Goal: Task Accomplishment & Management: Complete application form

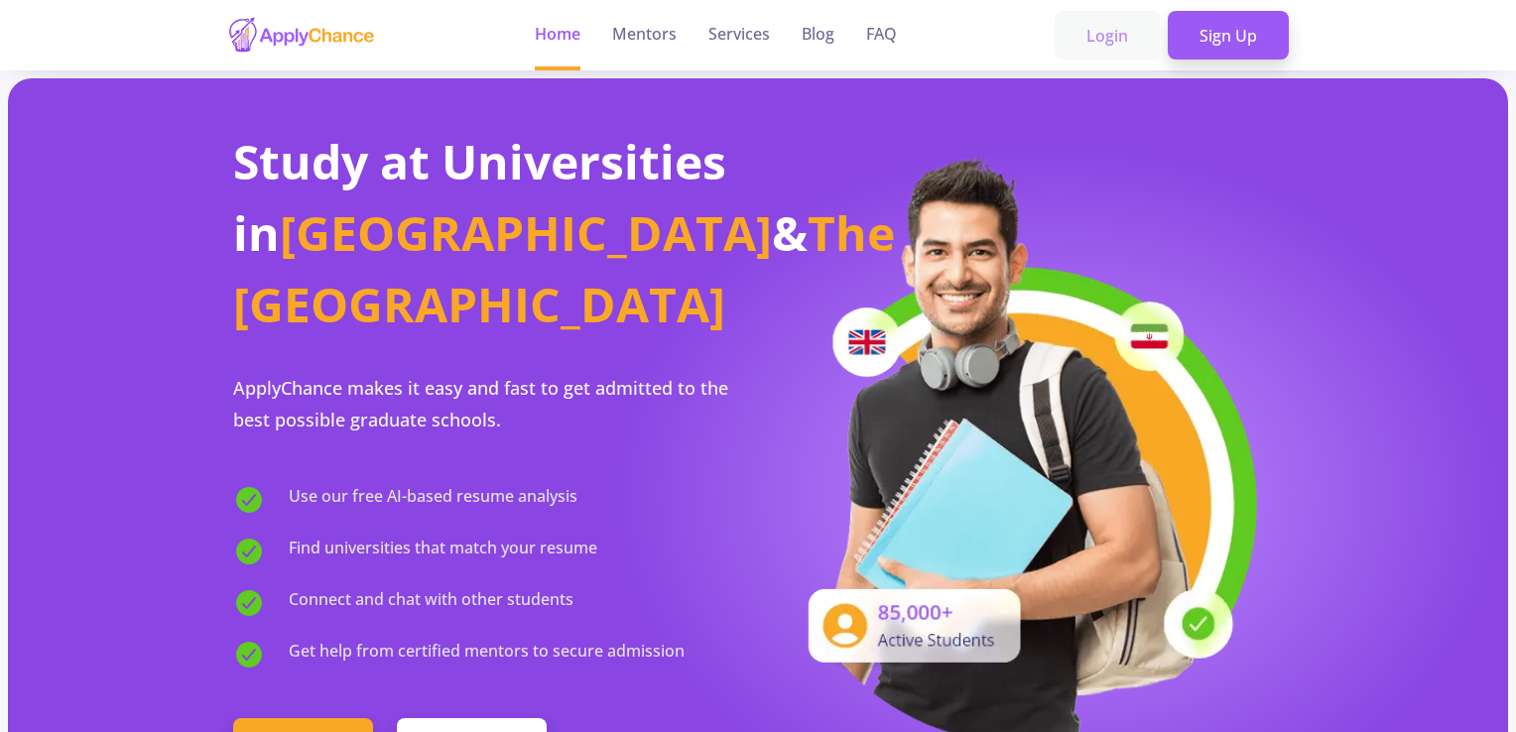
click at [1102, 32] on link "Login" at bounding box center [1106, 36] width 105 height 50
click at [1277, 50] on link "Sign Up" at bounding box center [1227, 36] width 121 height 50
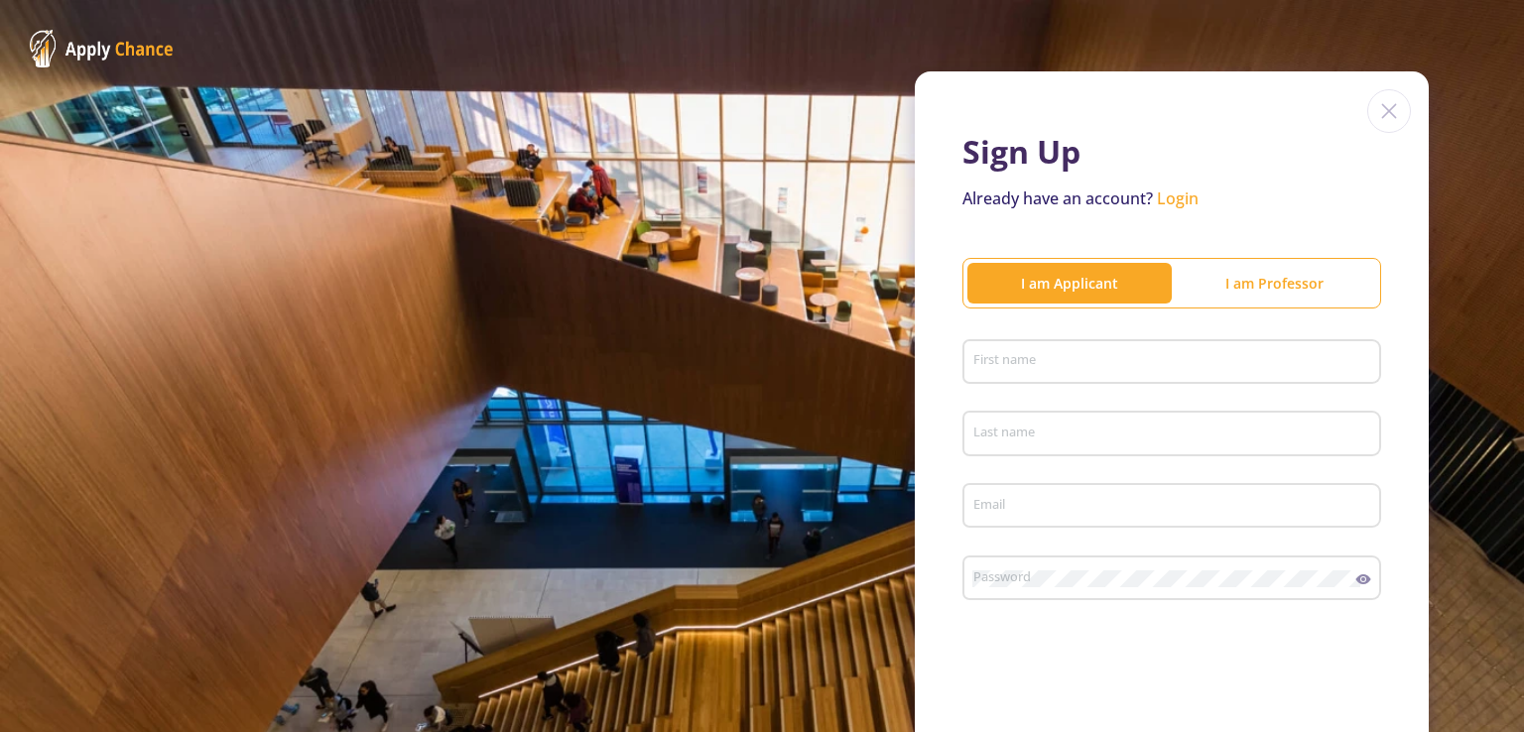
click at [1194, 345] on div "First name" at bounding box center [1172, 358] width 400 height 52
type input "mujtaba"
click at [1007, 421] on div "Last name" at bounding box center [1172, 430] width 400 height 52
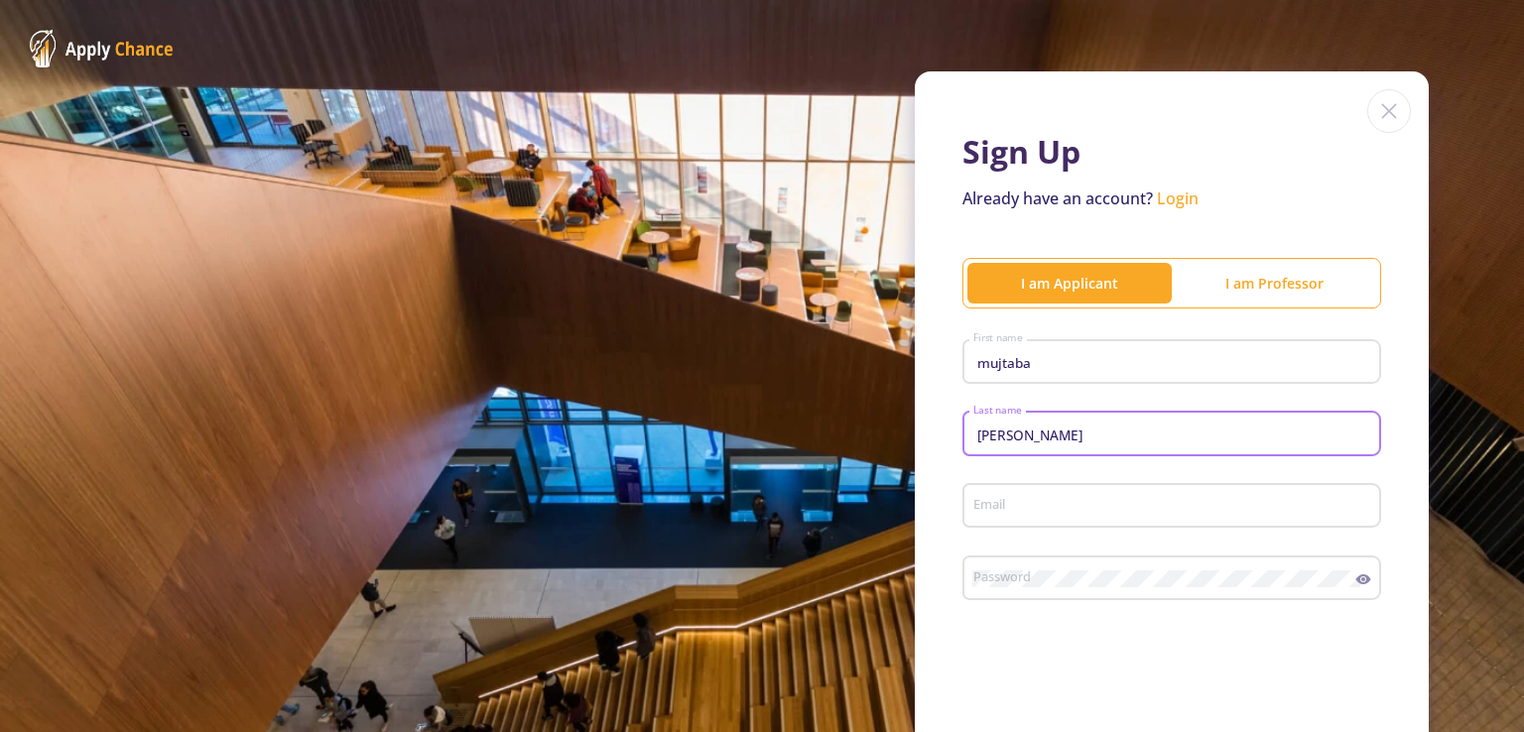
type input "[PERSON_NAME]"
click at [1016, 493] on div "Email" at bounding box center [1172, 502] width 400 height 52
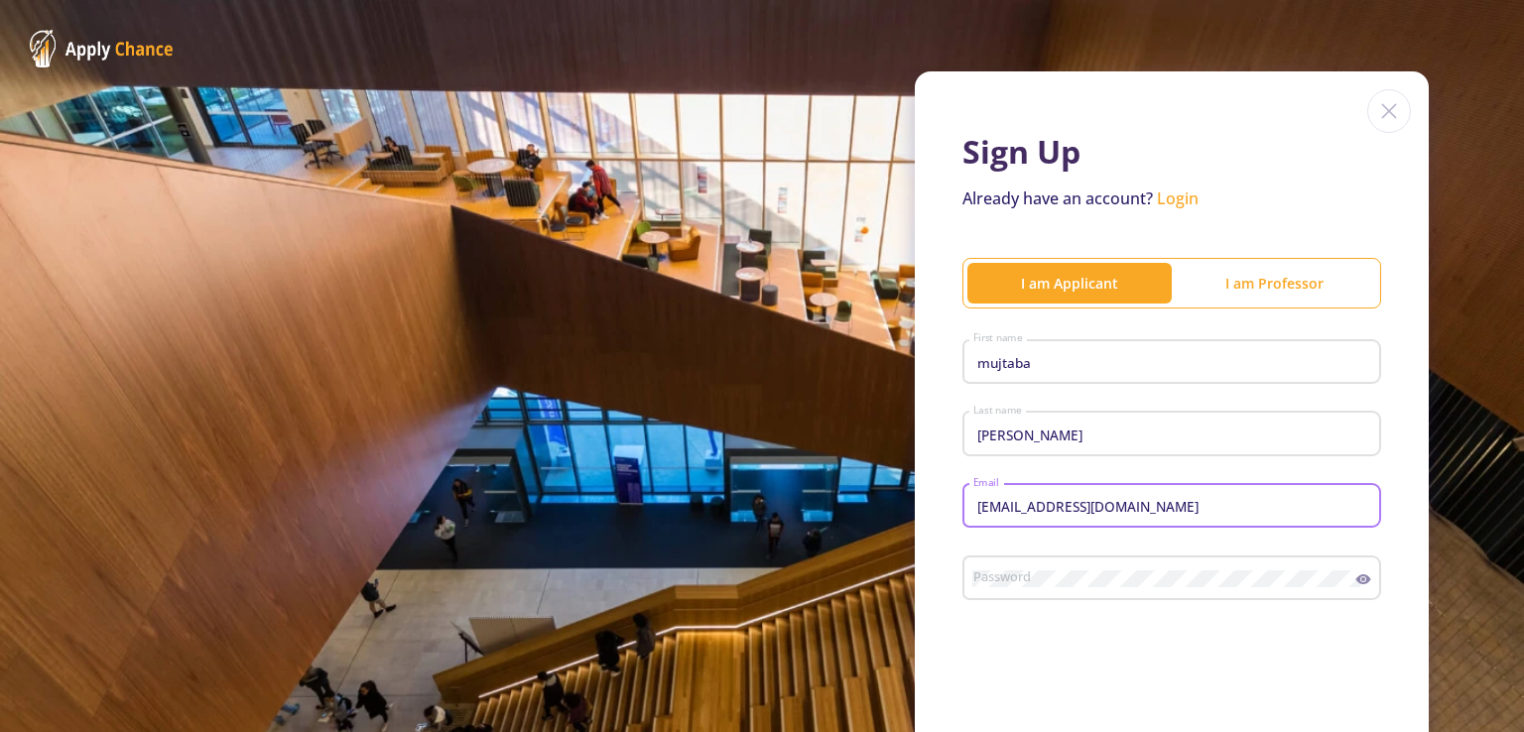
type input "[EMAIL_ADDRESS][DOMAIN_NAME]"
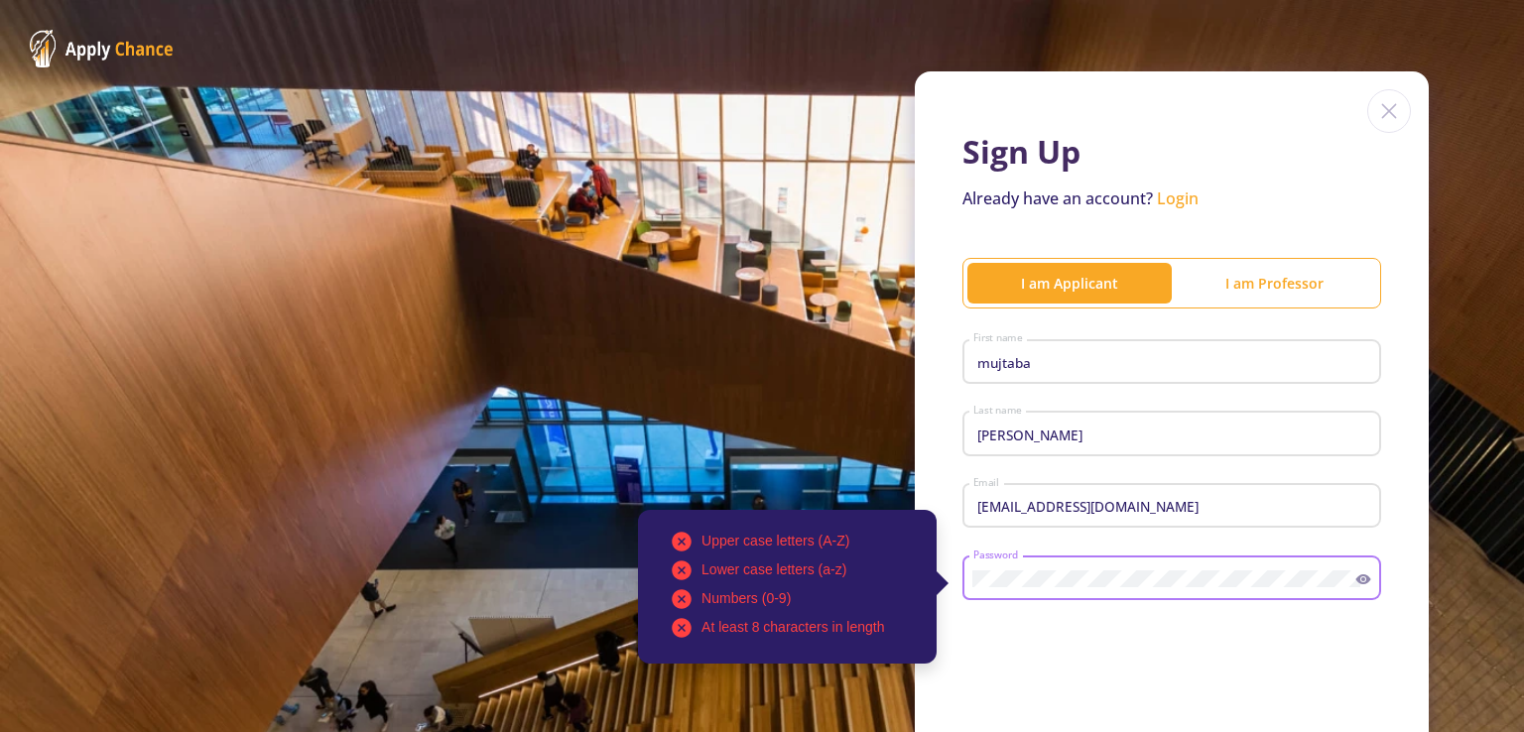
click at [924, 472] on div "Sign Up Already have an account? Login I am Applicant I am [PERSON_NAME] First …" at bounding box center [1171, 484] width 514 height 827
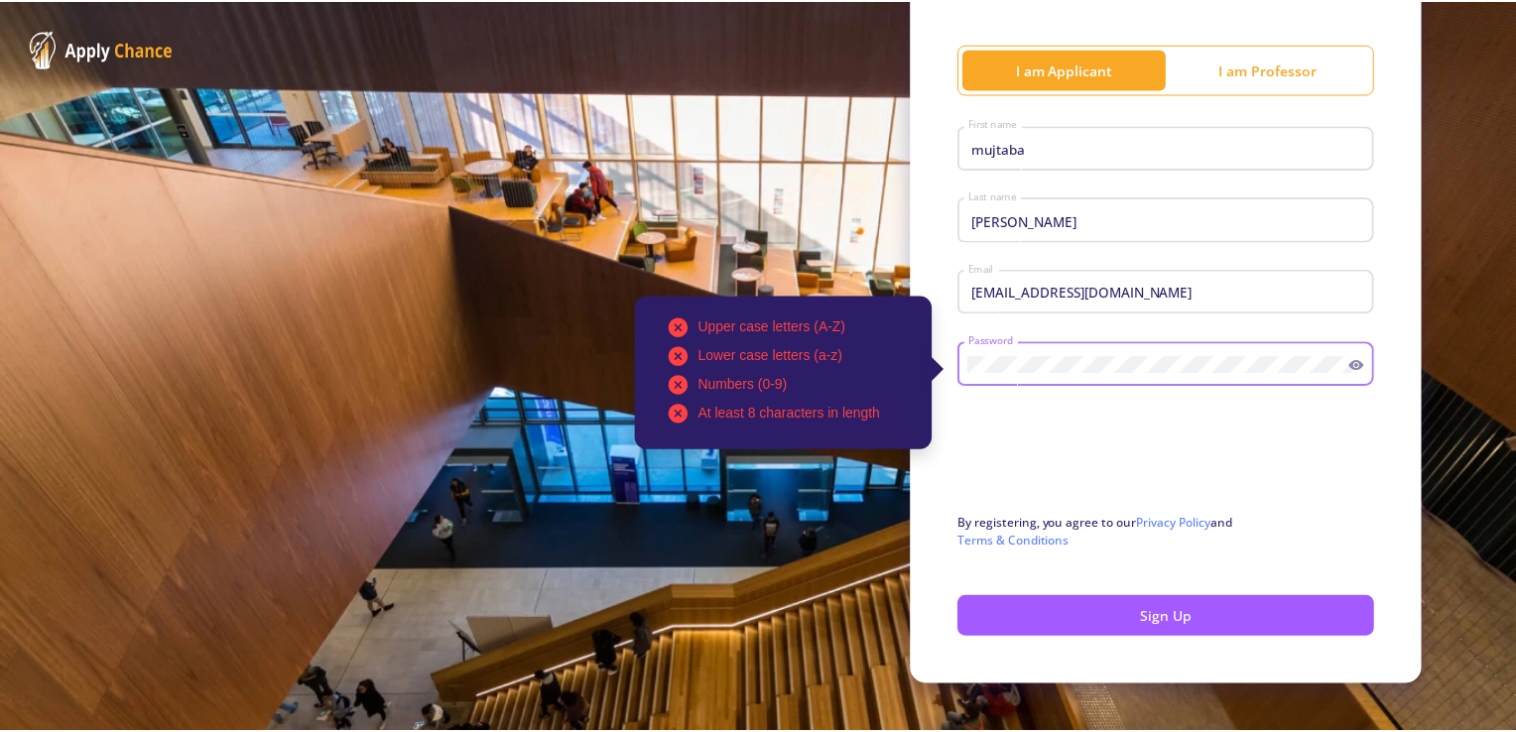
scroll to position [240, 0]
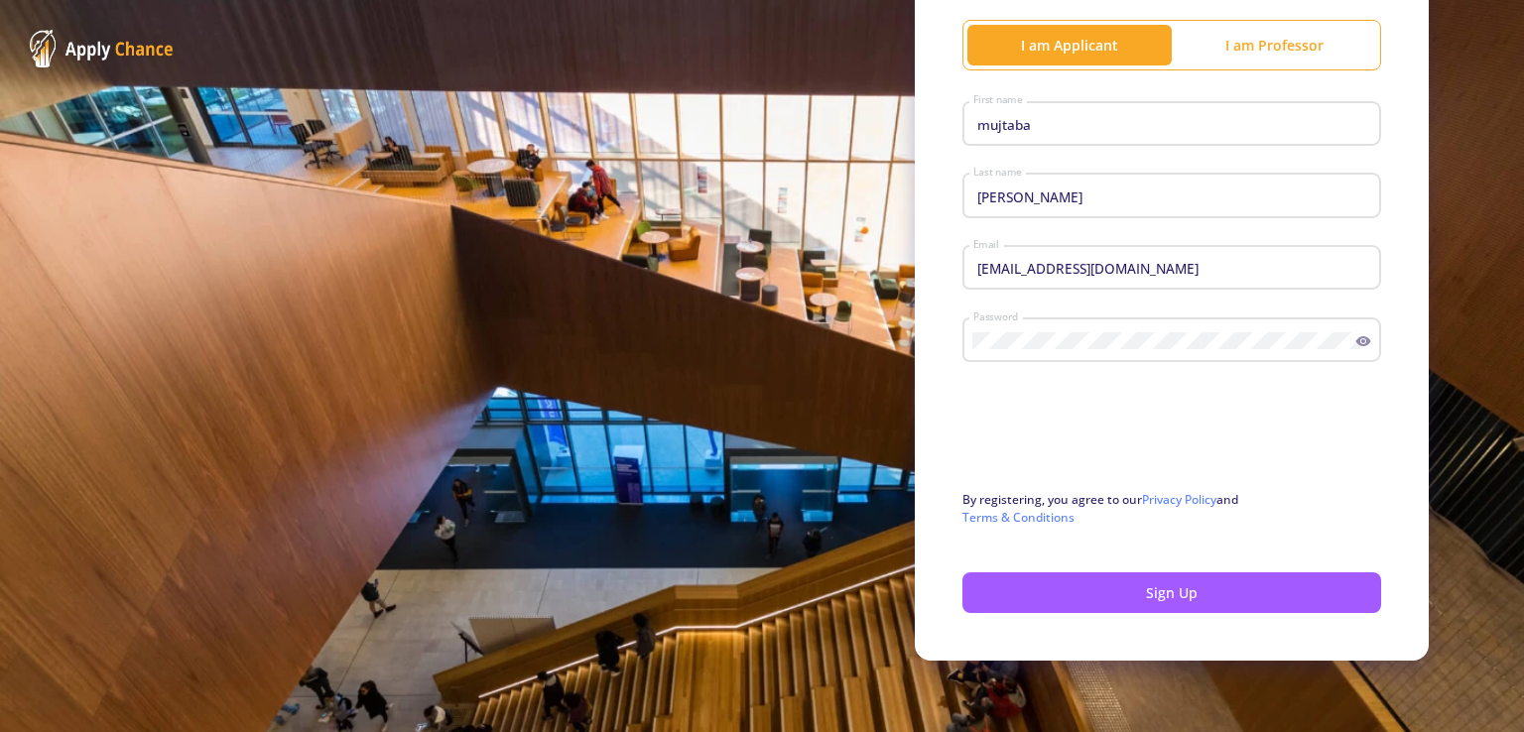
click at [1360, 345] on icon at bounding box center [1363, 341] width 16 height 16
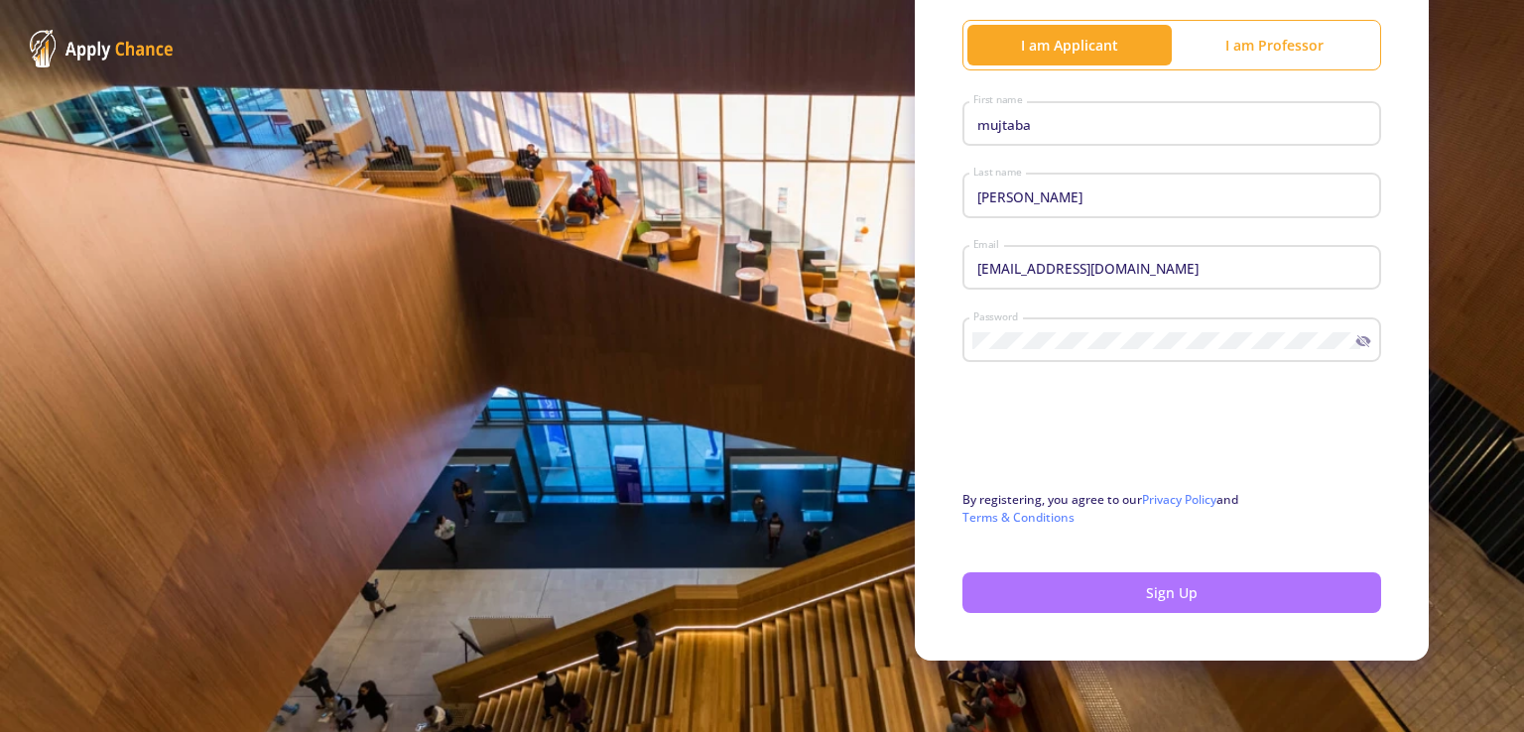
click at [1105, 582] on button "Sign Up" at bounding box center [1171, 592] width 419 height 41
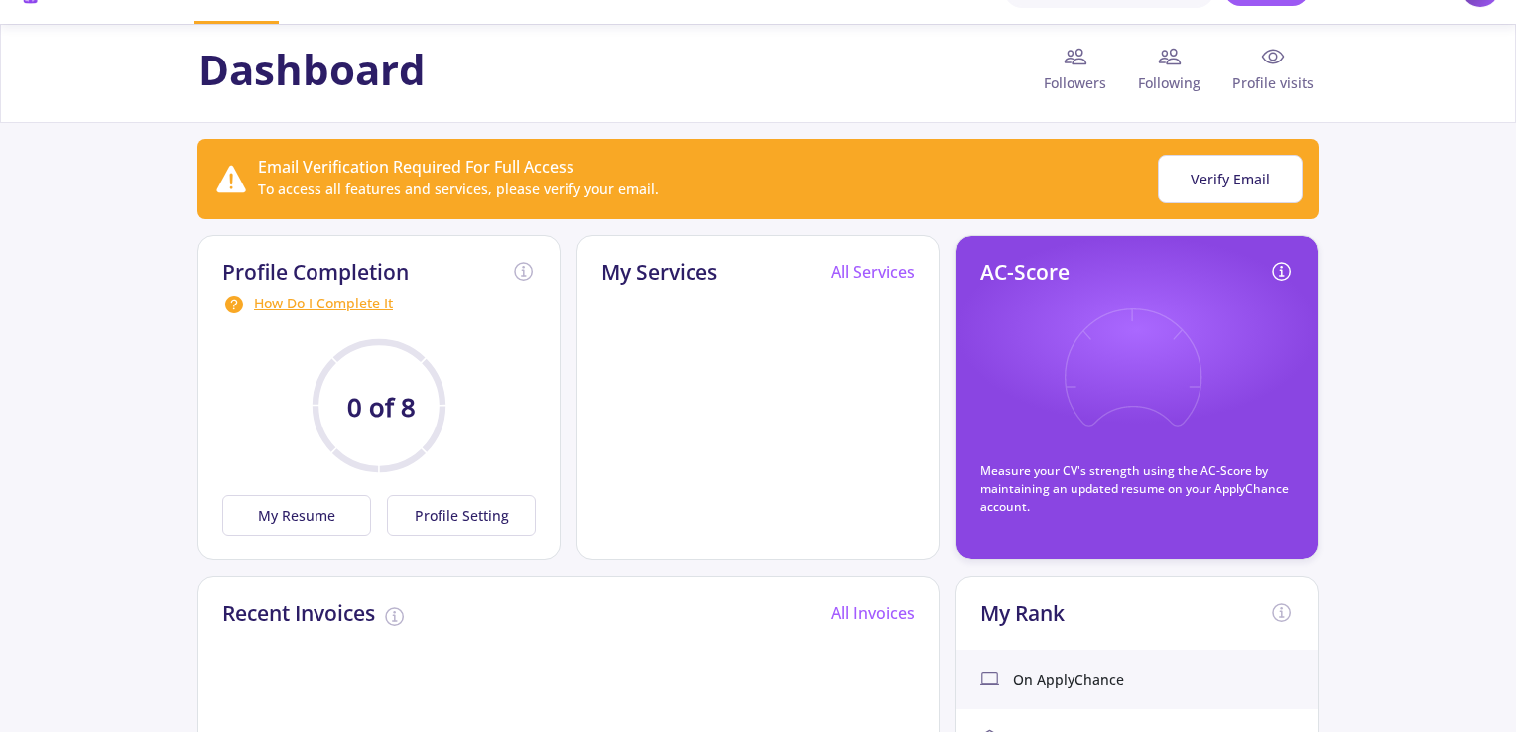
scroll to position [50, 0]
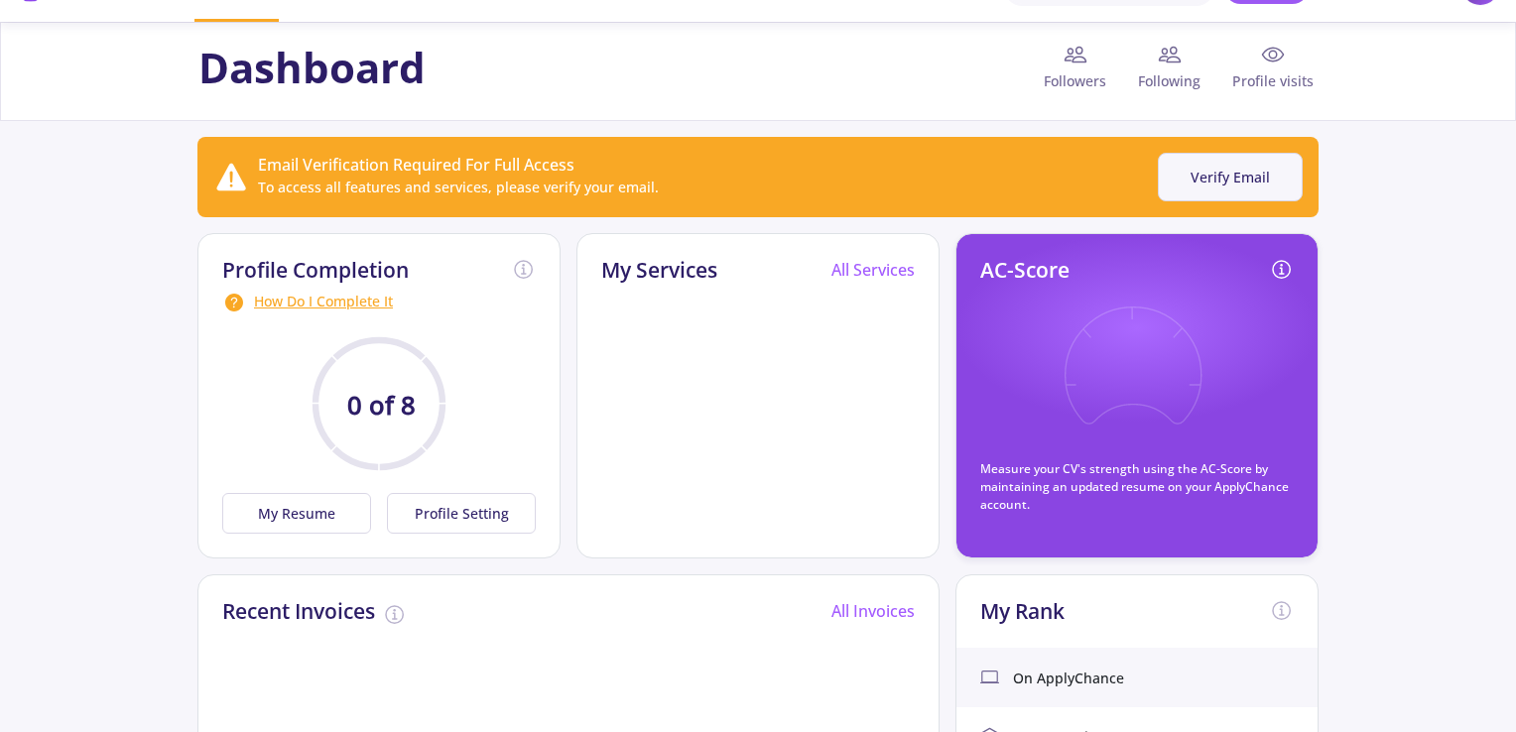
click at [1225, 176] on button "Verify Email" at bounding box center [1230, 177] width 145 height 49
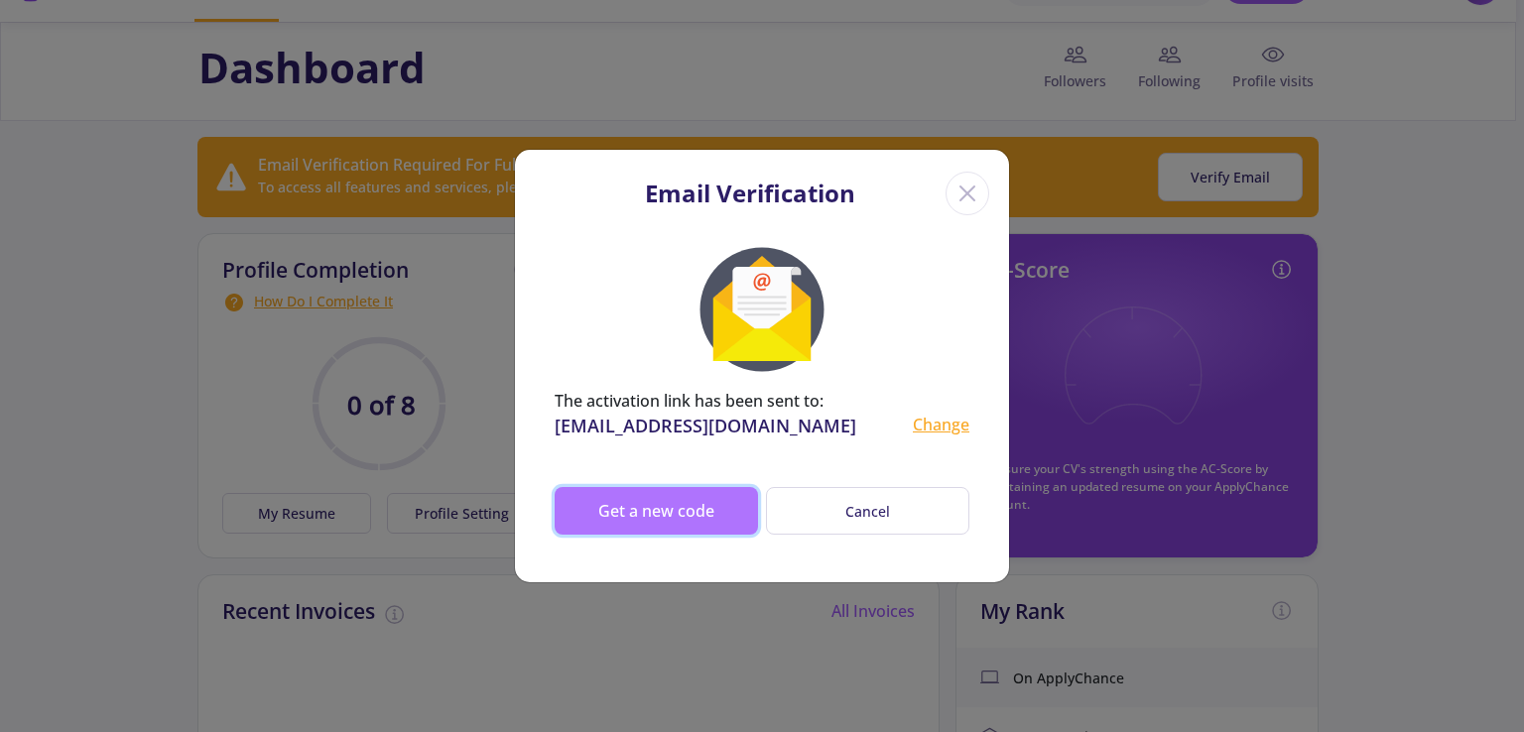
click at [646, 508] on button "Get a new code" at bounding box center [655, 511] width 203 height 48
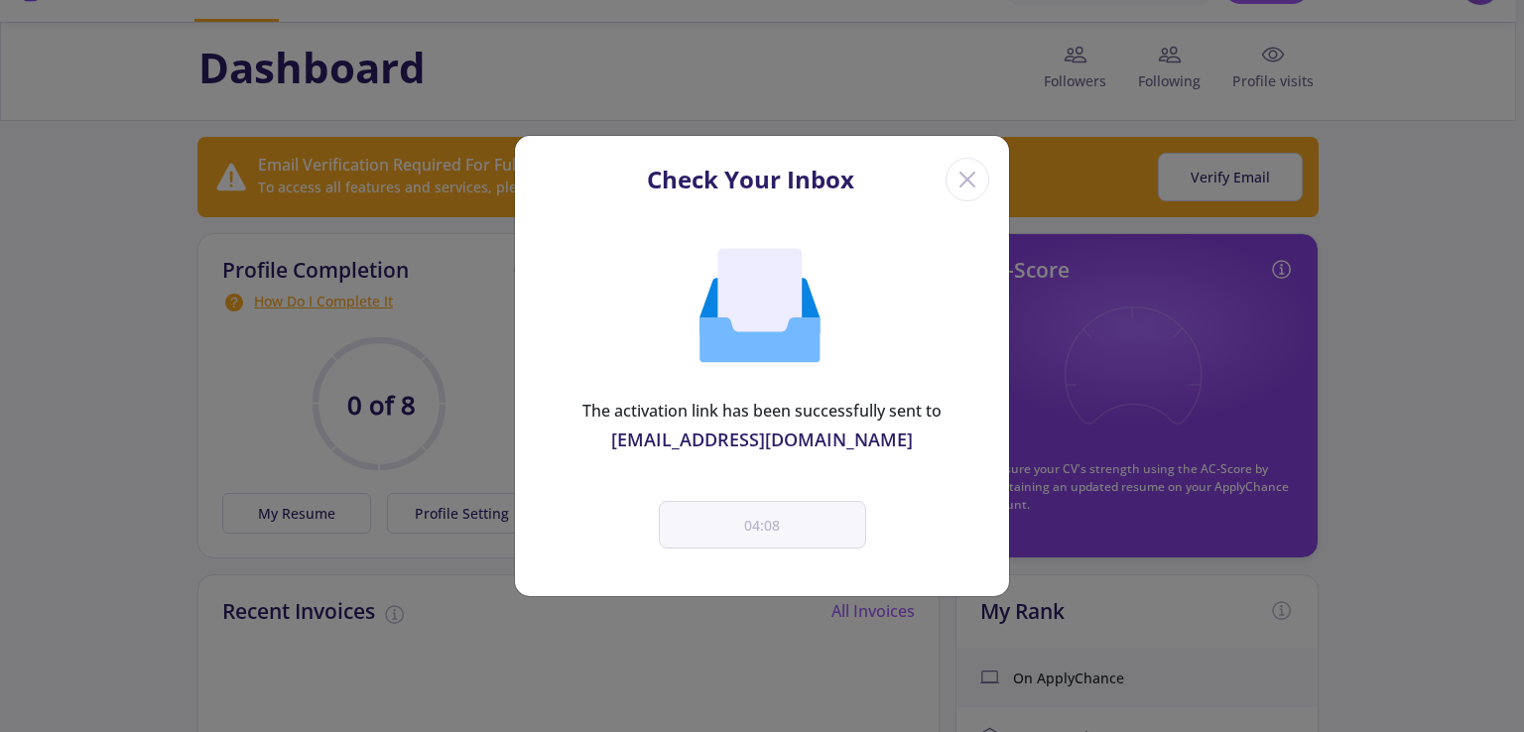
click at [960, 169] on icon "Close" at bounding box center [967, 180] width 32 height 32
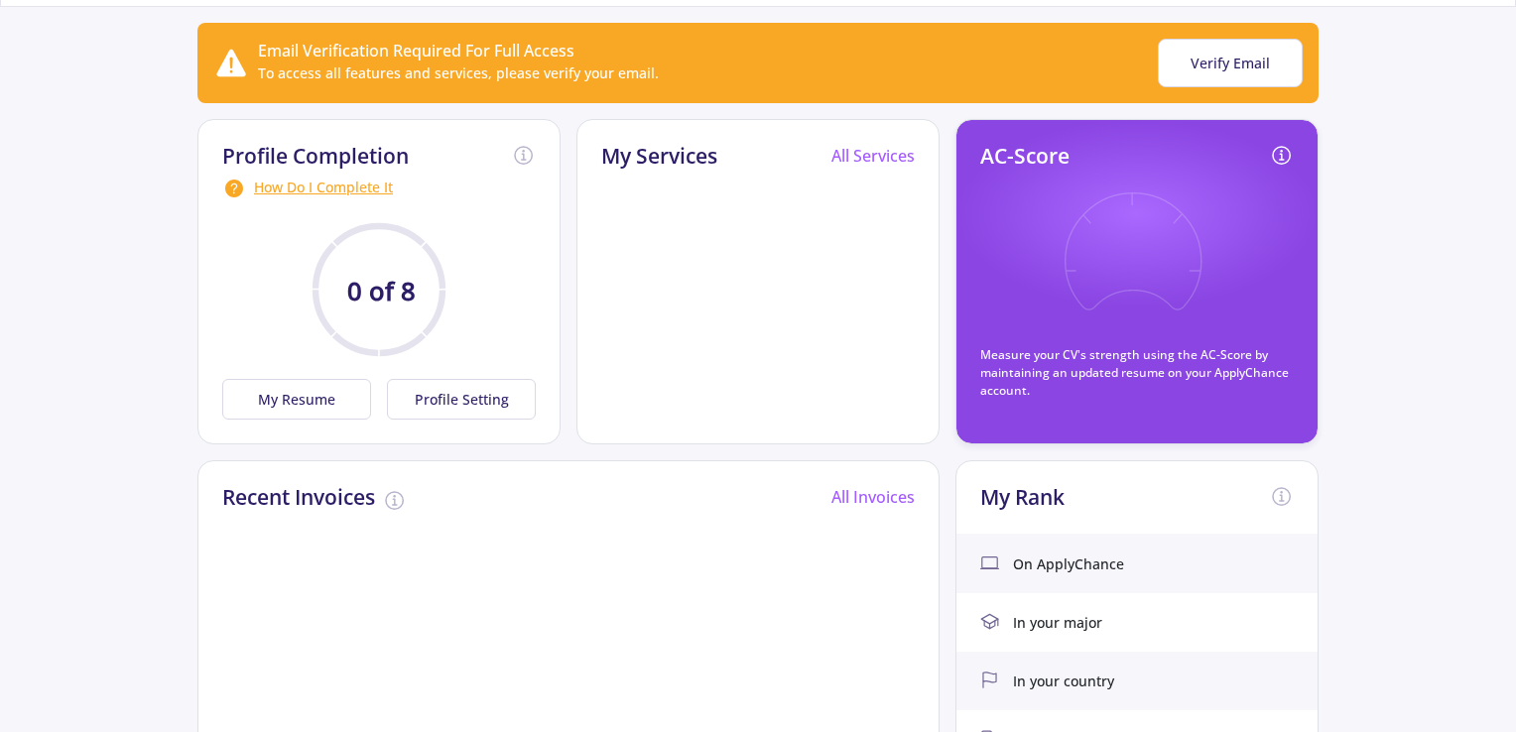
scroll to position [0, 0]
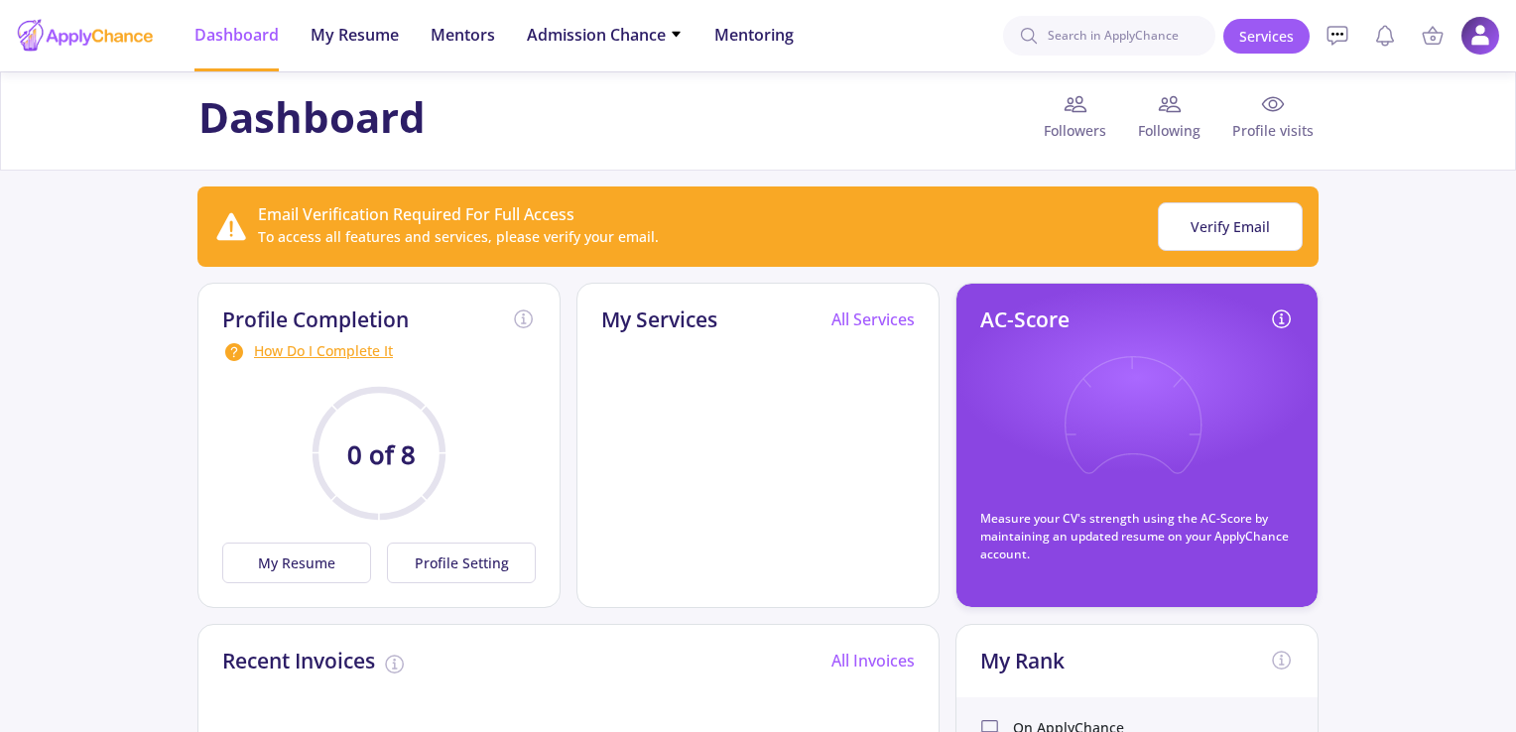
click at [881, 131] on div "Dashboard Followers Following Profile visits" at bounding box center [758, 121] width 1136 height 58
click at [409, 32] on ul "Dashboard My Resume Mentors Admission Chance With Minimum Requirements Only My …" at bounding box center [494, 35] width 631 height 71
click at [374, 37] on span "My Resume" at bounding box center [354, 35] width 88 height 24
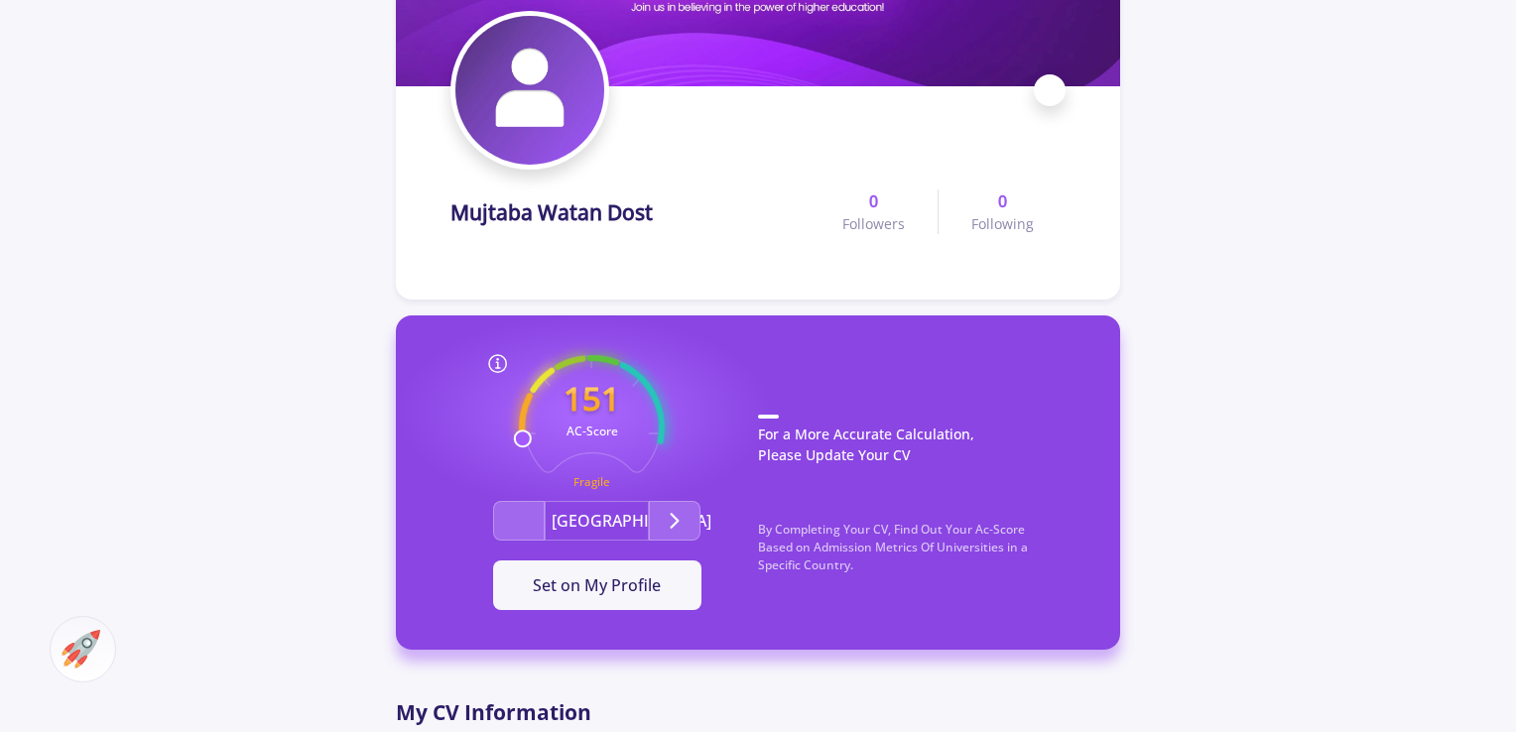
scroll to position [198, 0]
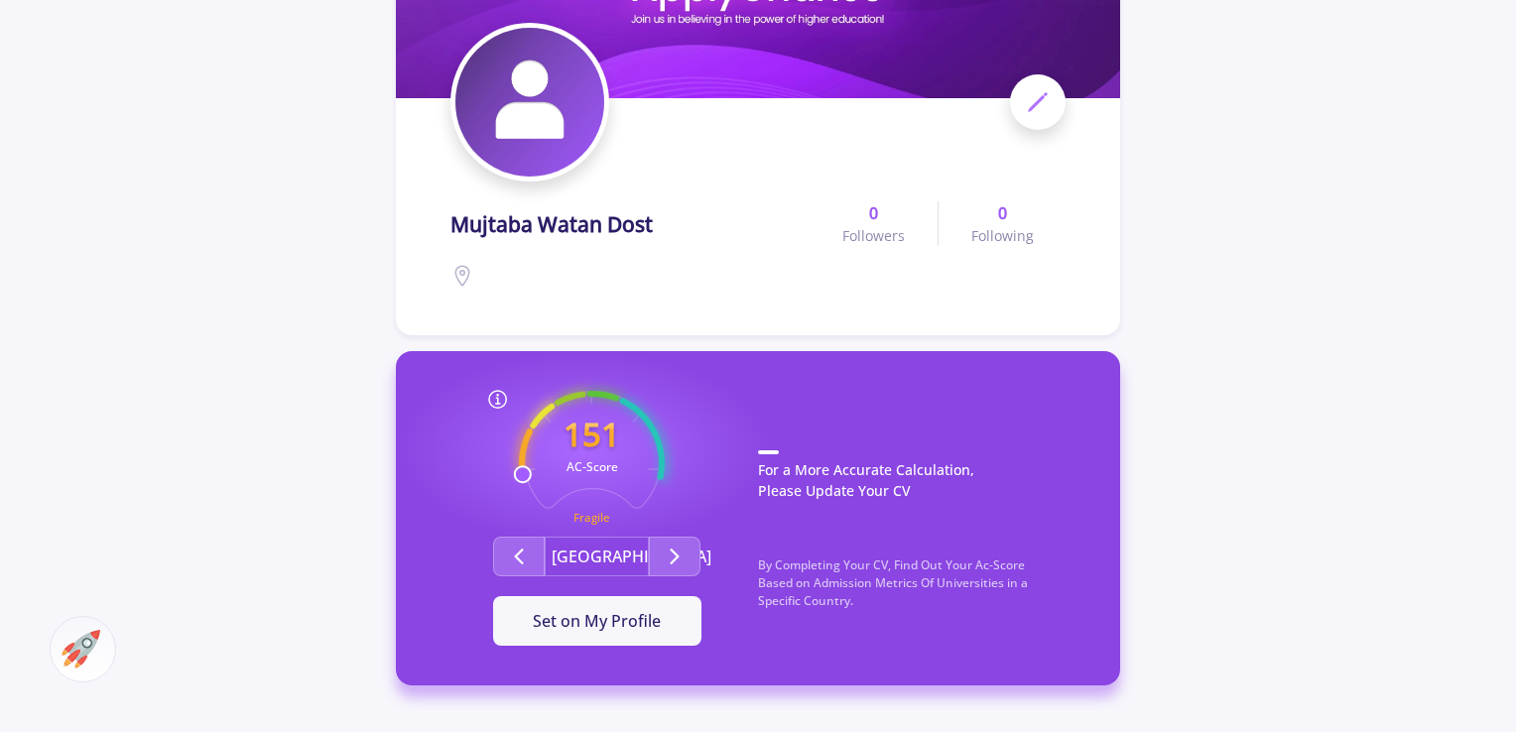
click at [881, 231] on span "Followers" at bounding box center [873, 235] width 62 height 21
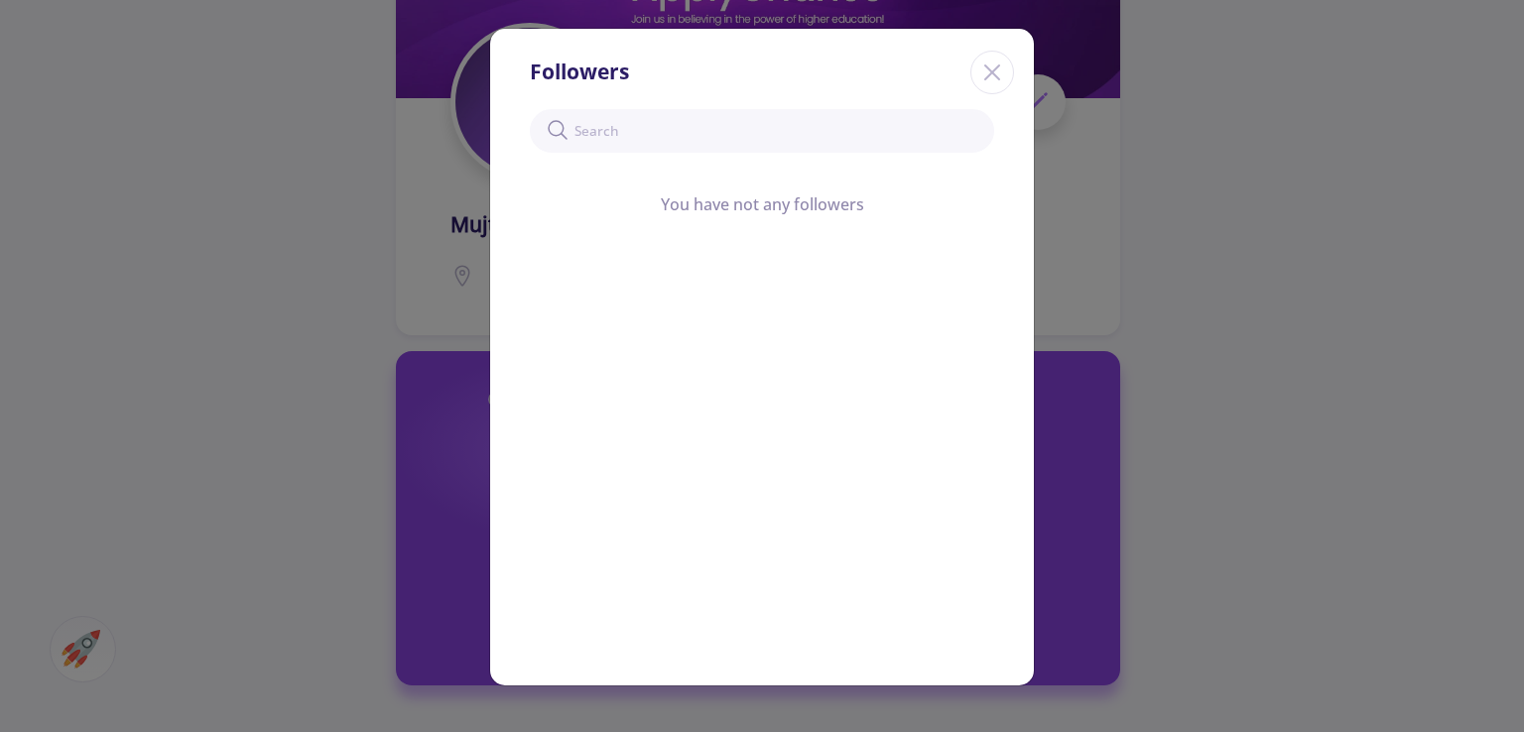
click at [995, 72] on icon "Close" at bounding box center [992, 73] width 32 height 32
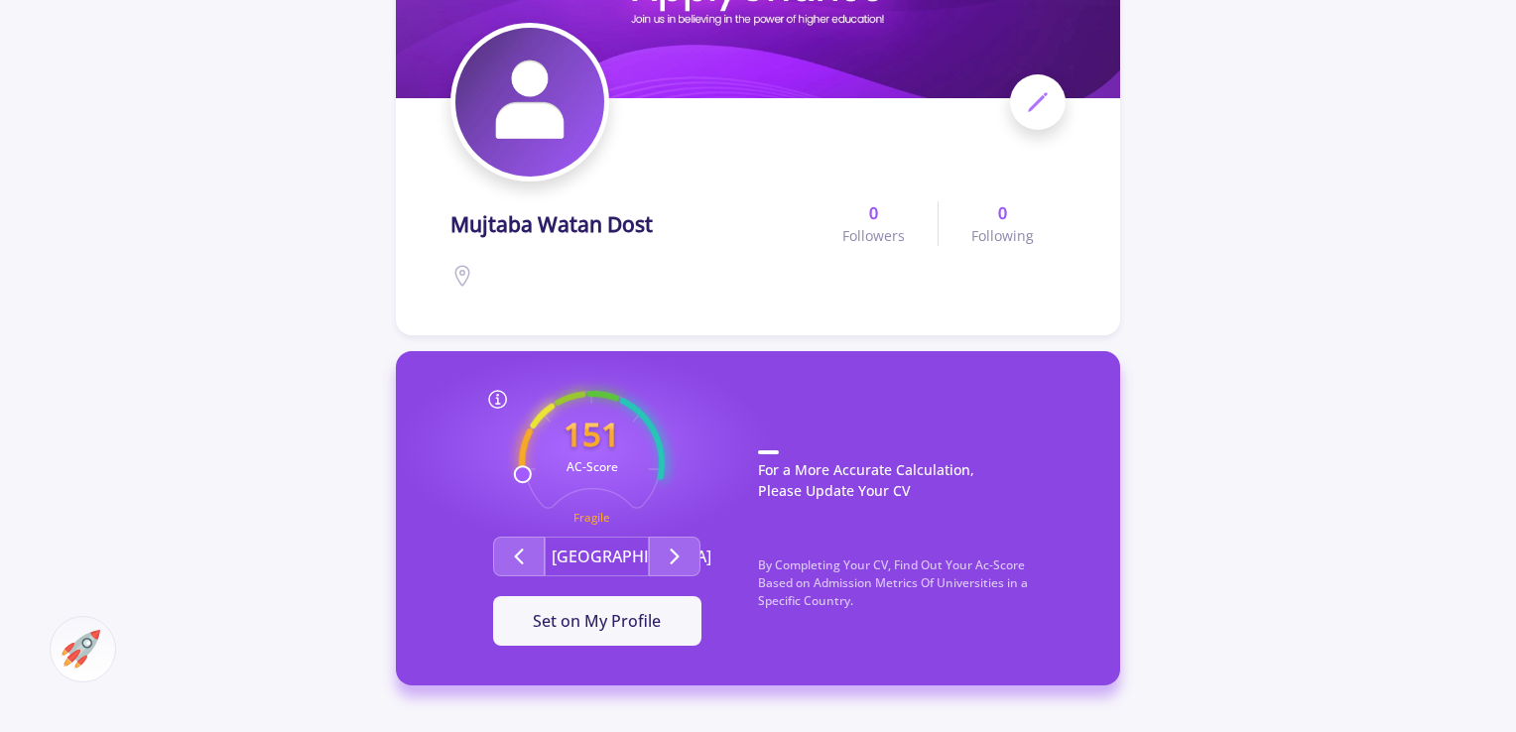
scroll to position [0, 0]
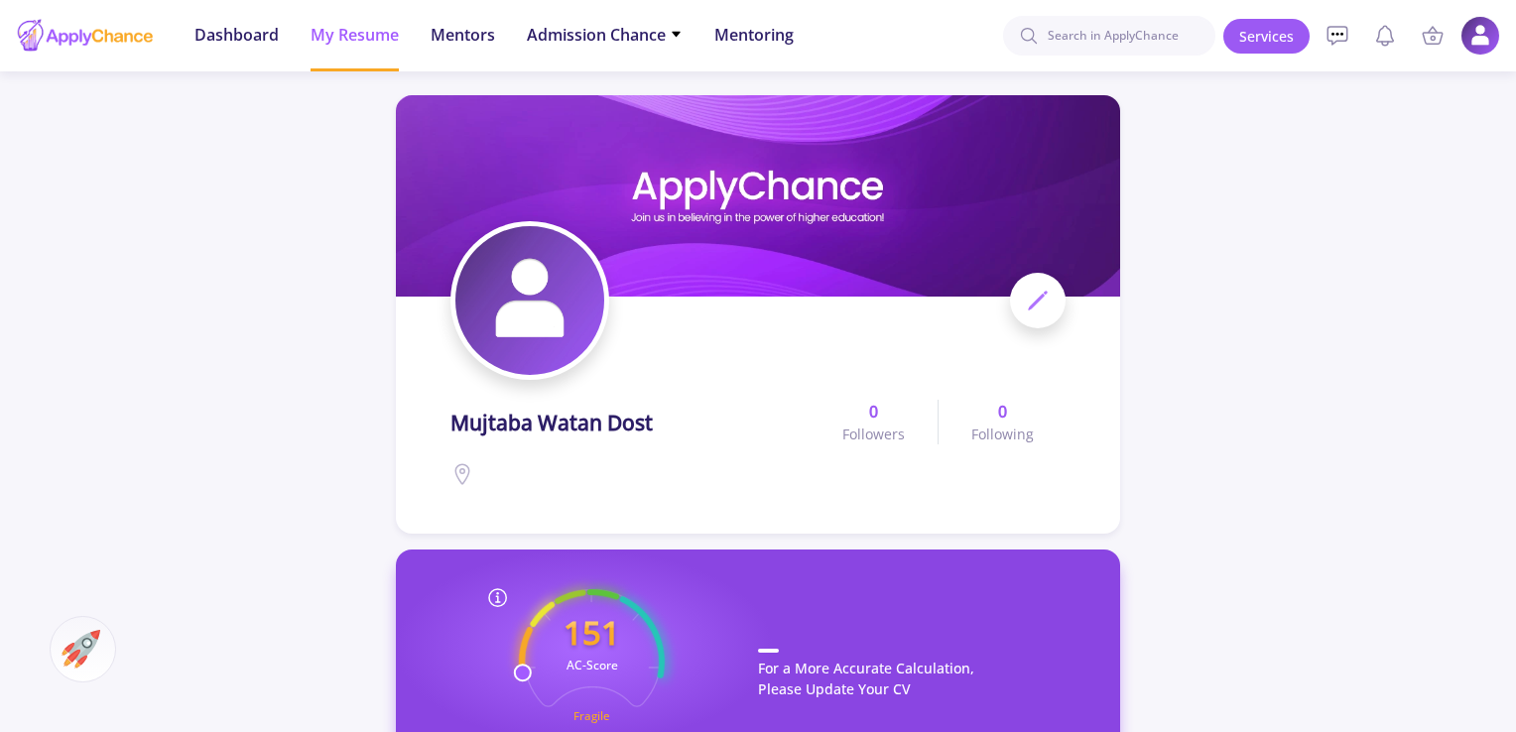
click at [512, 299] on img at bounding box center [529, 300] width 149 height 149
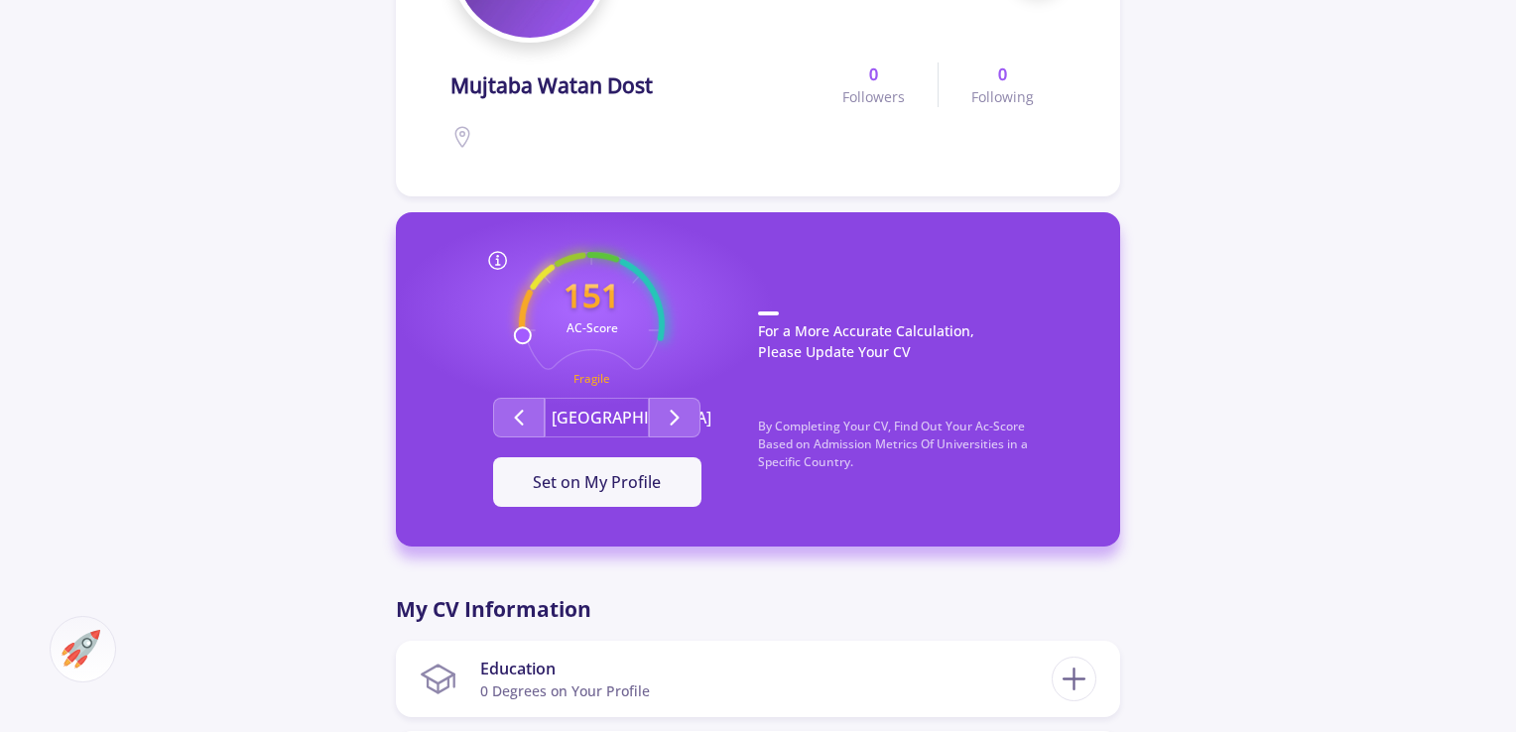
scroll to position [397, 0]
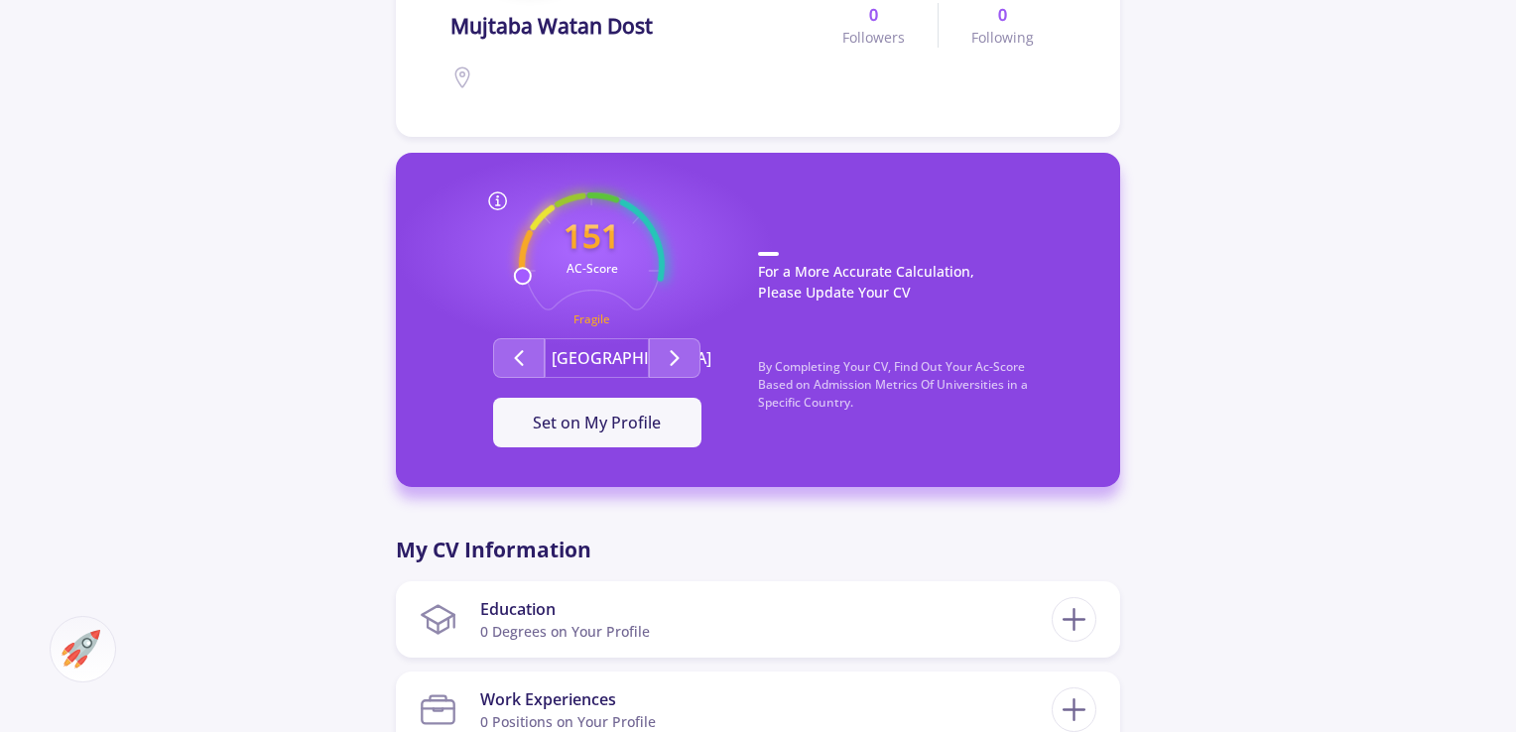
click at [464, 66] on icon at bounding box center [462, 77] width 24 height 24
click at [665, 348] on icon "Second group" at bounding box center [675, 358] width 24 height 24
click at [500, 354] on button "Second group" at bounding box center [519, 358] width 52 height 40
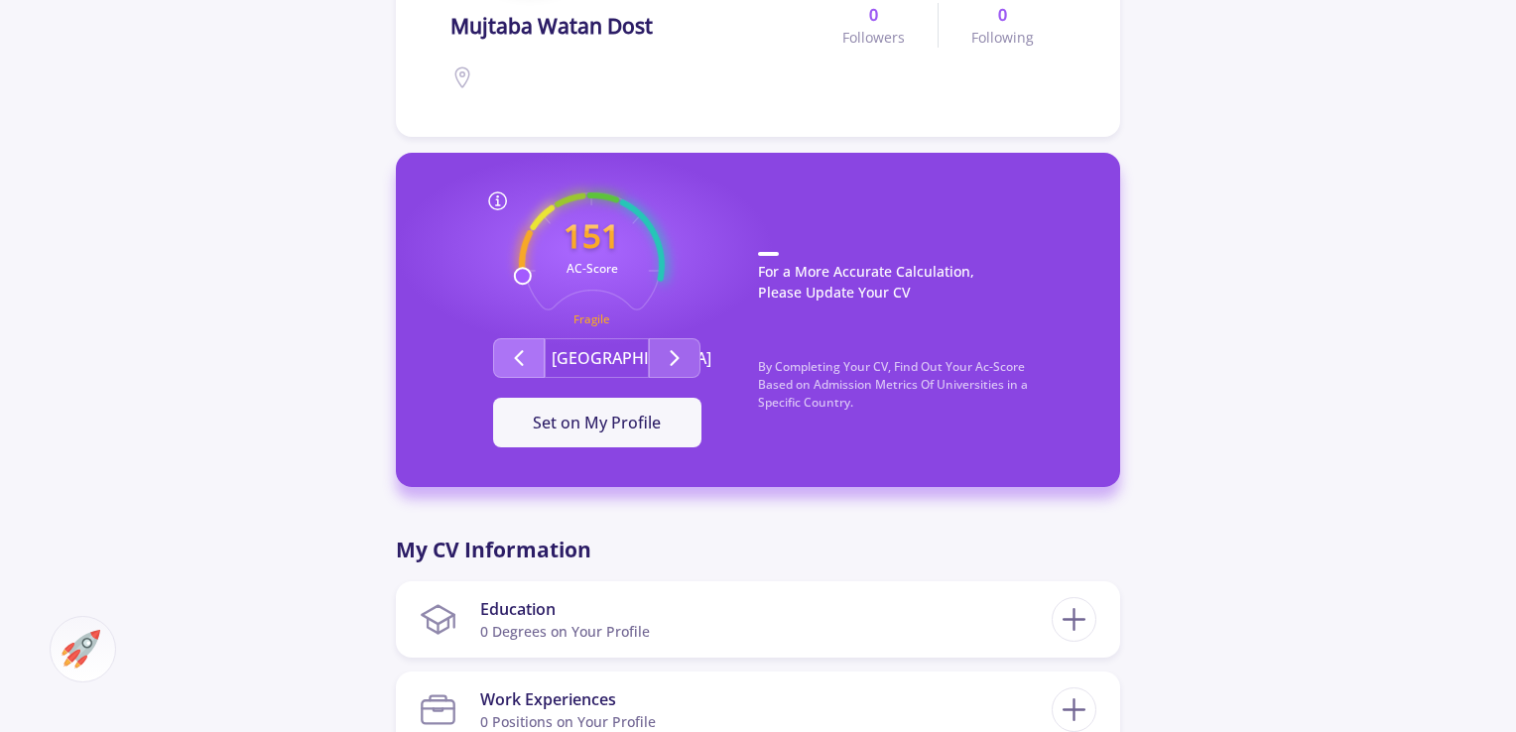
click at [500, 354] on button "Second group" at bounding box center [519, 358] width 52 height 40
click at [698, 365] on button "Second group" at bounding box center [675, 358] width 52 height 40
click at [591, 428] on span "Set on My Profile" at bounding box center [597, 423] width 128 height 22
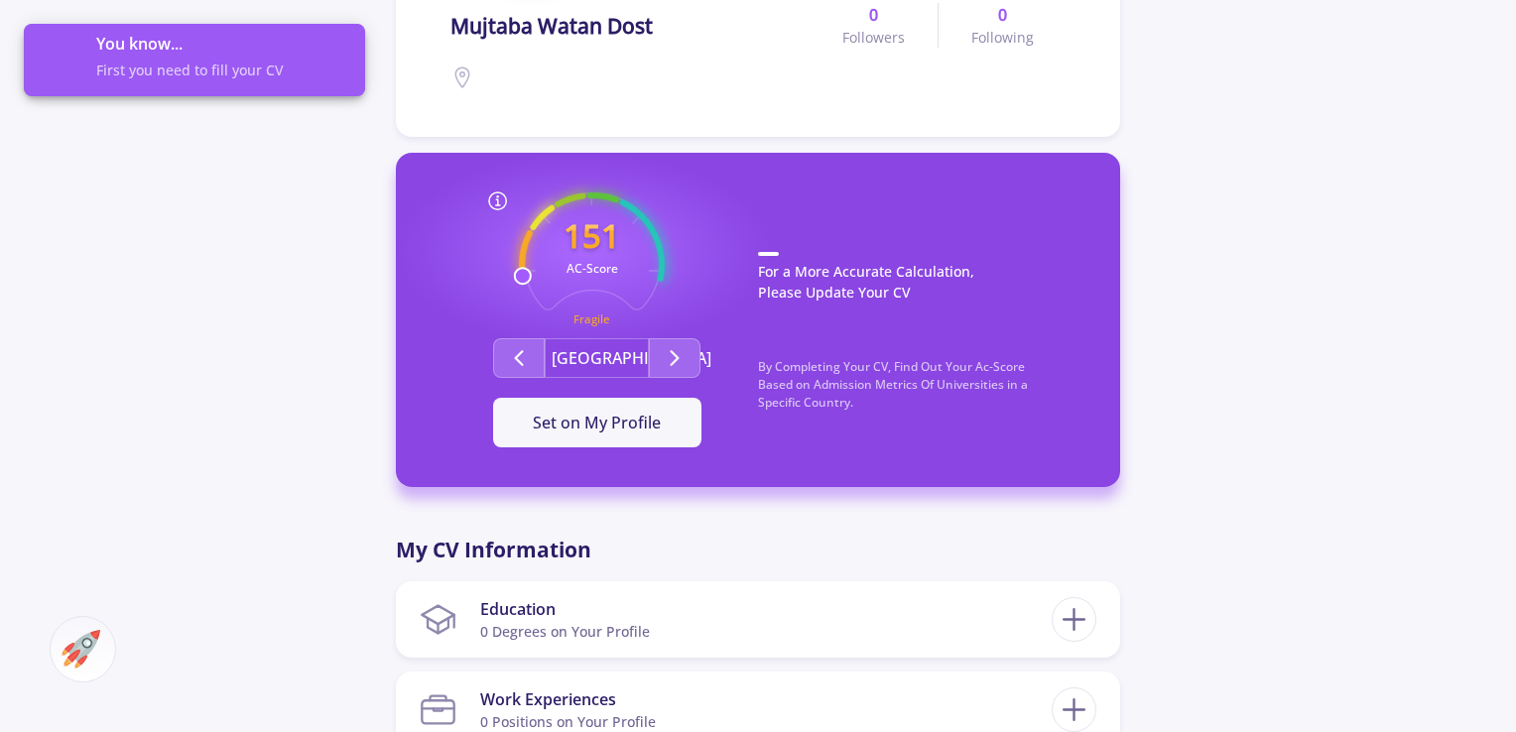
click at [168, 70] on span "First you need to fill your CV" at bounding box center [222, 70] width 253 height 21
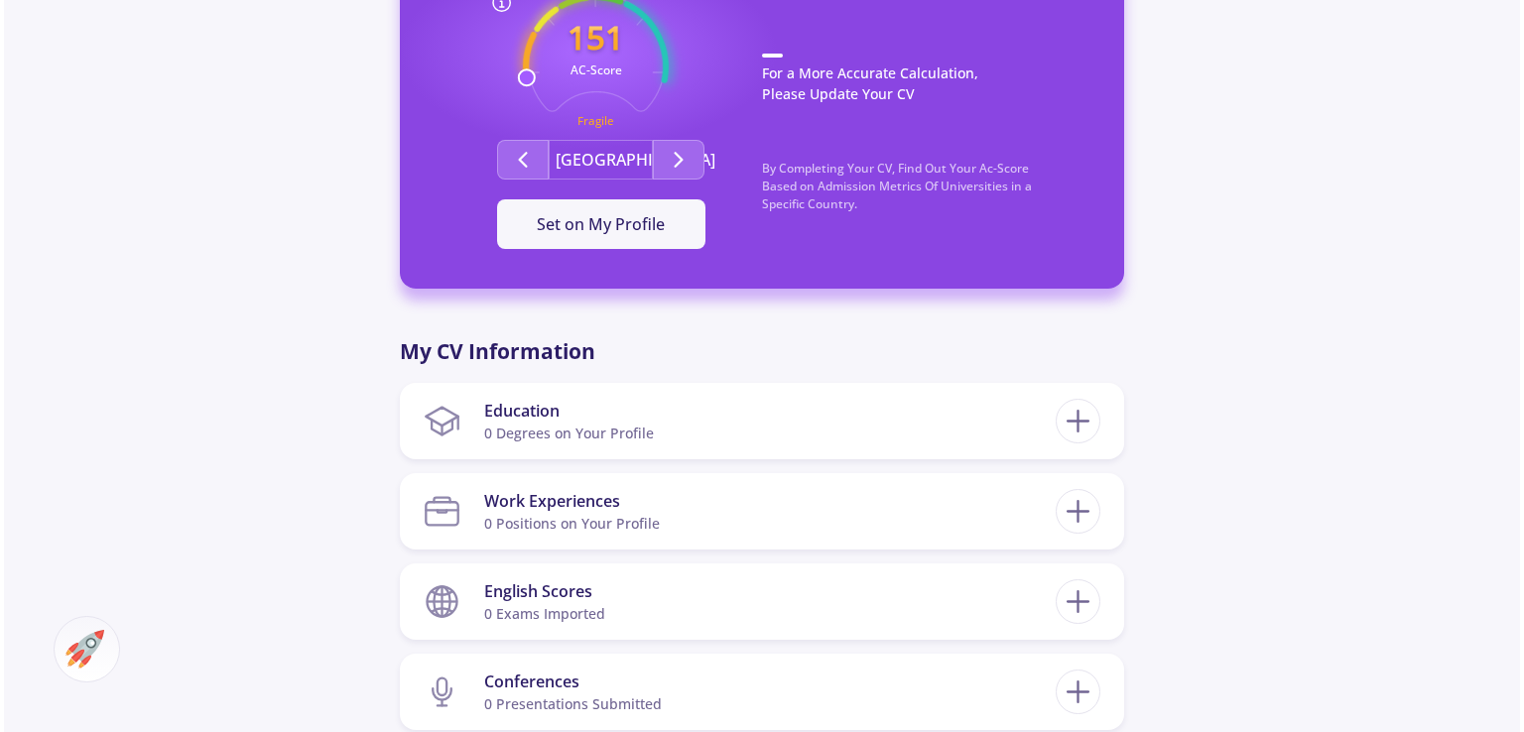
scroll to position [694, 0]
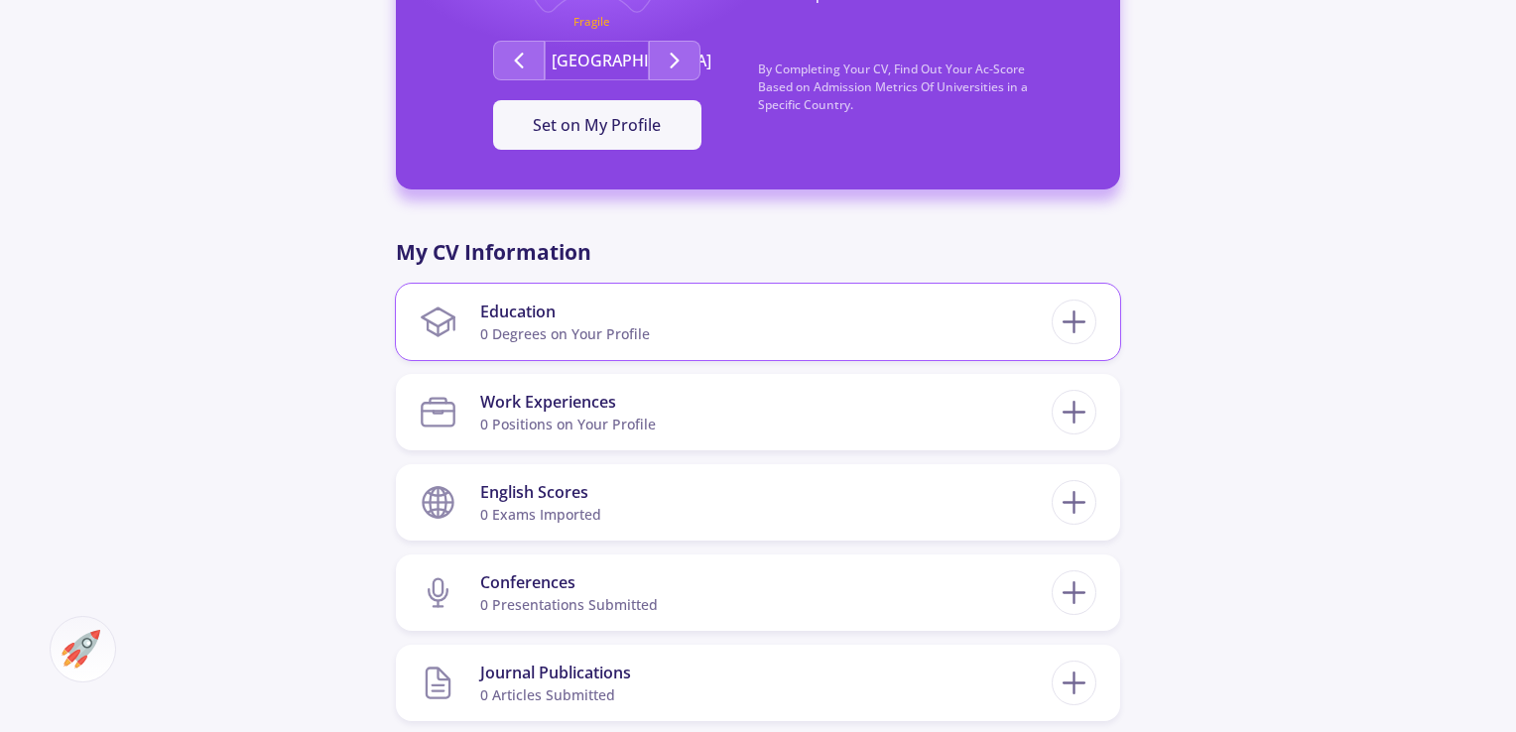
click at [699, 314] on section "Education 0 Degrees on Your Profile" at bounding box center [736, 322] width 632 height 61
click at [1088, 322] on icon at bounding box center [1073, 322] width 37 height 37
checkbox input "false"
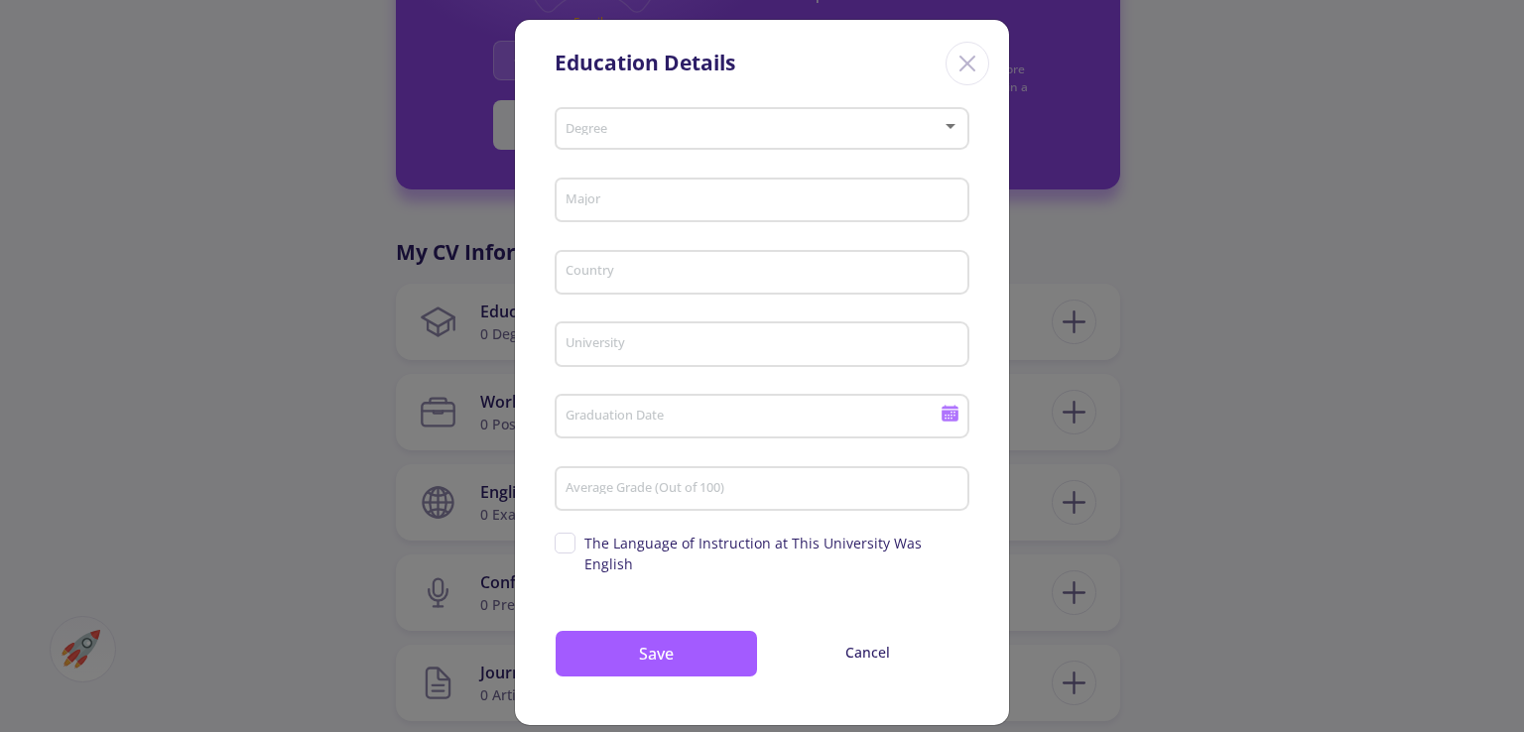
scroll to position [12, 0]
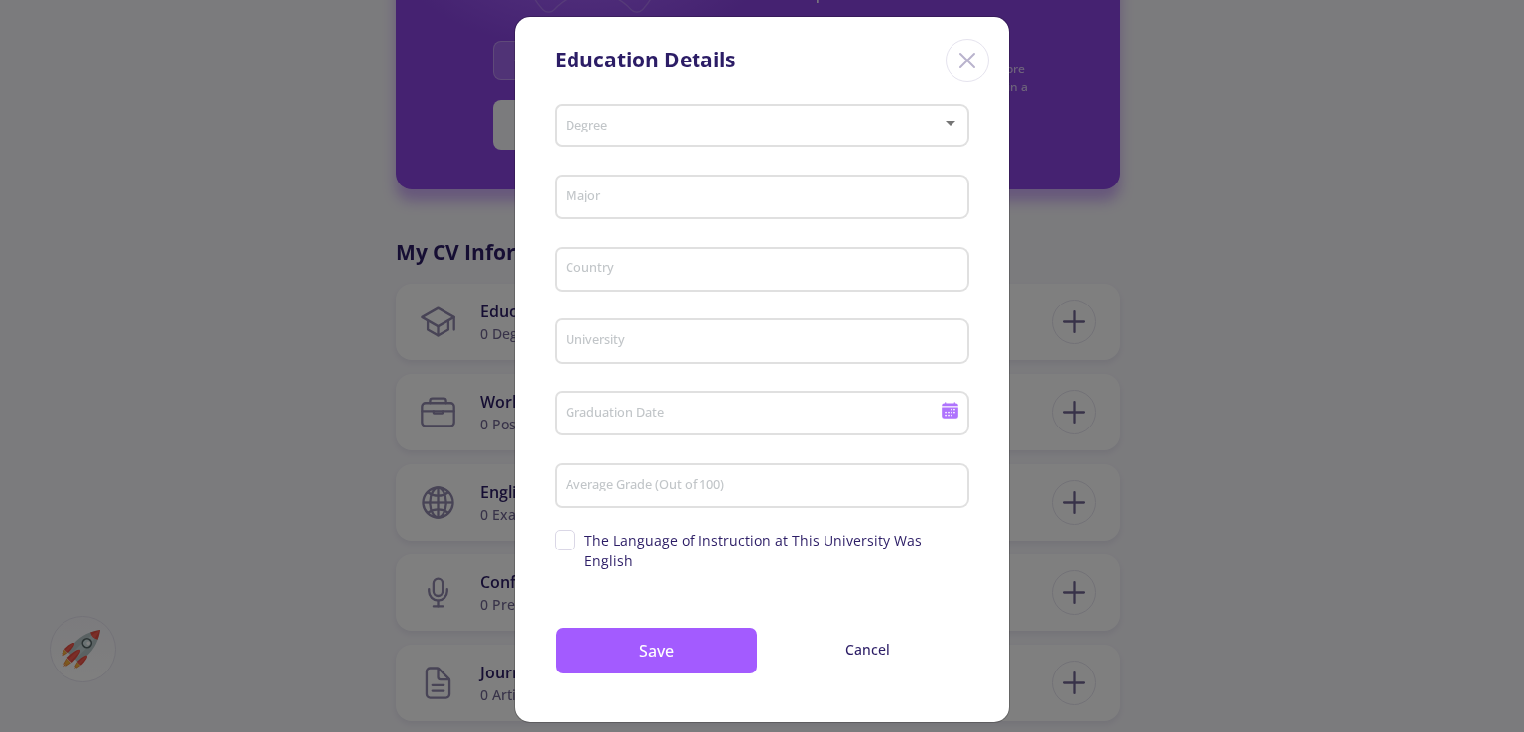
click at [666, 123] on span at bounding box center [755, 126] width 373 height 14
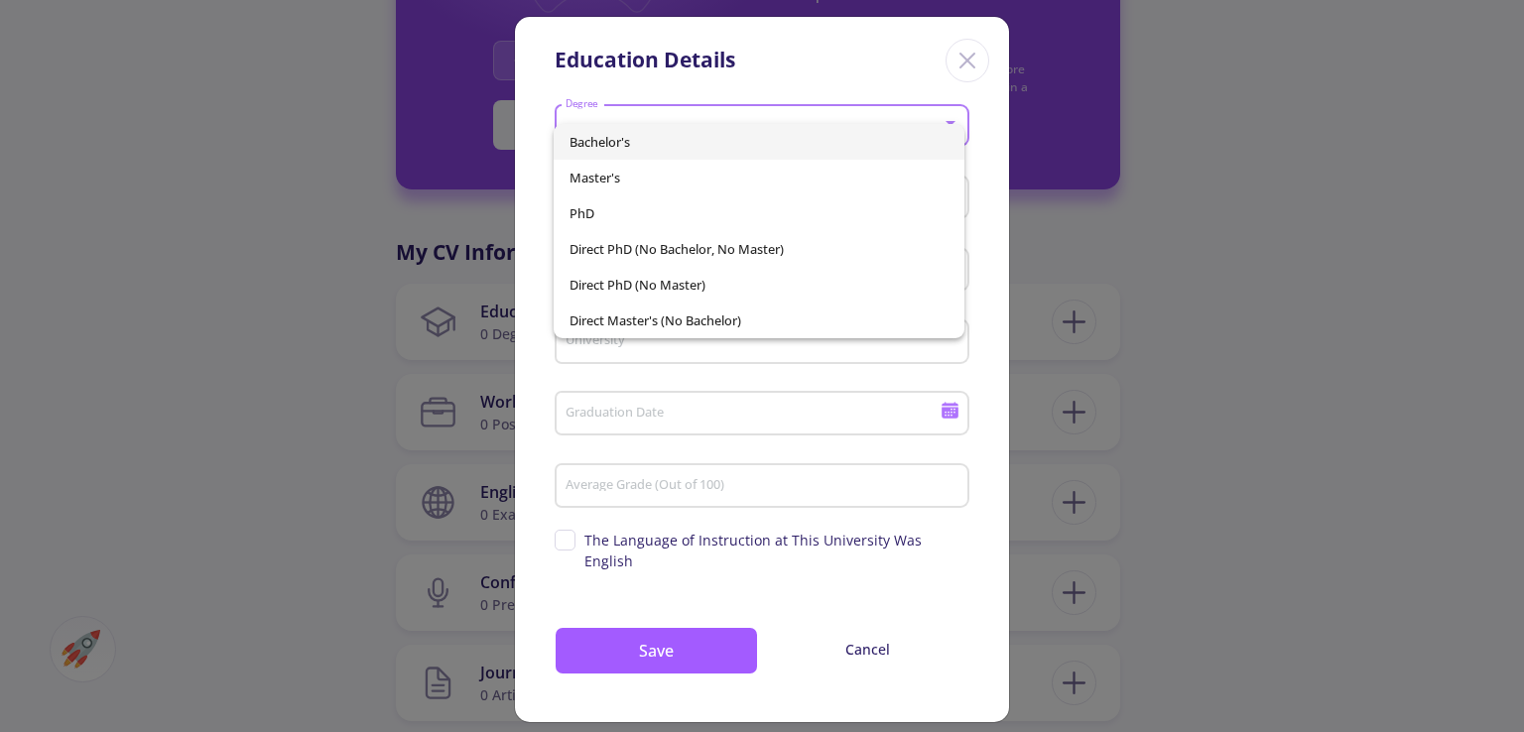
click at [663, 139] on span "Bachelor's" at bounding box center [758, 142] width 378 height 36
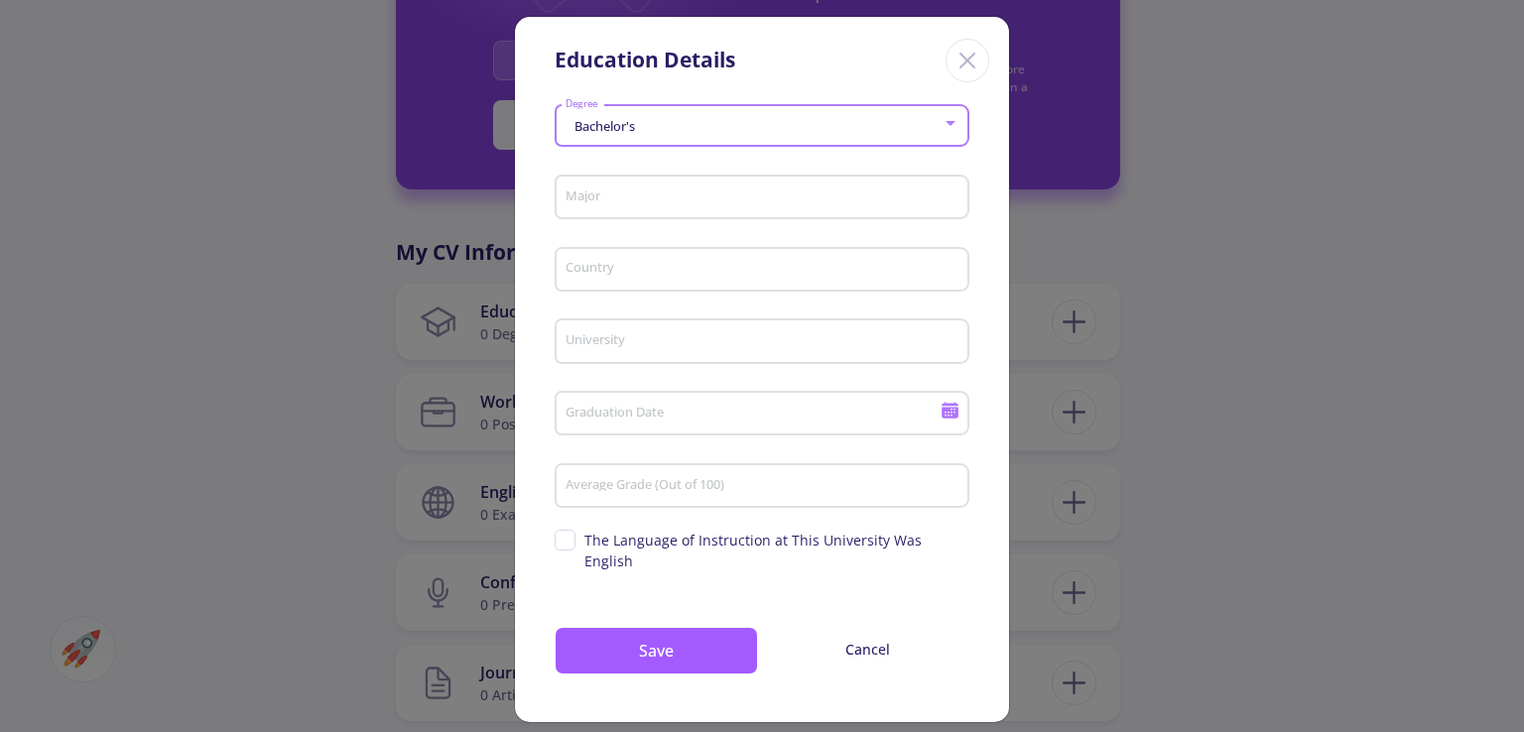
click at [647, 186] on div "Major" at bounding box center [762, 194] width 396 height 52
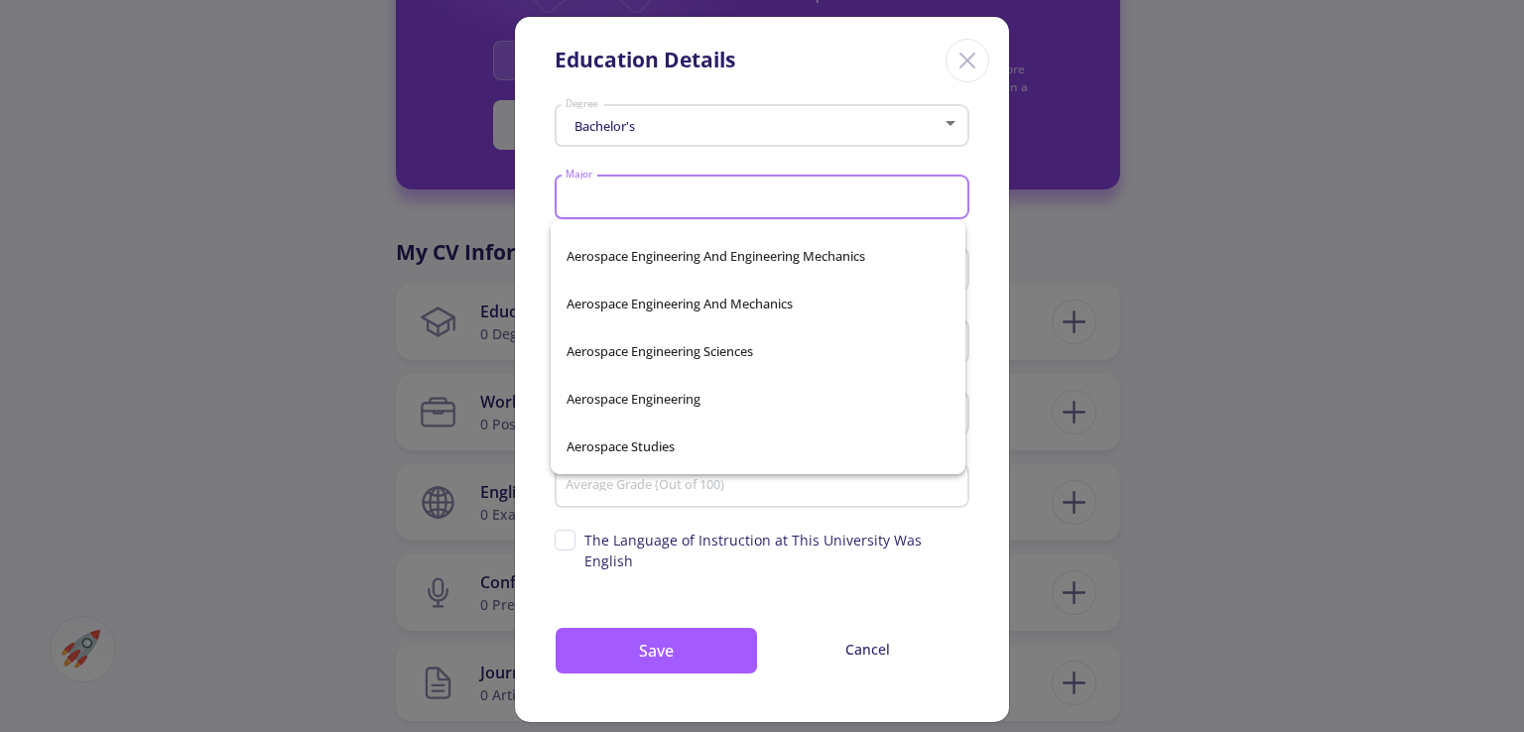
scroll to position [1091, 0]
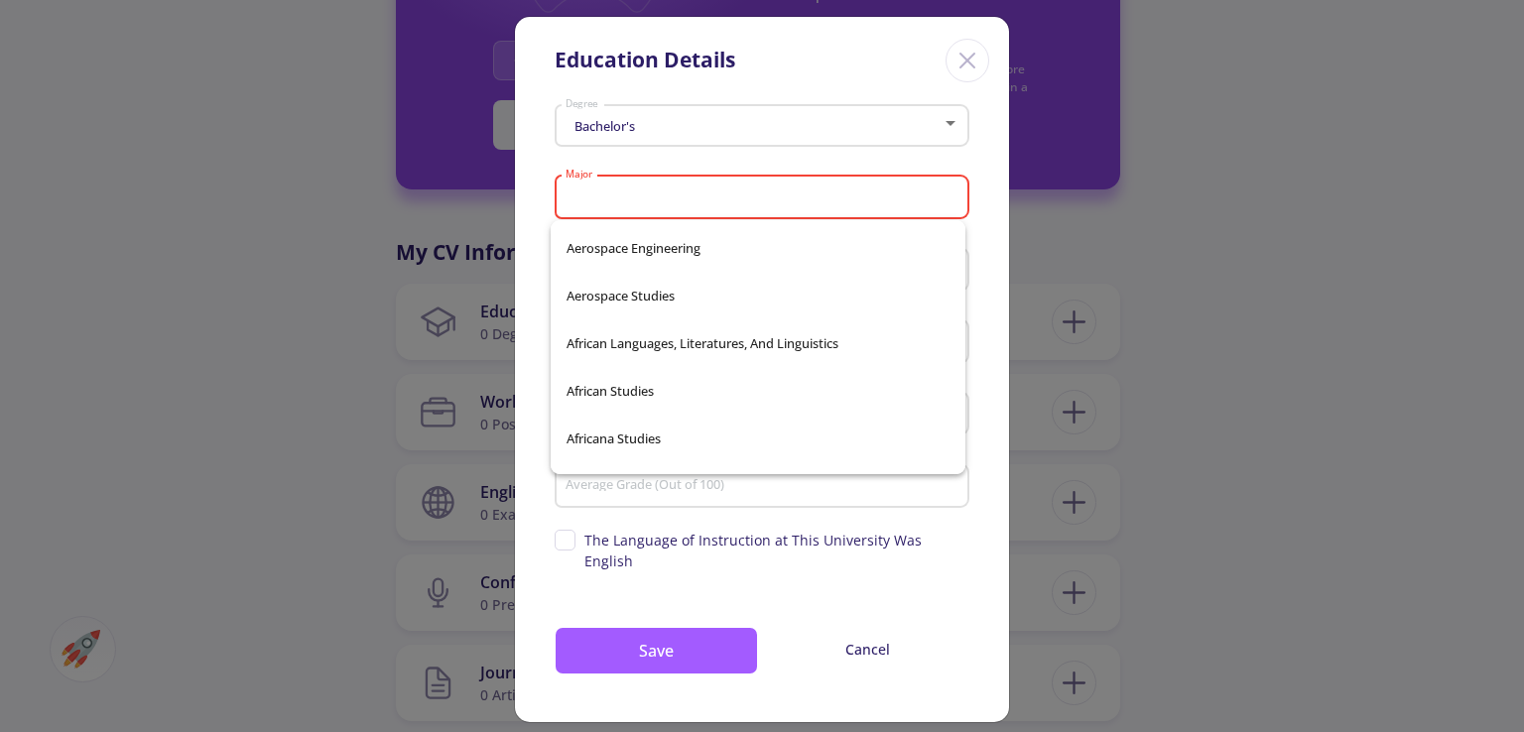
click at [651, 214] on div "Major" at bounding box center [762, 194] width 396 height 52
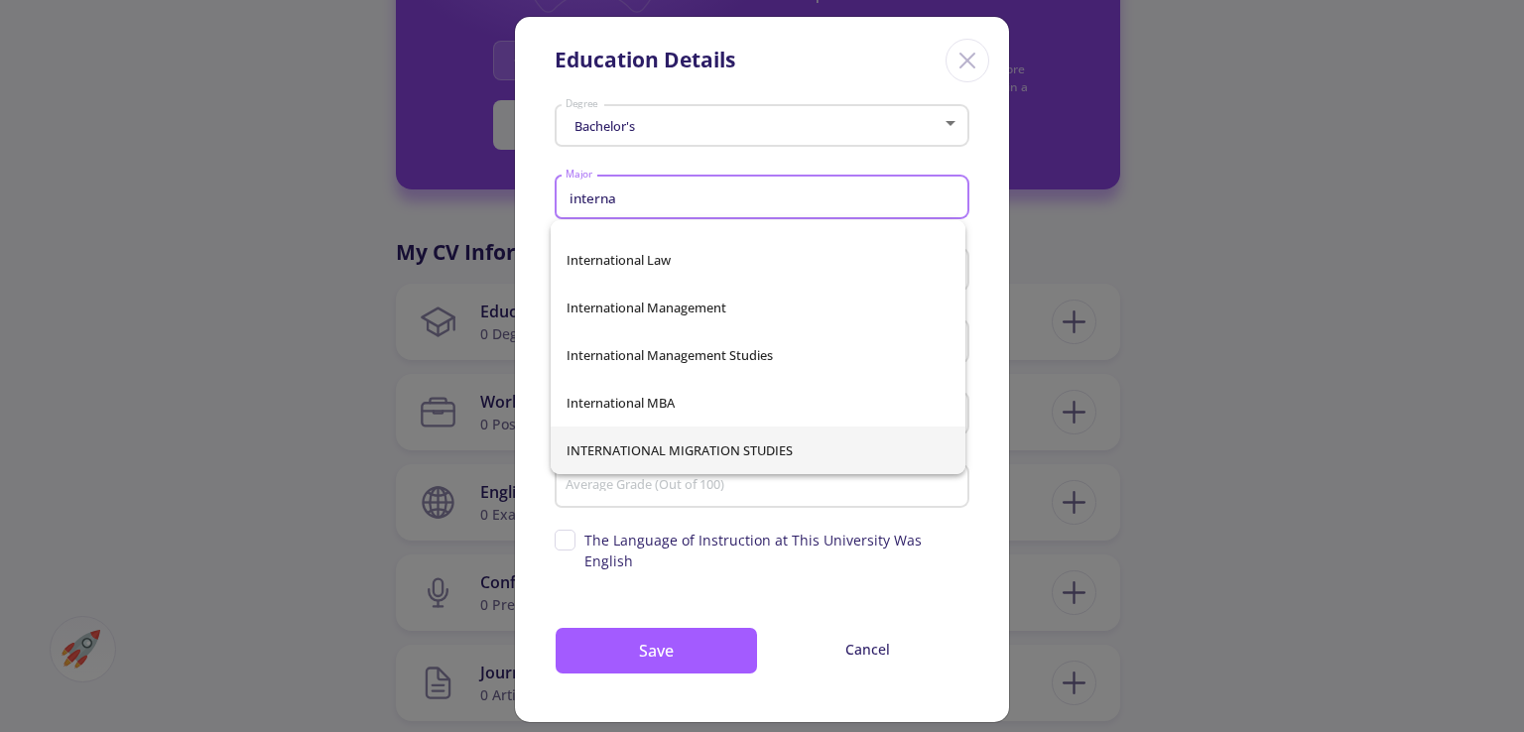
scroll to position [175, 0]
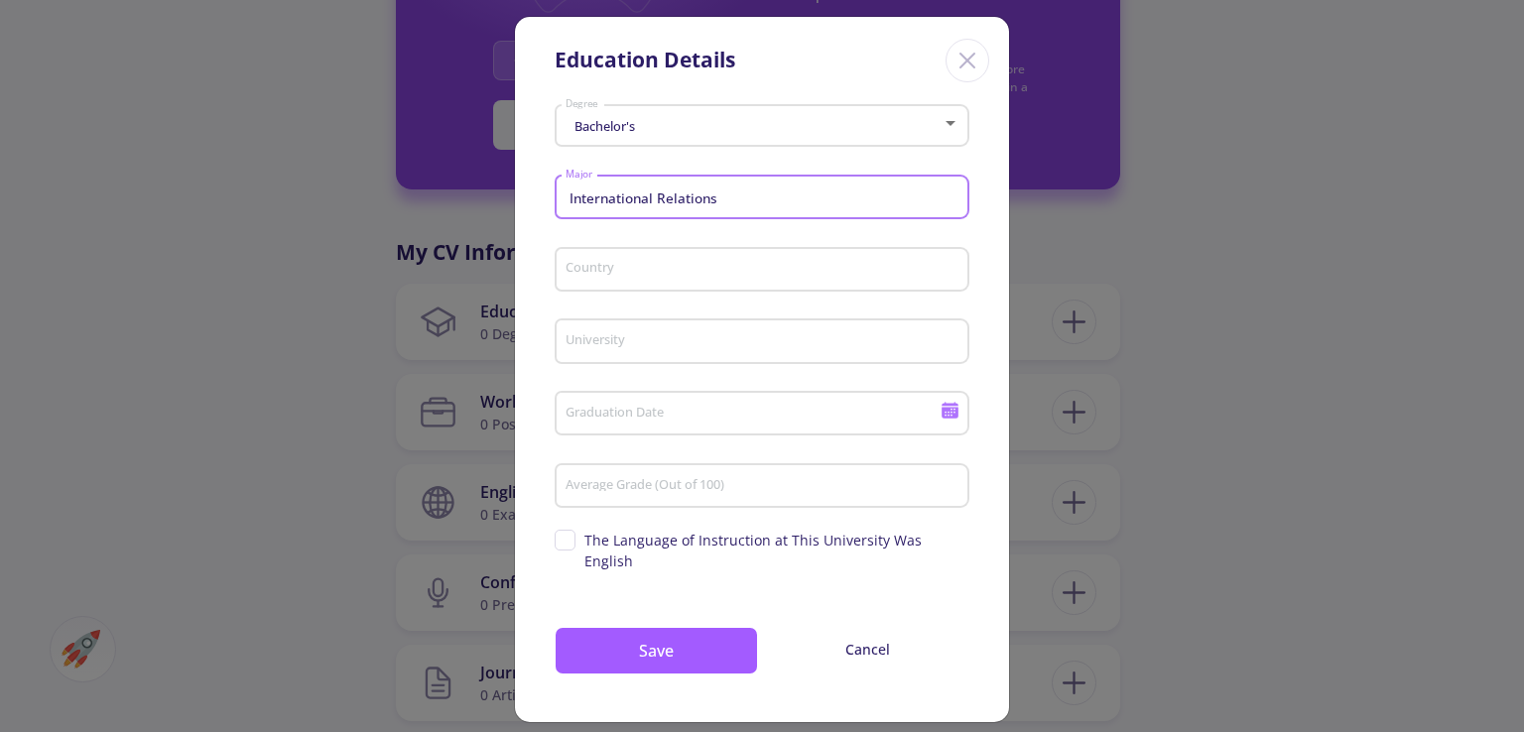
type input "International Relations"
click at [670, 245] on div "Country" at bounding box center [762, 266] width 396 height 52
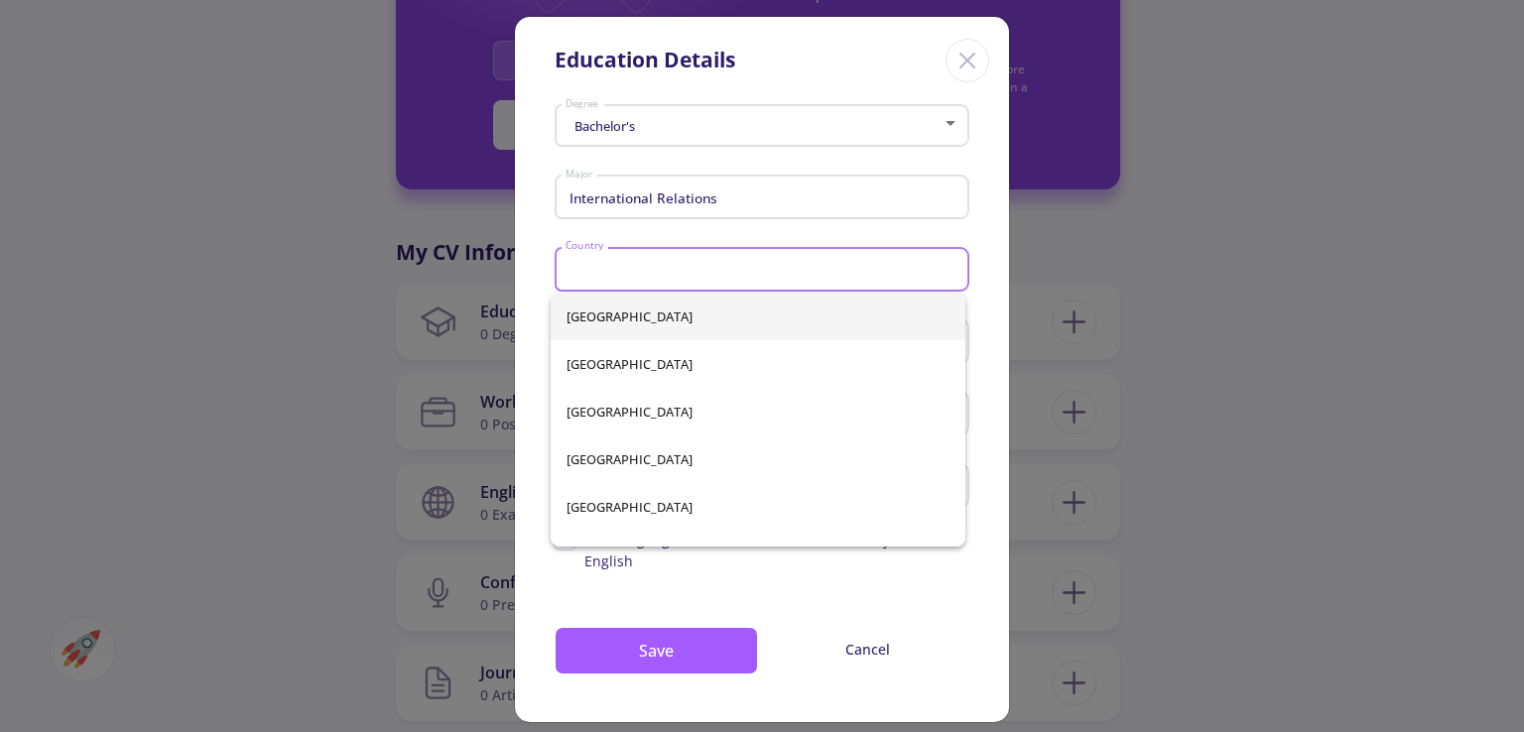
click at [674, 263] on input "Country" at bounding box center [764, 271] width 401 height 18
click at [669, 326] on span "[GEOGRAPHIC_DATA]" at bounding box center [757, 317] width 383 height 48
type input "[GEOGRAPHIC_DATA]"
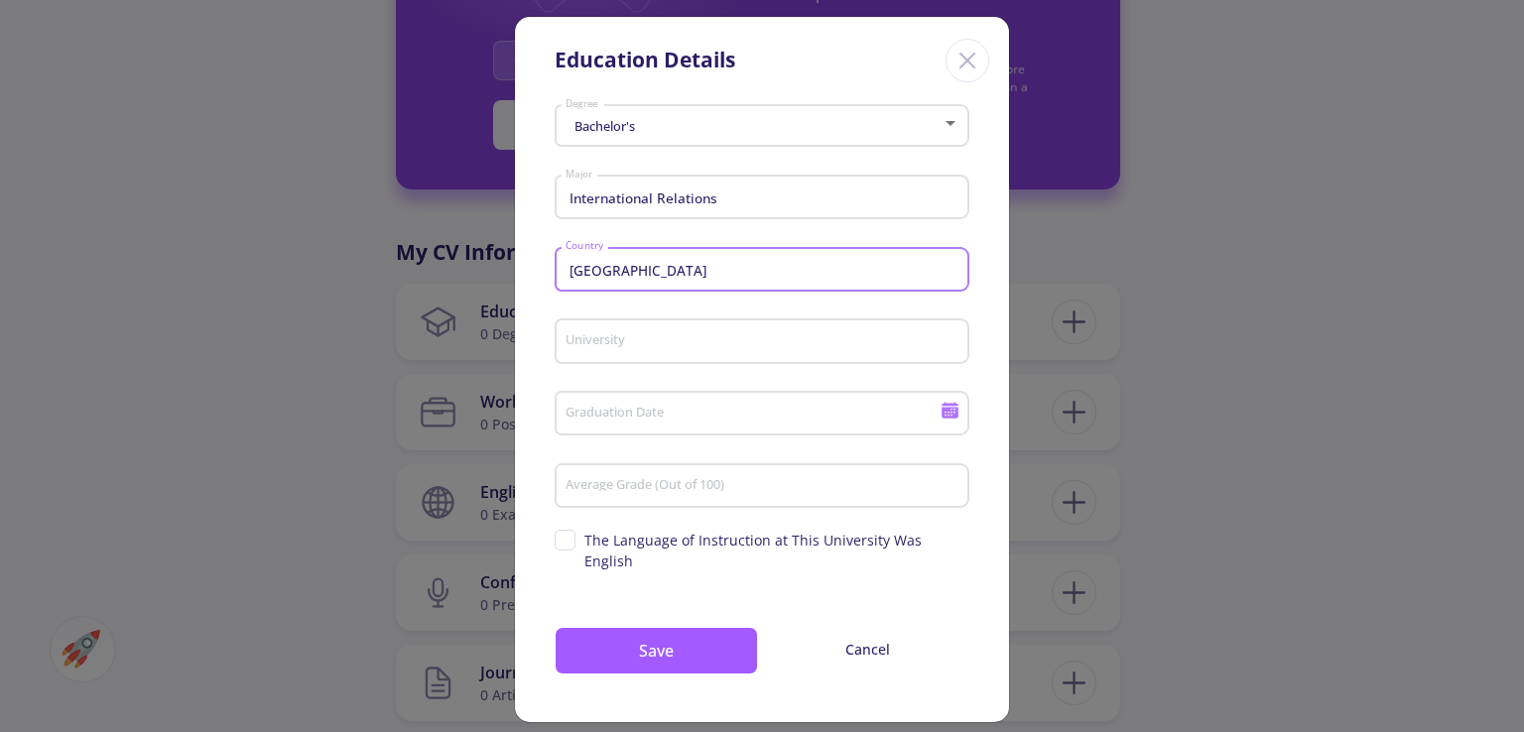
click at [671, 341] on input "University" at bounding box center [764, 342] width 401 height 18
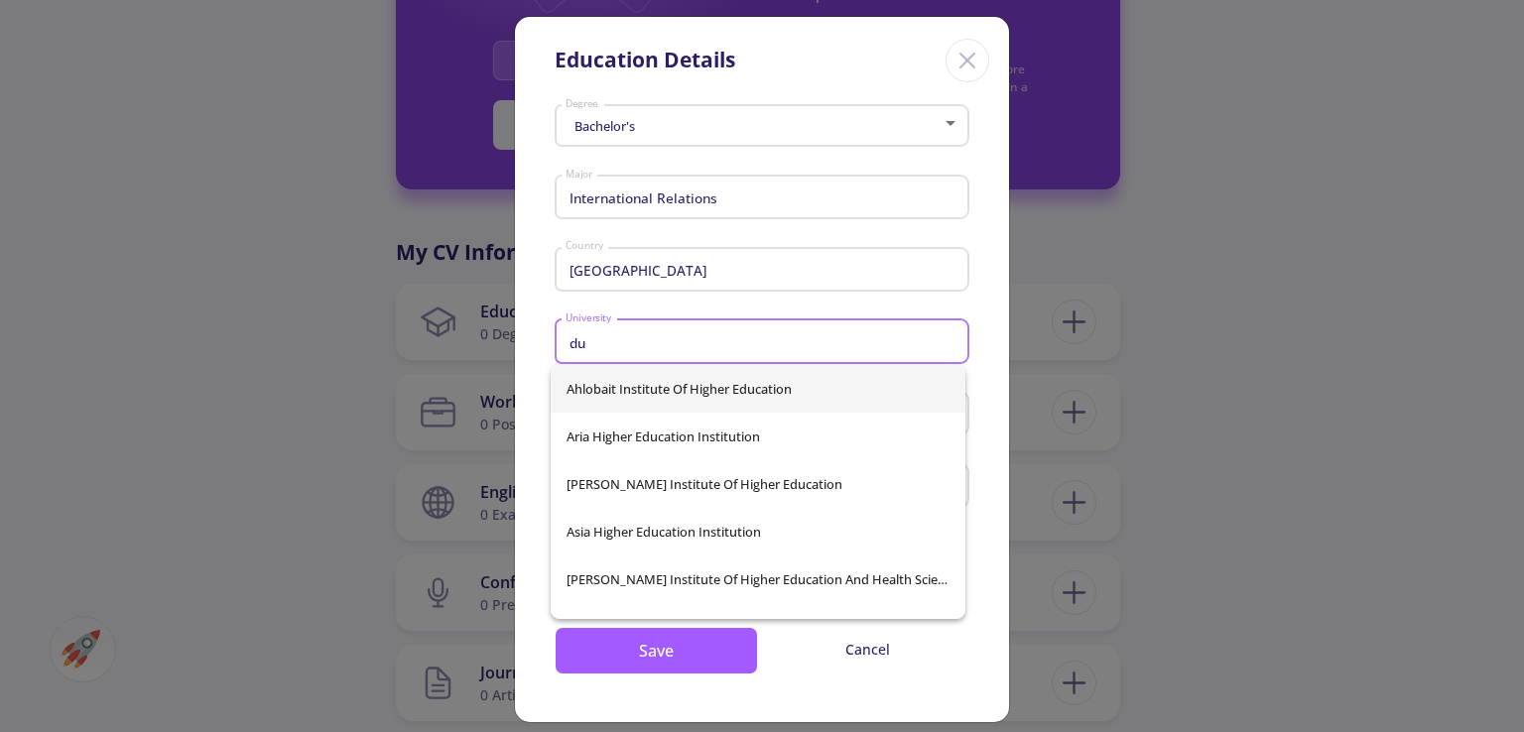
type input "d"
click at [714, 276] on input "[GEOGRAPHIC_DATA]" at bounding box center [764, 271] width 401 height 18
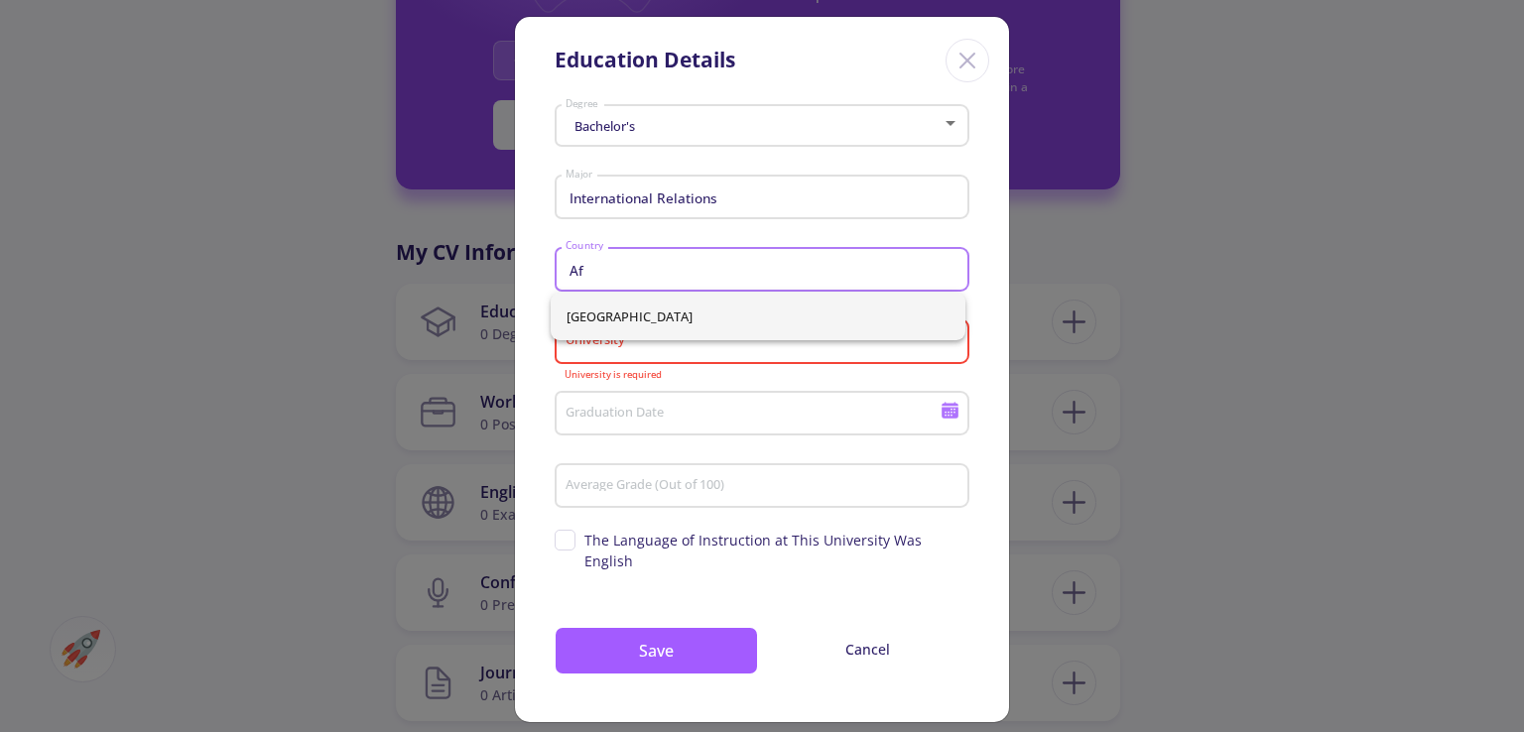
type input "A"
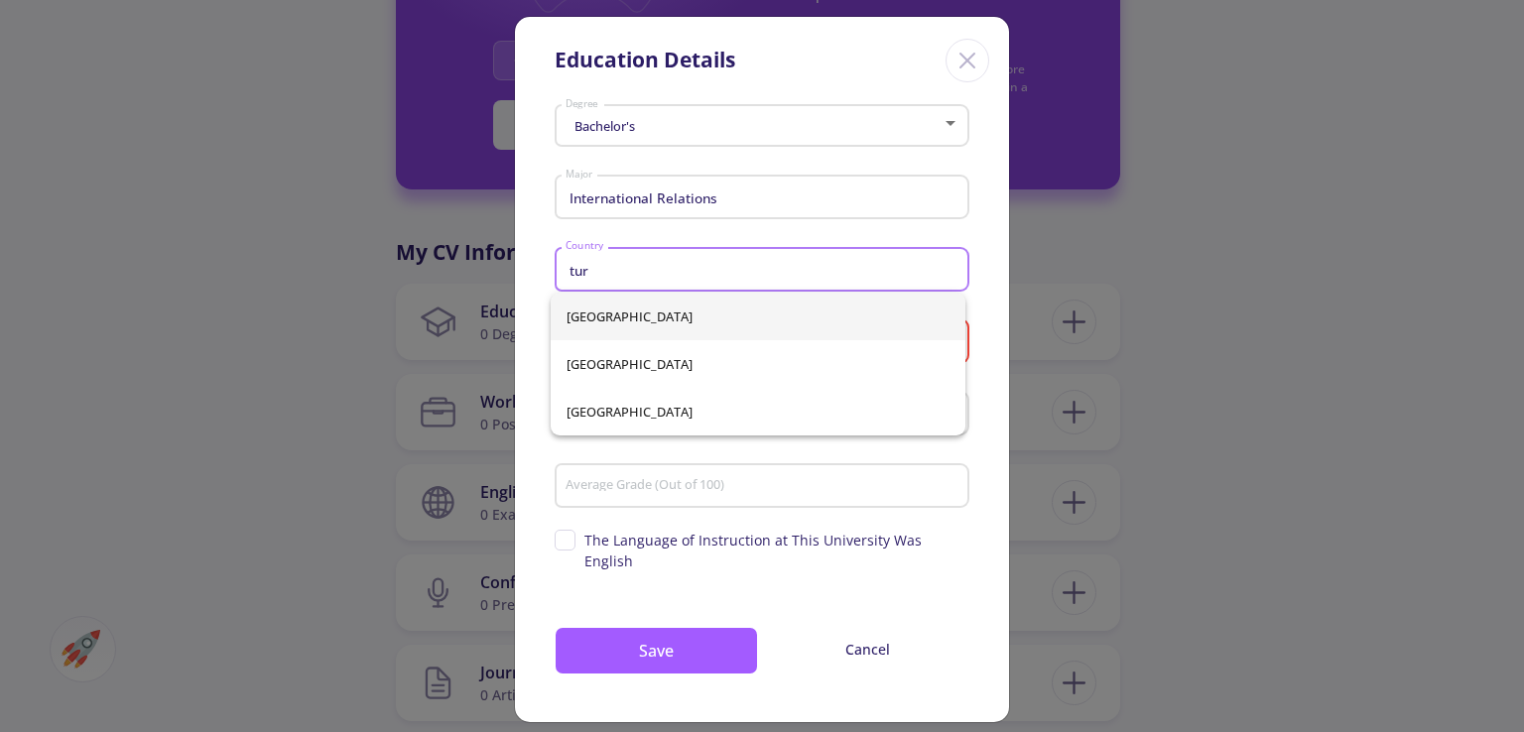
click at [699, 319] on span "[GEOGRAPHIC_DATA]" at bounding box center [757, 317] width 383 height 48
type input "[GEOGRAPHIC_DATA]"
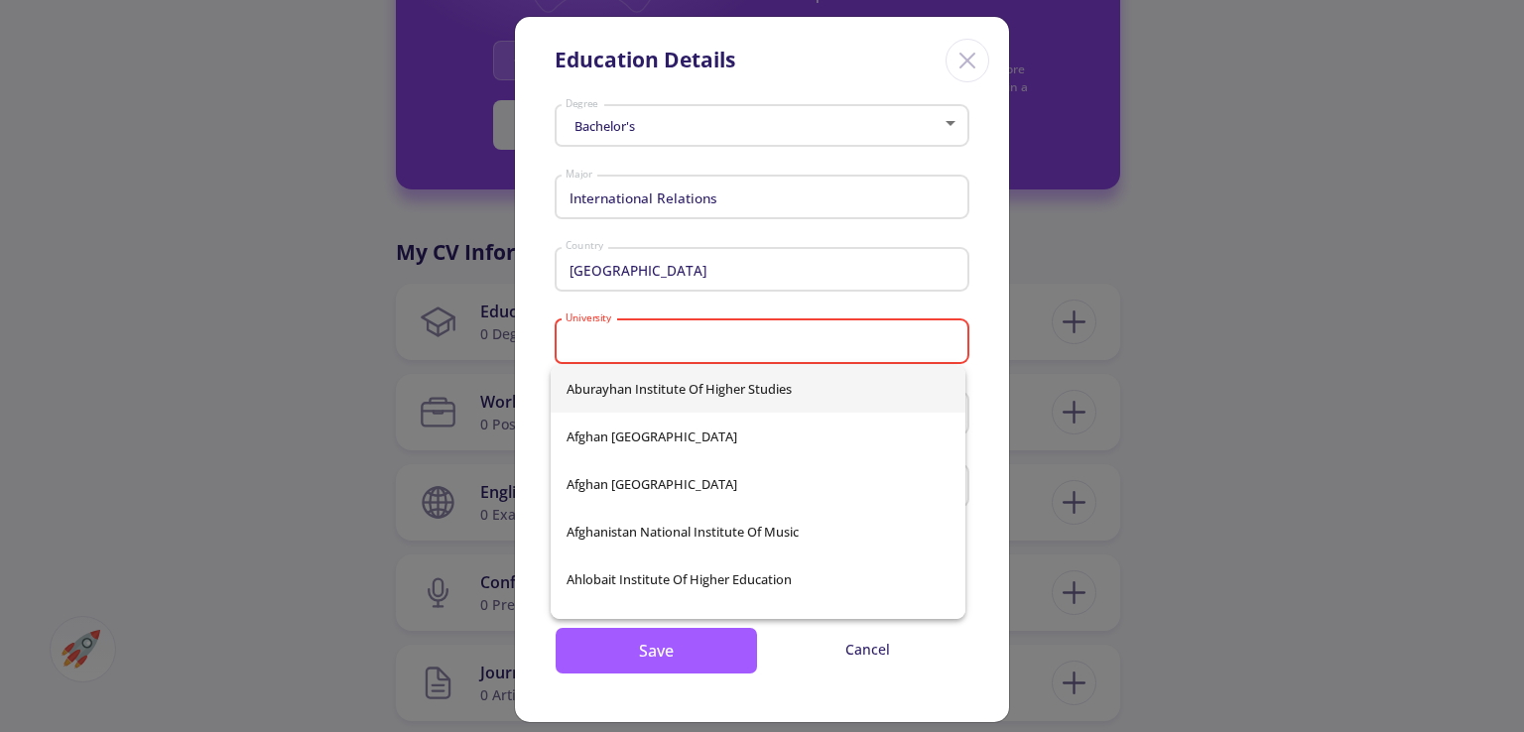
click at [684, 348] on input "University" at bounding box center [764, 342] width 401 height 18
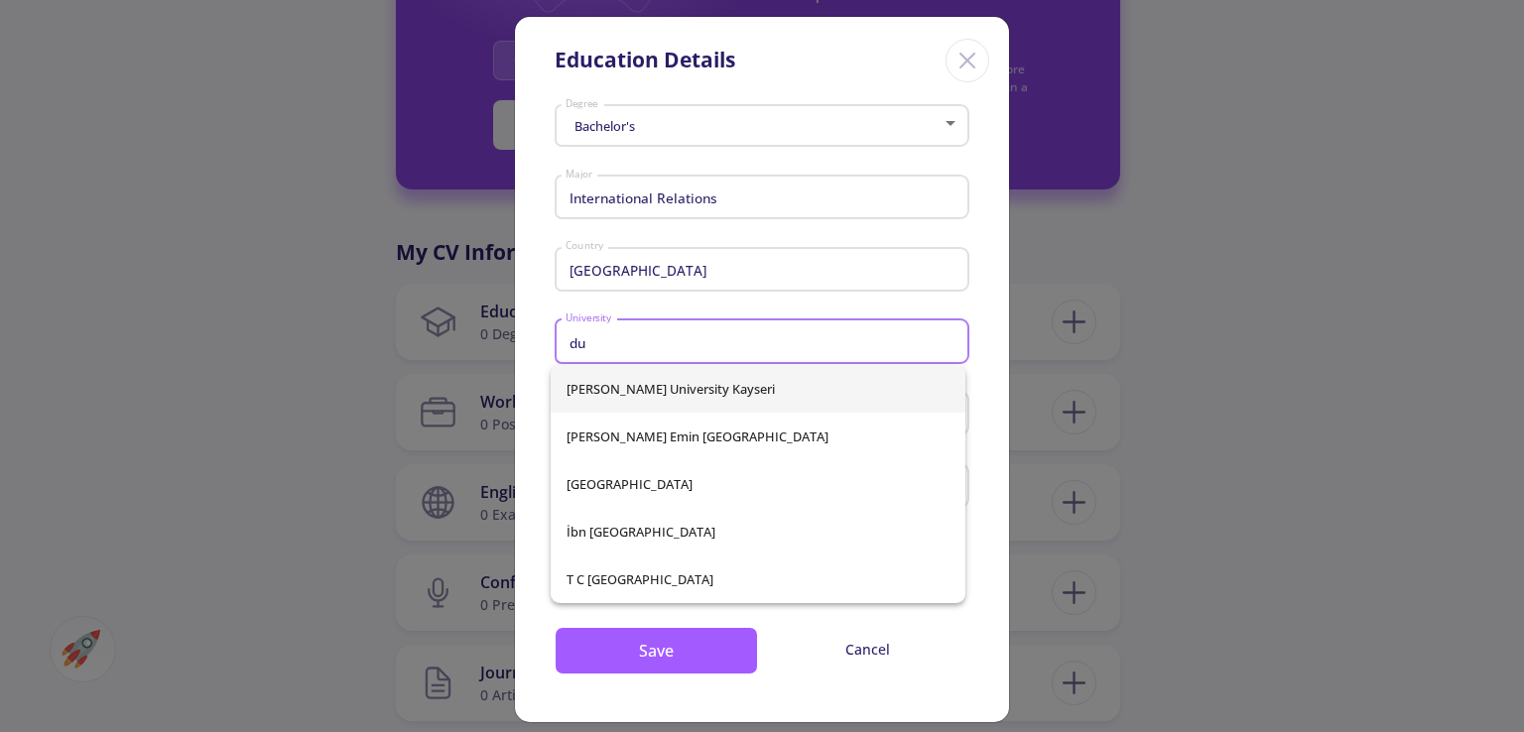
type input "d"
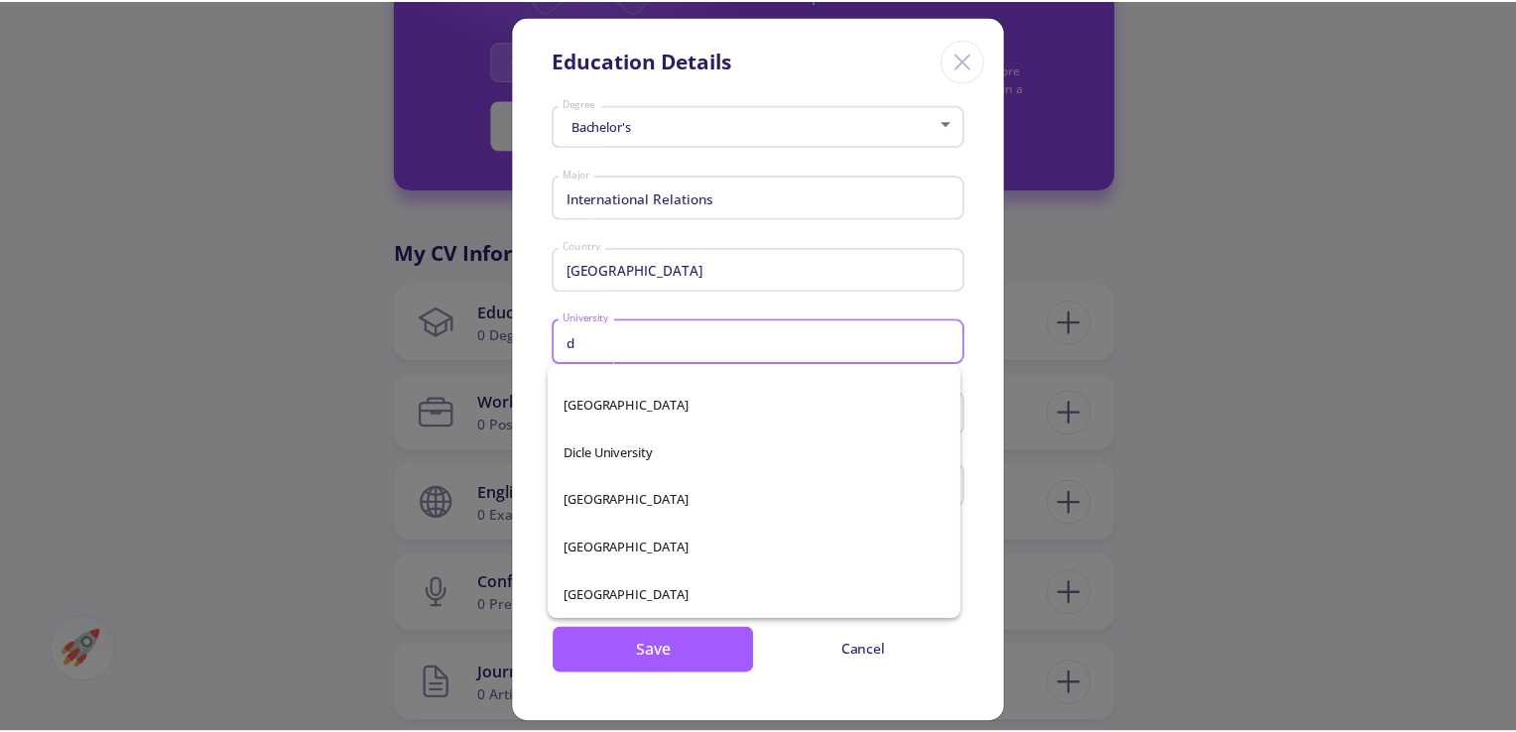
scroll to position [793, 0]
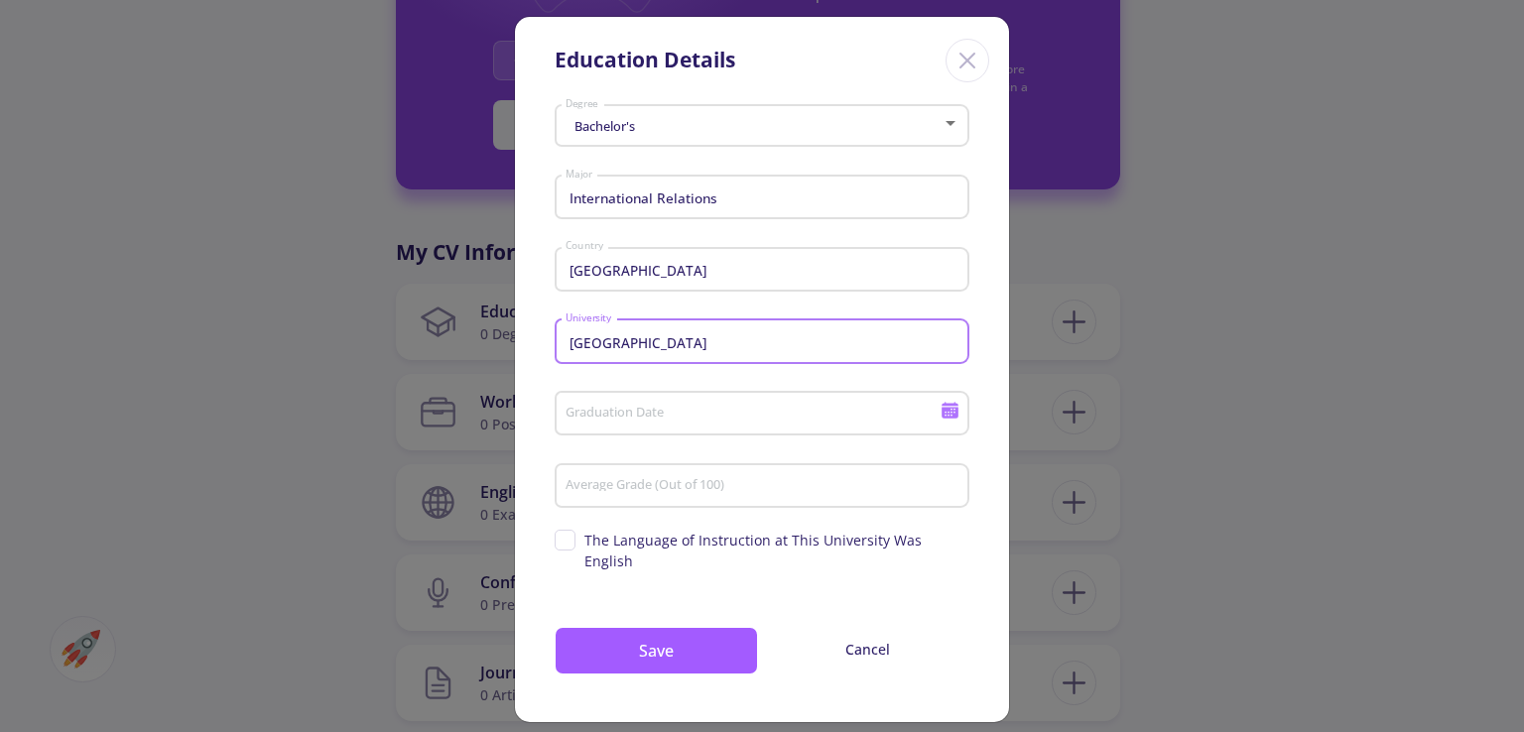
type input "[GEOGRAPHIC_DATA]"
click at [705, 418] on input "Graduation Date" at bounding box center [755, 415] width 382 height 18
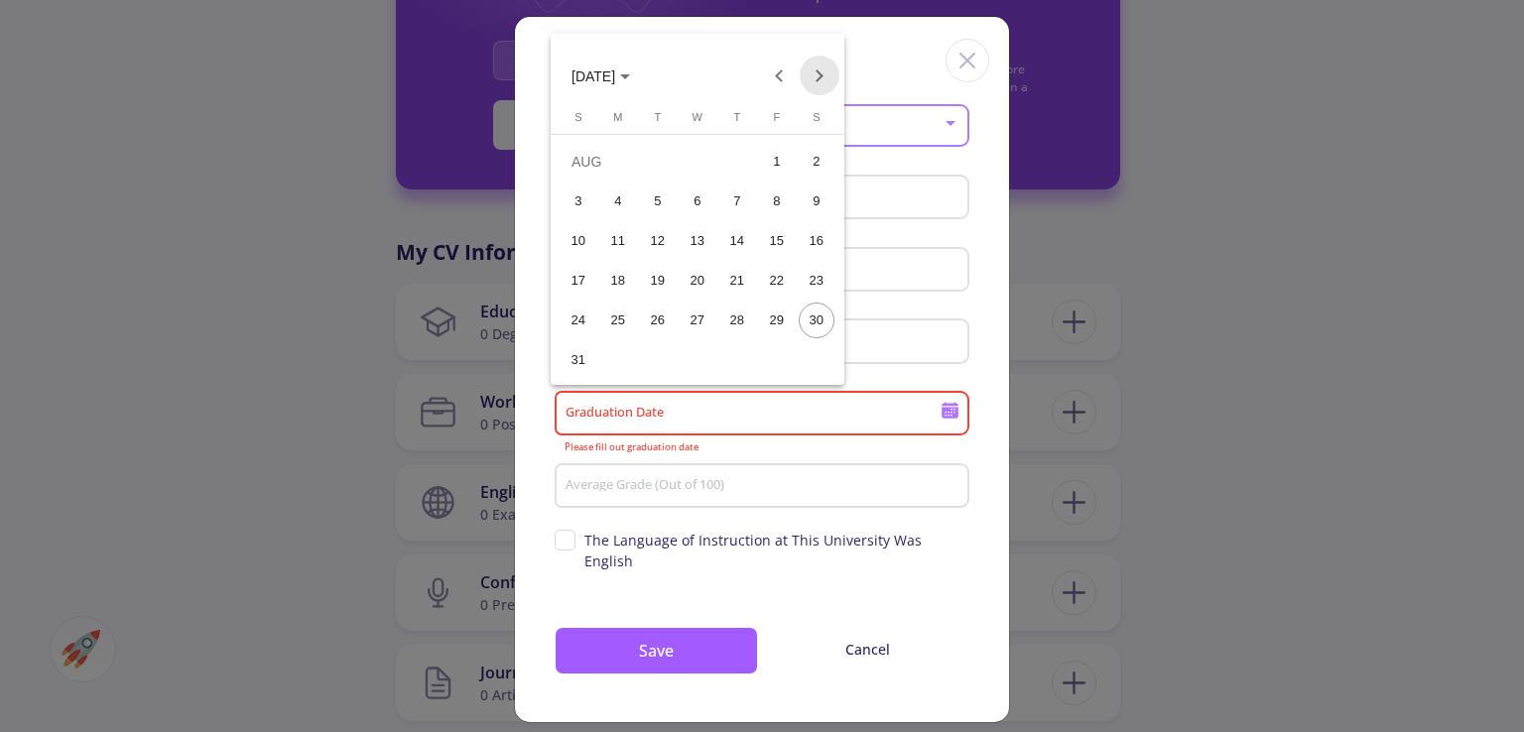
click at [821, 82] on button "Next month" at bounding box center [819, 76] width 40 height 40
click at [821, 72] on button "Next month" at bounding box center [819, 76] width 40 height 40
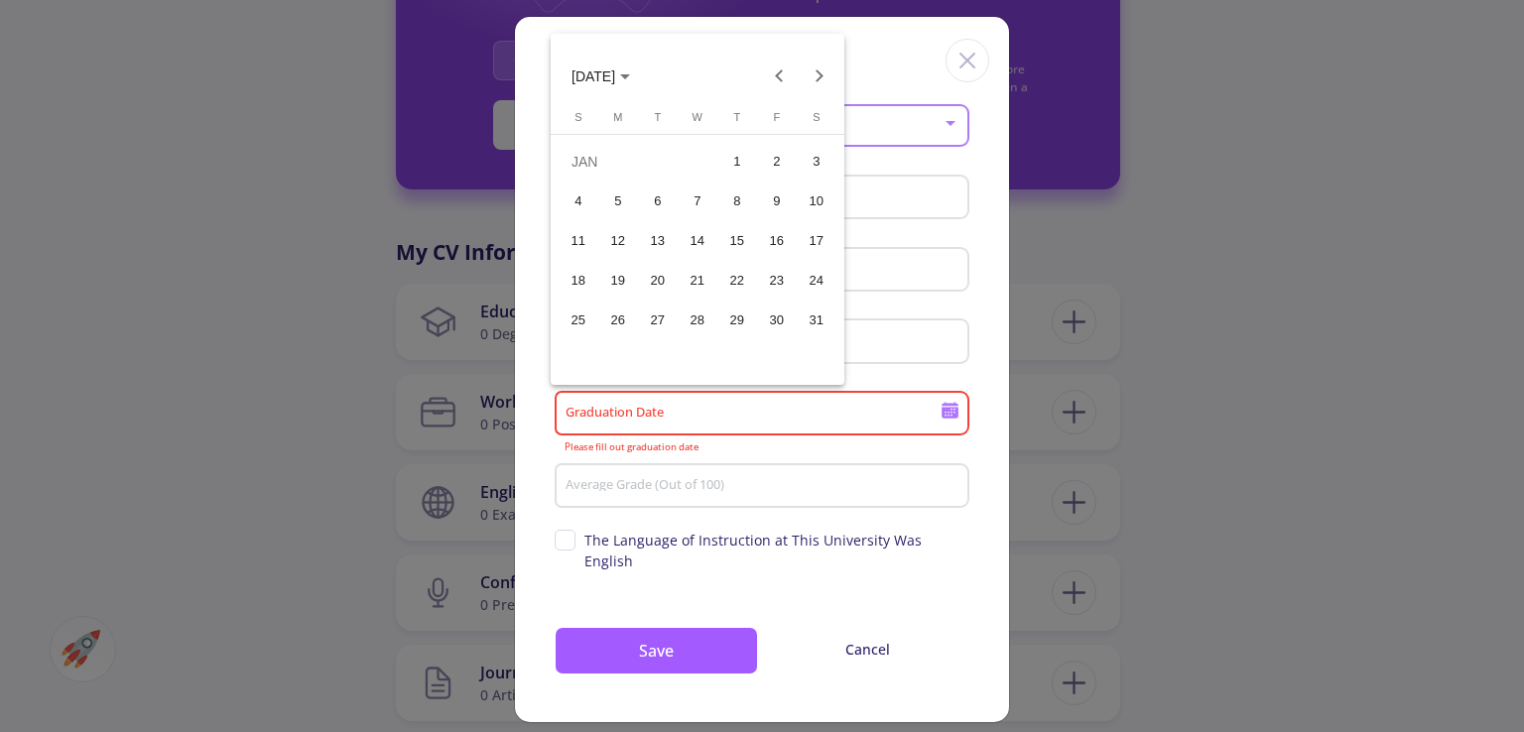
click at [742, 157] on div "1" at bounding box center [737, 162] width 36 height 36
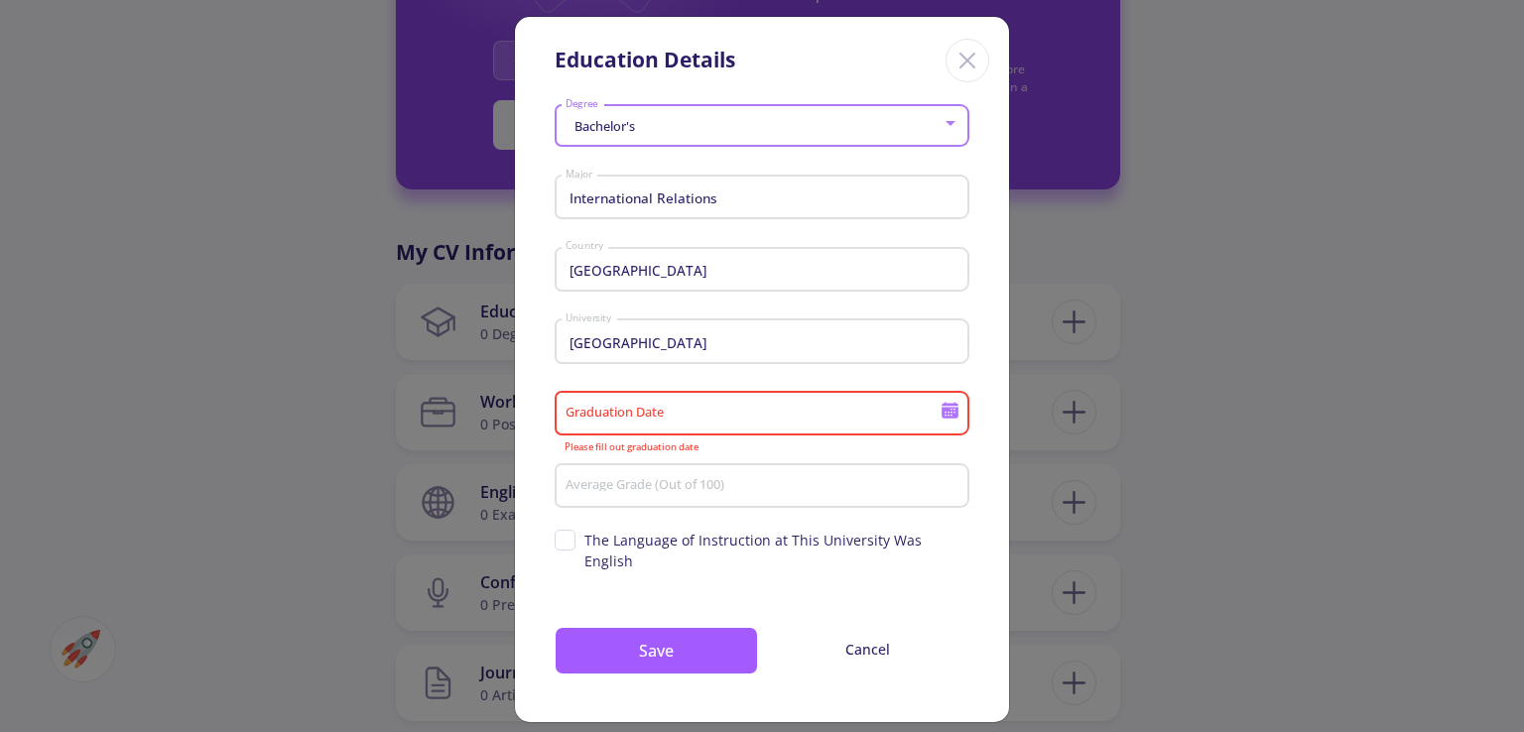
type input "[DATE]"
click at [742, 157] on div "1" at bounding box center [737, 162] width 36 height 36
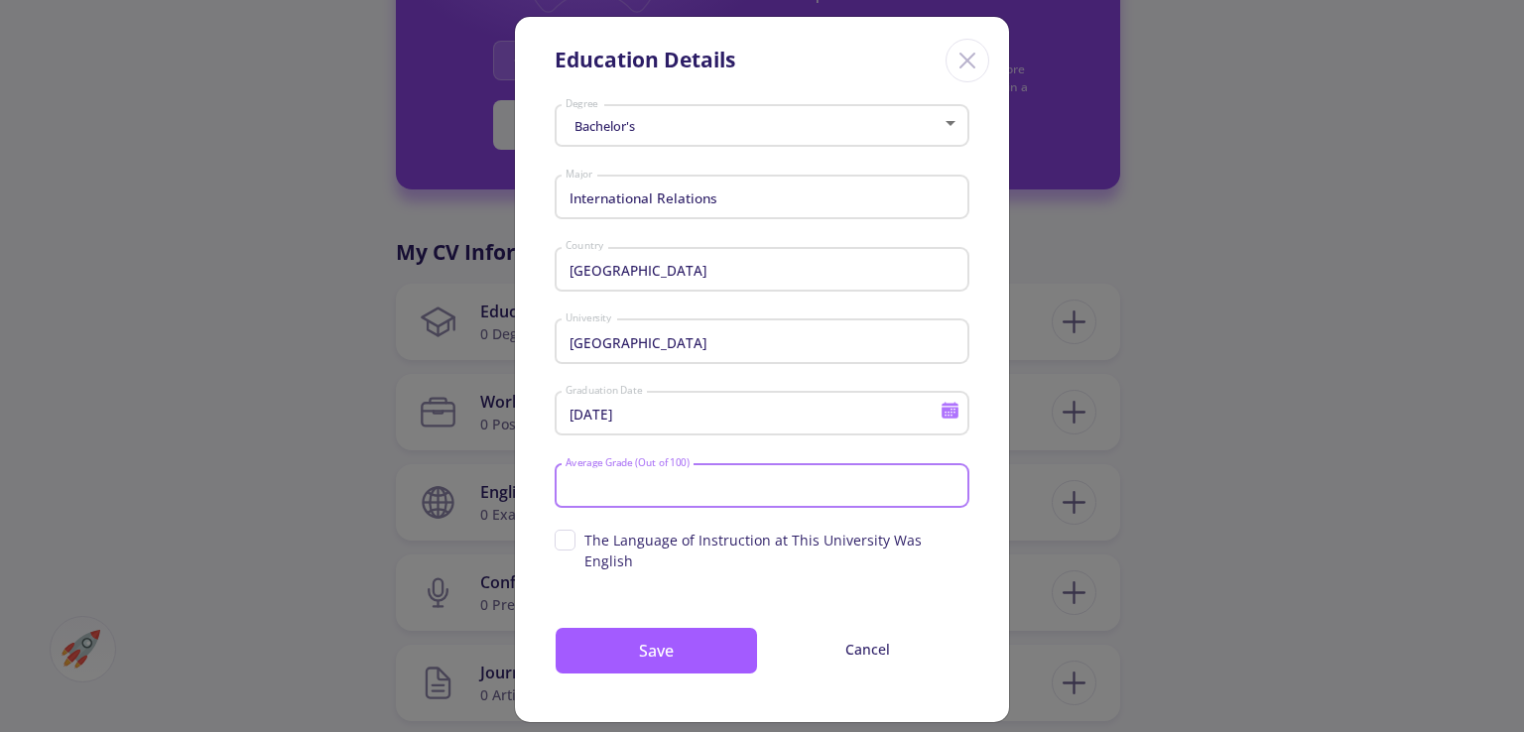
click at [734, 489] on input "Average Grade (Out of 100)" at bounding box center [764, 487] width 401 height 18
type input "85"
click at [568, 546] on span "The Language of Instruction at This University Was English" at bounding box center [761, 551] width 415 height 42
click at [567, 543] on input "The Language of Instruction at This University Was English" at bounding box center [560, 536] width 13 height 13
click at [568, 546] on span "The Language of Instruction at This University Was English" at bounding box center [761, 551] width 415 height 42
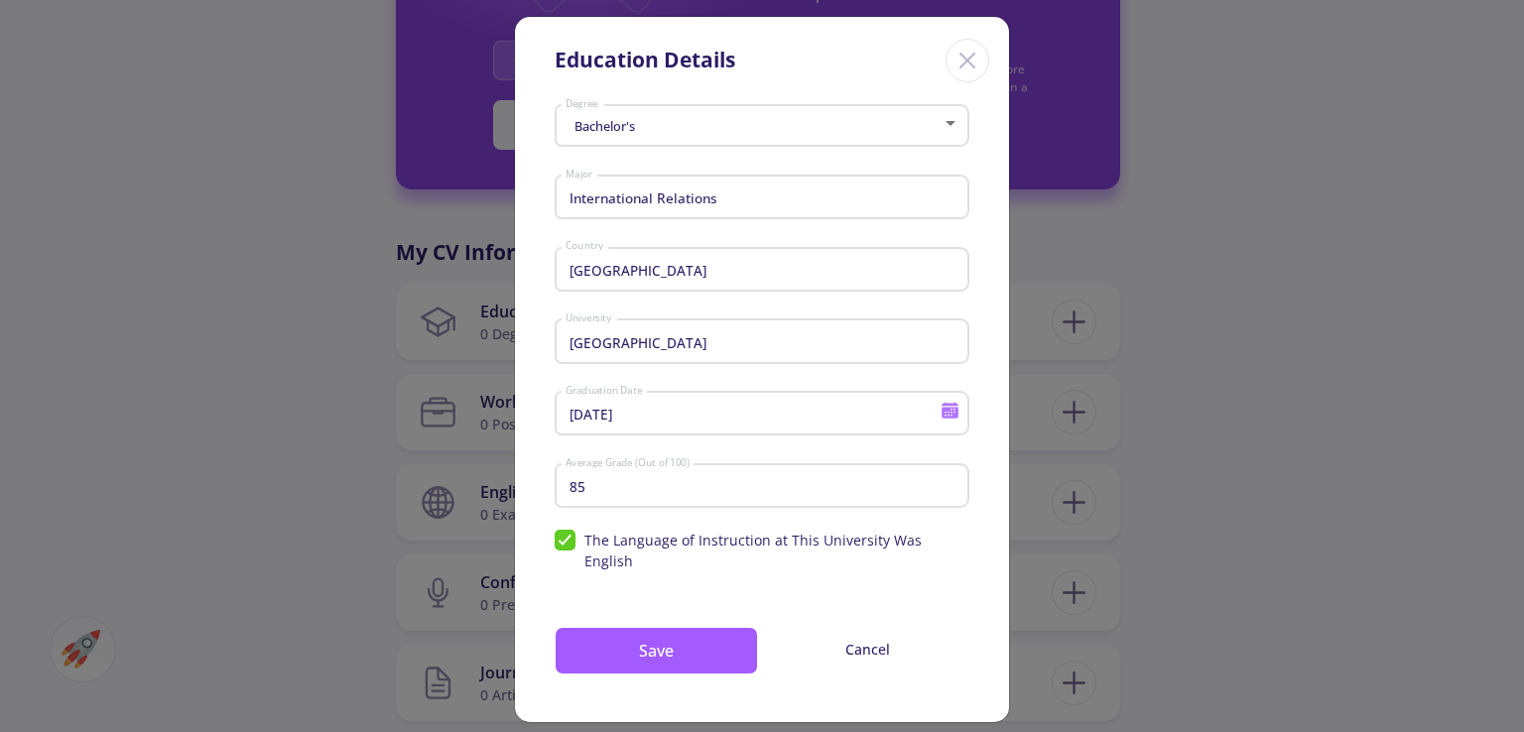
click at [567, 543] on input "The Language of Instruction at This University Was English" at bounding box center [560, 536] width 13 height 13
checkbox input "false"
click at [619, 627] on button "Save" at bounding box center [655, 651] width 203 height 48
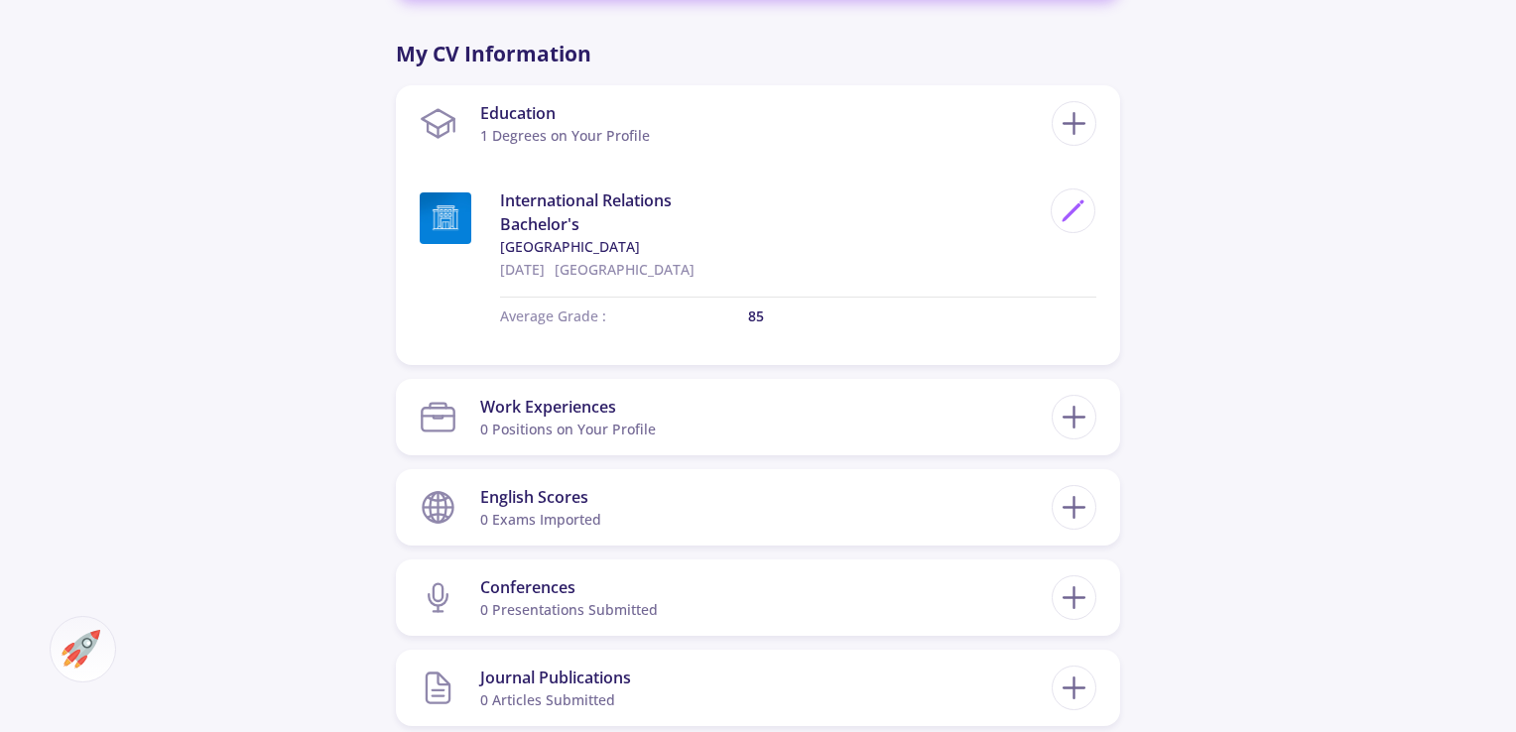
scroll to position [992, 0]
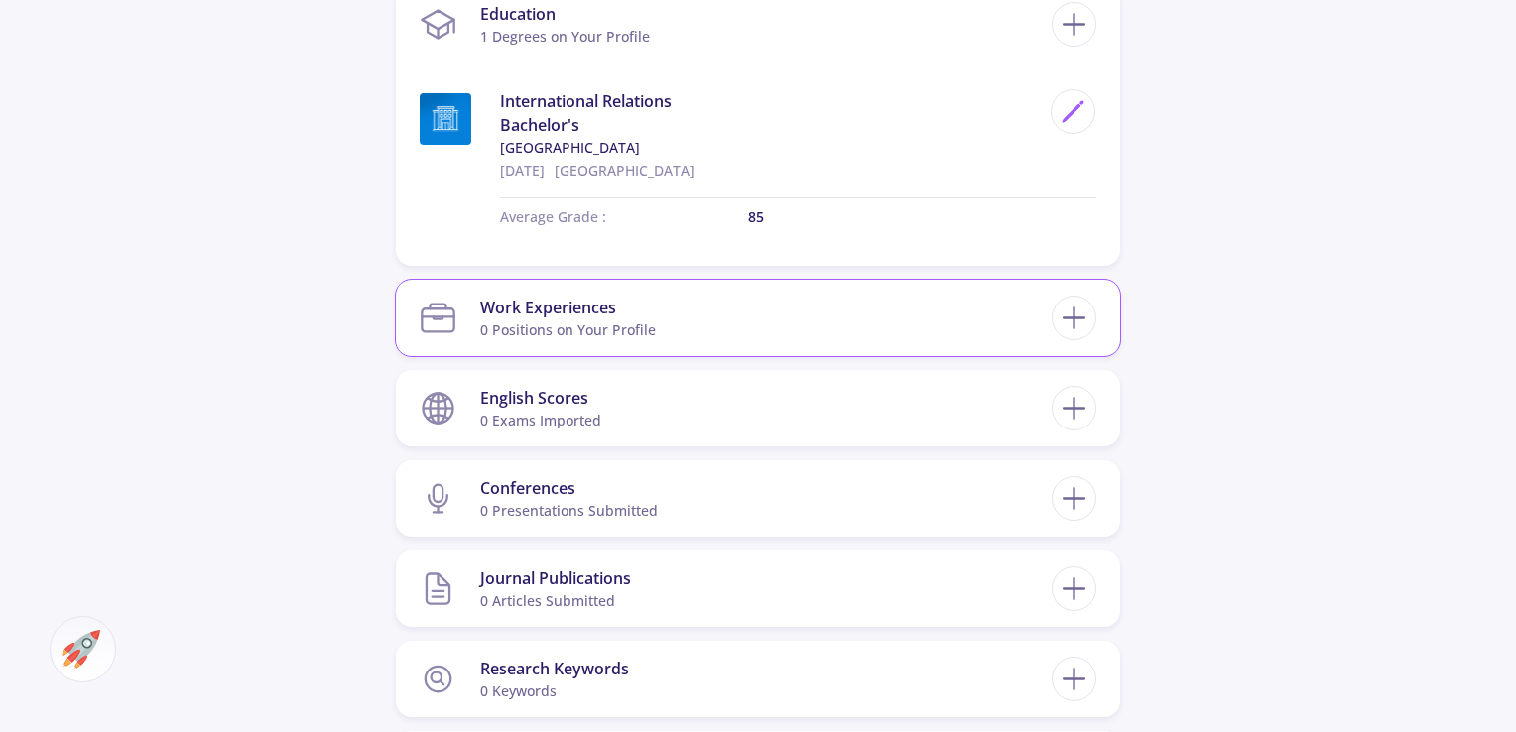
click at [680, 316] on section "Work Experiences 0 Positions on Your Profile" at bounding box center [736, 318] width 632 height 61
click at [1079, 311] on icon at bounding box center [1073, 318] width 37 height 37
checkbox input "false"
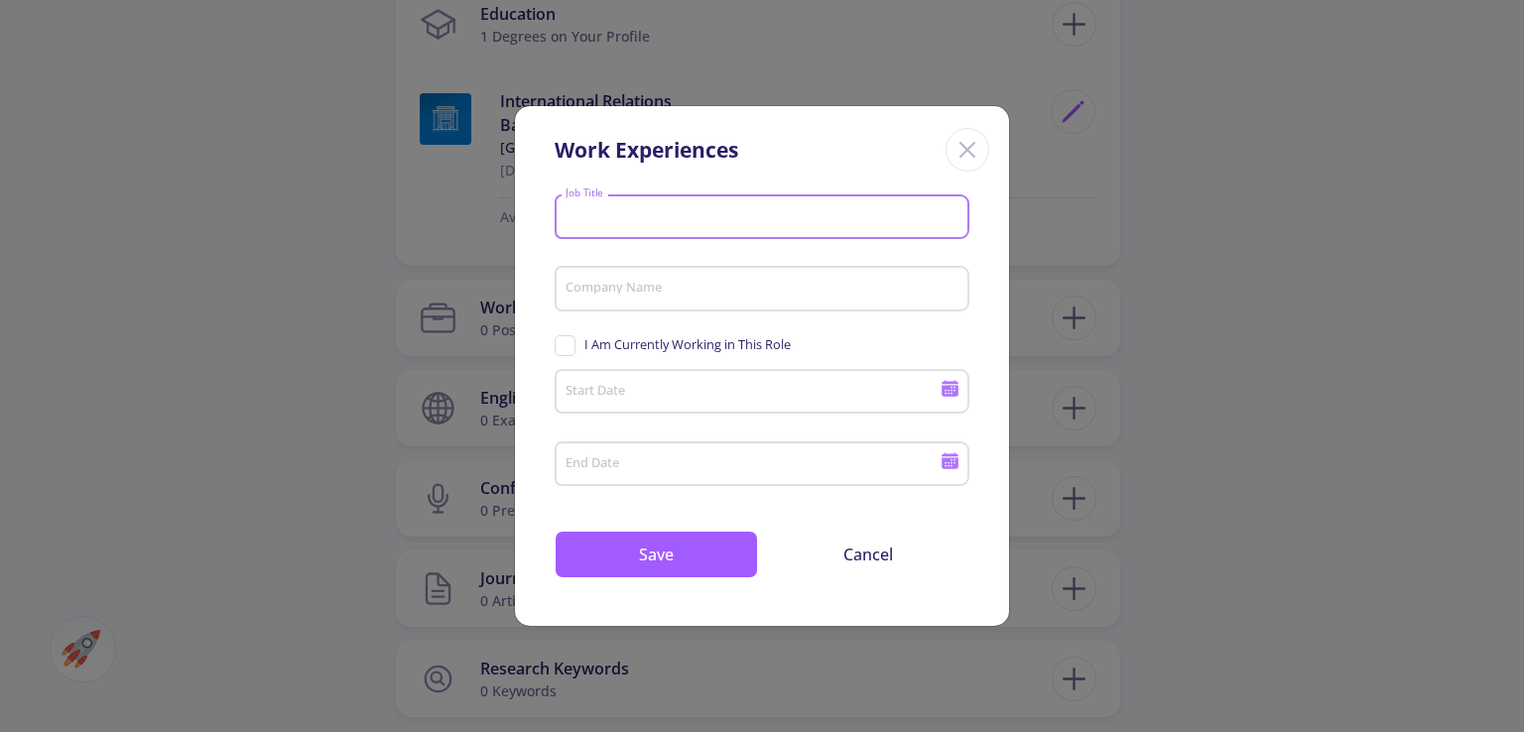
click at [624, 218] on input "Job Title" at bounding box center [764, 217] width 401 height 18
type input "graphic designer"
click at [667, 346] on span "I Am Currently Working in This Role" at bounding box center [687, 344] width 206 height 19
click at [567, 346] on input "I Am Currently Working in This Role" at bounding box center [560, 341] width 13 height 13
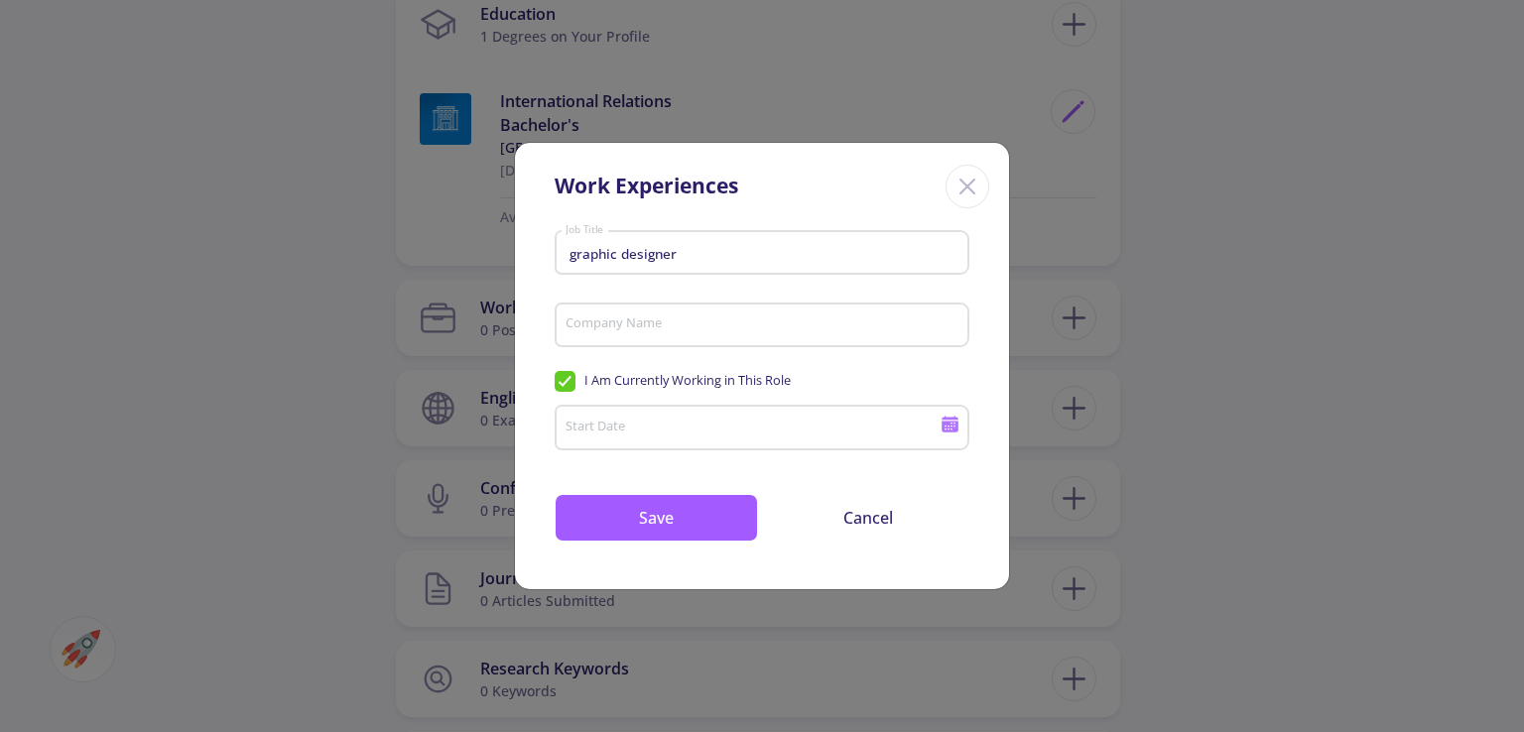
click at [721, 385] on span "I Am Currently Working in This Role" at bounding box center [687, 380] width 206 height 19
click at [567, 384] on input "I Am Currently Working in This Role" at bounding box center [560, 377] width 13 height 13
checkbox input "false"
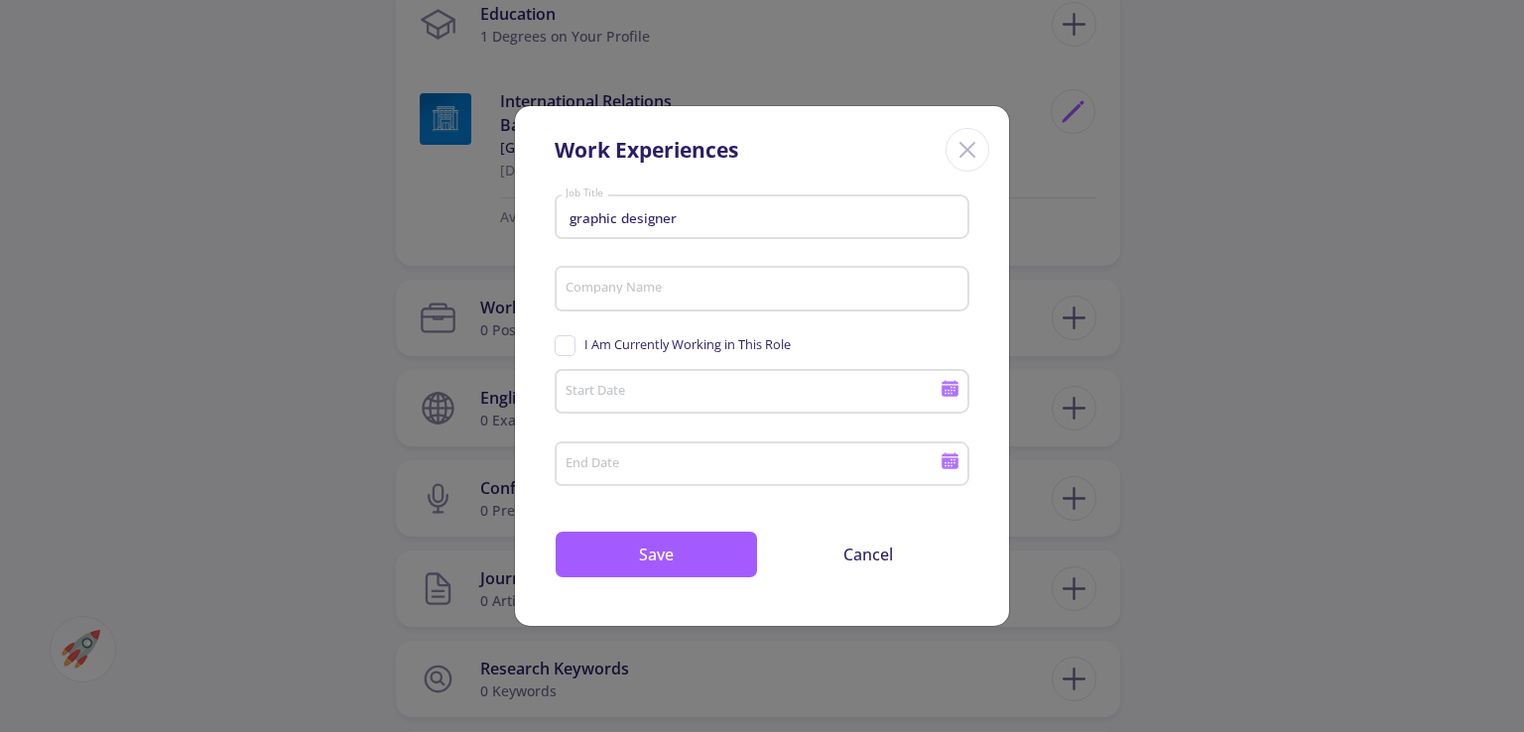
click at [790, 396] on input "Start Date" at bounding box center [755, 393] width 382 height 18
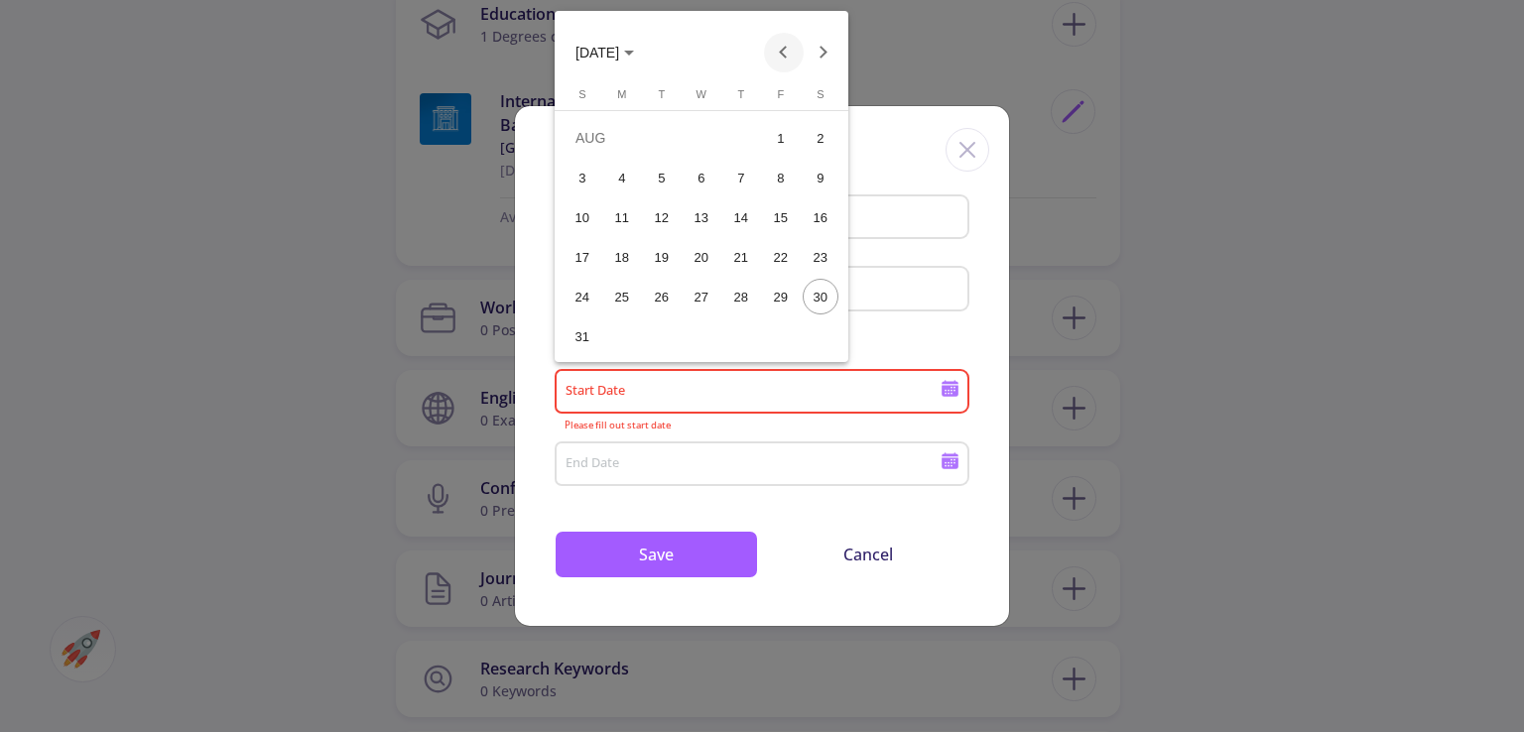
drag, startPoint x: 768, startPoint y: 61, endPoint x: 788, endPoint y: 53, distance: 21.4
click at [773, 60] on button "Previous month" at bounding box center [784, 53] width 40 height 40
click at [788, 53] on button "Previous month" at bounding box center [784, 53] width 40 height 40
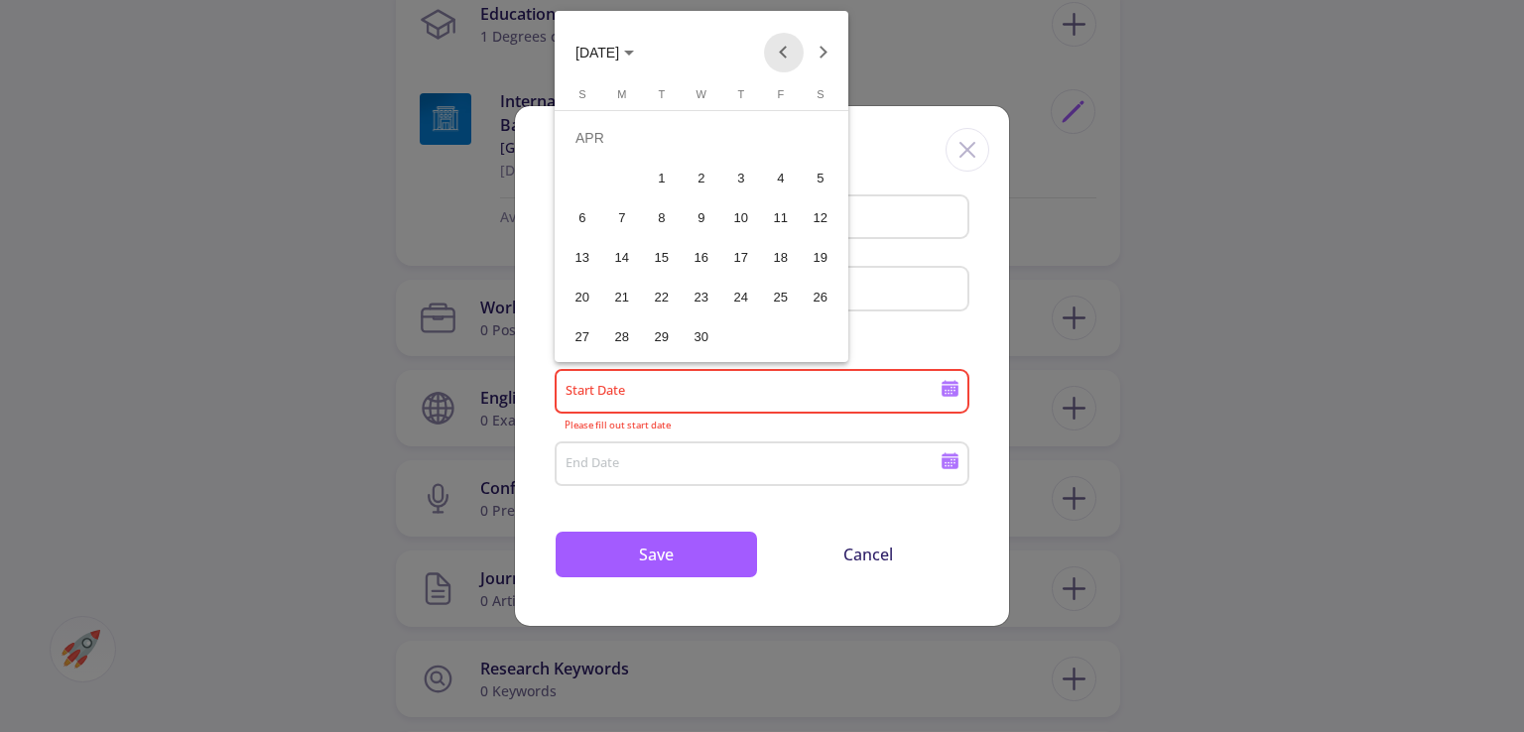
click at [788, 53] on button "Previous month" at bounding box center [784, 53] width 40 height 40
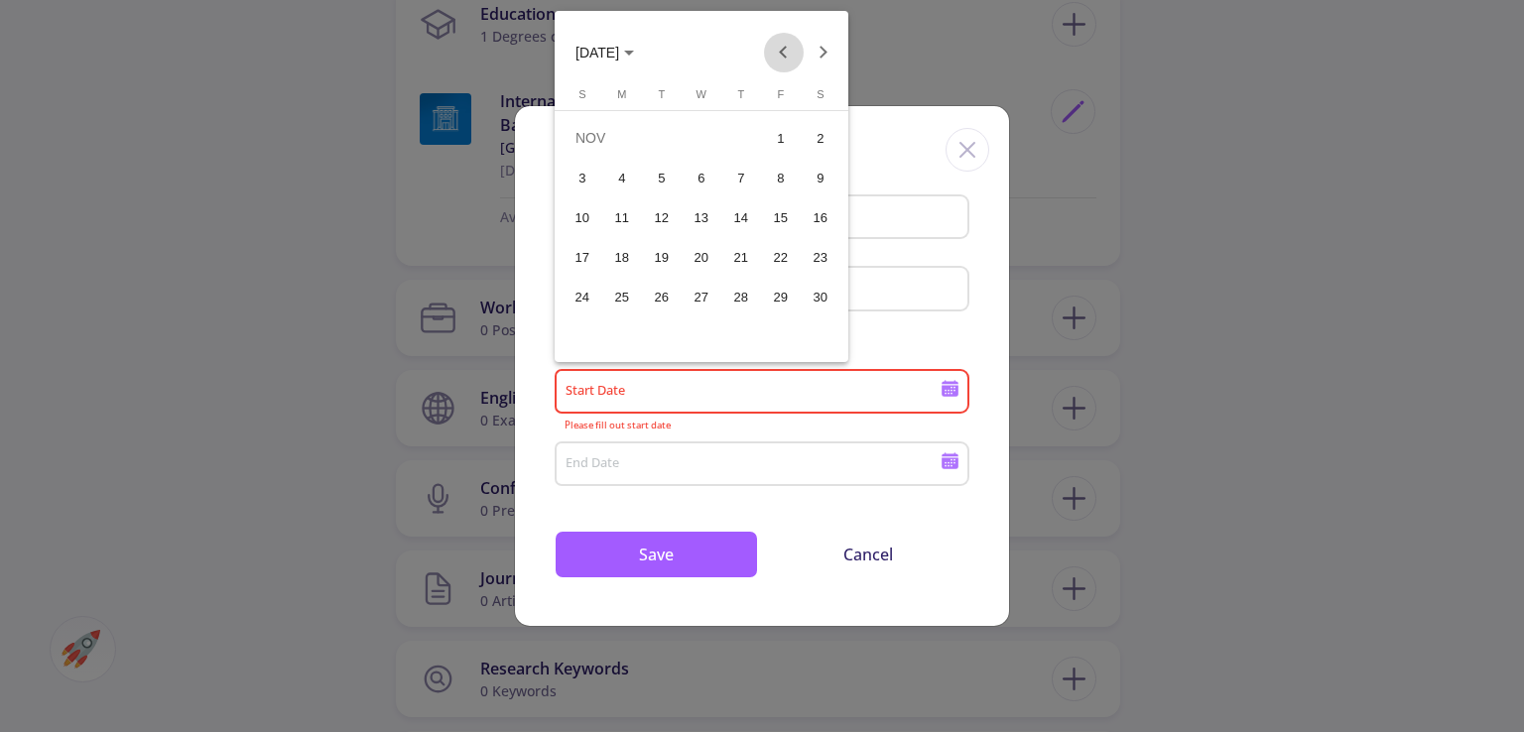
click at [788, 53] on button "Previous month" at bounding box center [784, 53] width 40 height 40
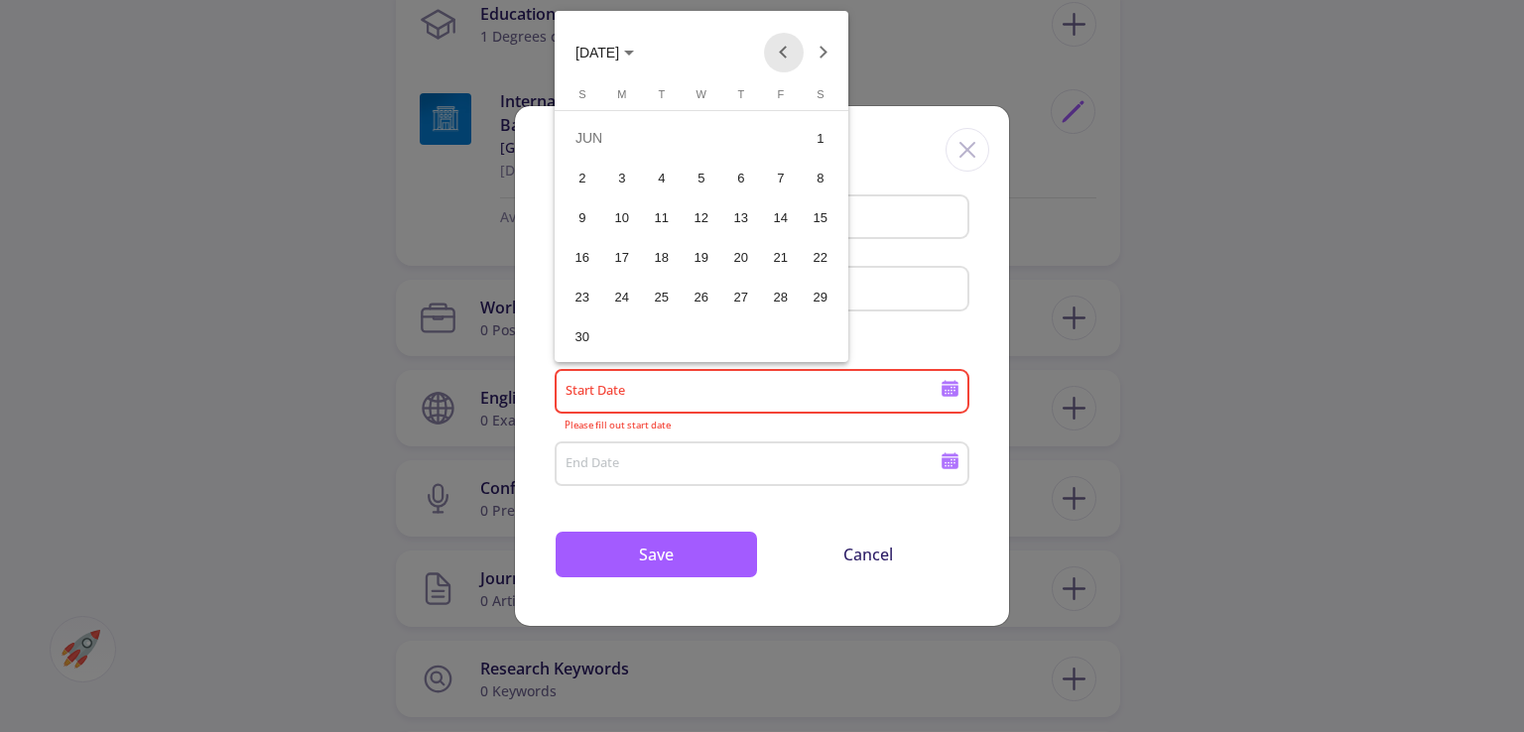
click at [788, 53] on button "Previous month" at bounding box center [784, 53] width 40 height 40
click at [700, 127] on div "1" at bounding box center [701, 138] width 36 height 36
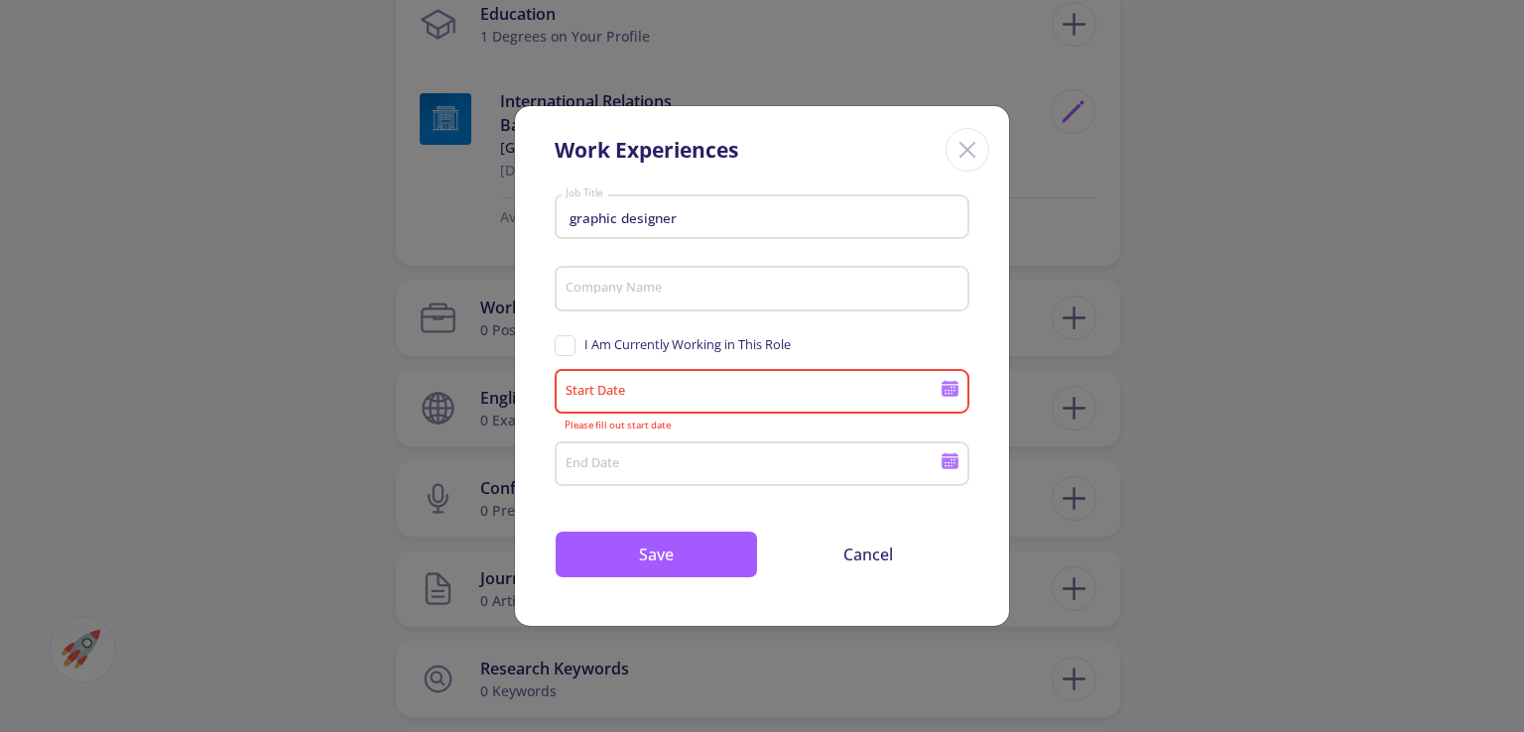
type input "[DATE]"
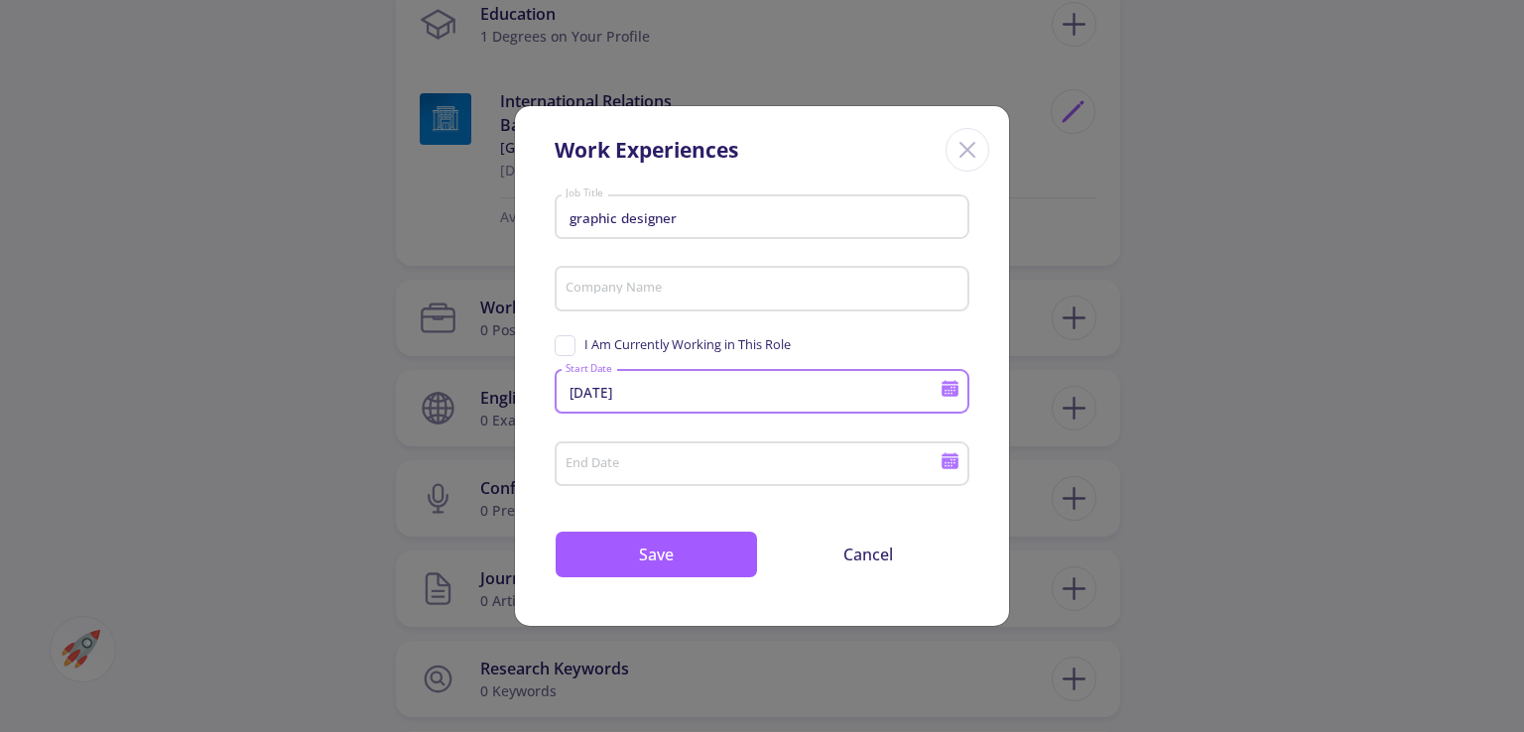
click at [693, 462] on input "End Date" at bounding box center [755, 465] width 382 height 18
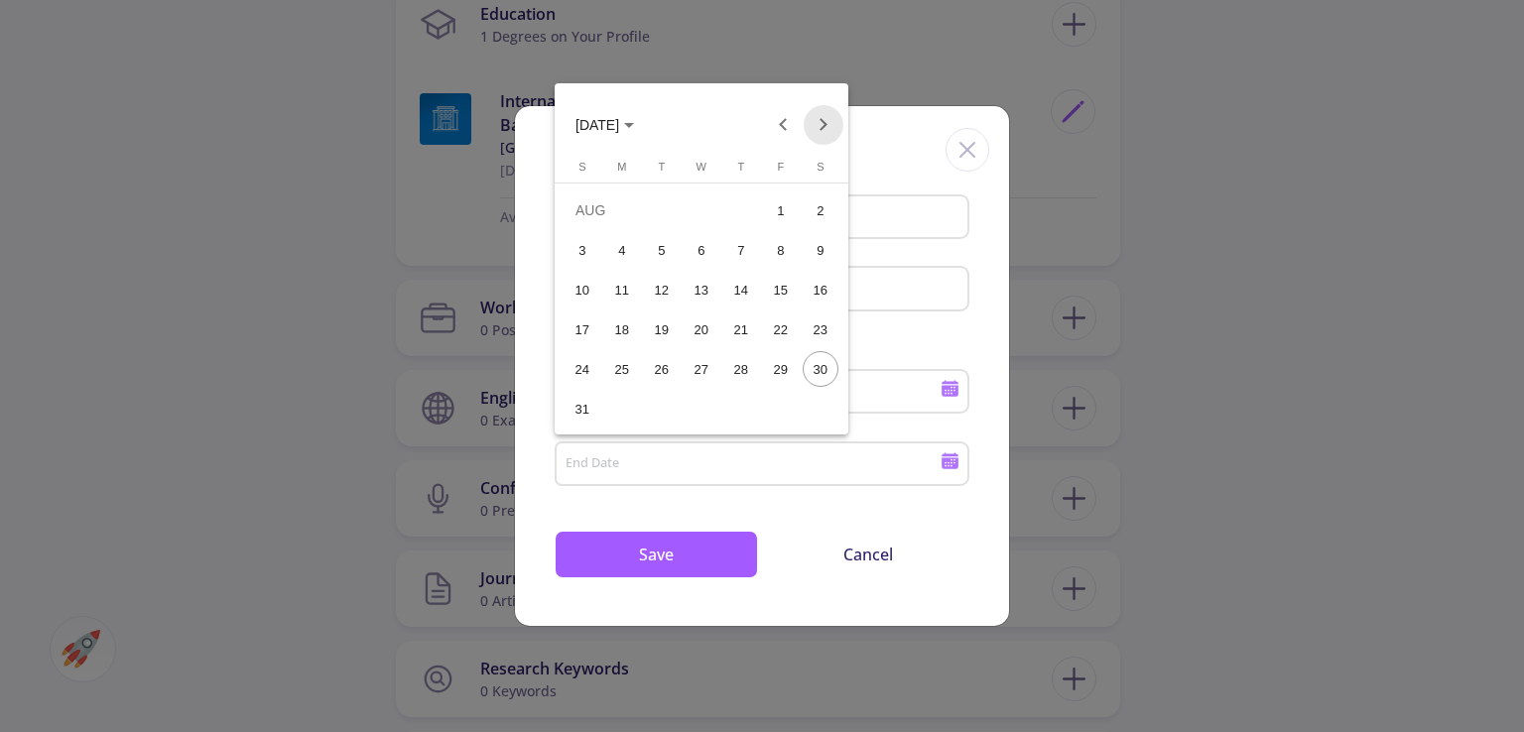
click at [822, 137] on button "Next month" at bounding box center [823, 125] width 40 height 40
click at [781, 122] on button "Previous month" at bounding box center [784, 125] width 40 height 40
click at [780, 122] on button "Previous month" at bounding box center [784, 125] width 40 height 40
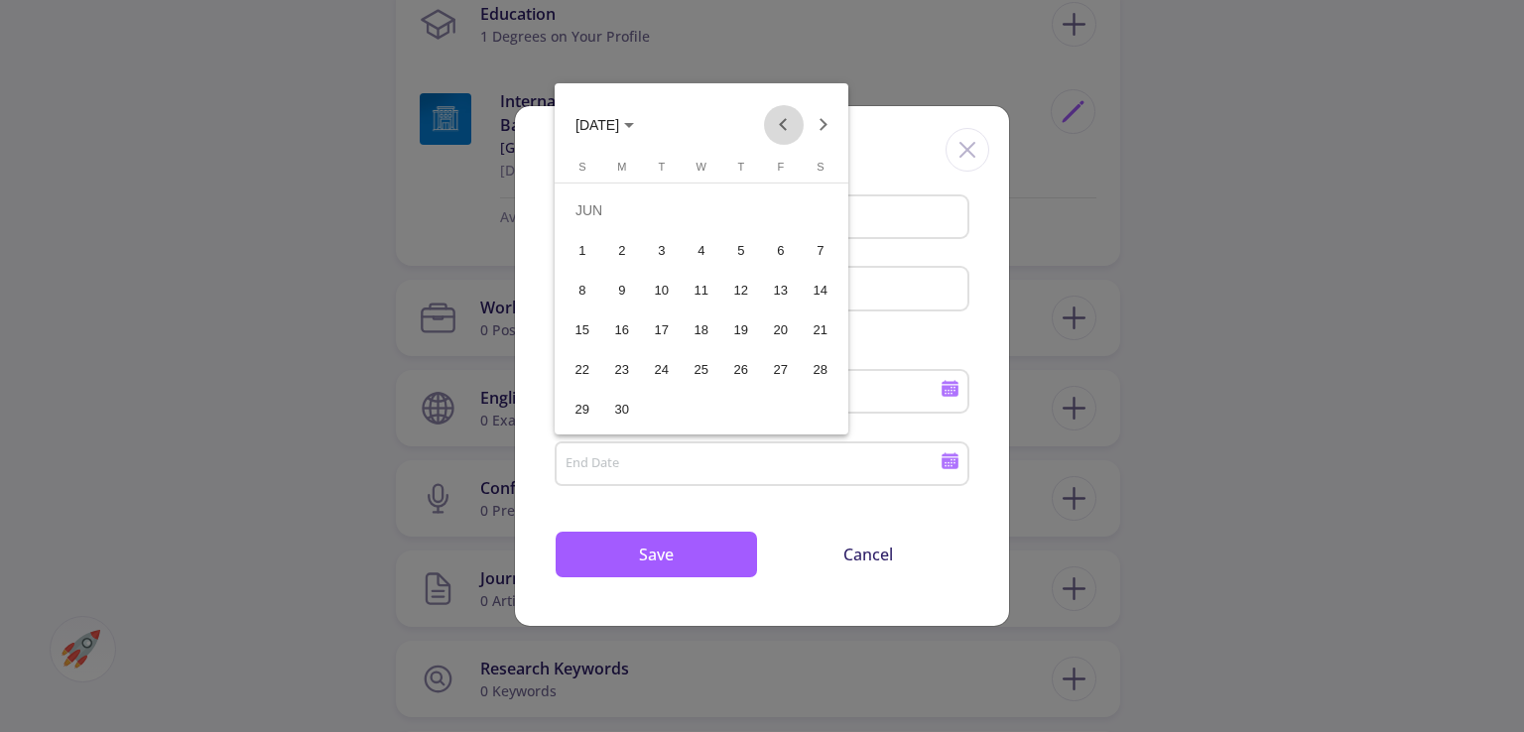
click at [780, 122] on button "Previous month" at bounding box center [784, 125] width 40 height 40
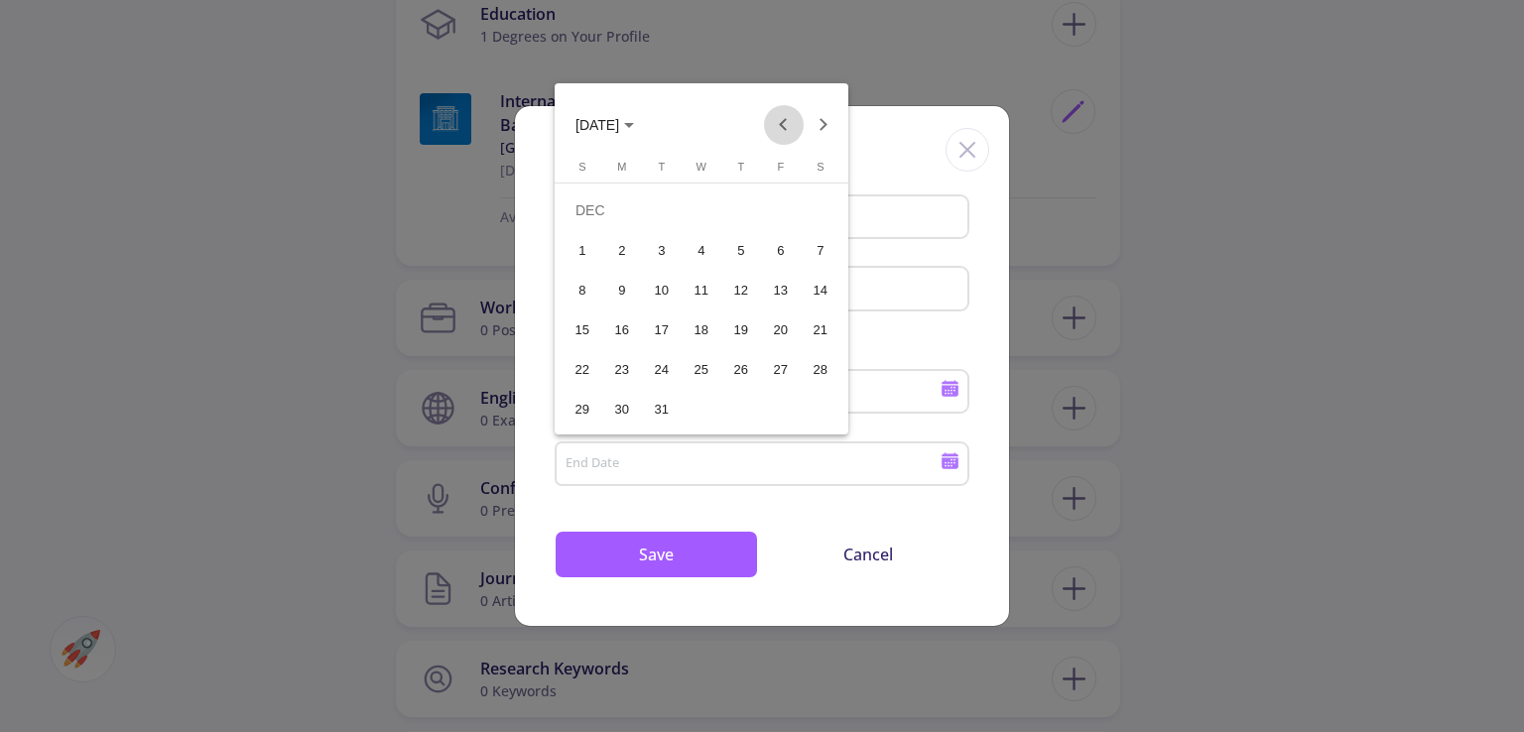
click at [780, 122] on button "Previous month" at bounding box center [784, 125] width 40 height 40
click at [877, 154] on div at bounding box center [762, 366] width 1524 height 732
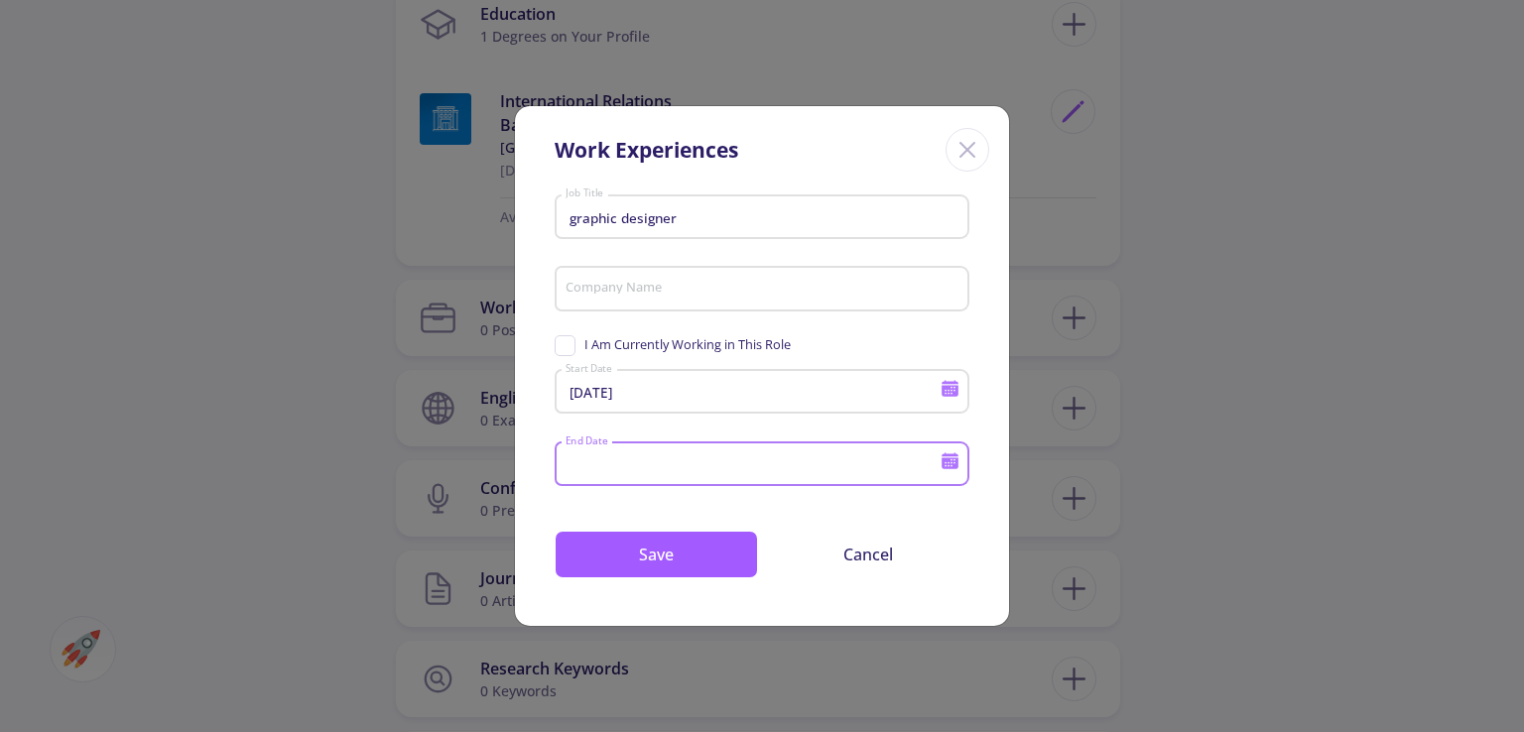
click at [680, 387] on input "[DATE]" at bounding box center [755, 393] width 382 height 18
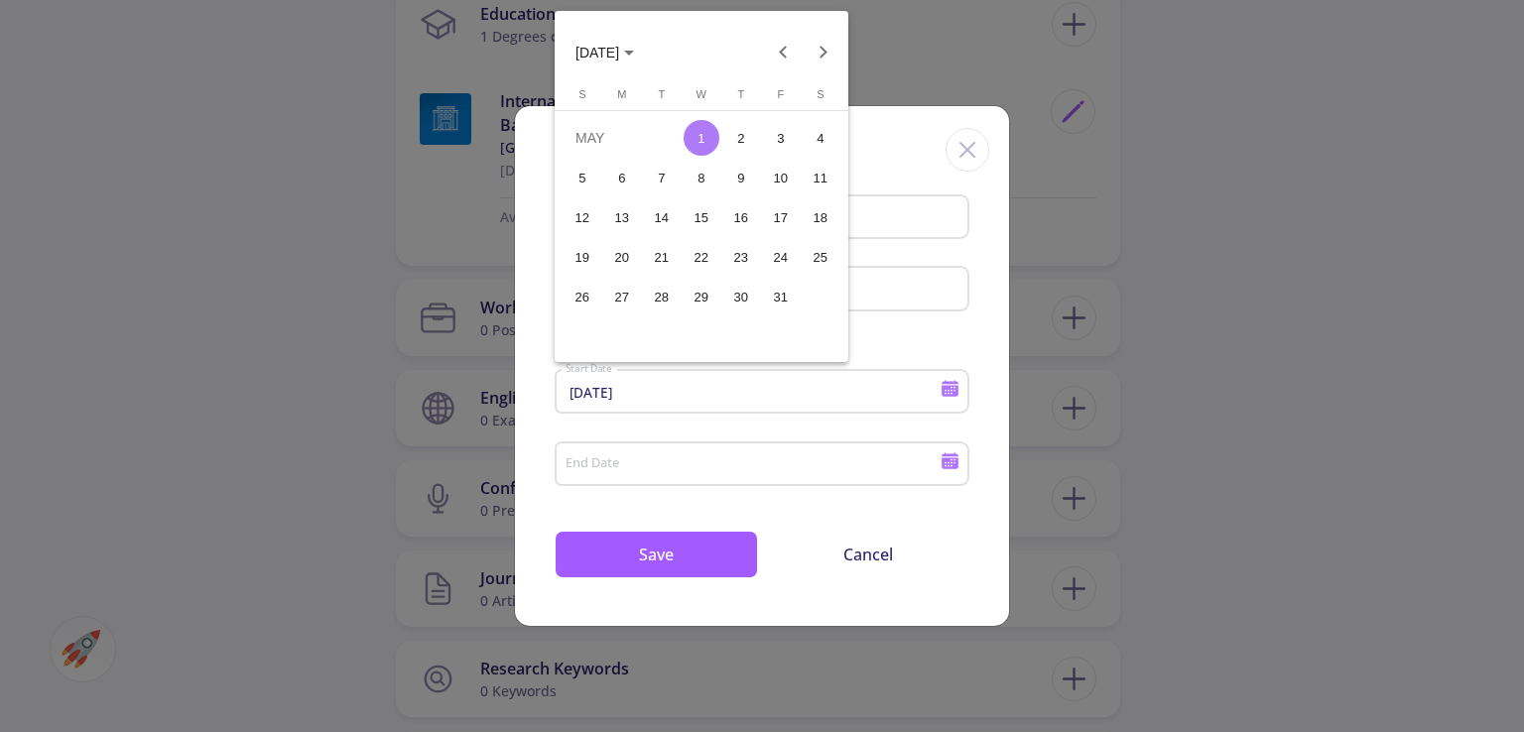
click at [650, 461] on div at bounding box center [762, 366] width 1524 height 732
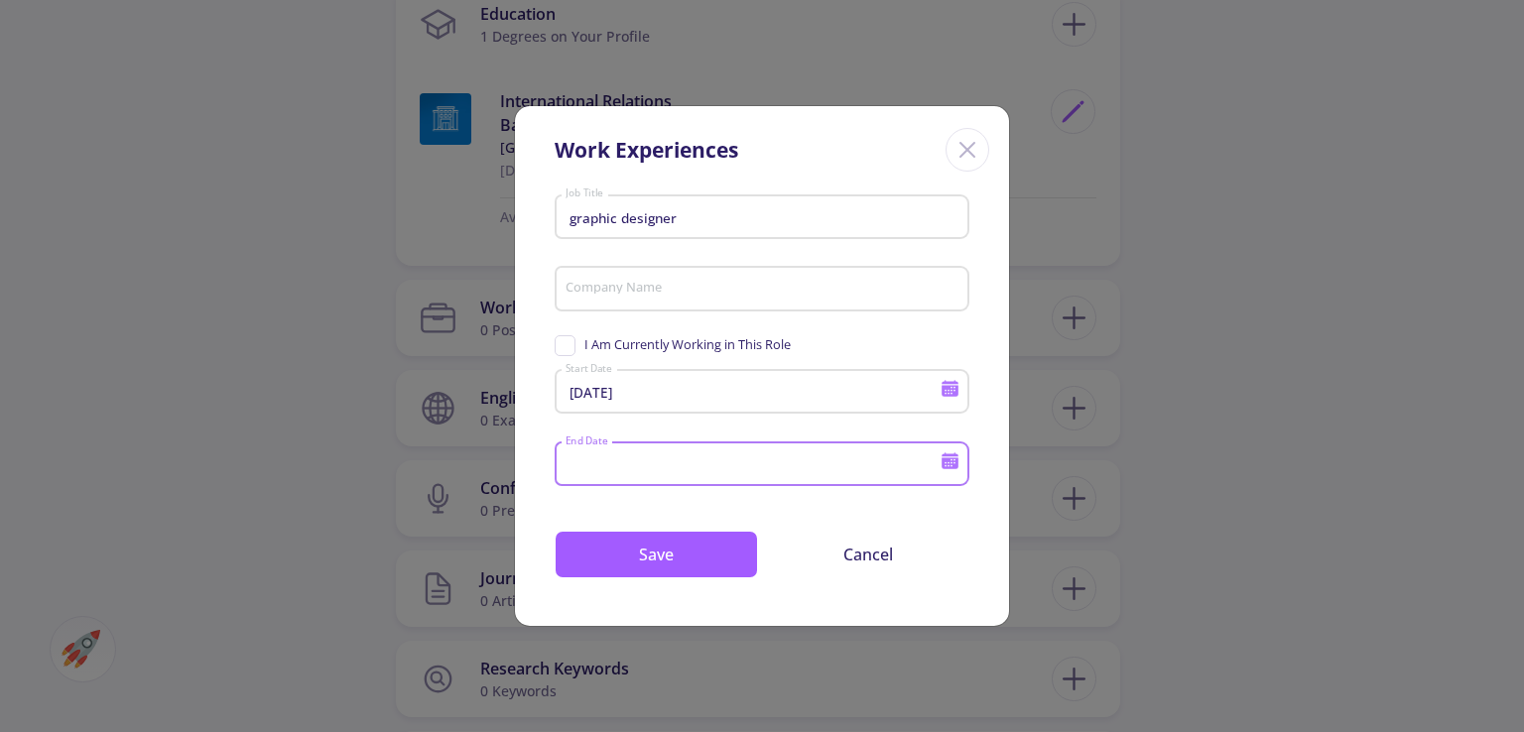
click at [650, 461] on input "End Date" at bounding box center [755, 465] width 382 height 18
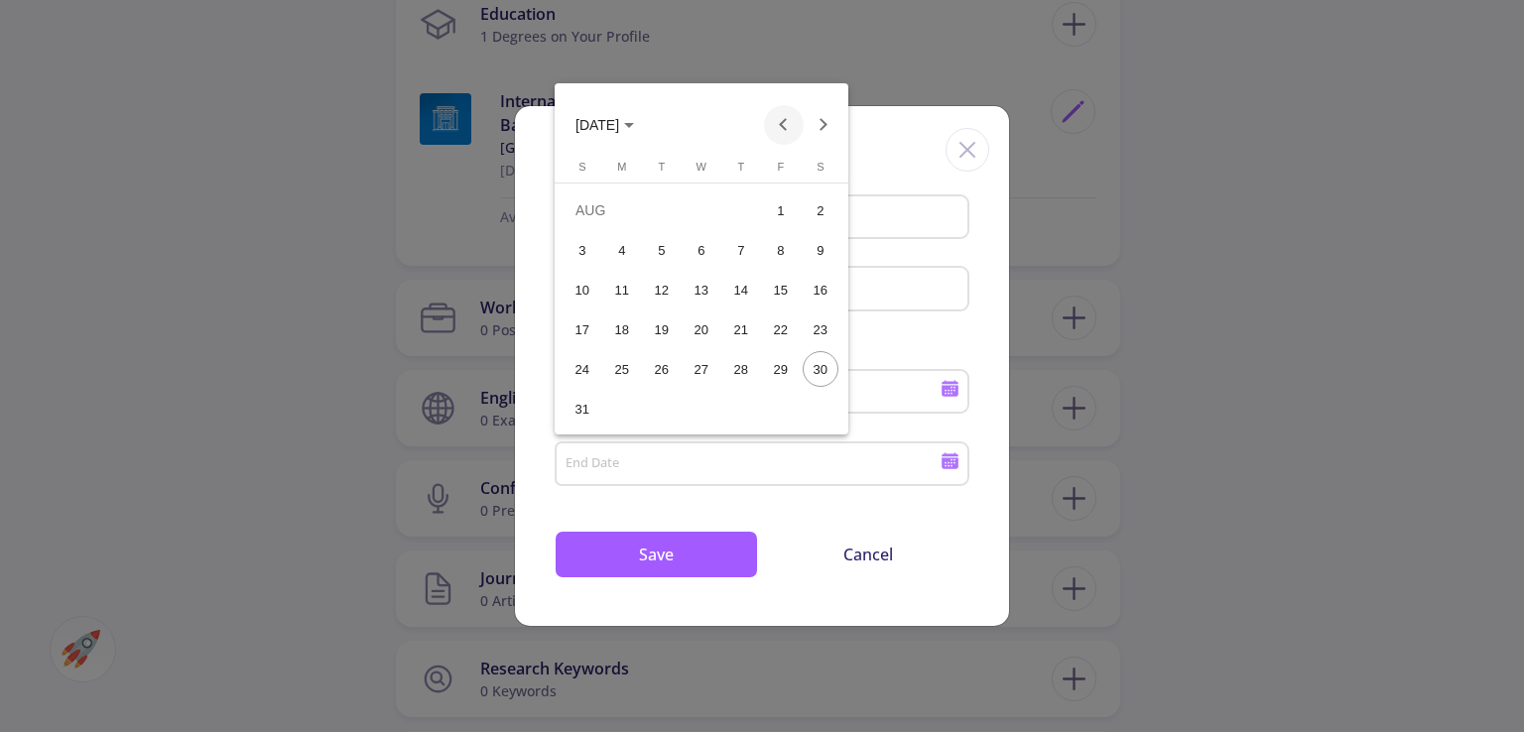
click at [779, 118] on button "Previous month" at bounding box center [784, 125] width 40 height 40
click at [634, 120] on span "[DATE]" at bounding box center [604, 124] width 59 height 16
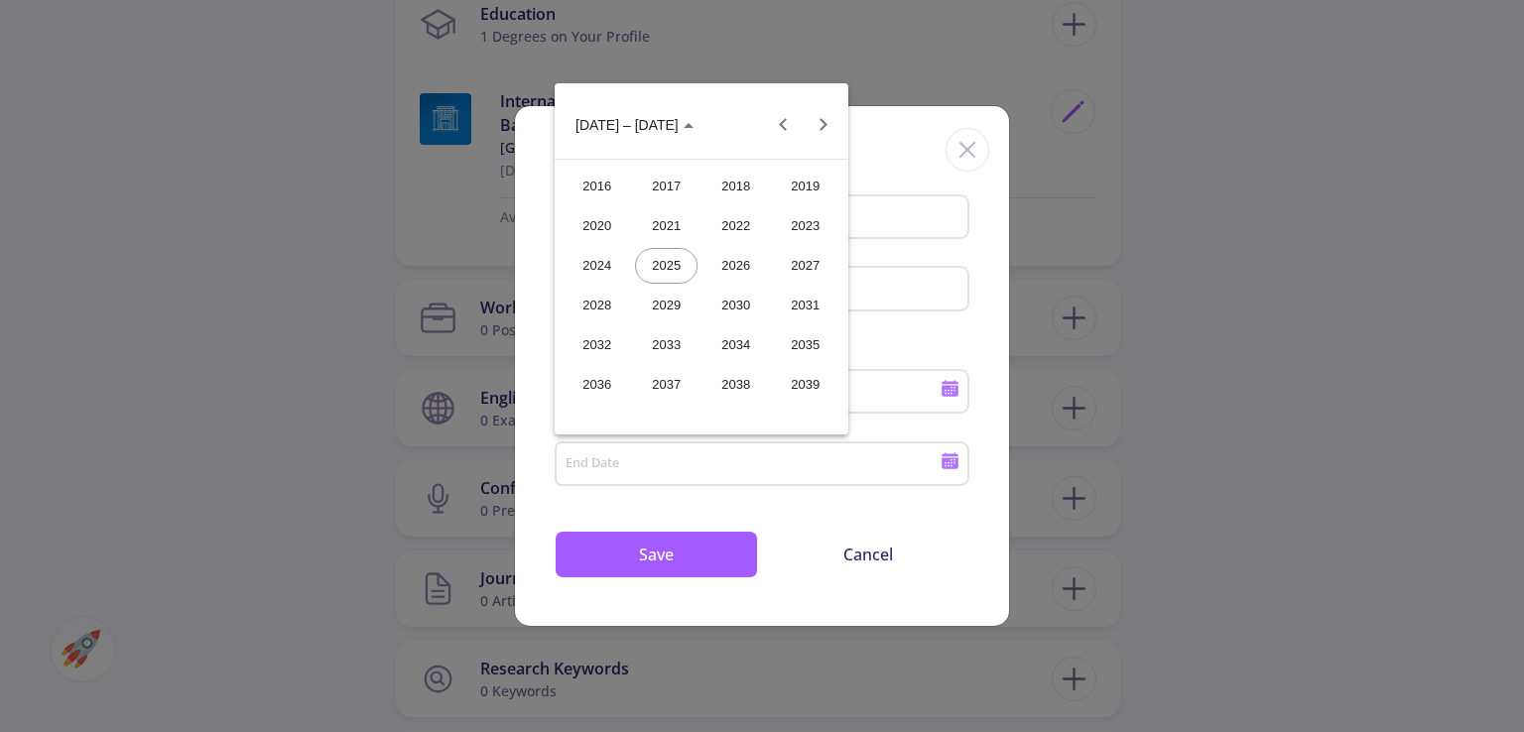
click at [588, 267] on div "2024" at bounding box center [596, 266] width 62 height 36
click at [715, 272] on div "[DATE]" at bounding box center [735, 266] width 62 height 36
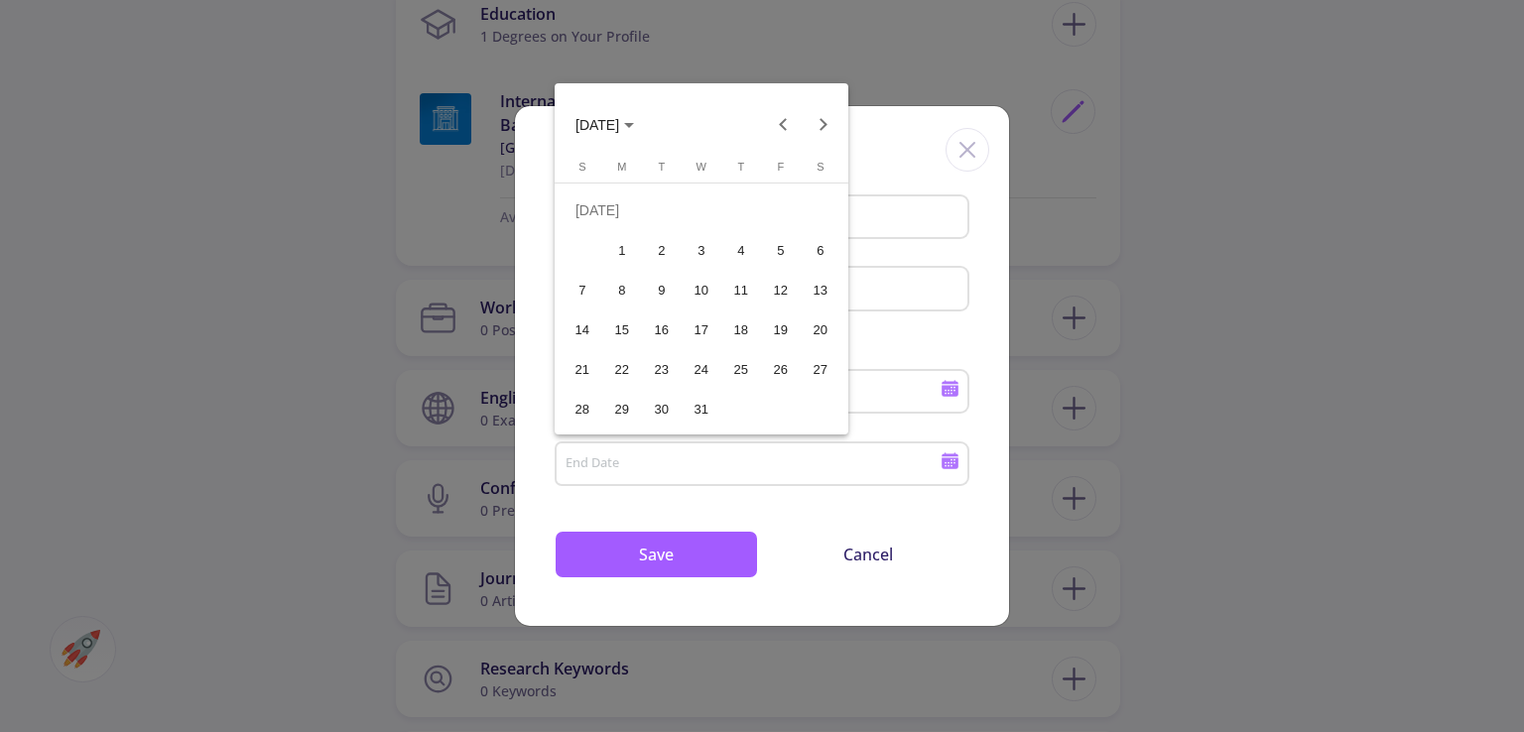
click at [627, 293] on div "8" at bounding box center [622, 290] width 36 height 36
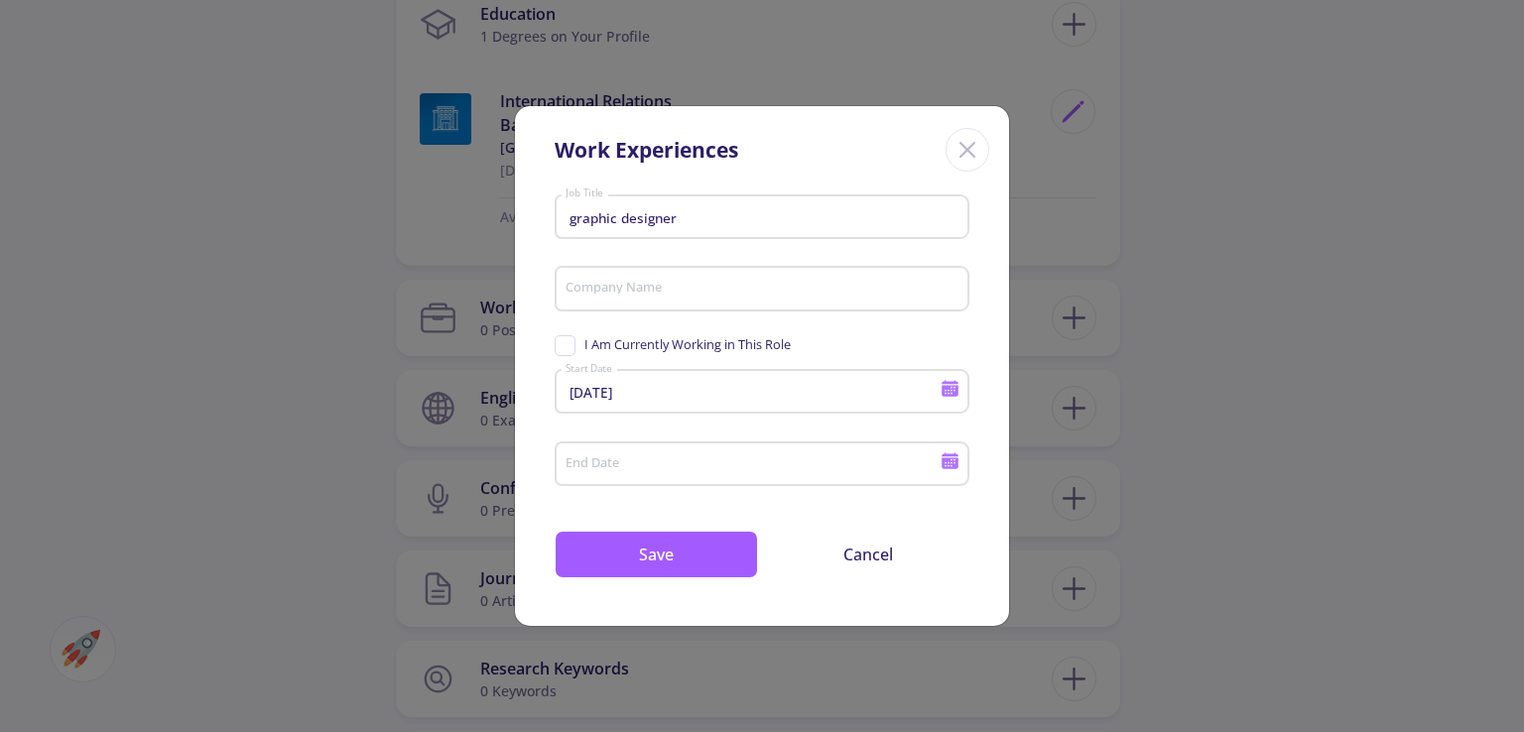
type input "[DATE]"
click at [670, 549] on button "Save" at bounding box center [655, 555] width 203 height 48
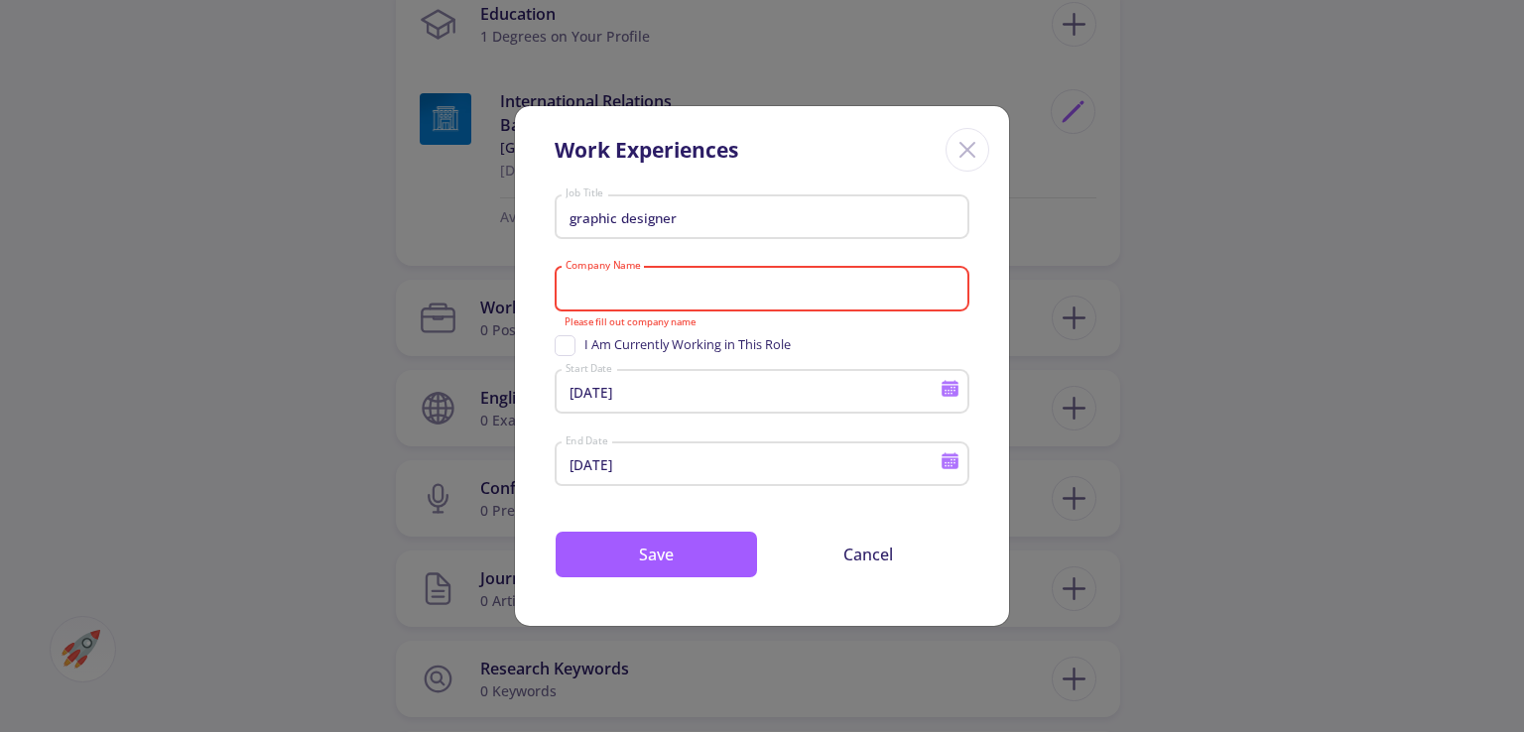
click at [667, 293] on input "Company Name" at bounding box center [764, 290] width 401 height 18
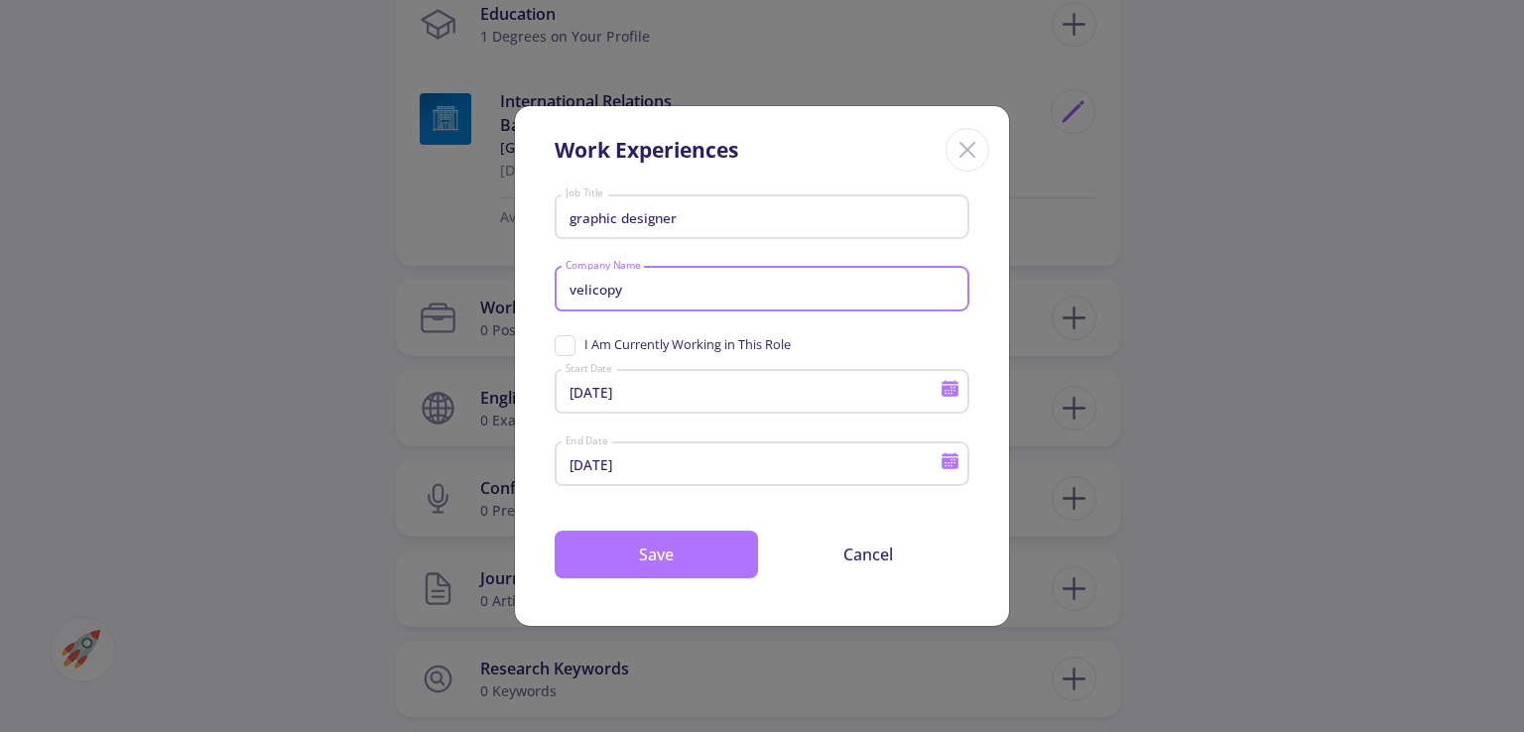
type input "velicopy"
click at [658, 551] on button "Save" at bounding box center [655, 555] width 203 height 48
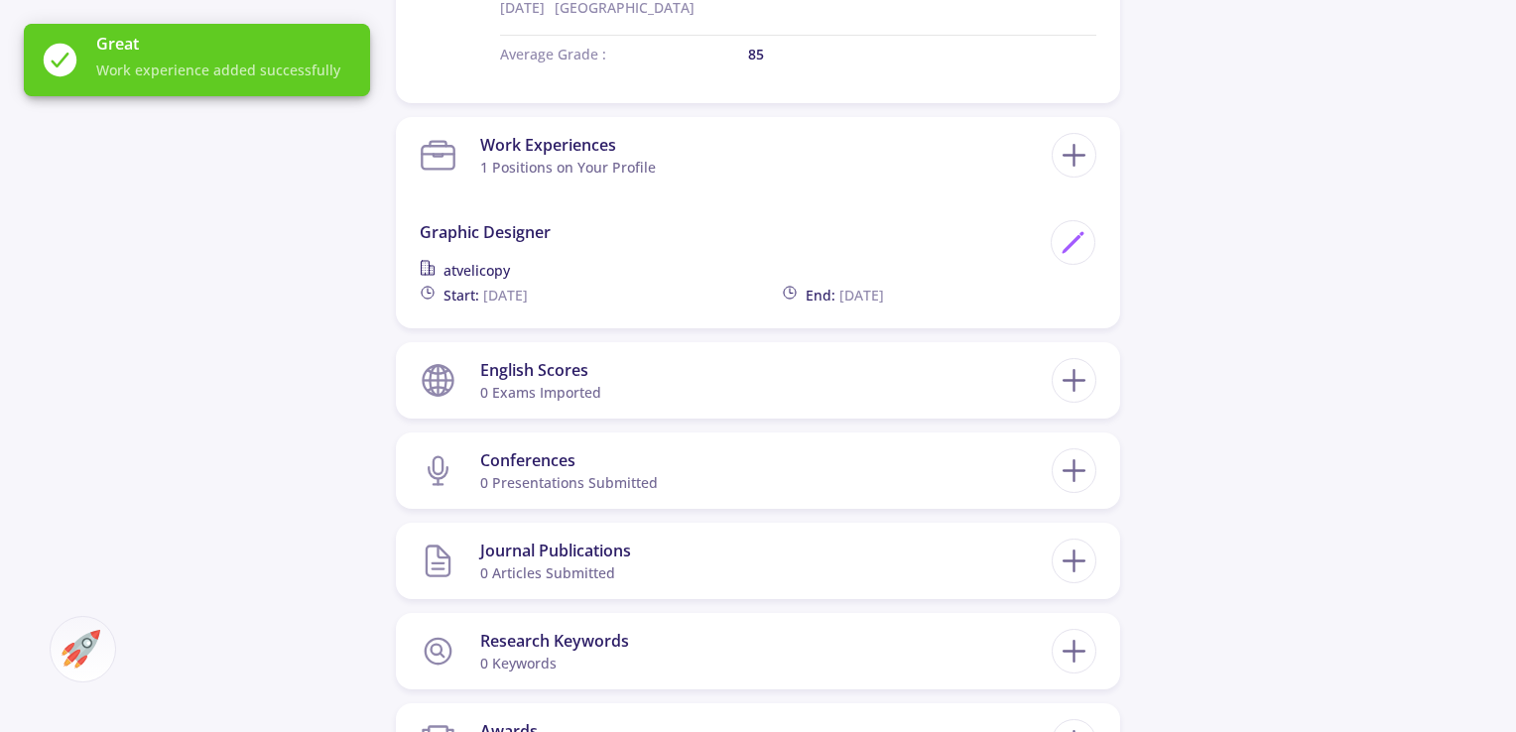
scroll to position [1190, 0]
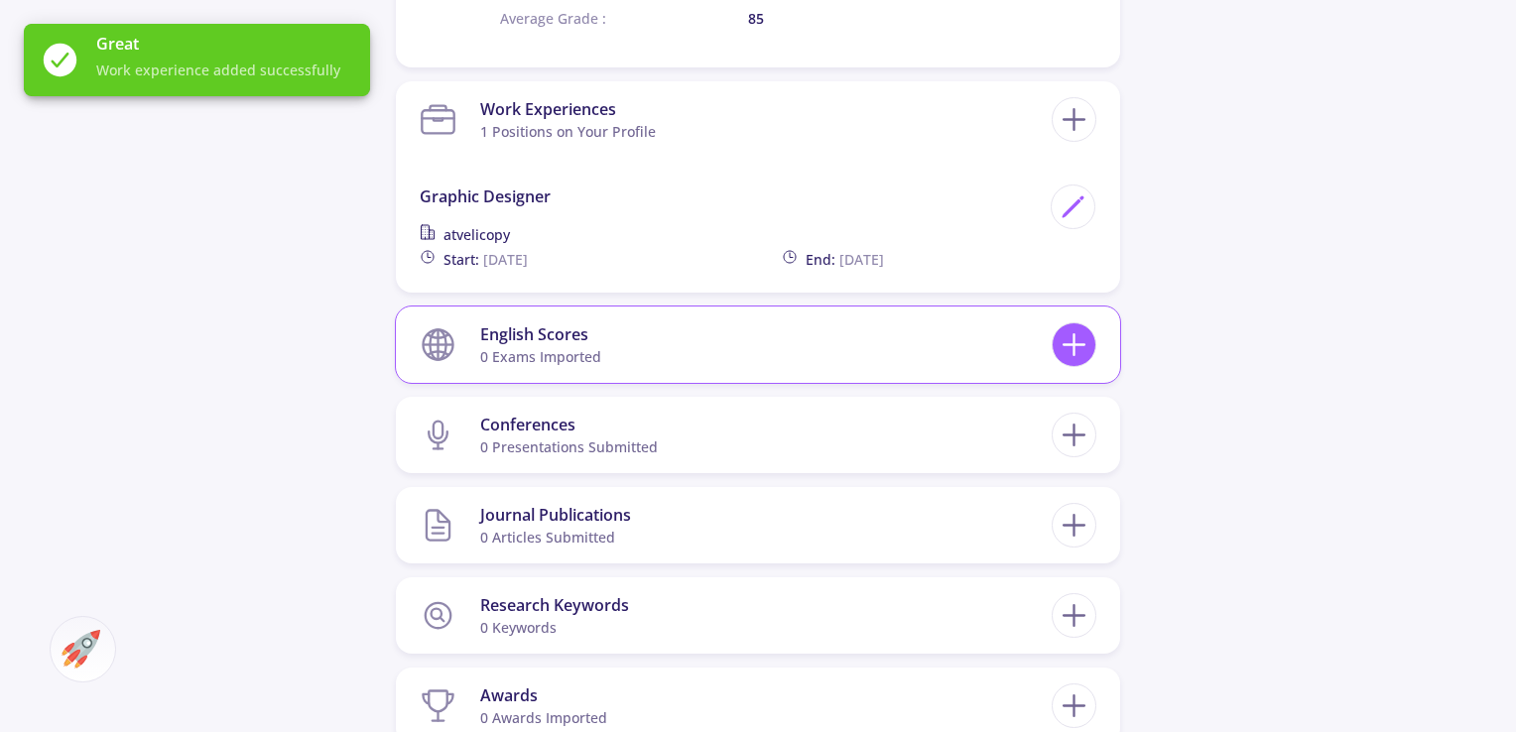
click at [1066, 338] on icon at bounding box center [1073, 344] width 37 height 37
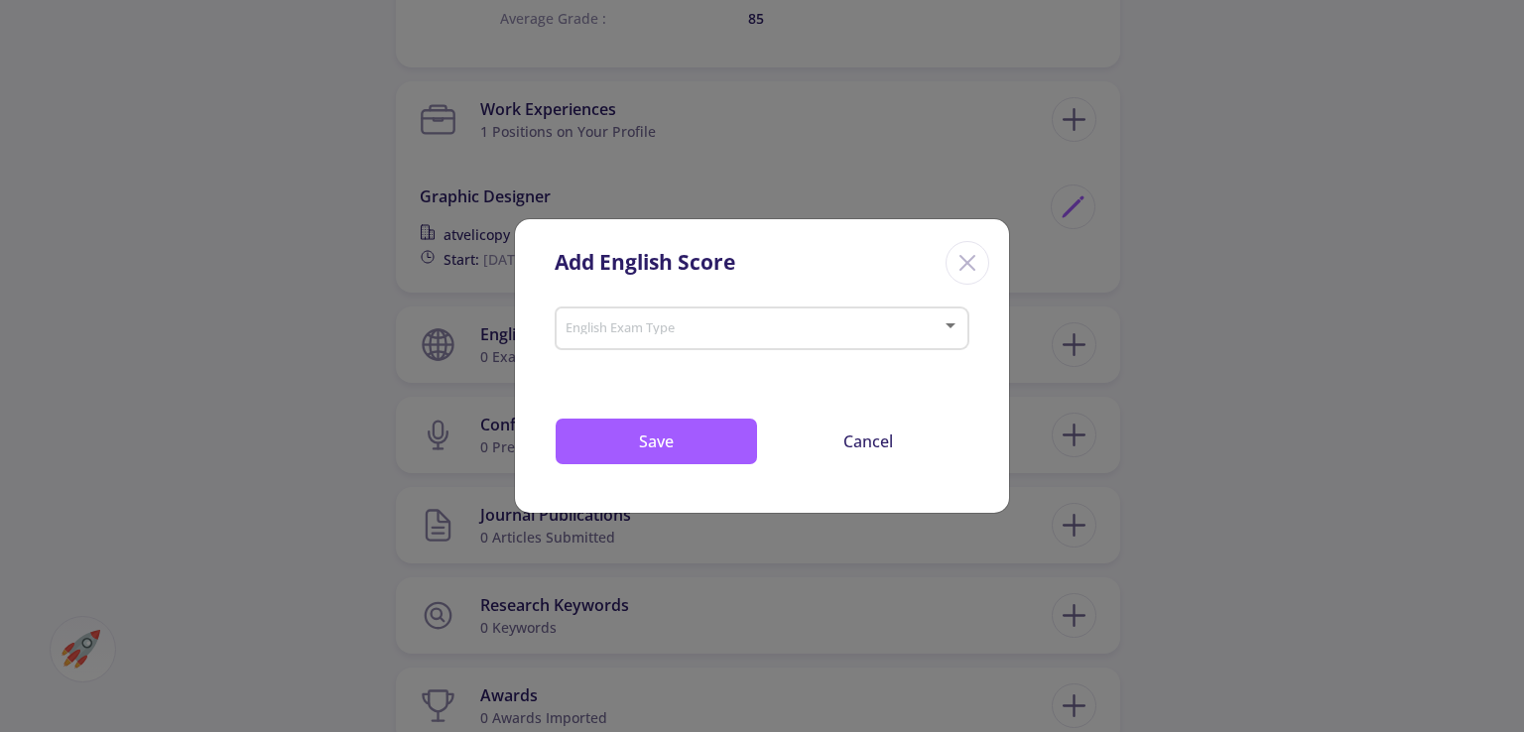
click at [776, 326] on span at bounding box center [755, 328] width 373 height 14
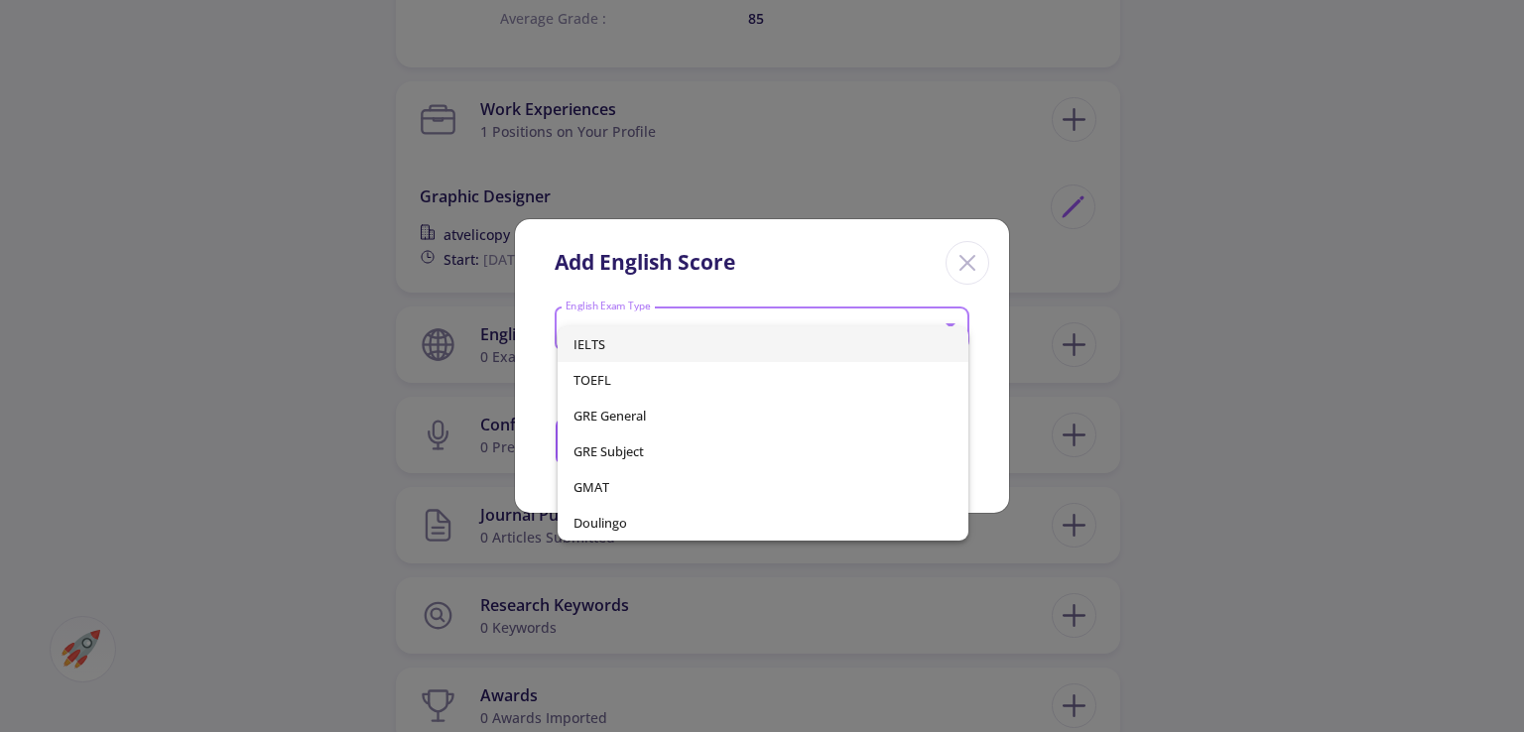
click at [941, 254] on div at bounding box center [762, 366] width 1524 height 732
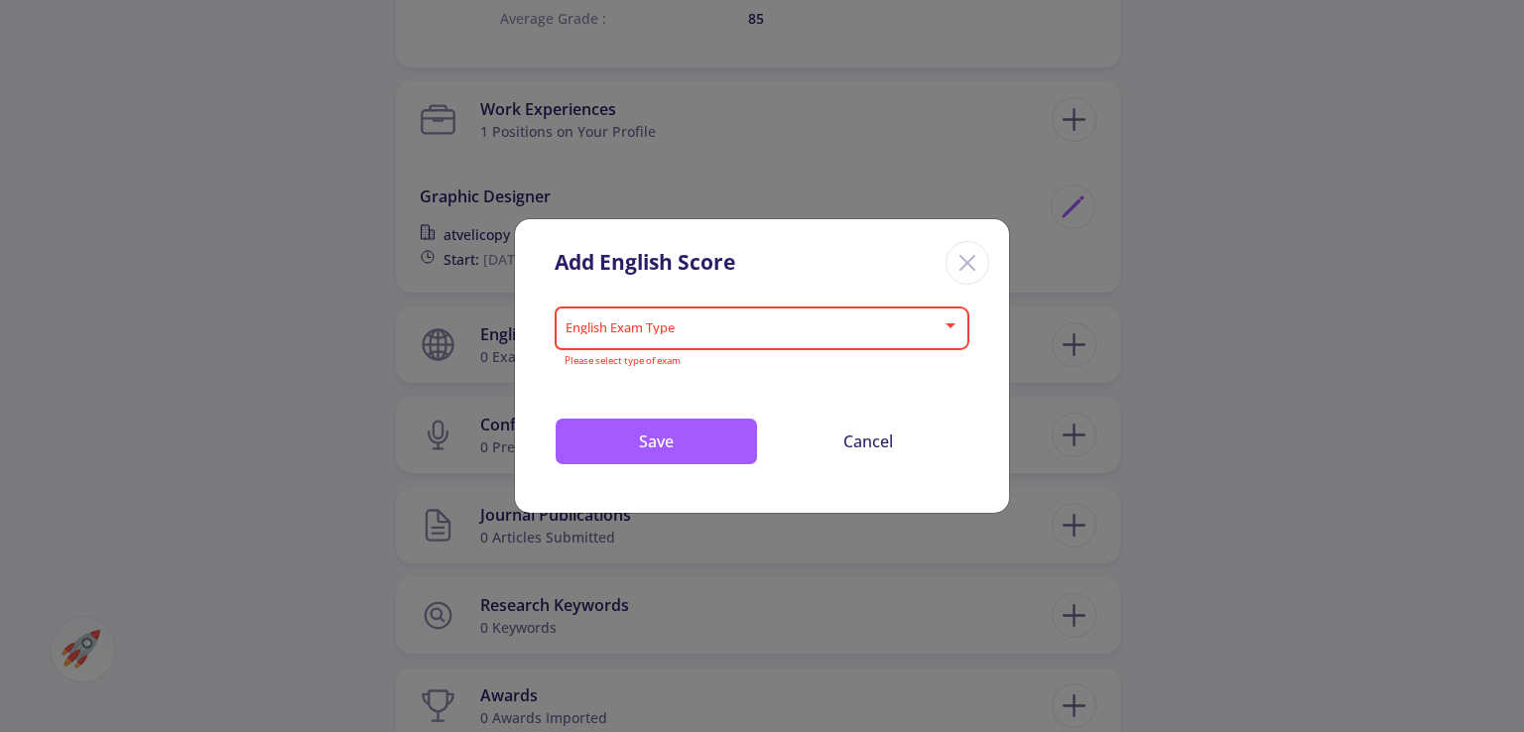
click at [949, 250] on div "Close" at bounding box center [967, 263] width 44 height 44
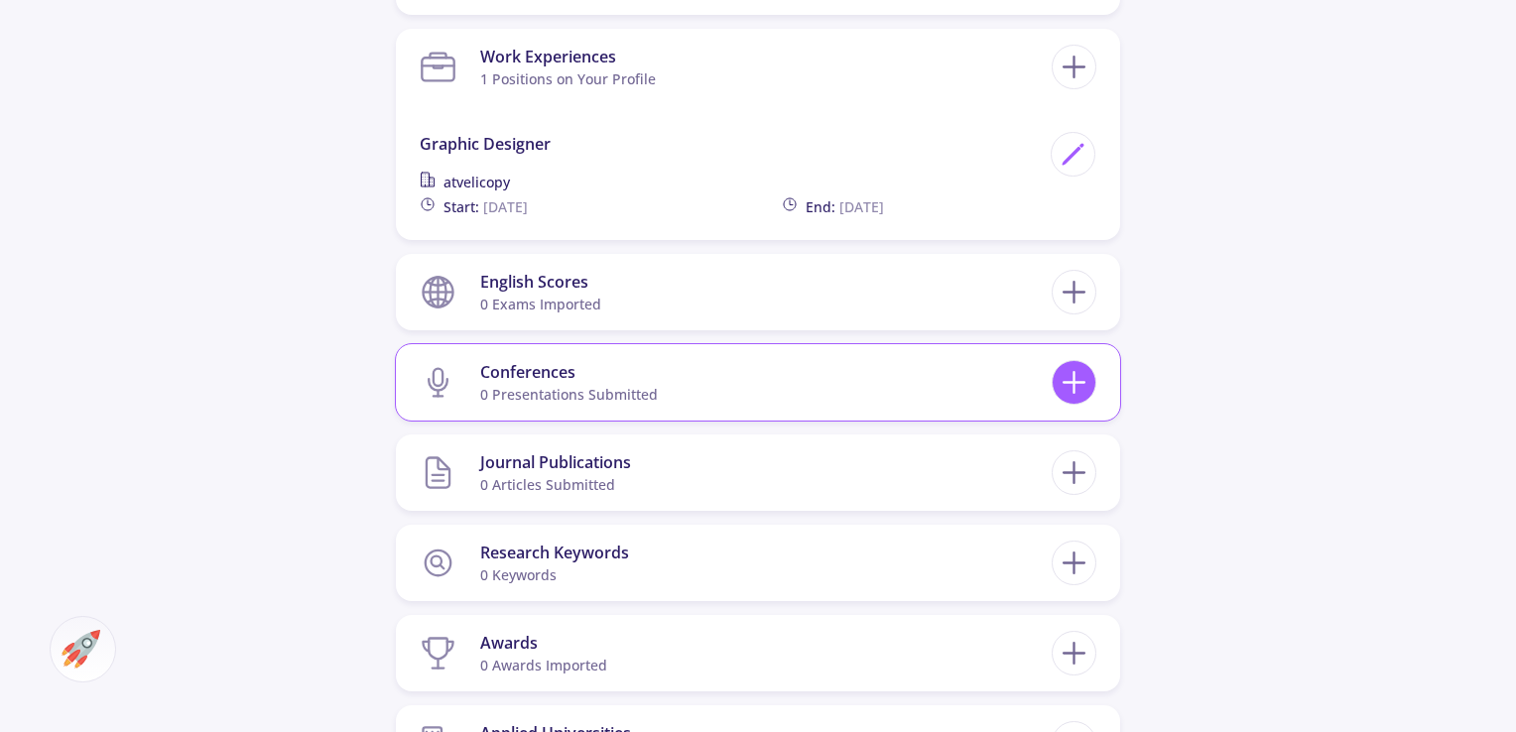
scroll to position [1289, 0]
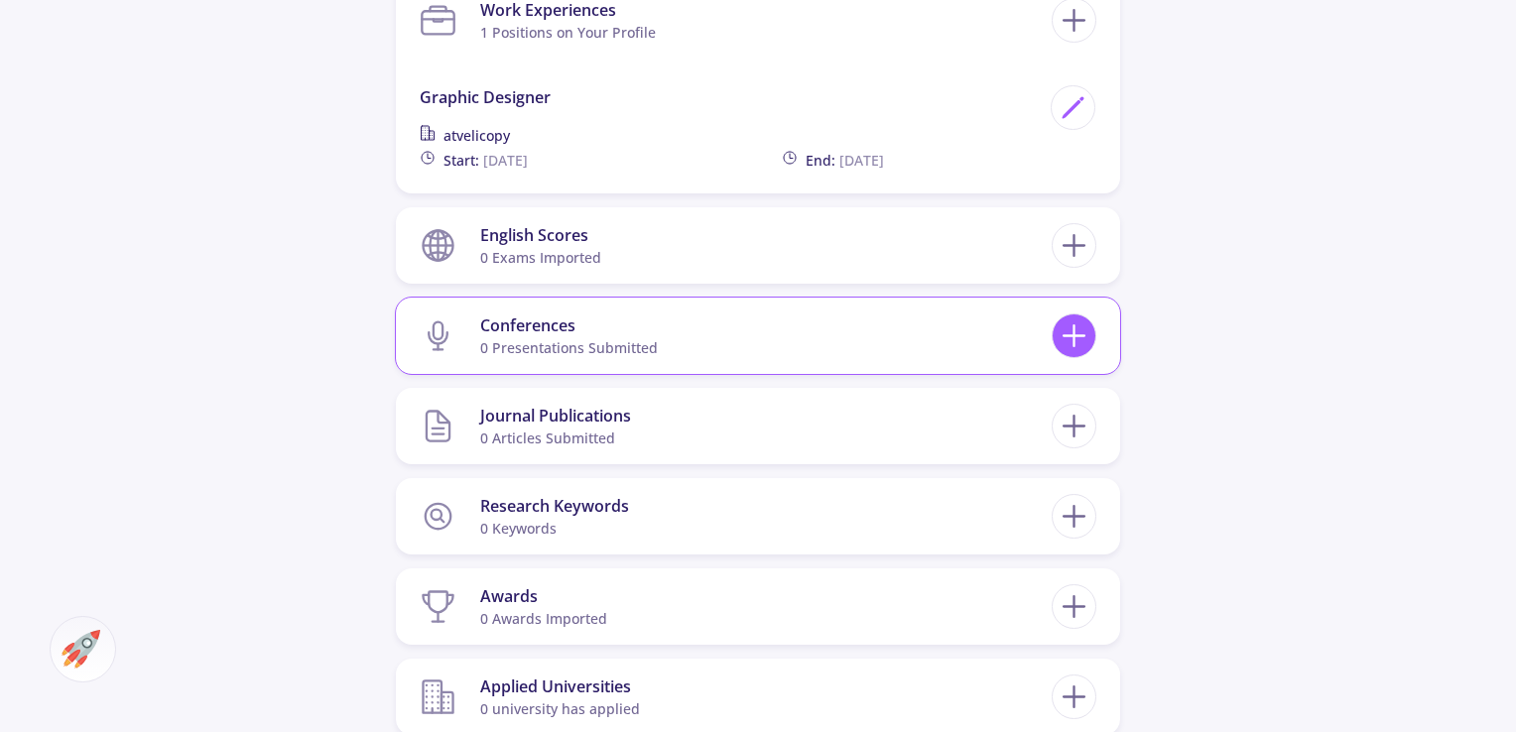
click at [1071, 333] on icon at bounding box center [1073, 335] width 37 height 37
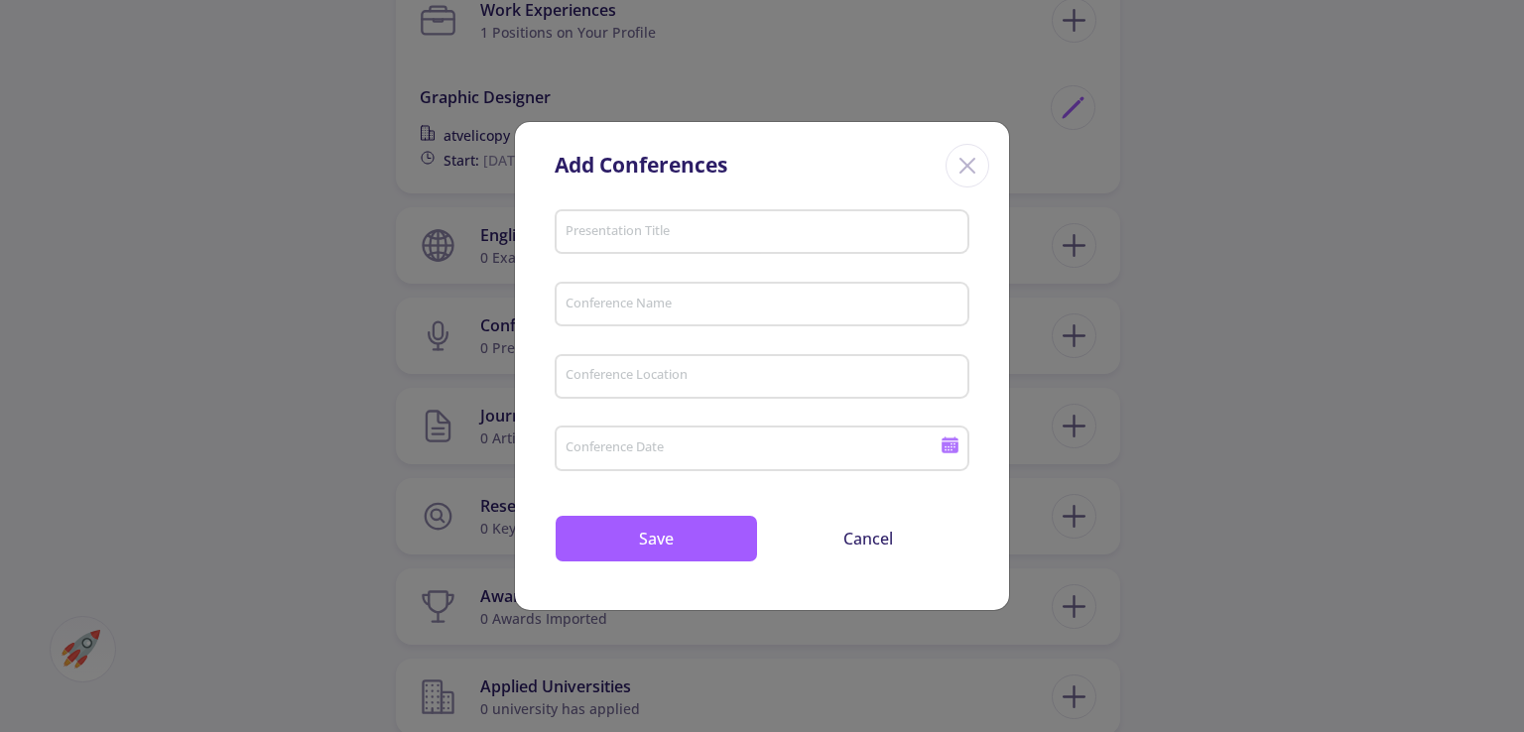
click at [968, 174] on icon "Close" at bounding box center [967, 166] width 32 height 32
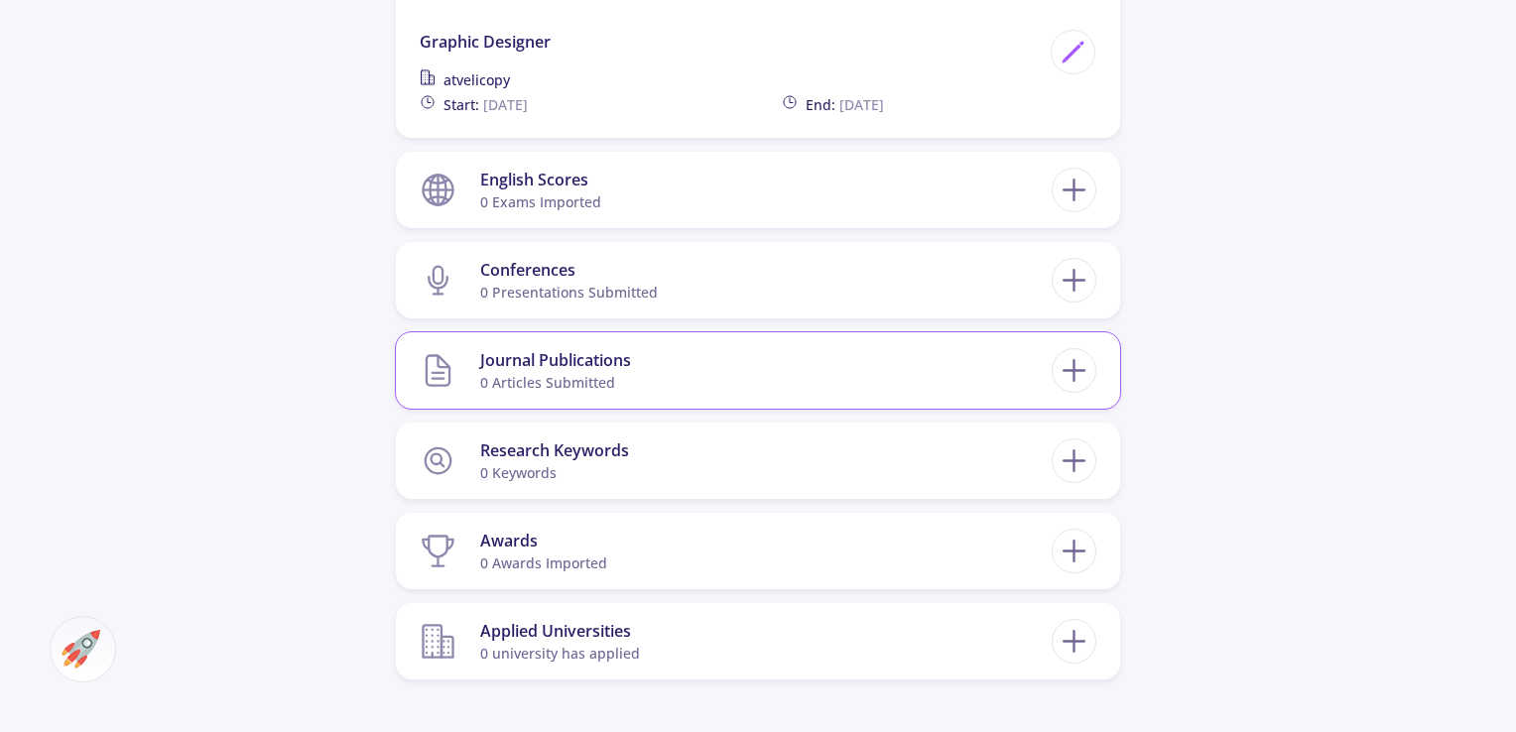
scroll to position [1389, 0]
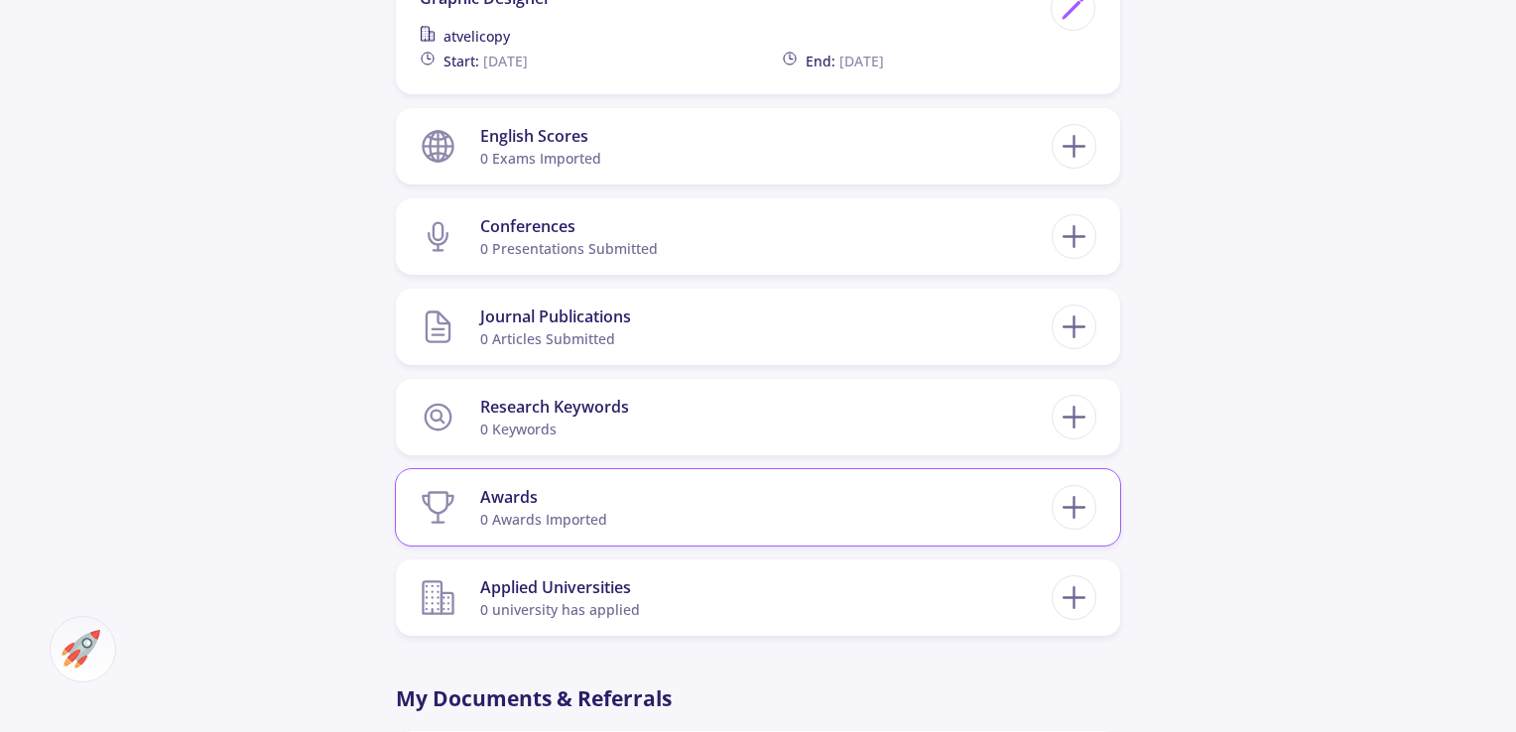
click at [861, 504] on section "Awards 0 awards imported" at bounding box center [736, 507] width 632 height 61
click at [1074, 508] on icon at bounding box center [1073, 507] width 37 height 37
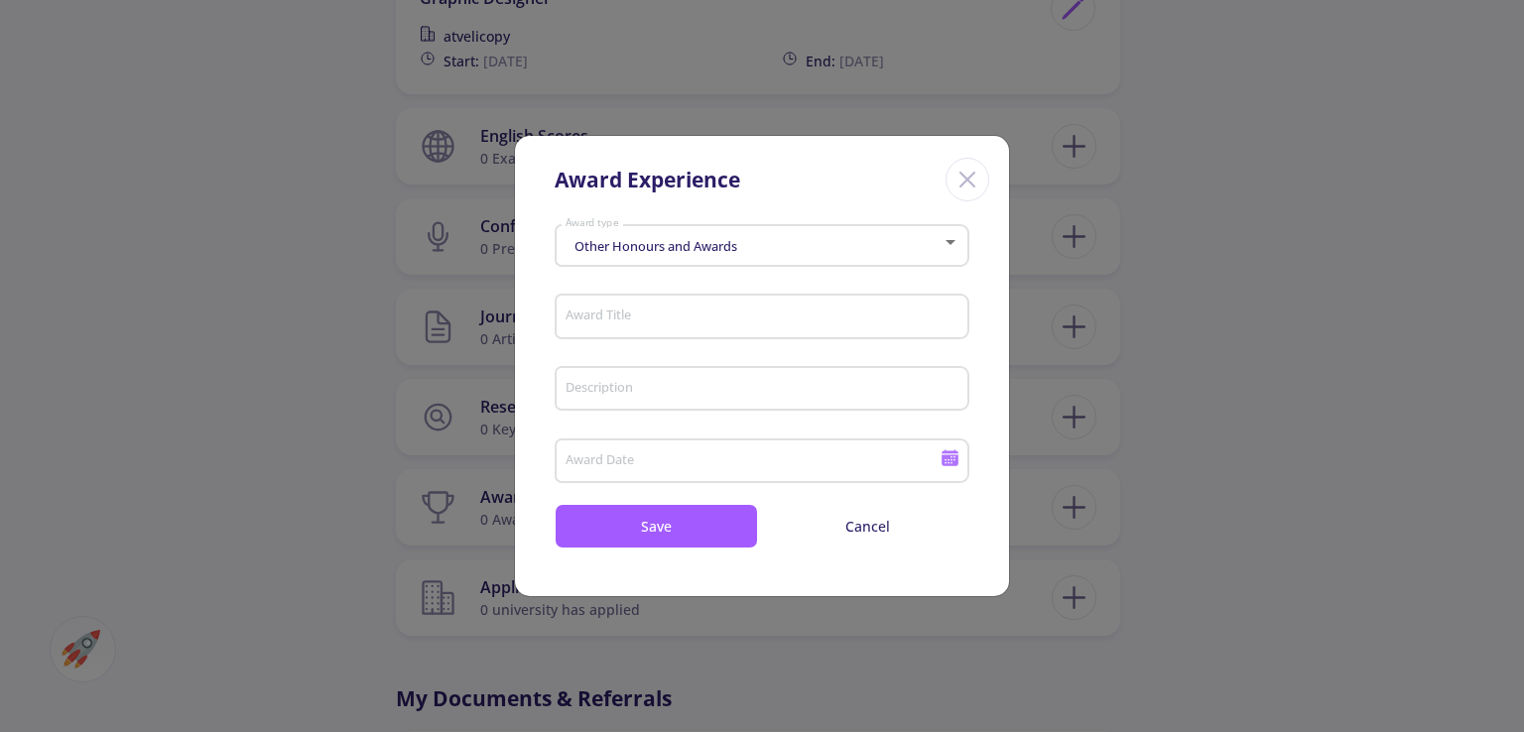
click at [945, 243] on div at bounding box center [950, 242] width 10 height 5
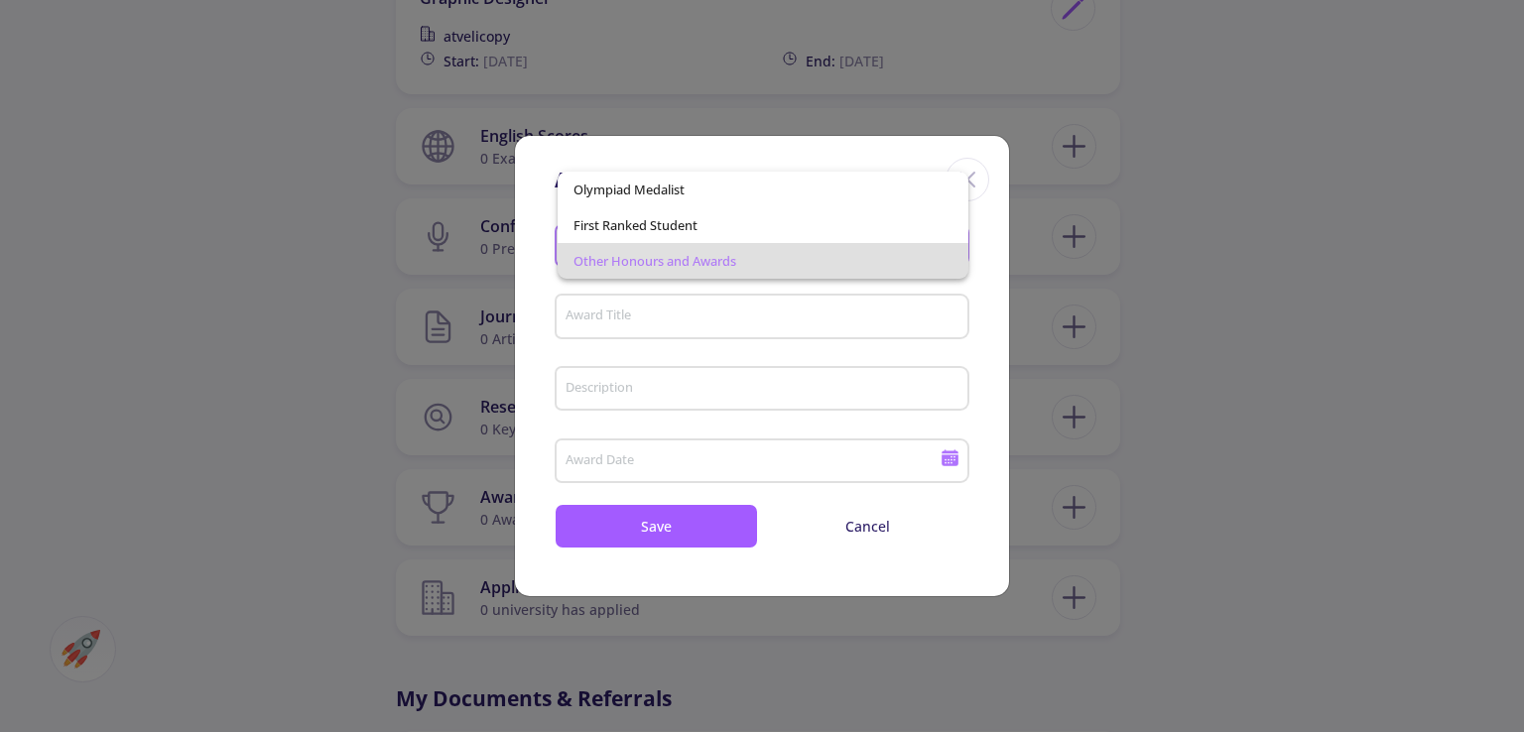
click at [1119, 215] on div at bounding box center [762, 366] width 1524 height 732
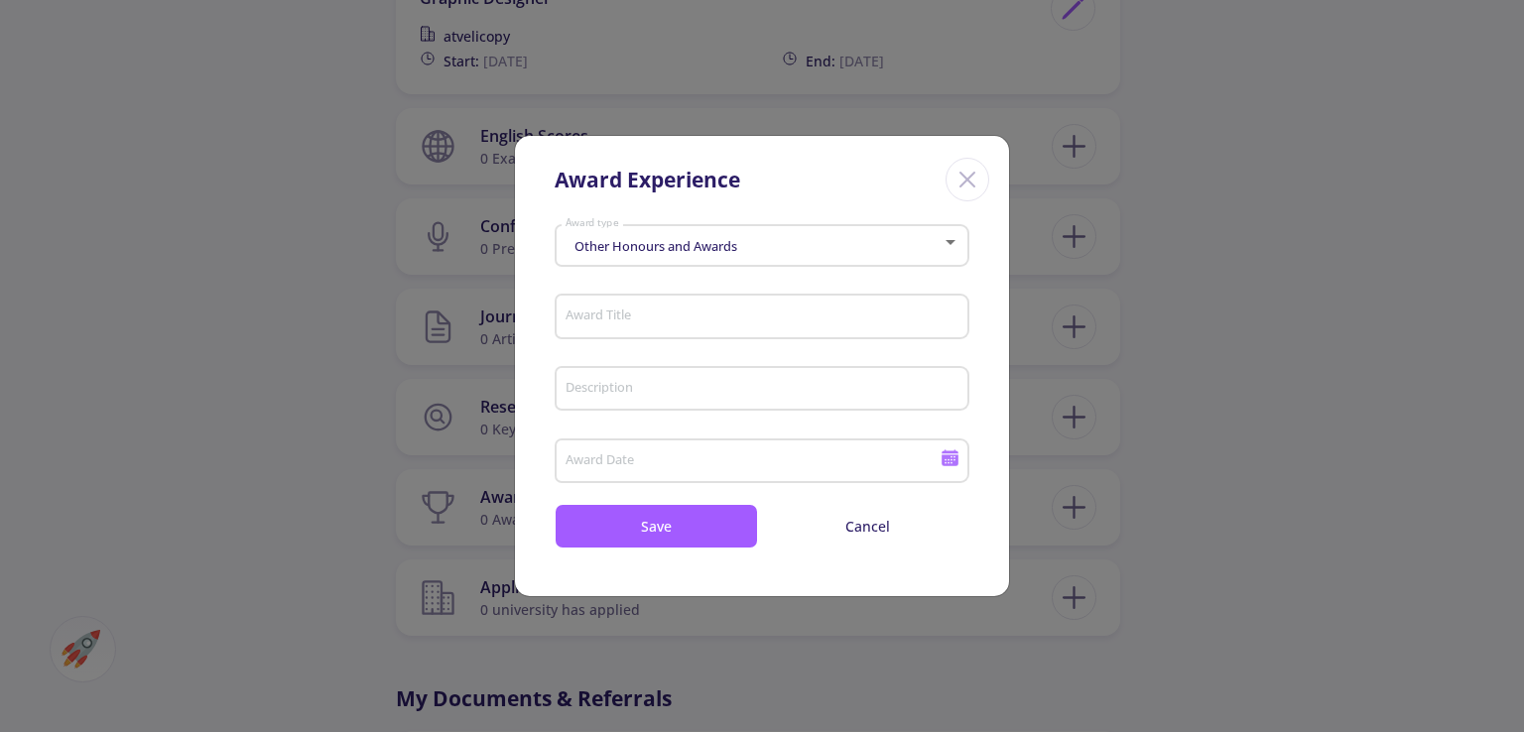
click at [980, 176] on icon "Close" at bounding box center [967, 180] width 32 height 32
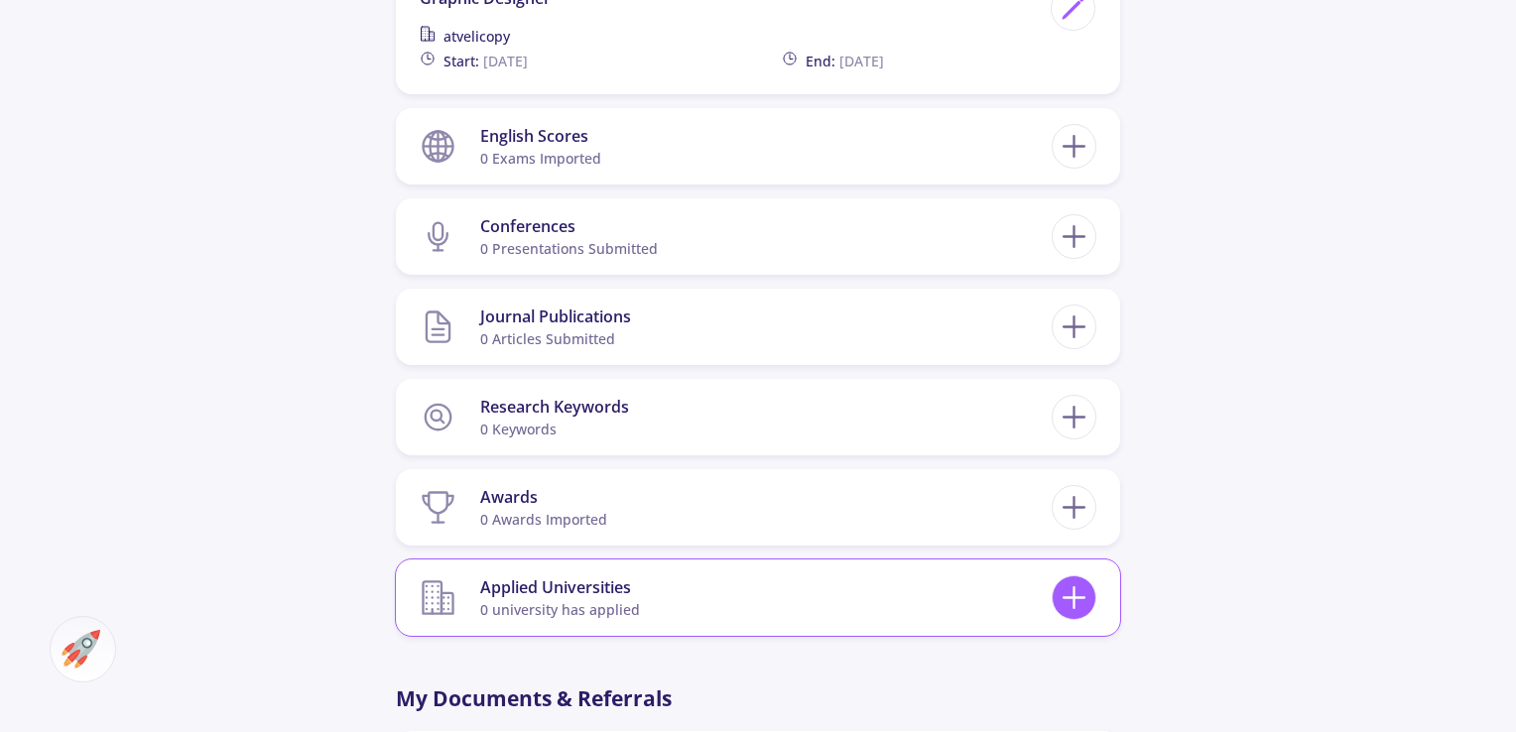
click at [1058, 600] on icon at bounding box center [1073, 597] width 37 height 37
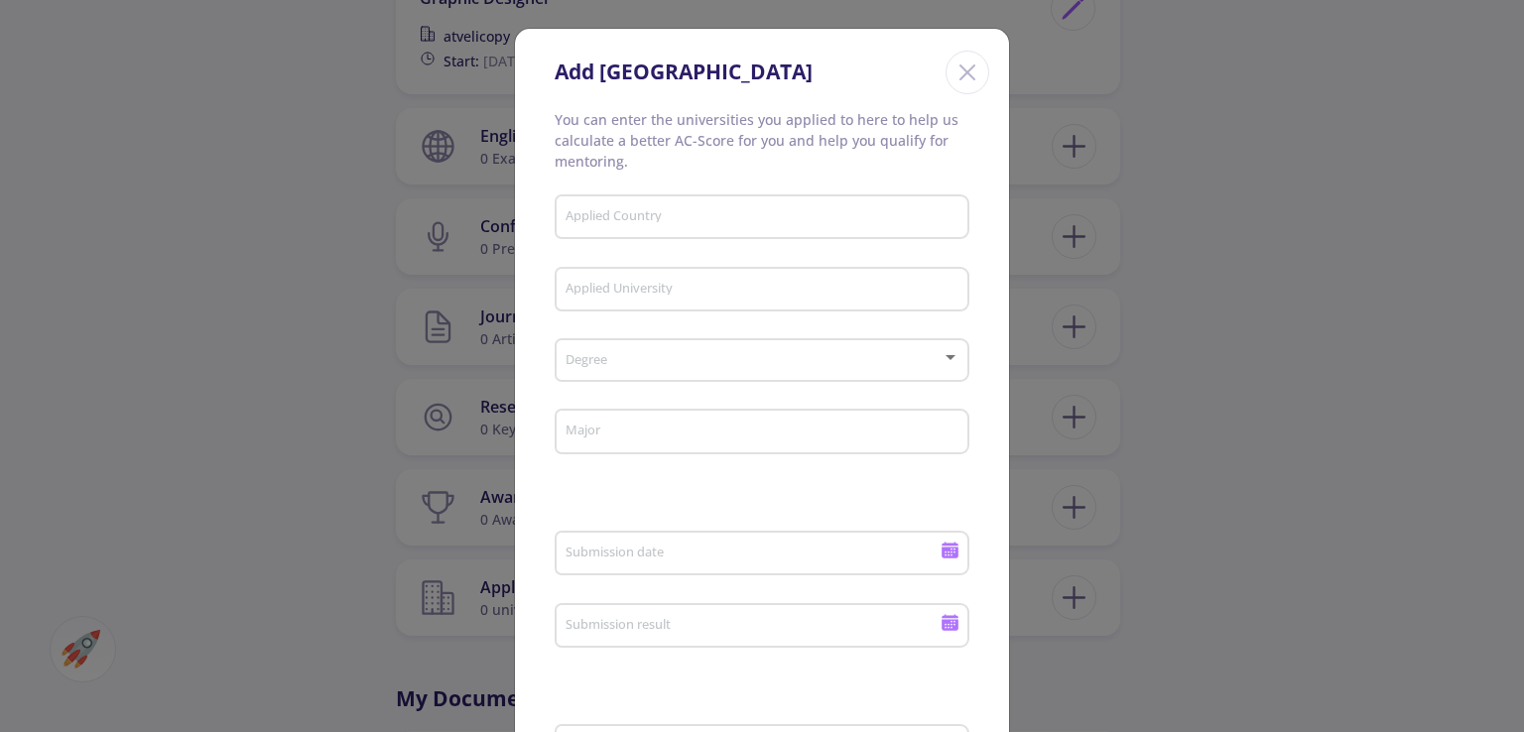
click at [962, 83] on icon "Close" at bounding box center [967, 73] width 32 height 32
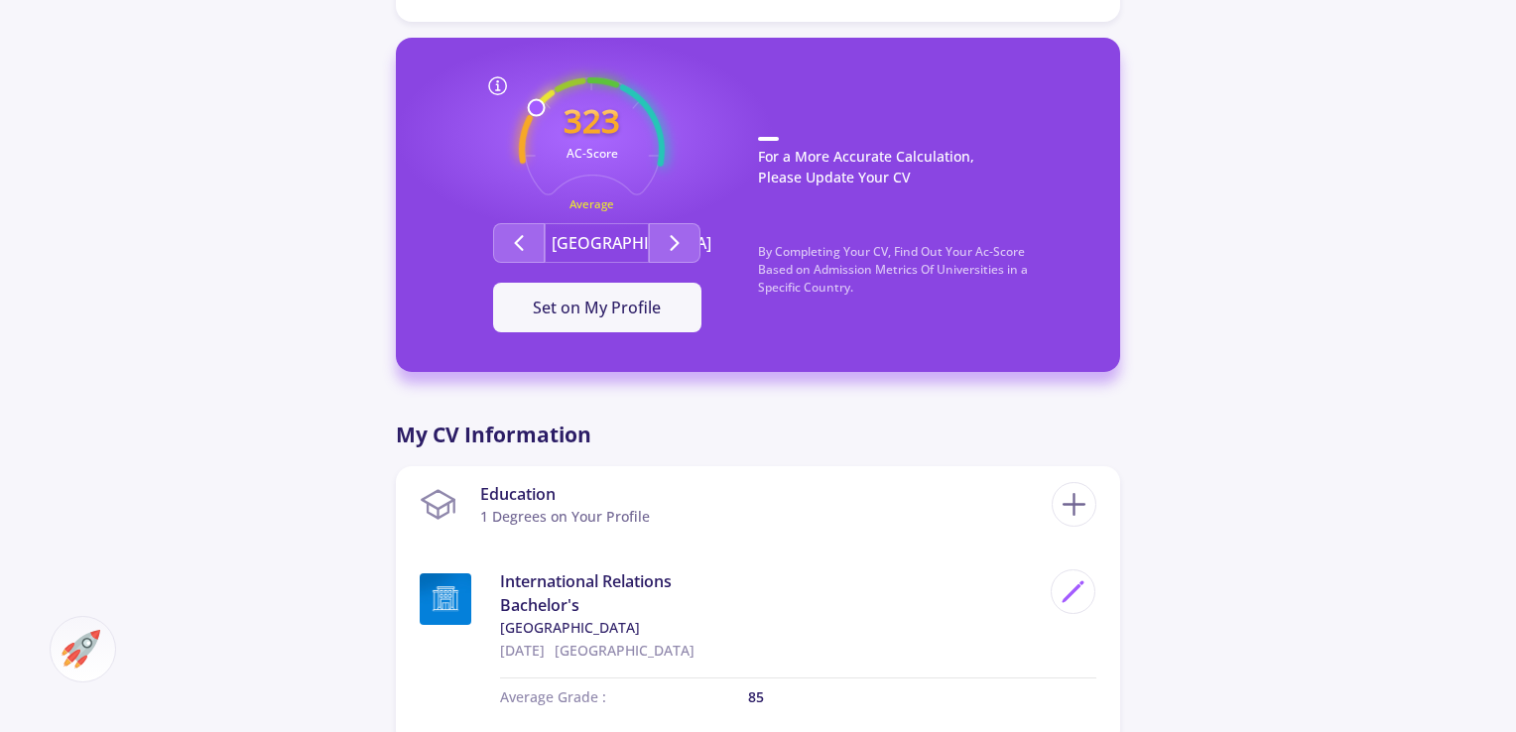
scroll to position [496, 0]
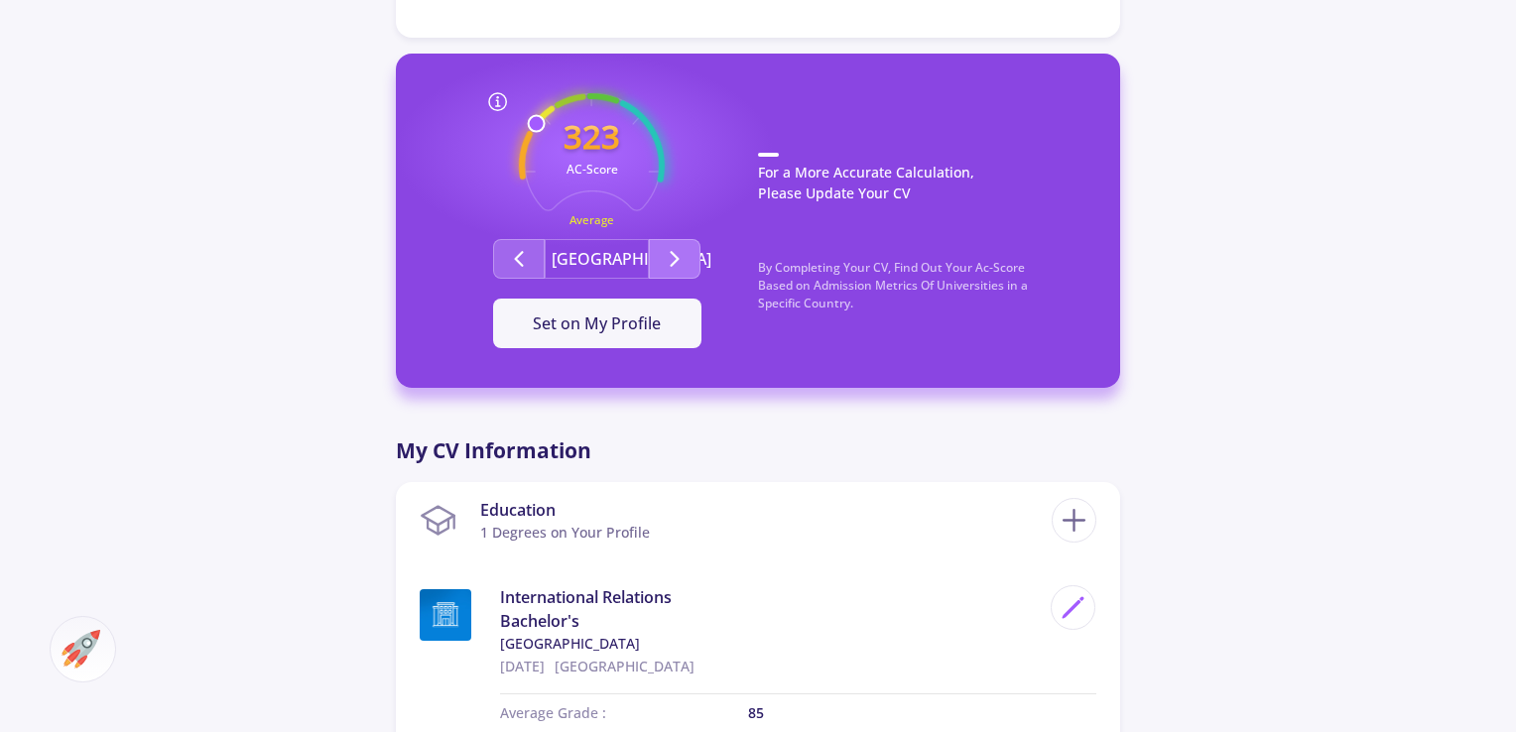
click at [684, 257] on icon "Second group" at bounding box center [675, 259] width 24 height 24
click at [528, 263] on icon "Second group" at bounding box center [519, 259] width 24 height 24
click at [667, 257] on icon "Second group" at bounding box center [675, 259] width 24 height 24
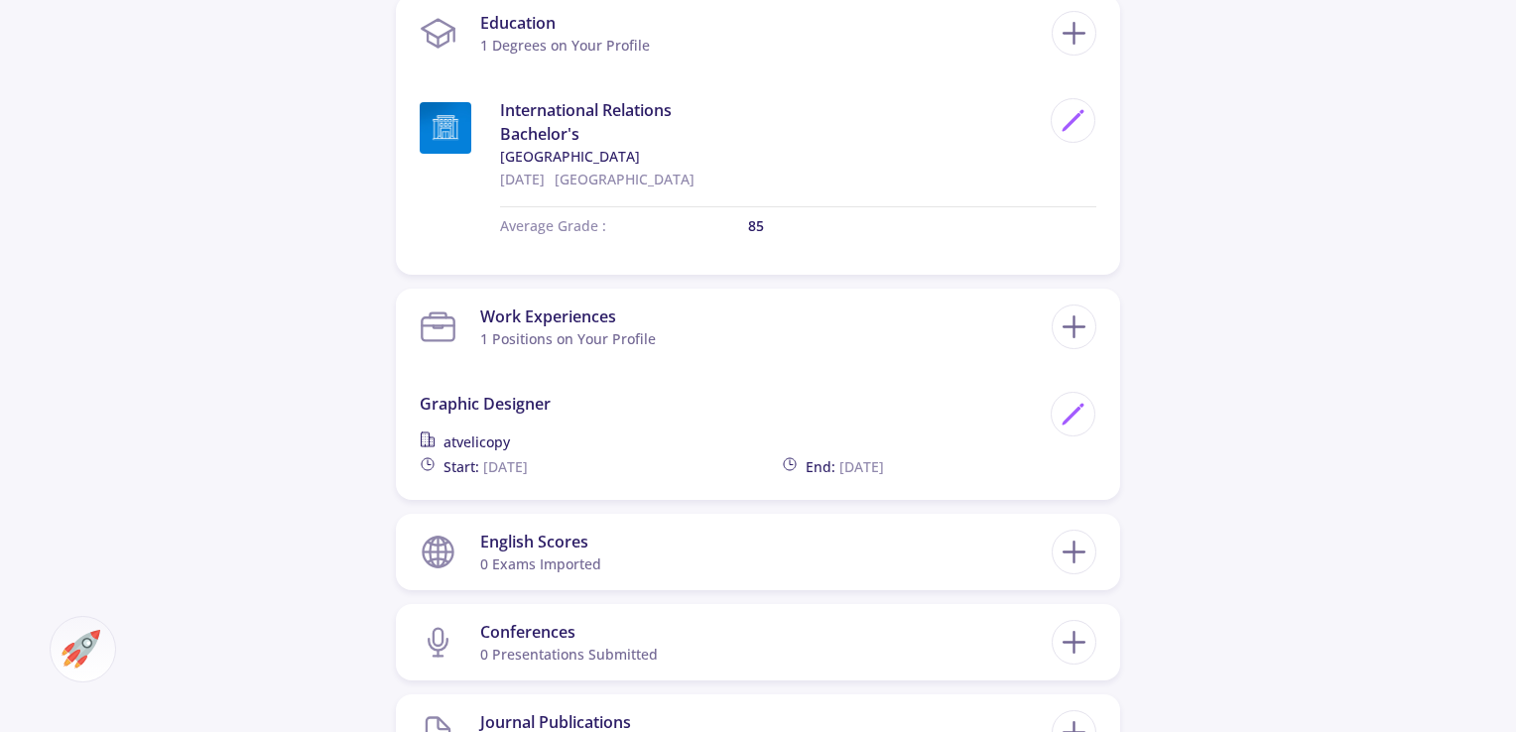
scroll to position [1091, 0]
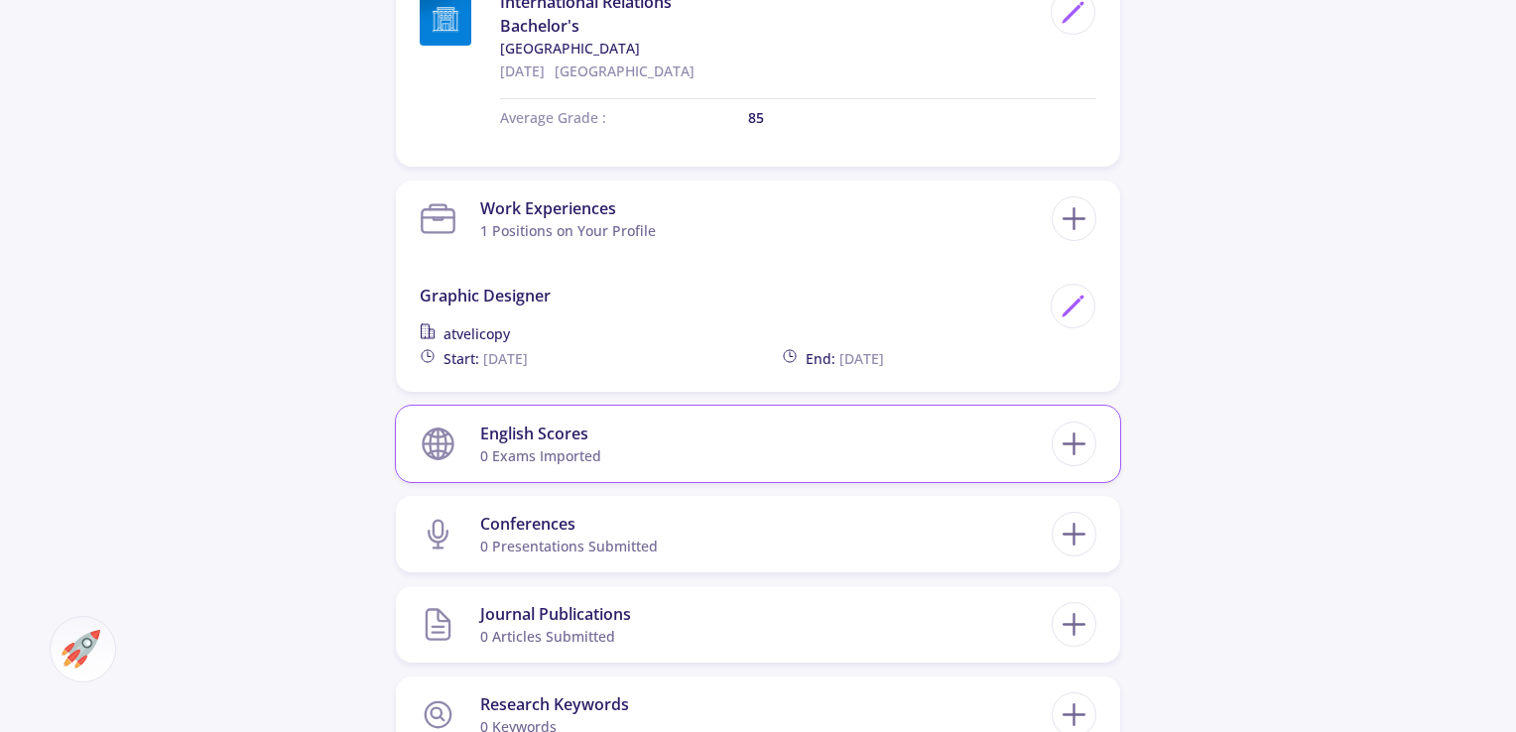
click at [643, 438] on section "English Scores 0 exams imported" at bounding box center [736, 444] width 632 height 61
click at [1075, 446] on icon at bounding box center [1073, 444] width 37 height 37
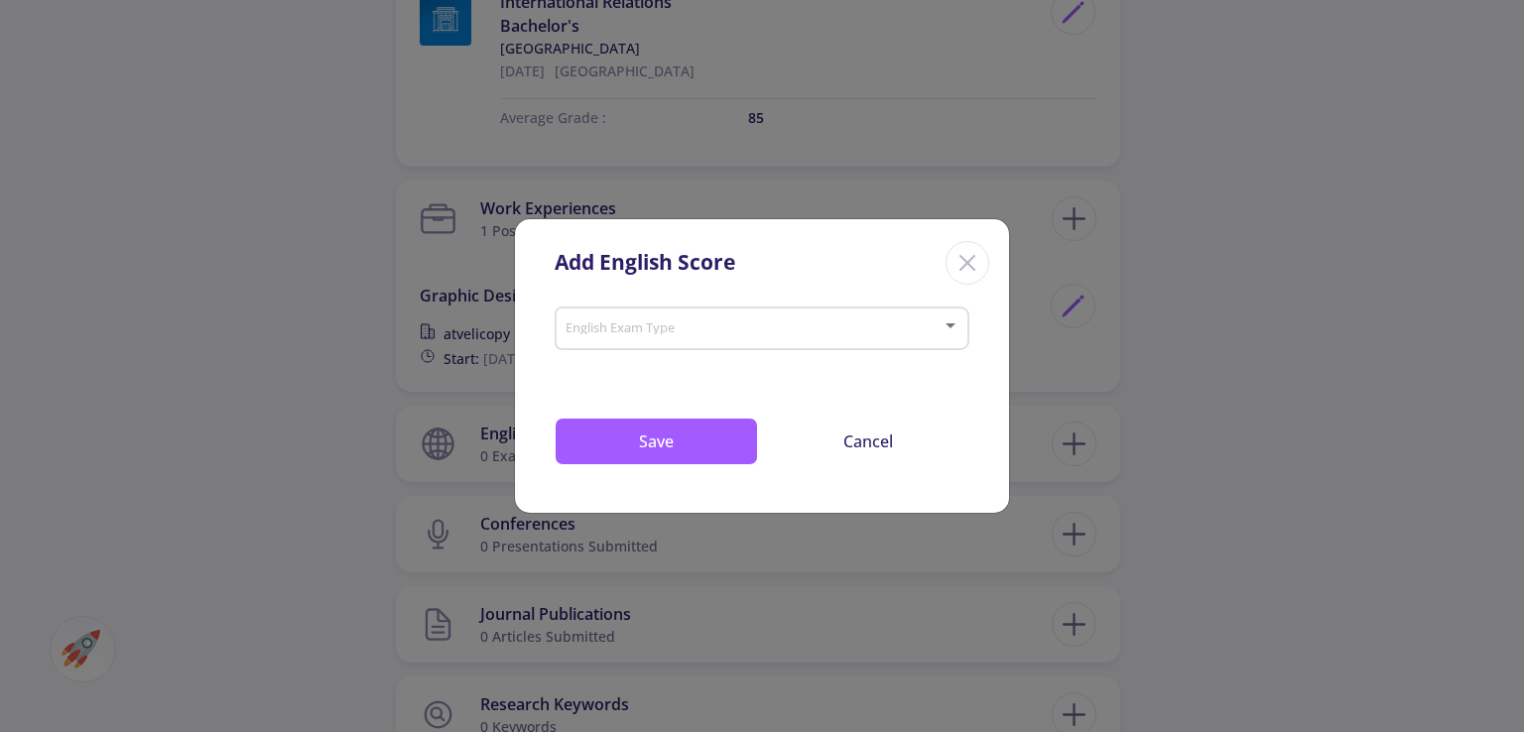
click at [857, 320] on div "English Exam Type" at bounding box center [762, 325] width 396 height 50
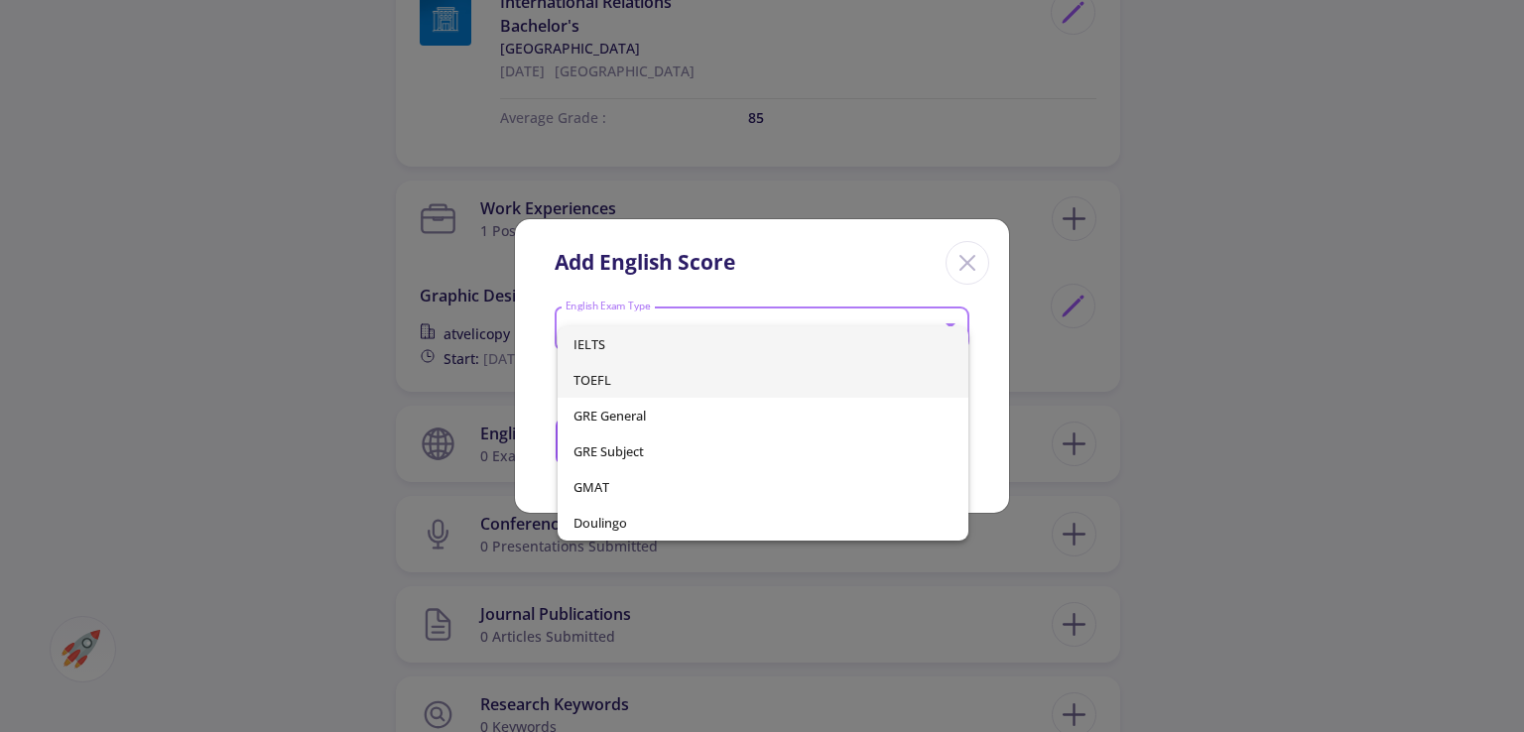
click at [603, 377] on span "TOEFL" at bounding box center [762, 380] width 378 height 36
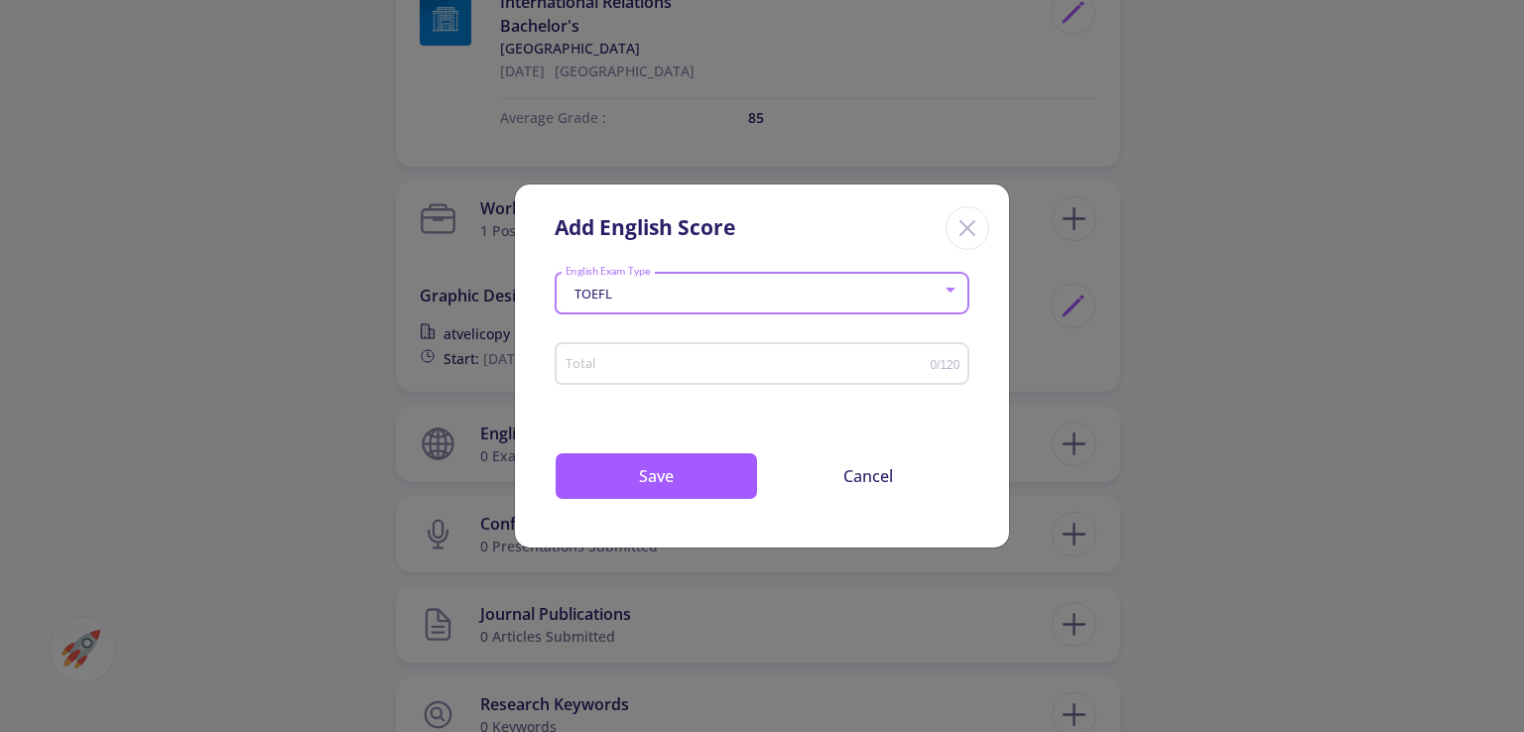
click at [665, 366] on input "Total" at bounding box center [747, 364] width 366 height 15
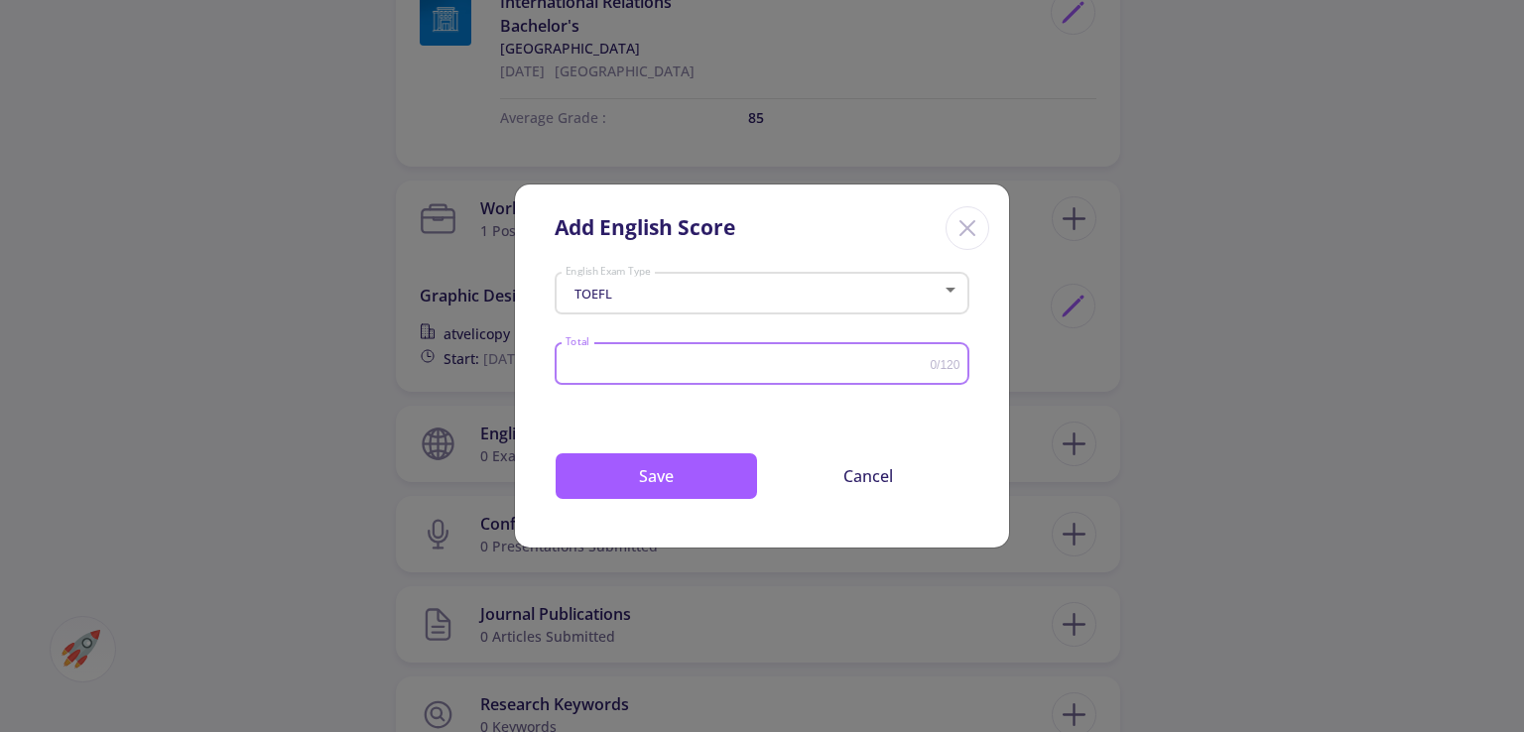
click at [665, 366] on input "Total" at bounding box center [747, 364] width 366 height 15
type input "1"
type input "70"
click at [686, 460] on button "Save" at bounding box center [655, 476] width 203 height 48
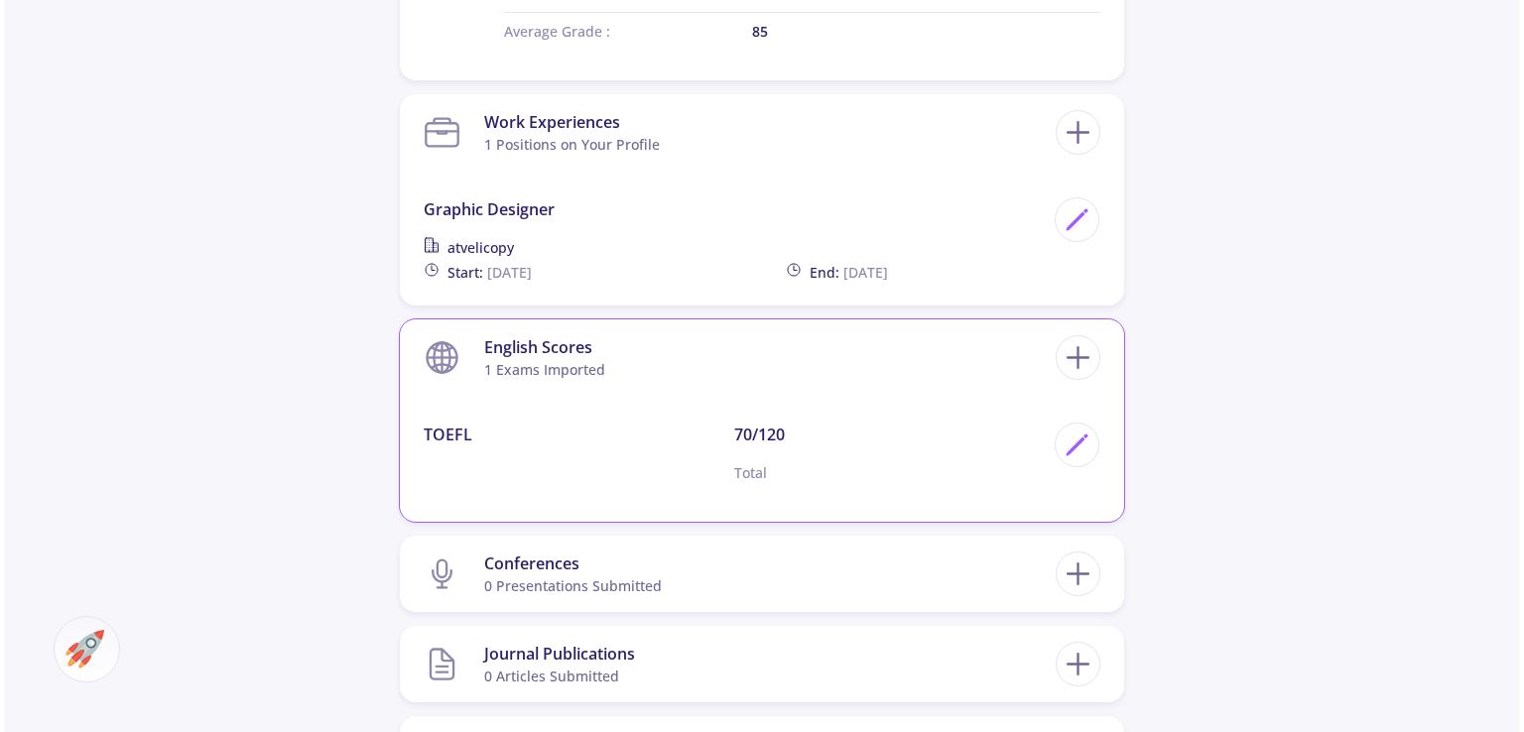
scroll to position [1190, 0]
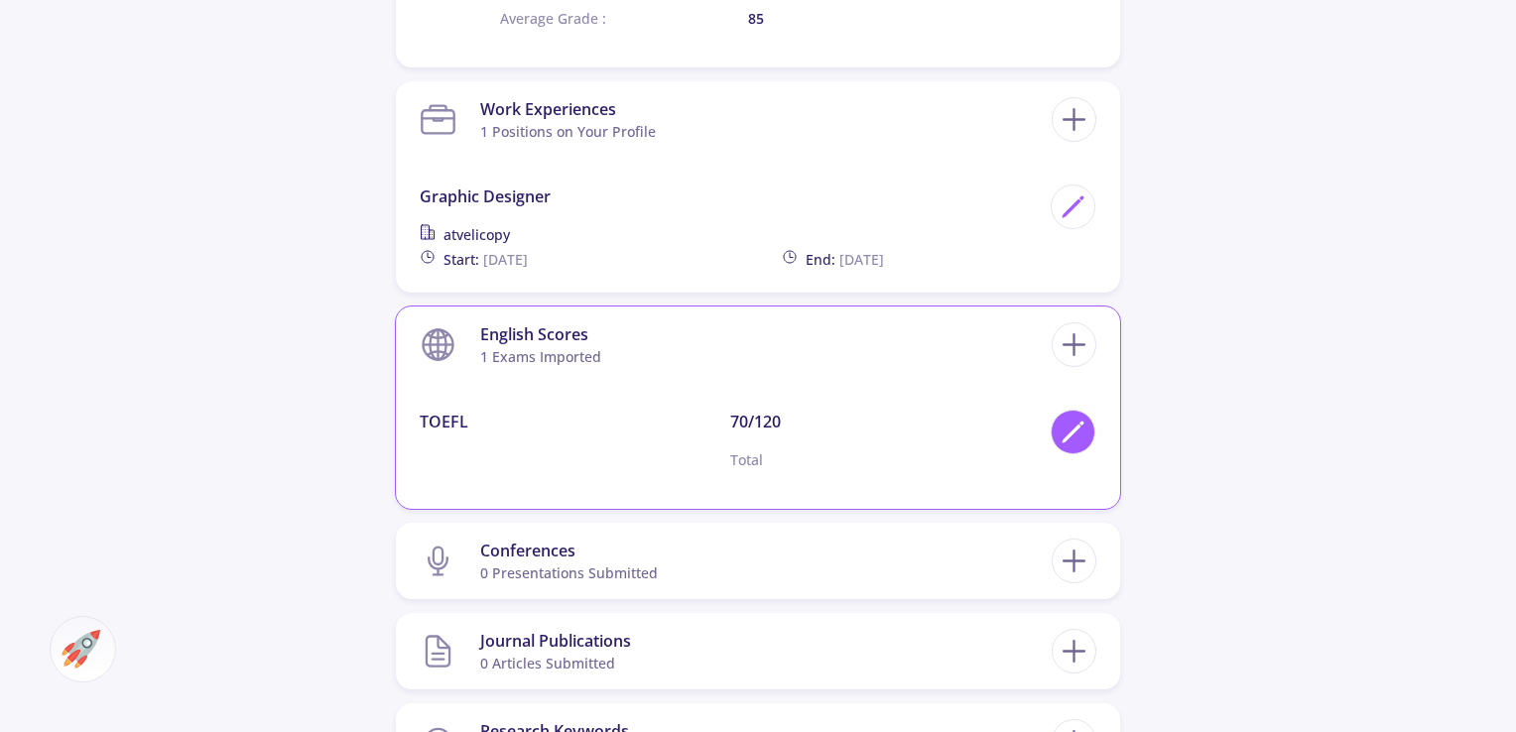
click at [1060, 421] on icon at bounding box center [1072, 432] width 27 height 27
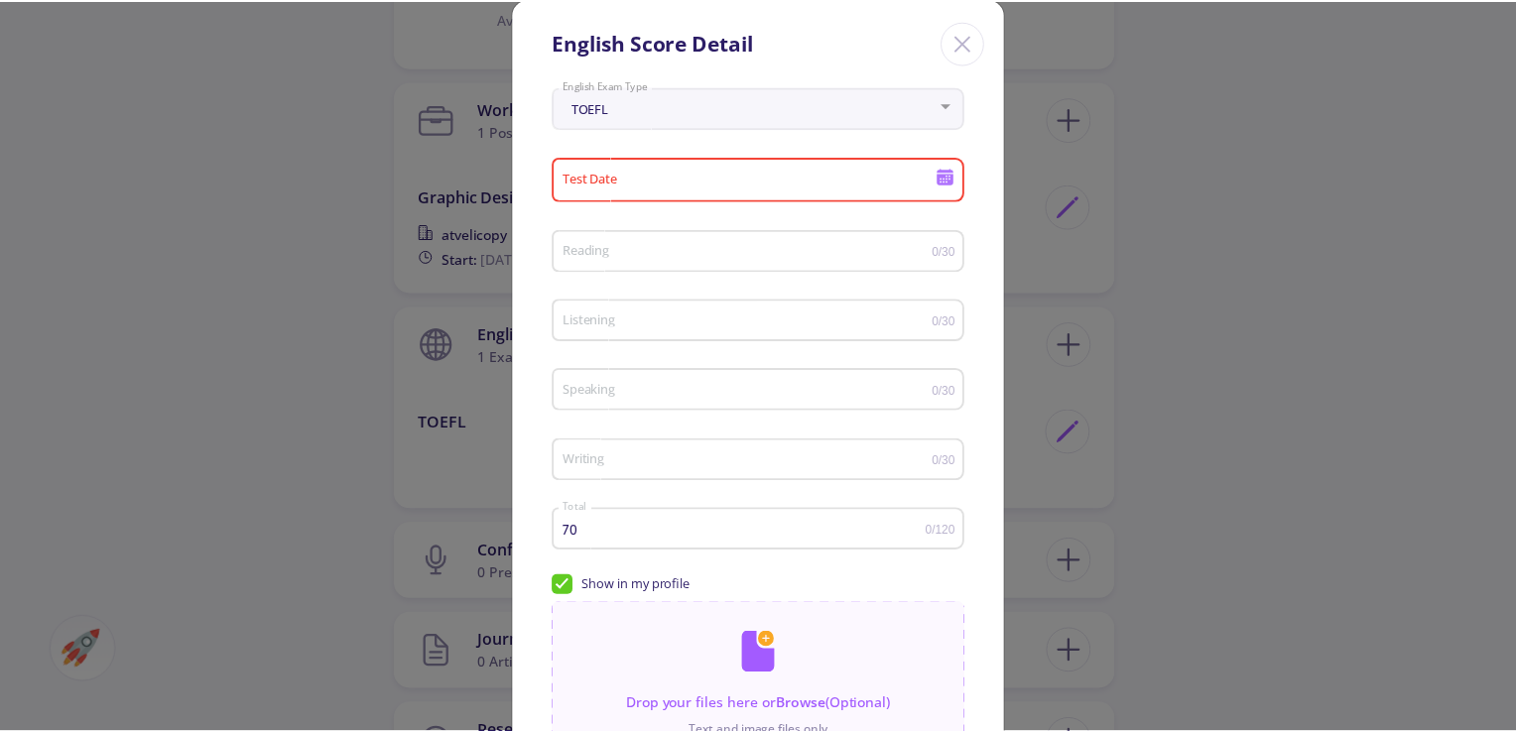
scroll to position [0, 0]
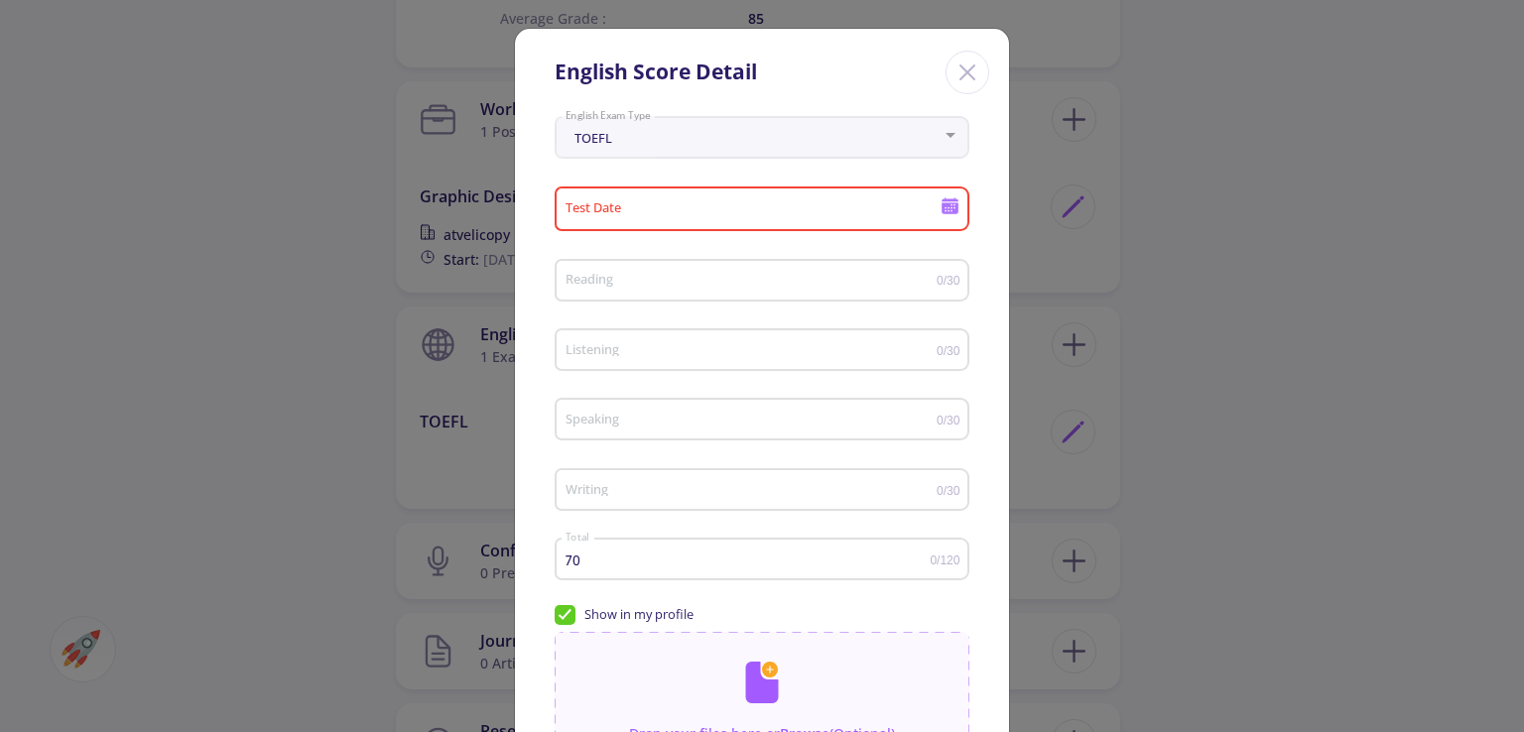
click at [978, 72] on icon "Close" at bounding box center [967, 73] width 32 height 32
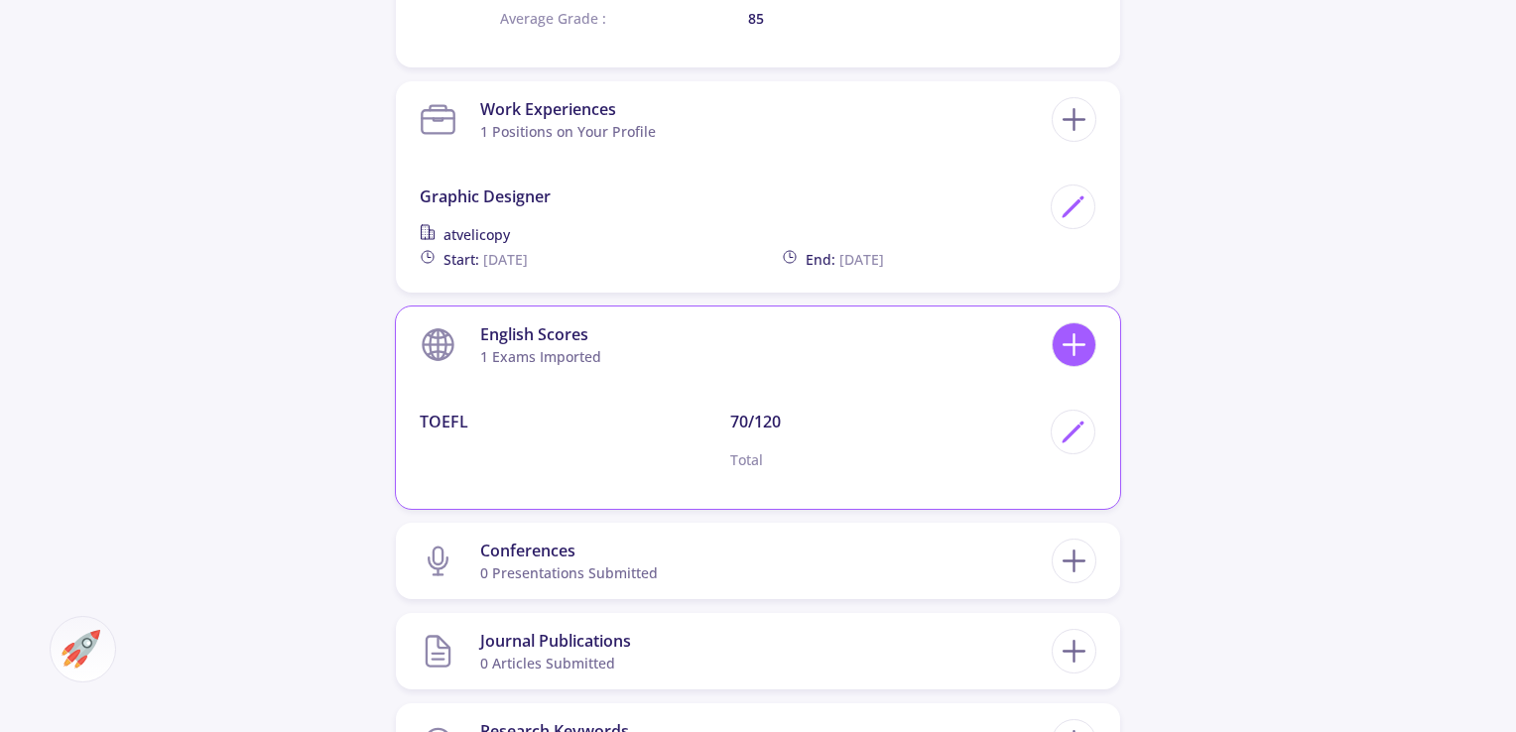
click at [1079, 347] on icon at bounding box center [1073, 344] width 37 height 37
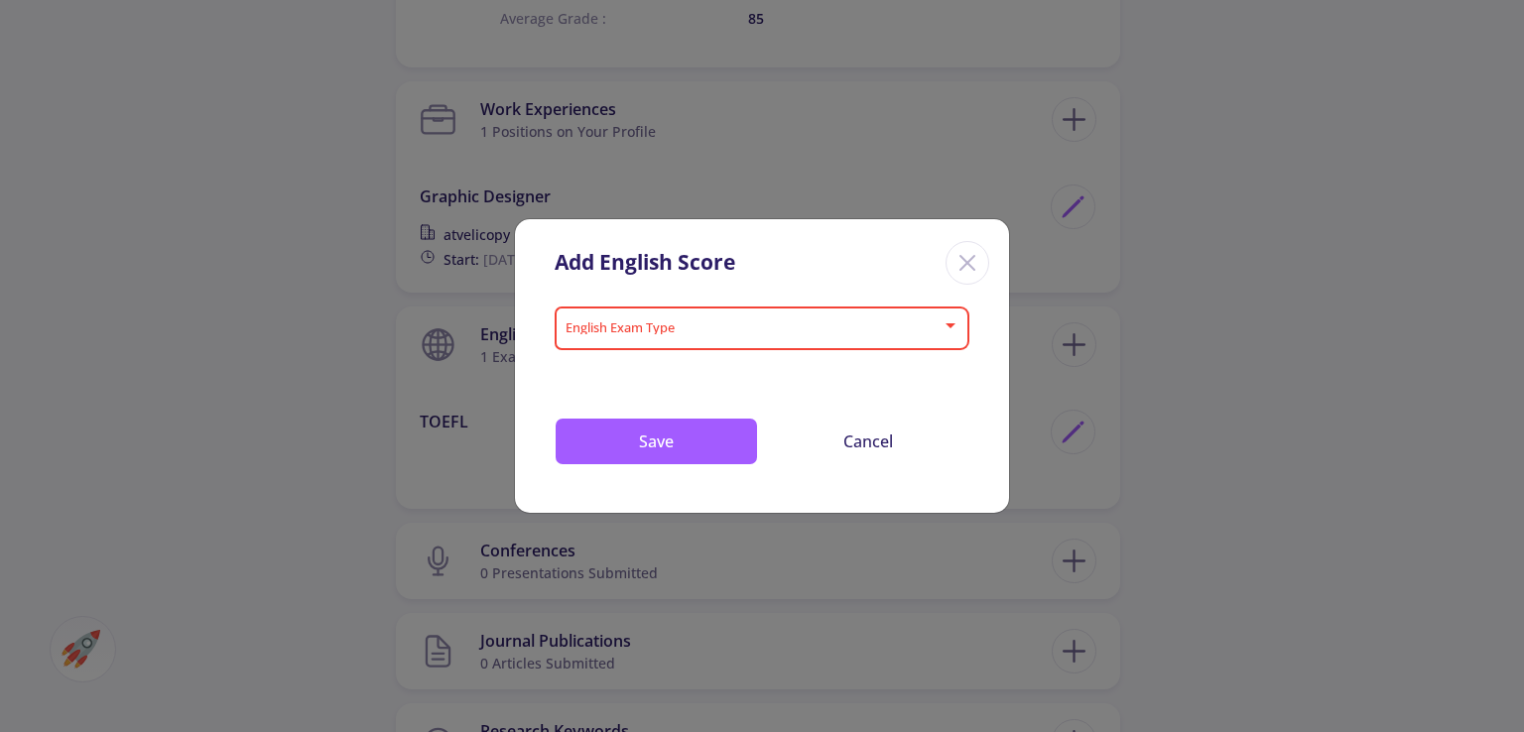
click at [931, 323] on span at bounding box center [755, 328] width 373 height 14
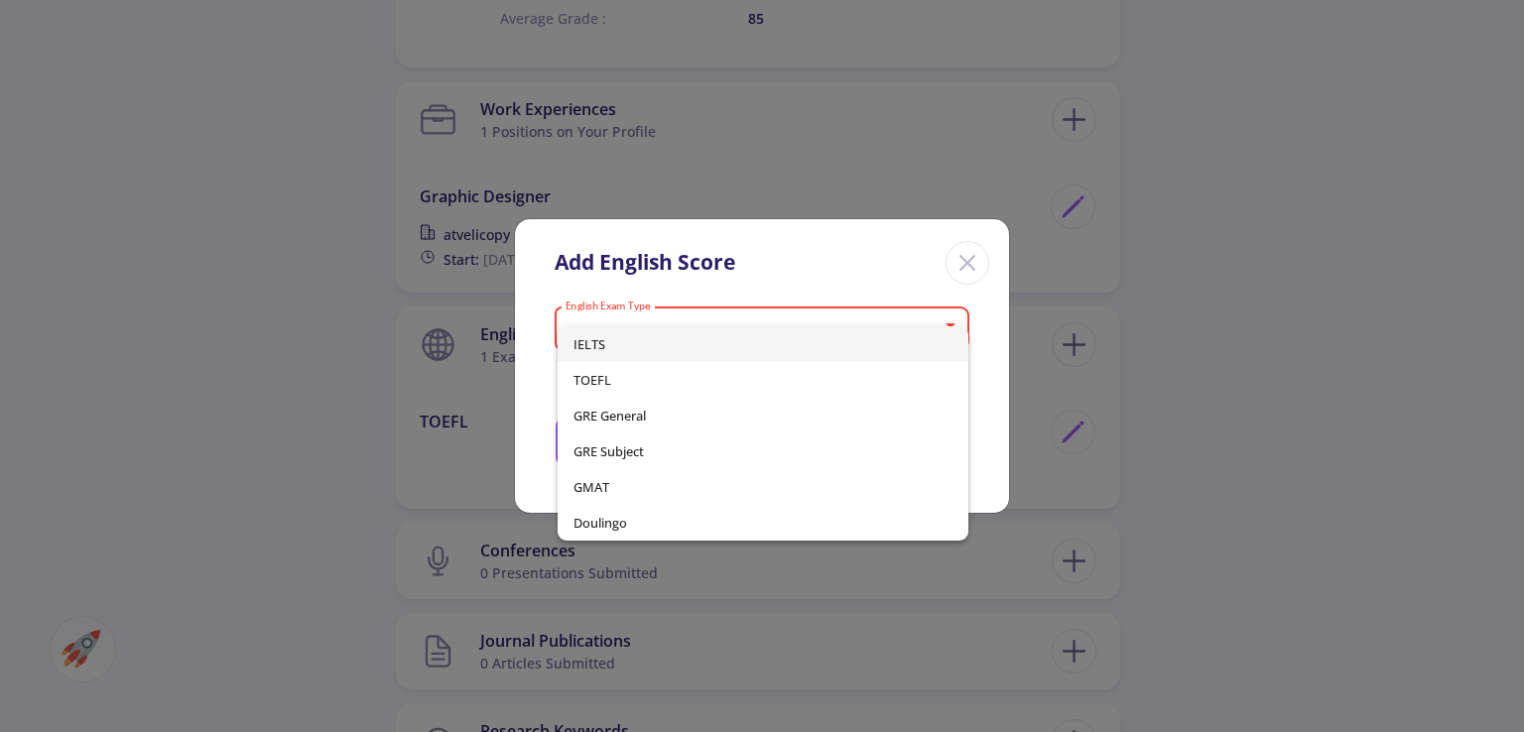
click at [675, 339] on span "IELTS" at bounding box center [762, 344] width 378 height 36
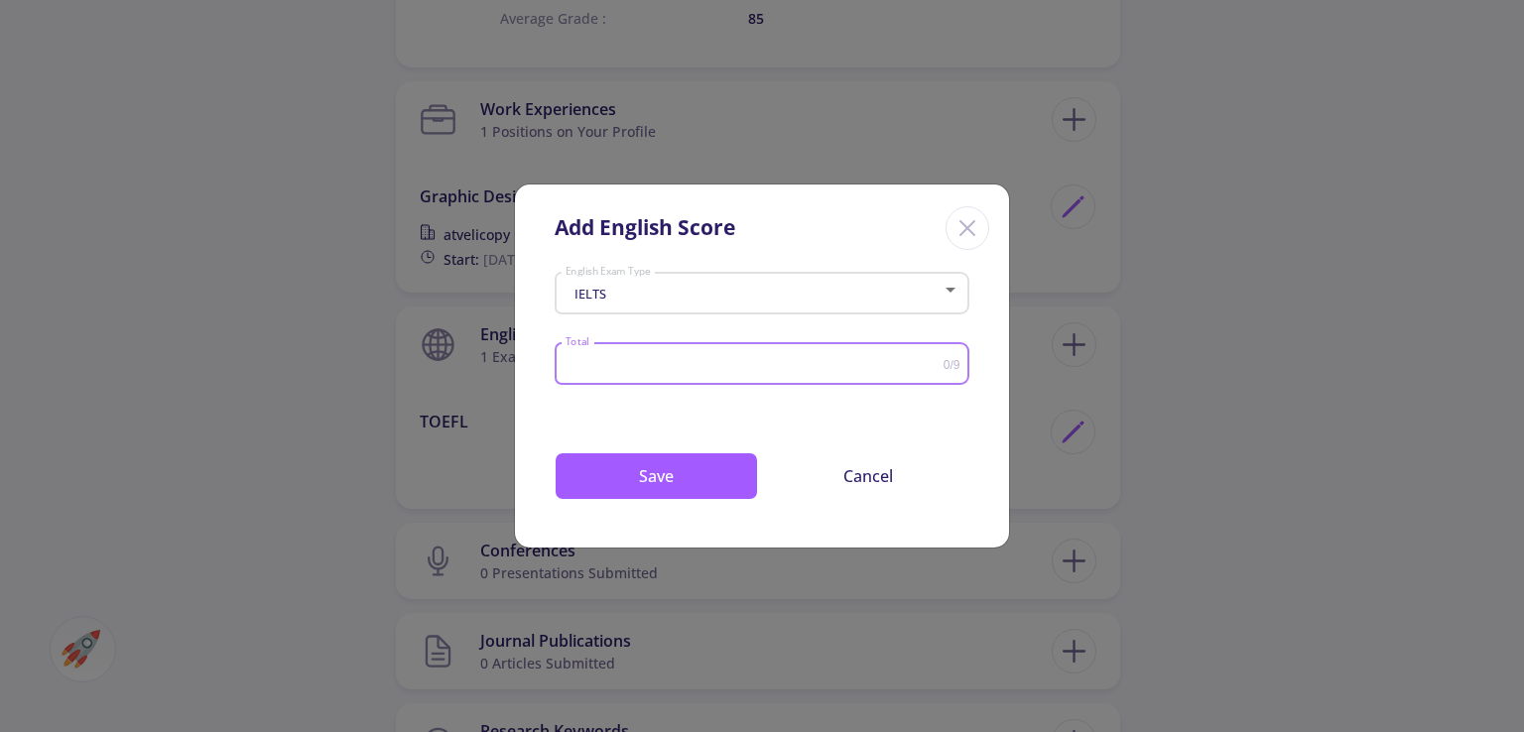
click at [647, 370] on input "Total" at bounding box center [753, 364] width 379 height 15
type input "6.5"
click at [713, 474] on button "Save" at bounding box center [655, 476] width 203 height 48
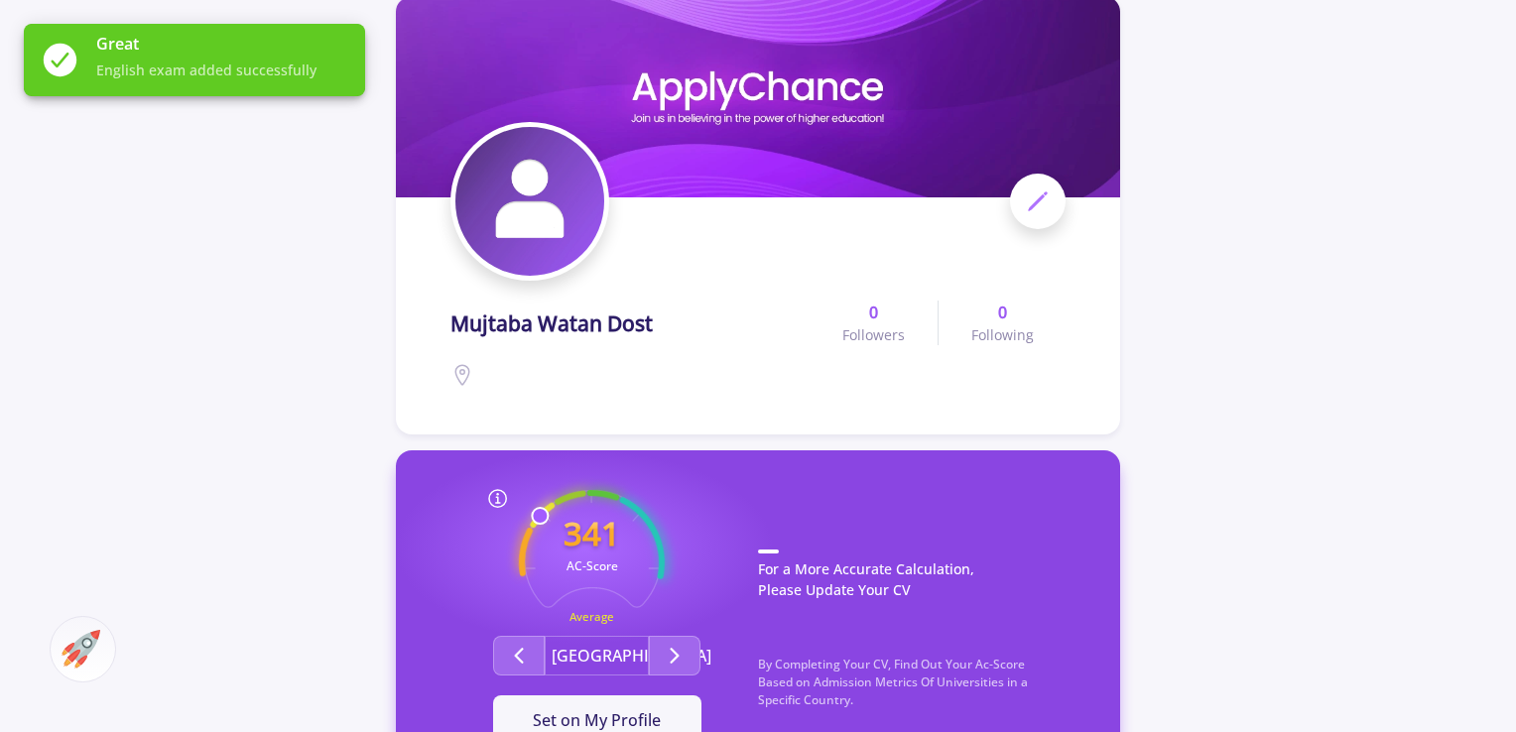
scroll to position [397, 0]
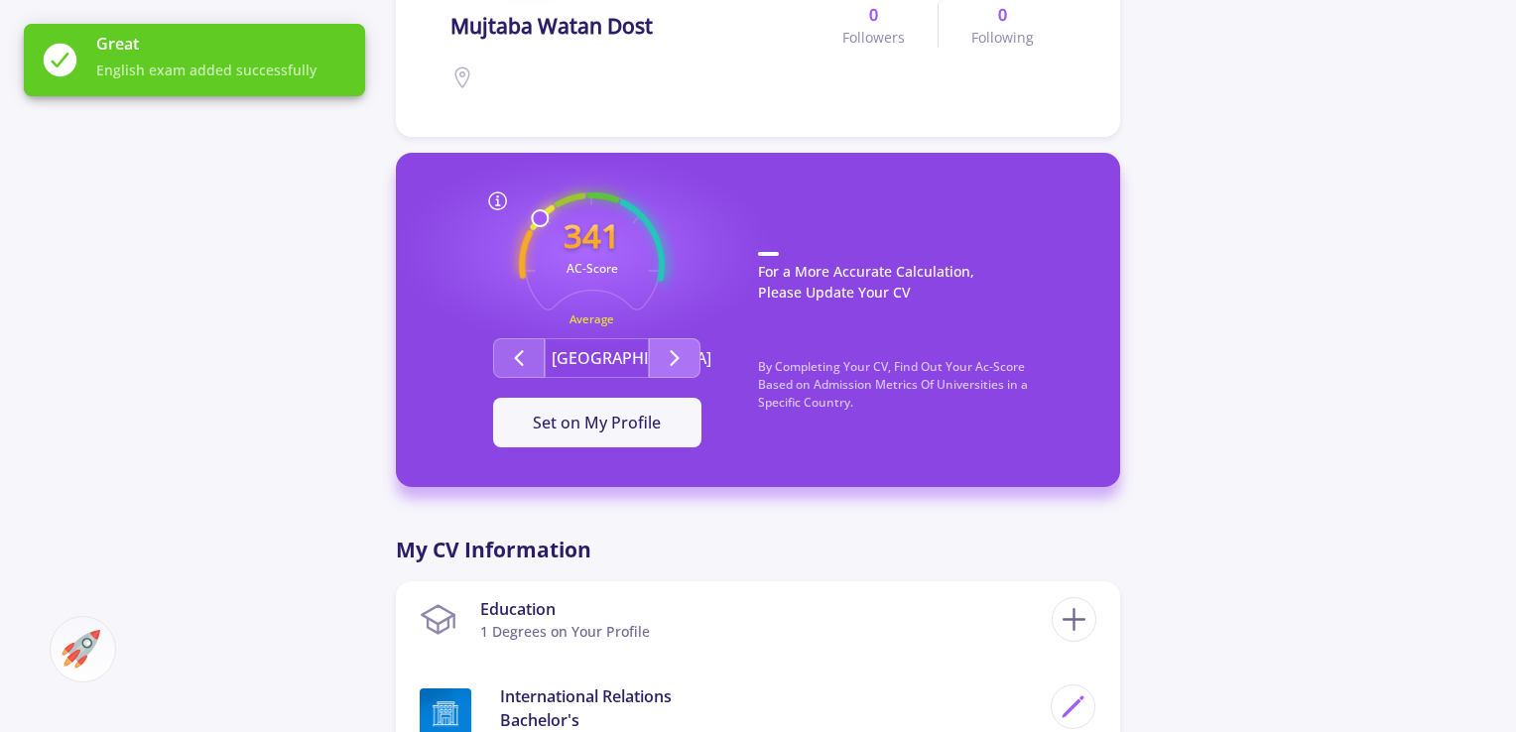
click at [667, 369] on icon "Second group" at bounding box center [675, 358] width 24 height 24
click at [501, 378] on button "Second group" at bounding box center [519, 358] width 52 height 40
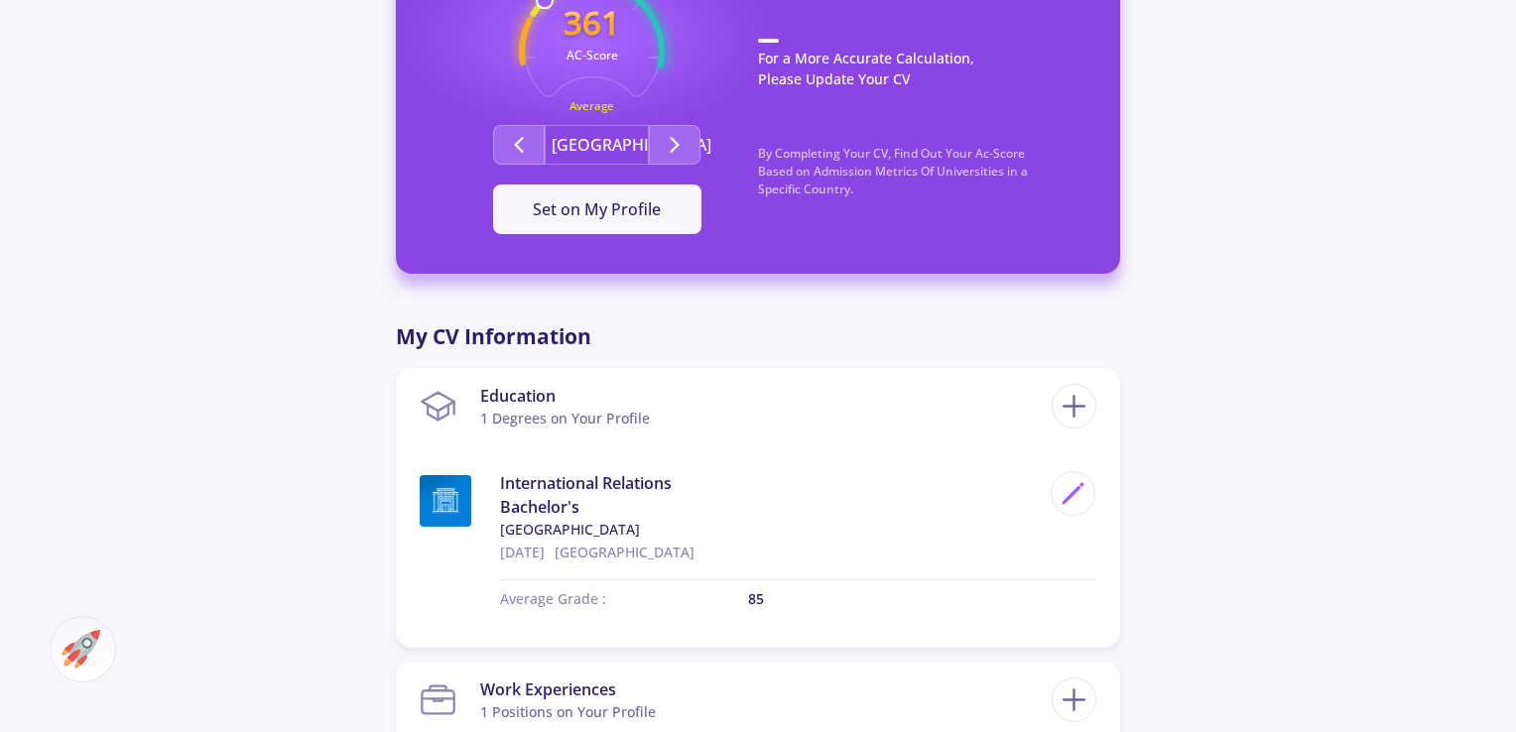
scroll to position [298, 0]
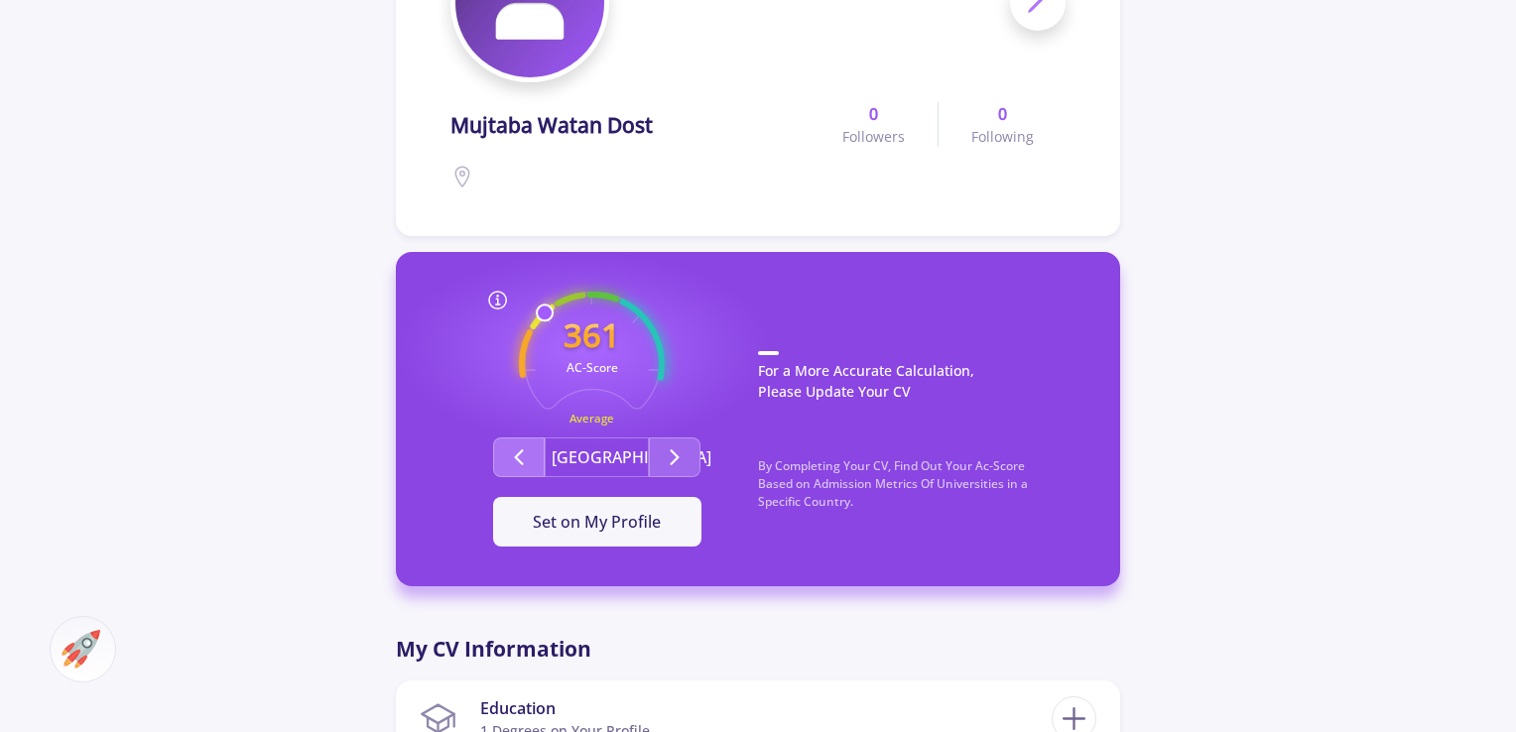
drag, startPoint x: 555, startPoint y: 446, endPoint x: 535, endPoint y: 453, distance: 22.0
click at [555, 447] on button "[GEOGRAPHIC_DATA]" at bounding box center [597, 457] width 104 height 40
click at [532, 453] on button "Second group" at bounding box center [519, 457] width 52 height 40
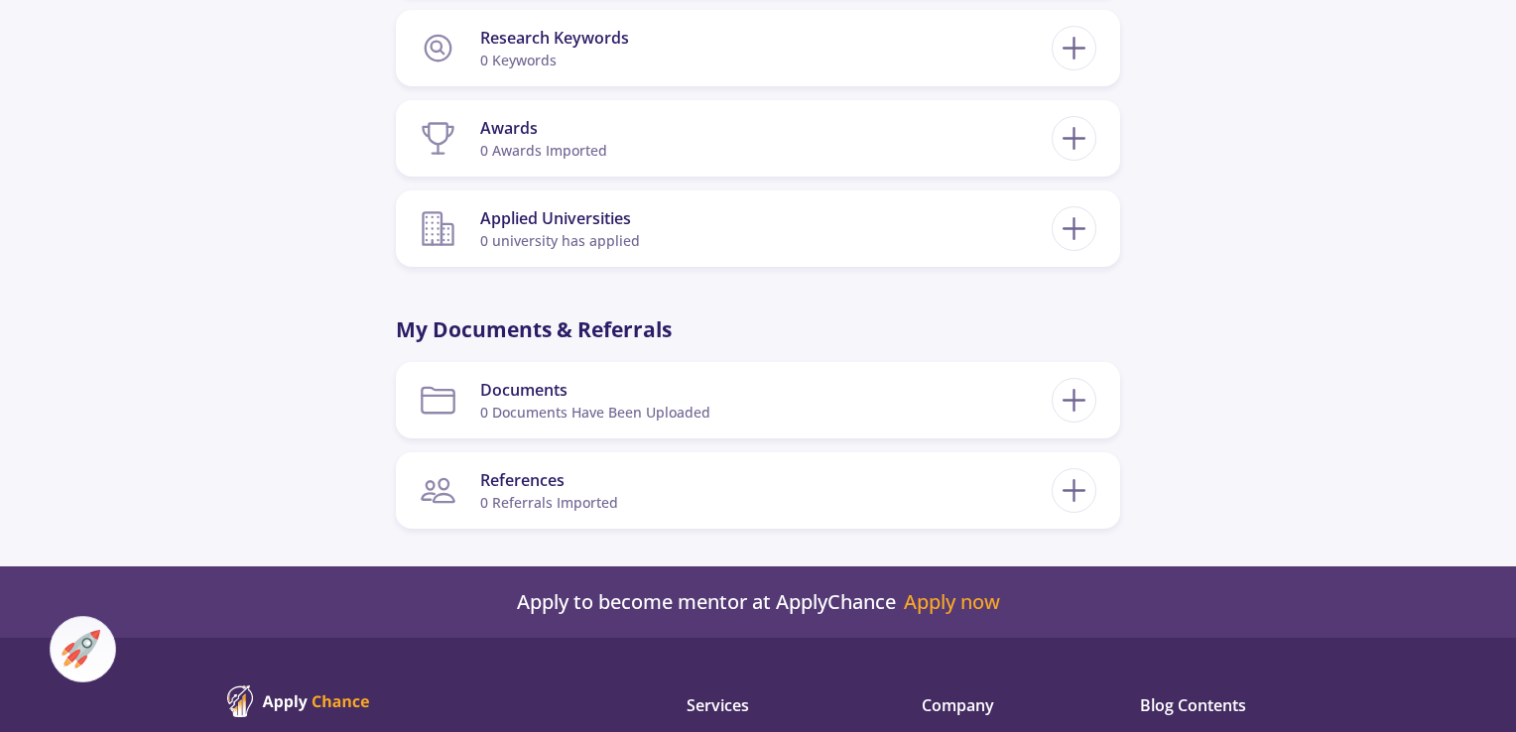
scroll to position [2341, 0]
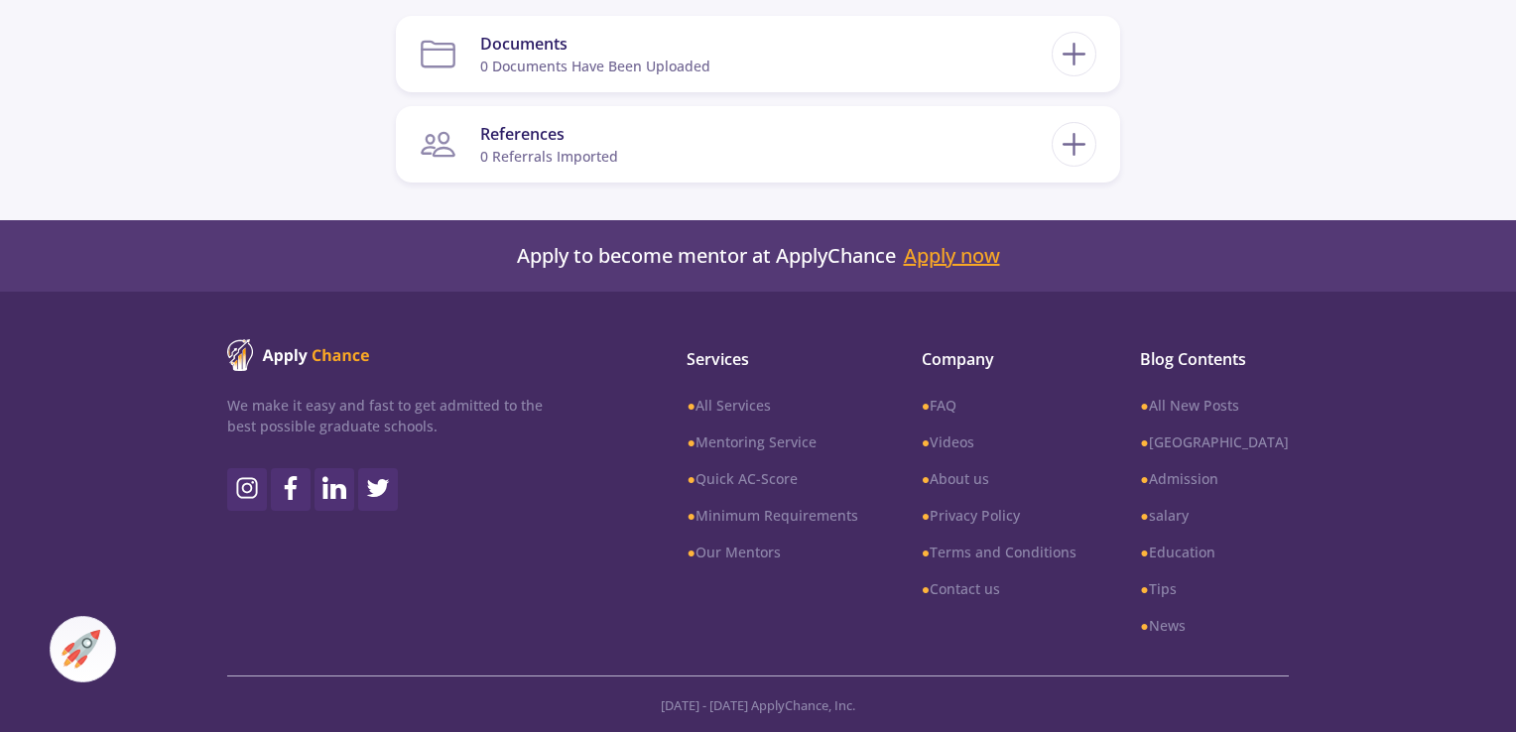
click at [959, 259] on link "Apply now" at bounding box center [952, 256] width 96 height 24
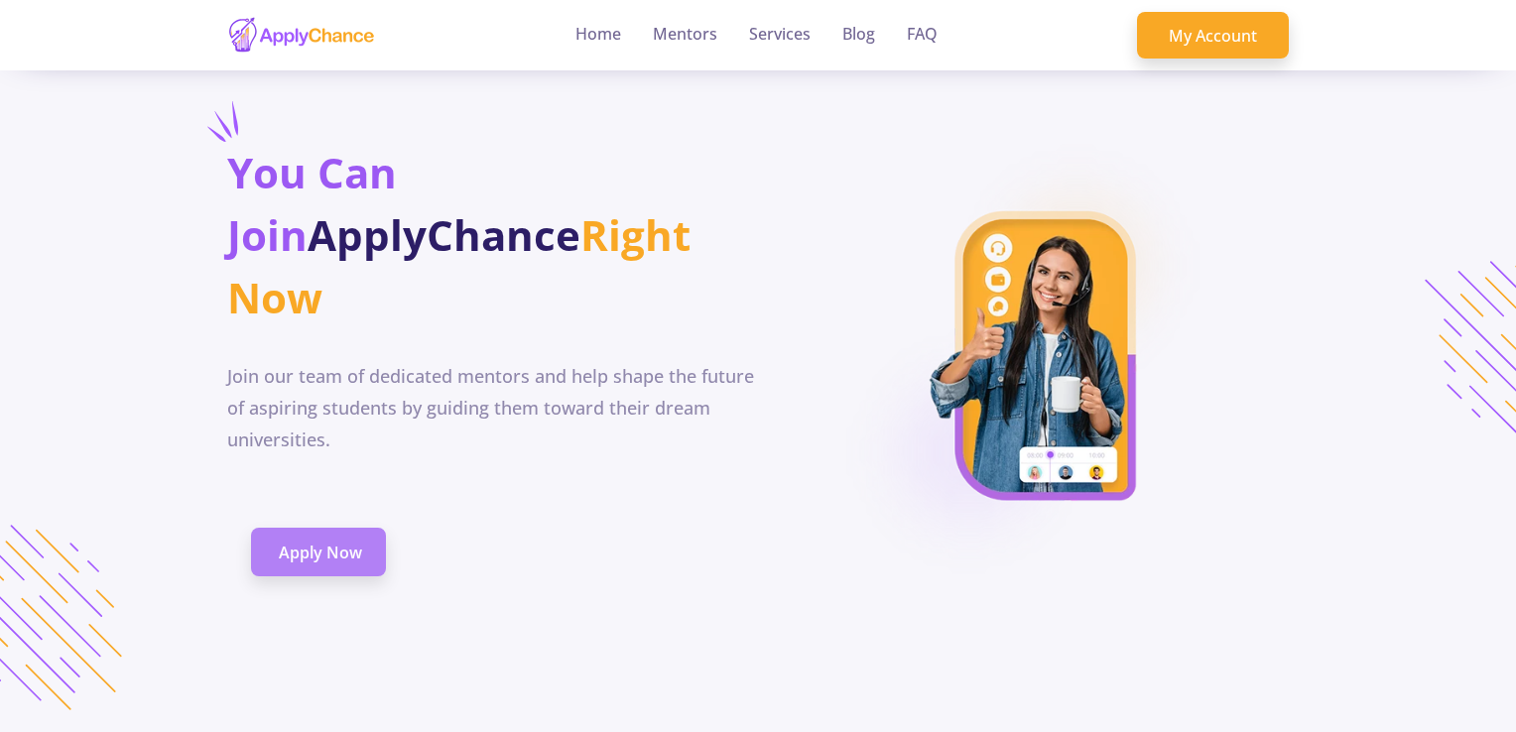
click at [298, 541] on span "Apply Now" at bounding box center [320, 553] width 83 height 24
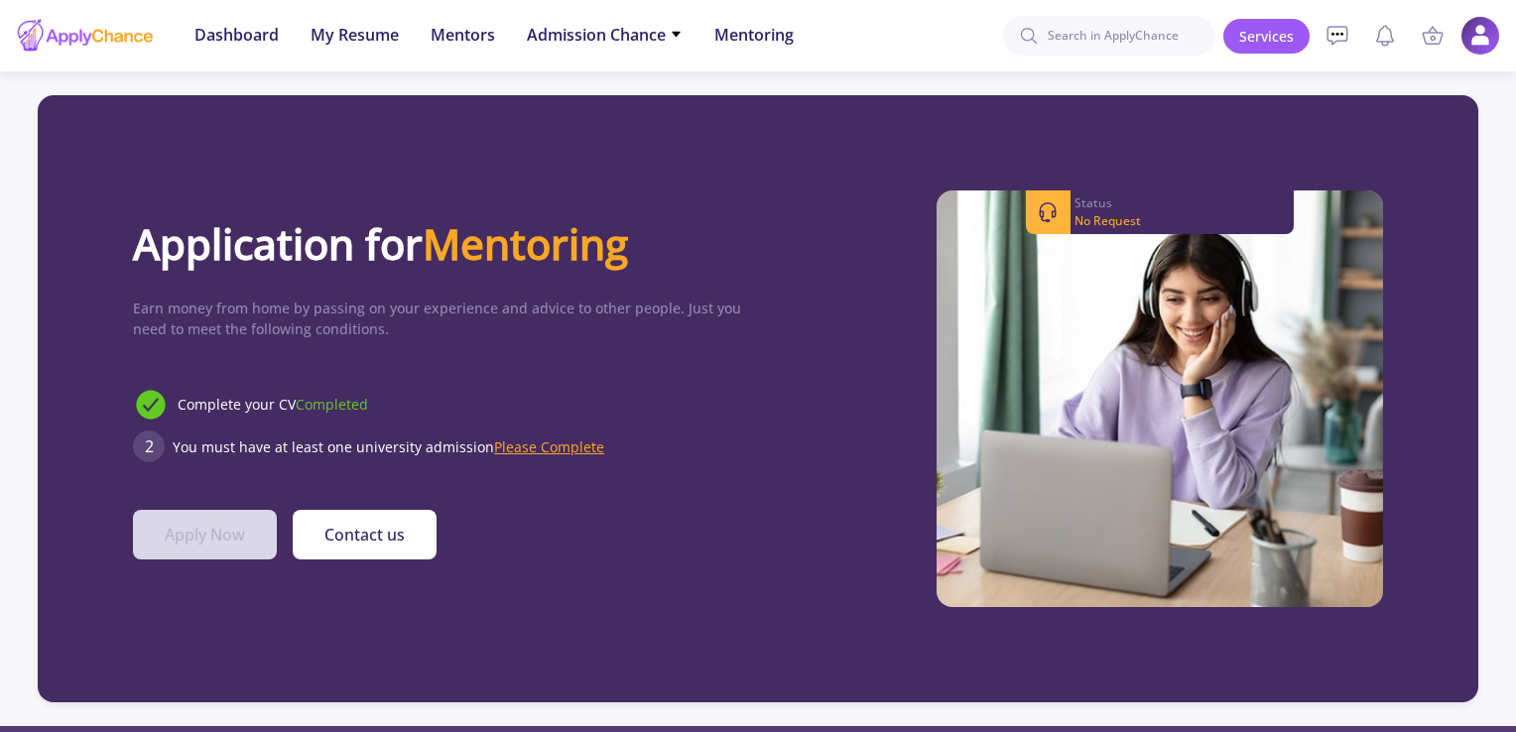
click at [510, 441] on span "Please Complete" at bounding box center [549, 446] width 110 height 19
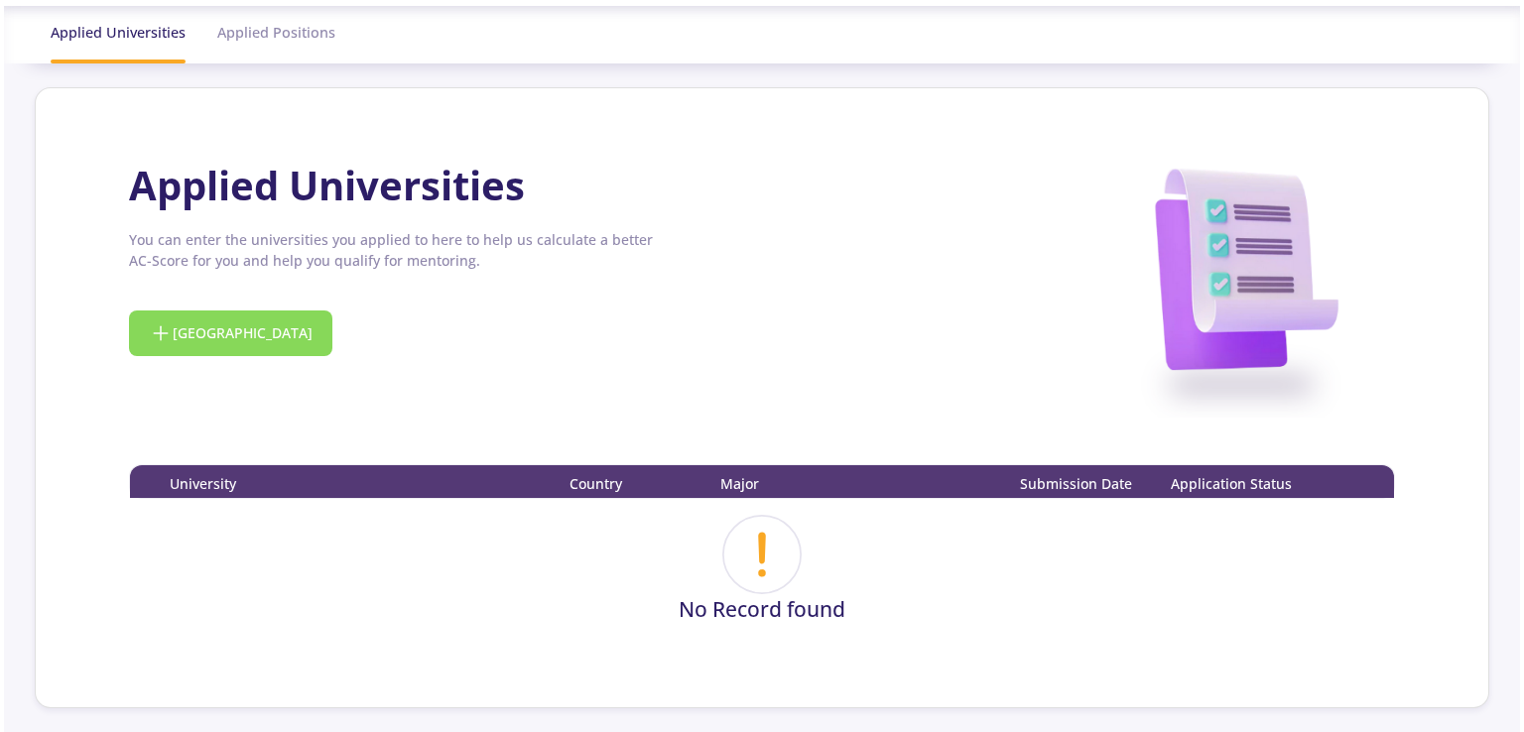
scroll to position [198, 0]
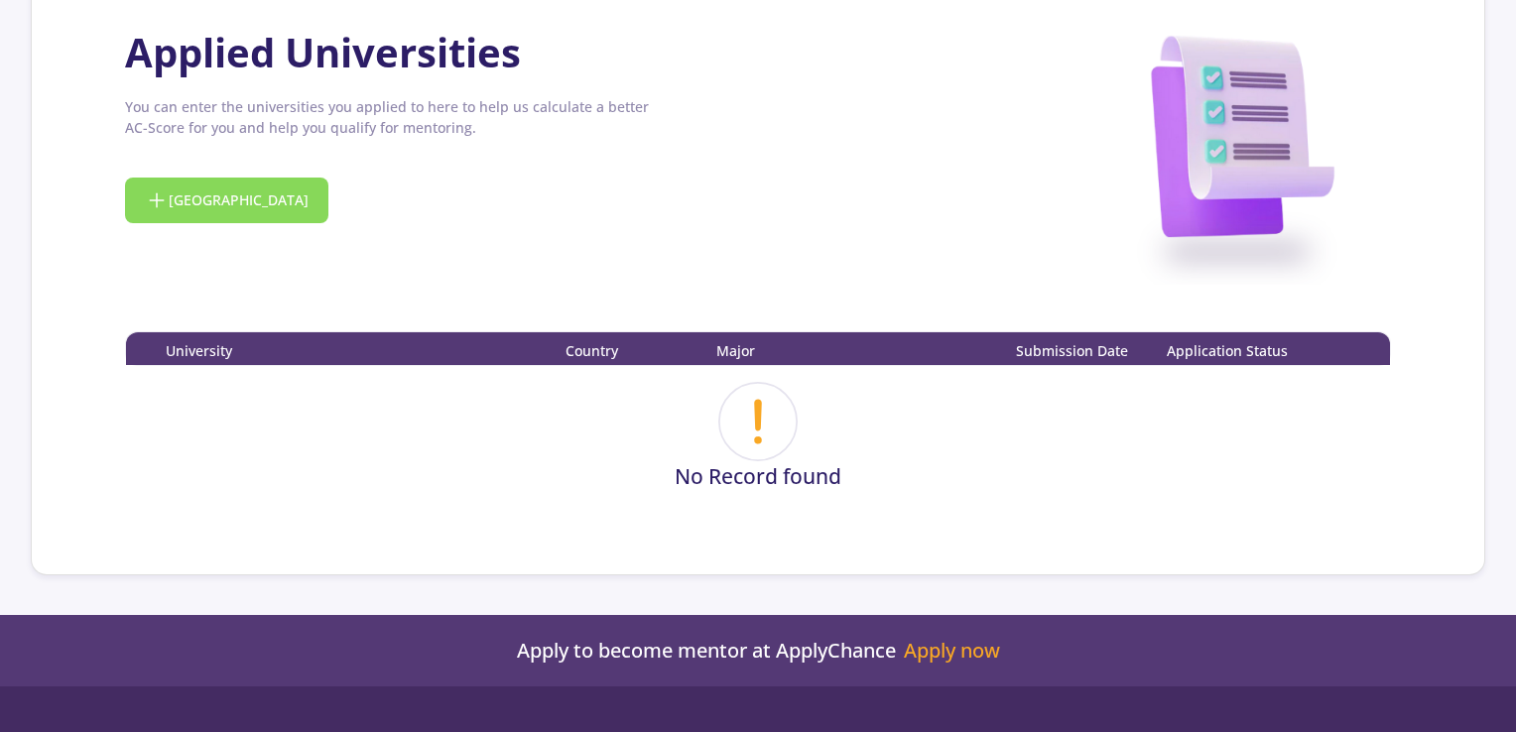
click at [209, 208] on button "[GEOGRAPHIC_DATA]" at bounding box center [226, 201] width 203 height 46
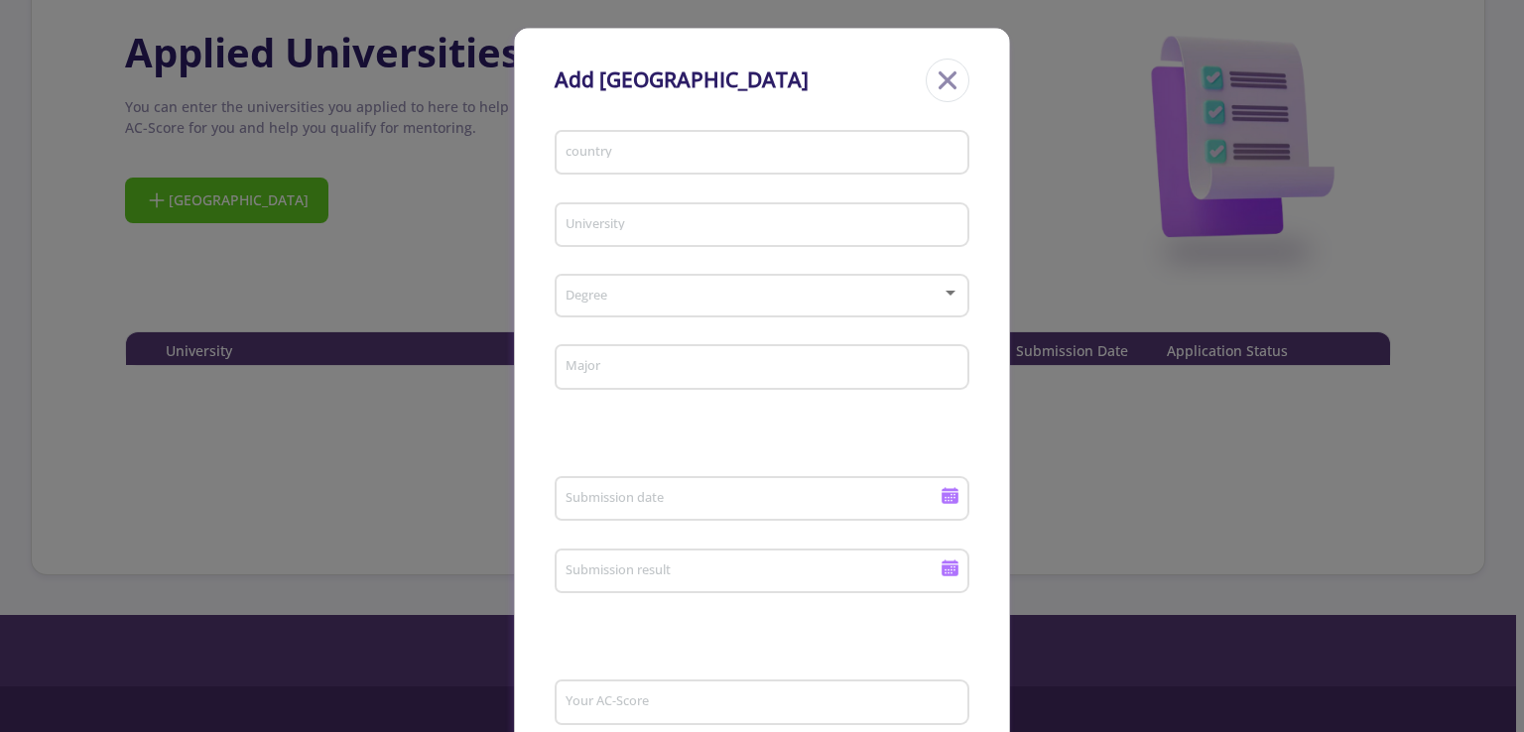
click at [630, 167] on div "country" at bounding box center [762, 149] width 396 height 52
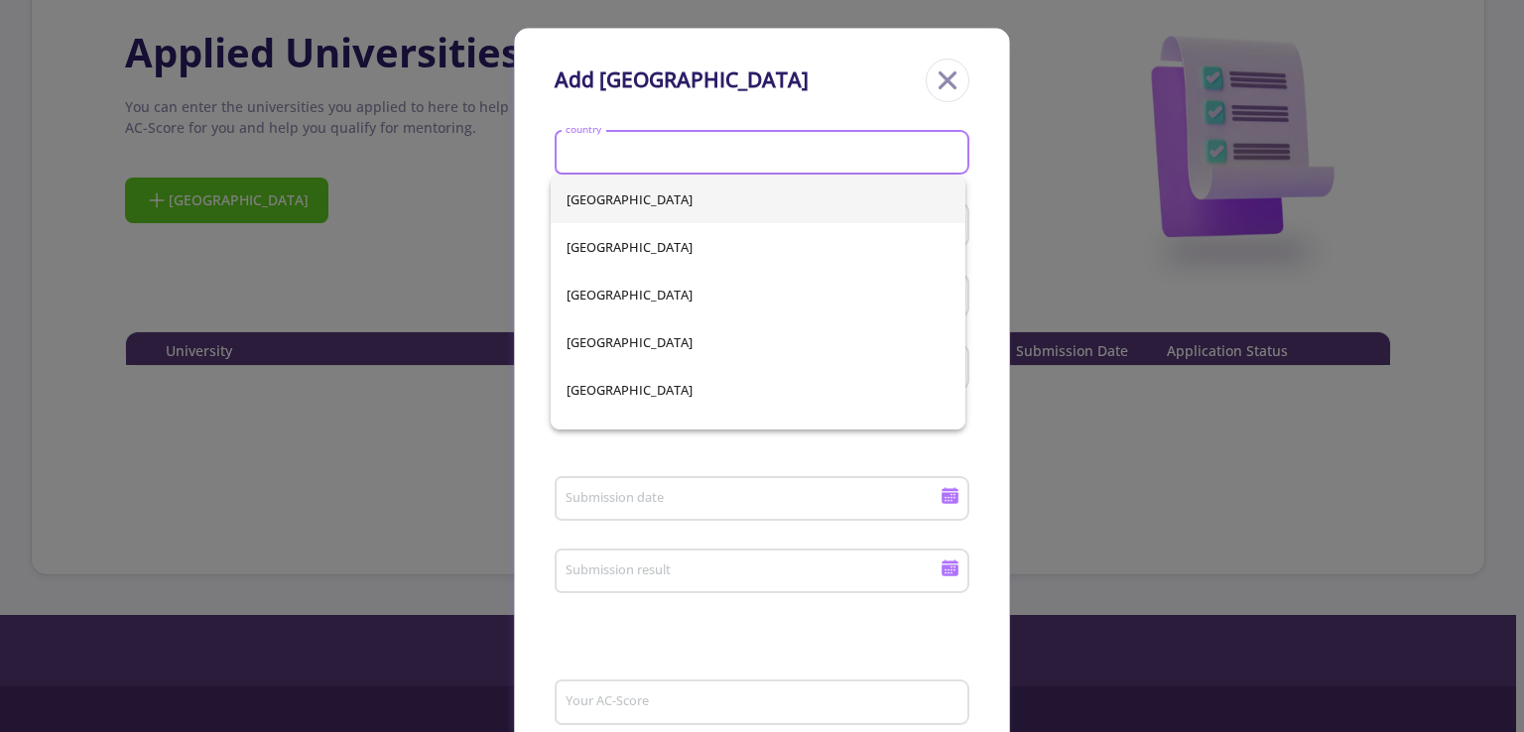
click at [649, 152] on input "country" at bounding box center [764, 154] width 401 height 18
click at [655, 195] on span "[GEOGRAPHIC_DATA]" at bounding box center [757, 200] width 383 height 48
type input "[GEOGRAPHIC_DATA]"
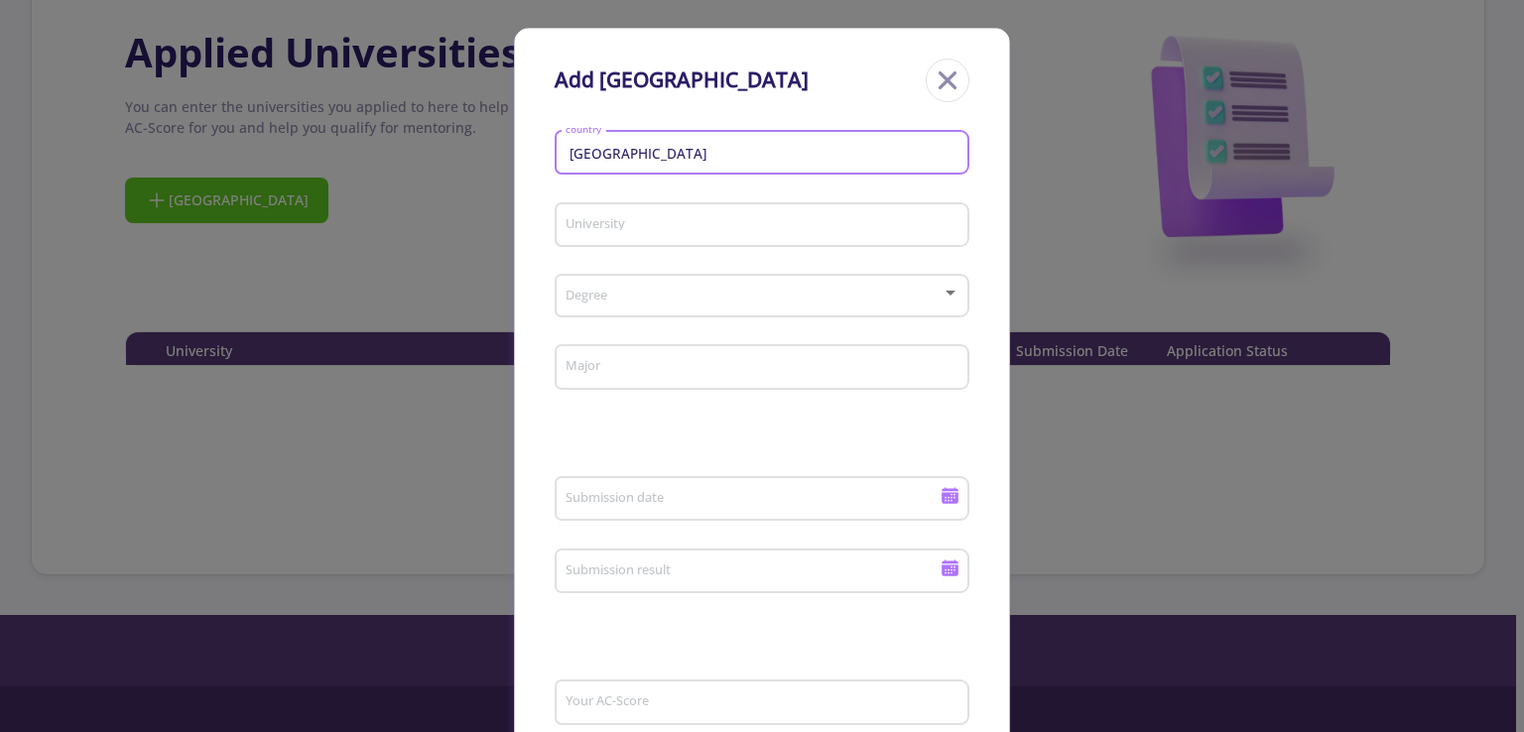
click at [634, 218] on input "University" at bounding box center [764, 226] width 401 height 18
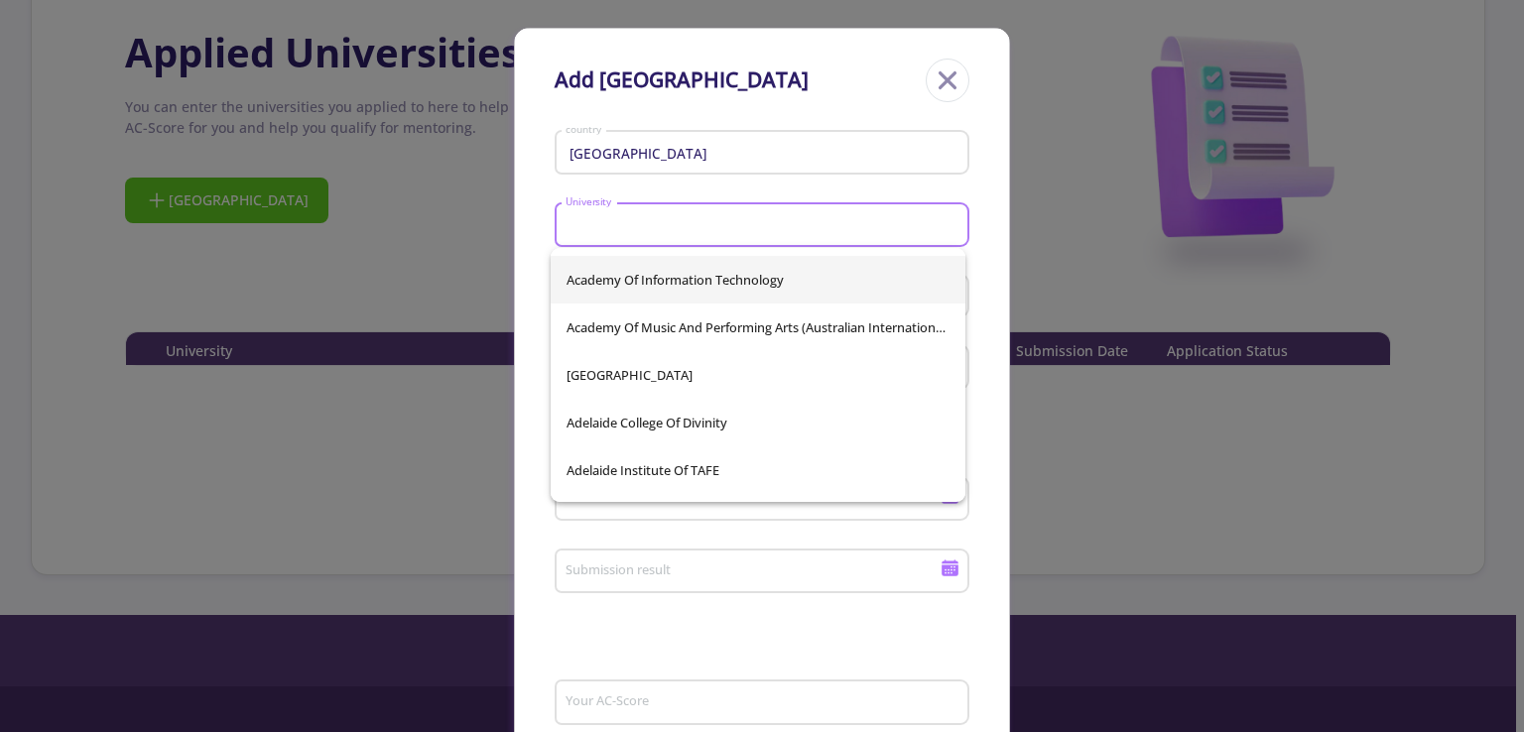
scroll to position [183, 0]
click at [705, 259] on span "Academy of Information Technology" at bounding box center [757, 280] width 383 height 48
type input "Academy of Information Technology"
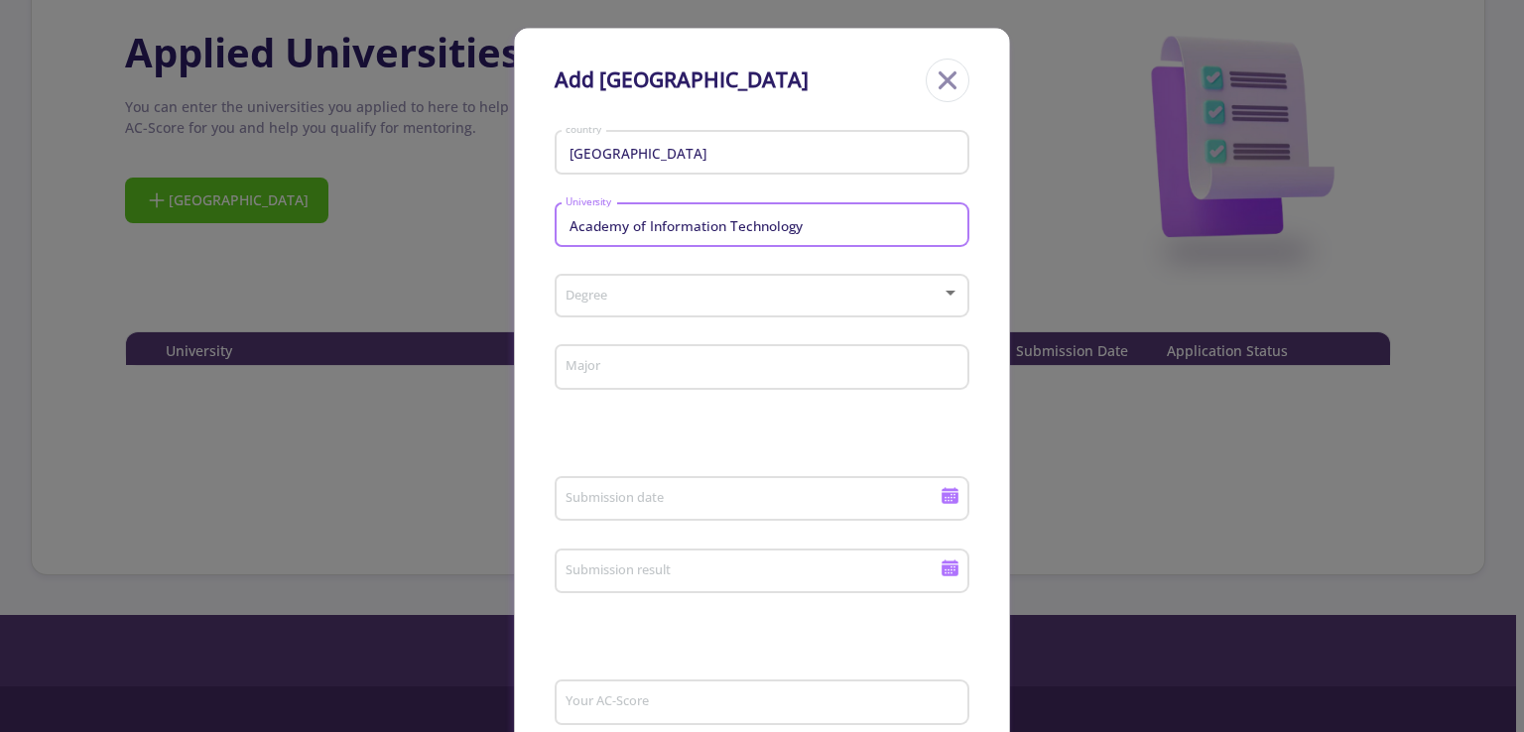
click at [658, 316] on div "Degree" at bounding box center [762, 292] width 396 height 50
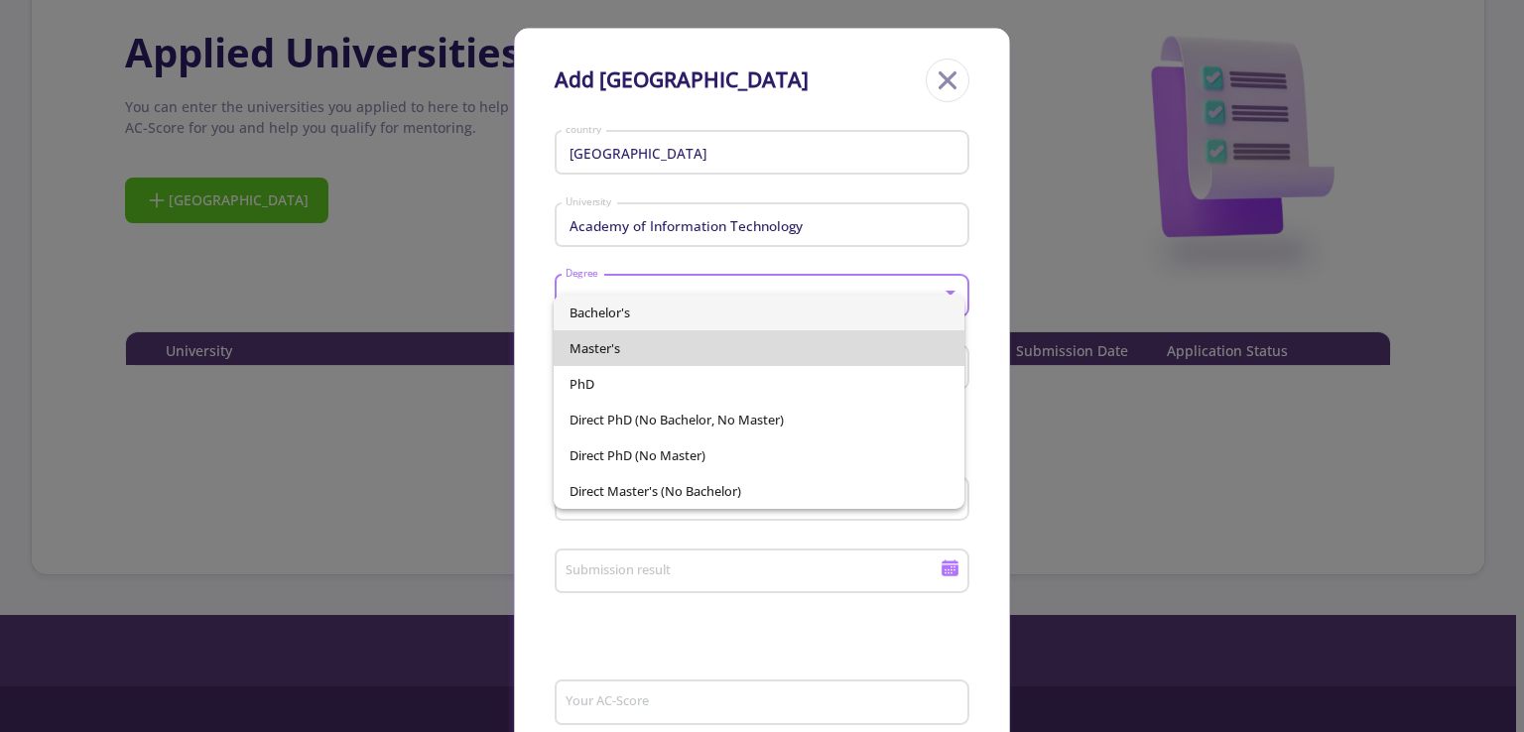
click at [655, 356] on span "Master's" at bounding box center [758, 348] width 378 height 36
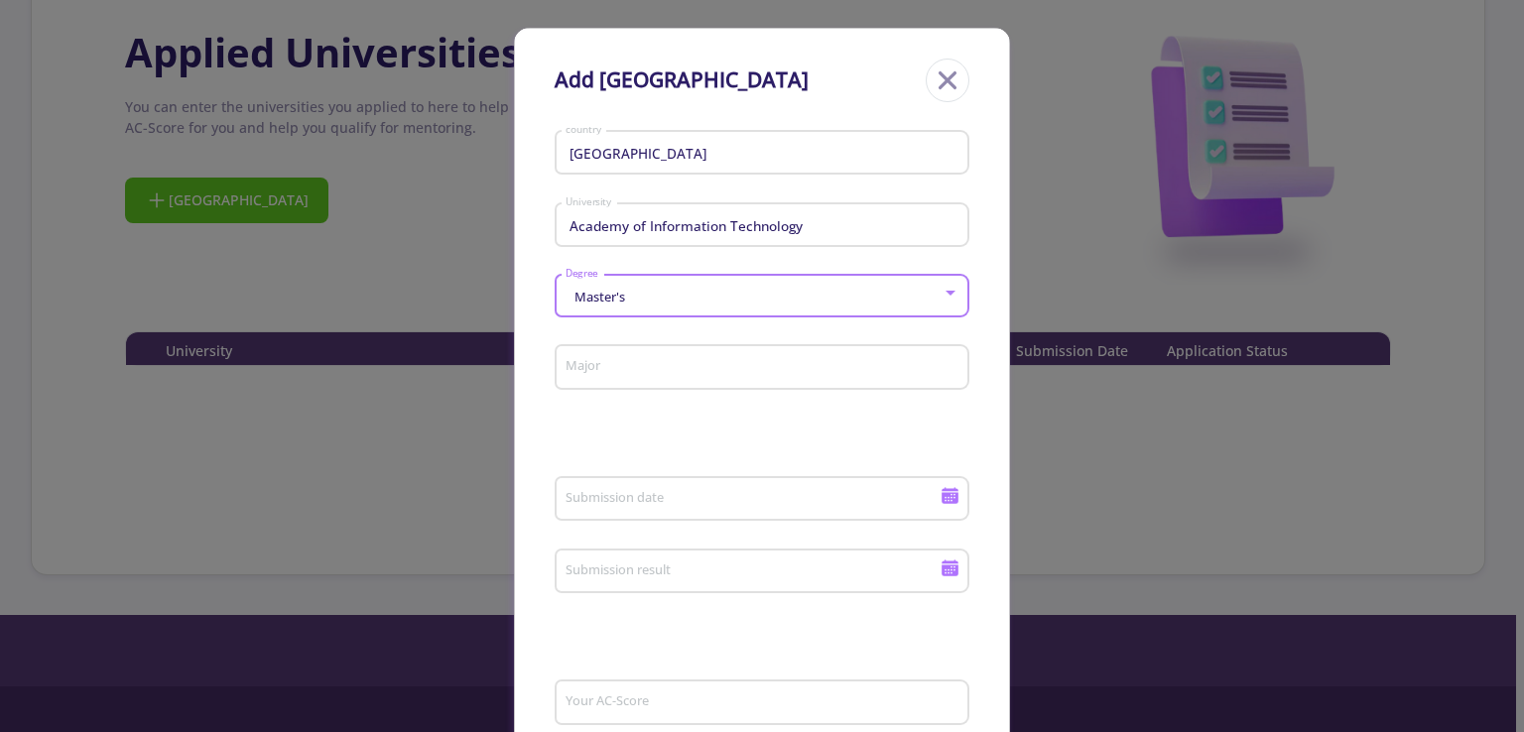
click at [690, 291] on div "Master's" at bounding box center [753, 297] width 378 height 15
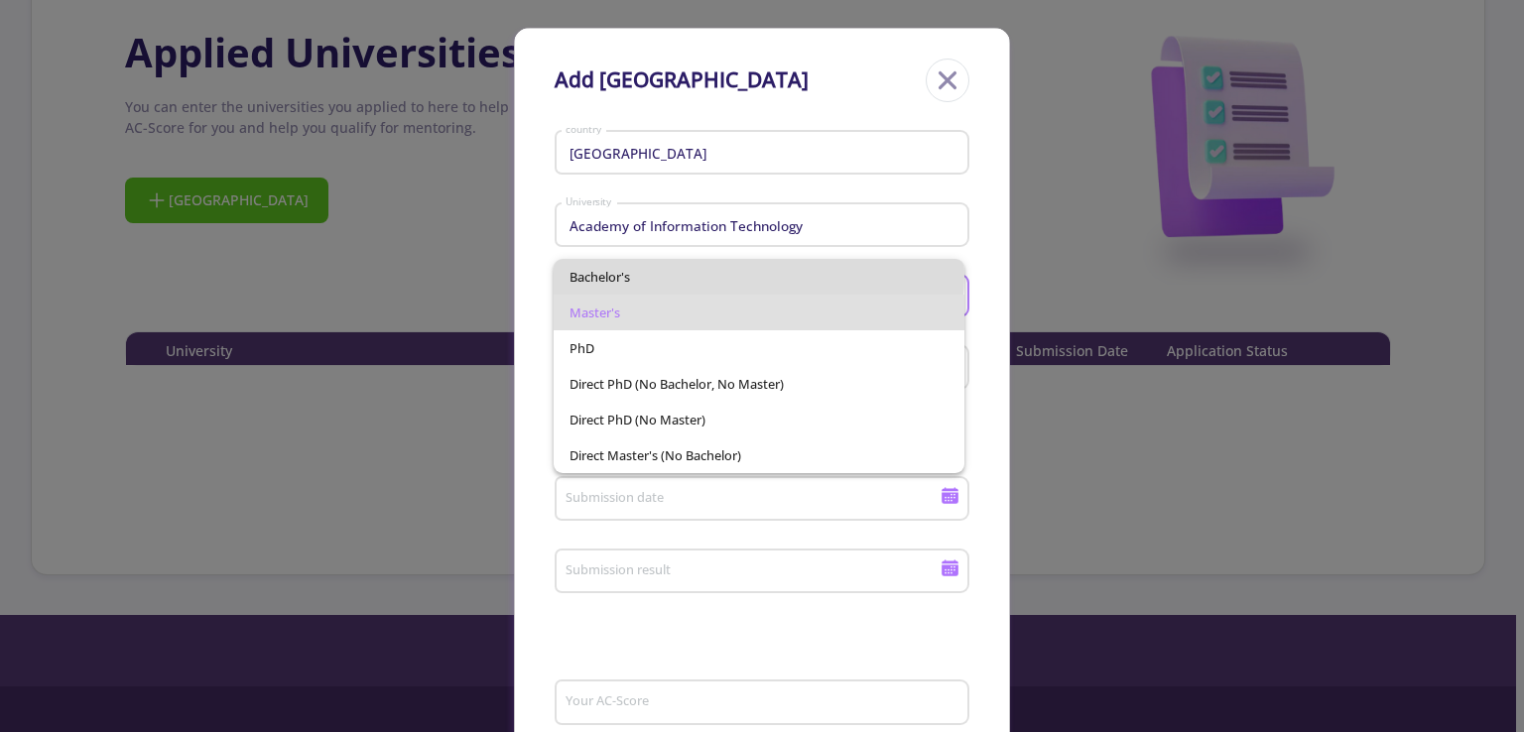
click at [690, 275] on span "Bachelor's" at bounding box center [758, 277] width 378 height 36
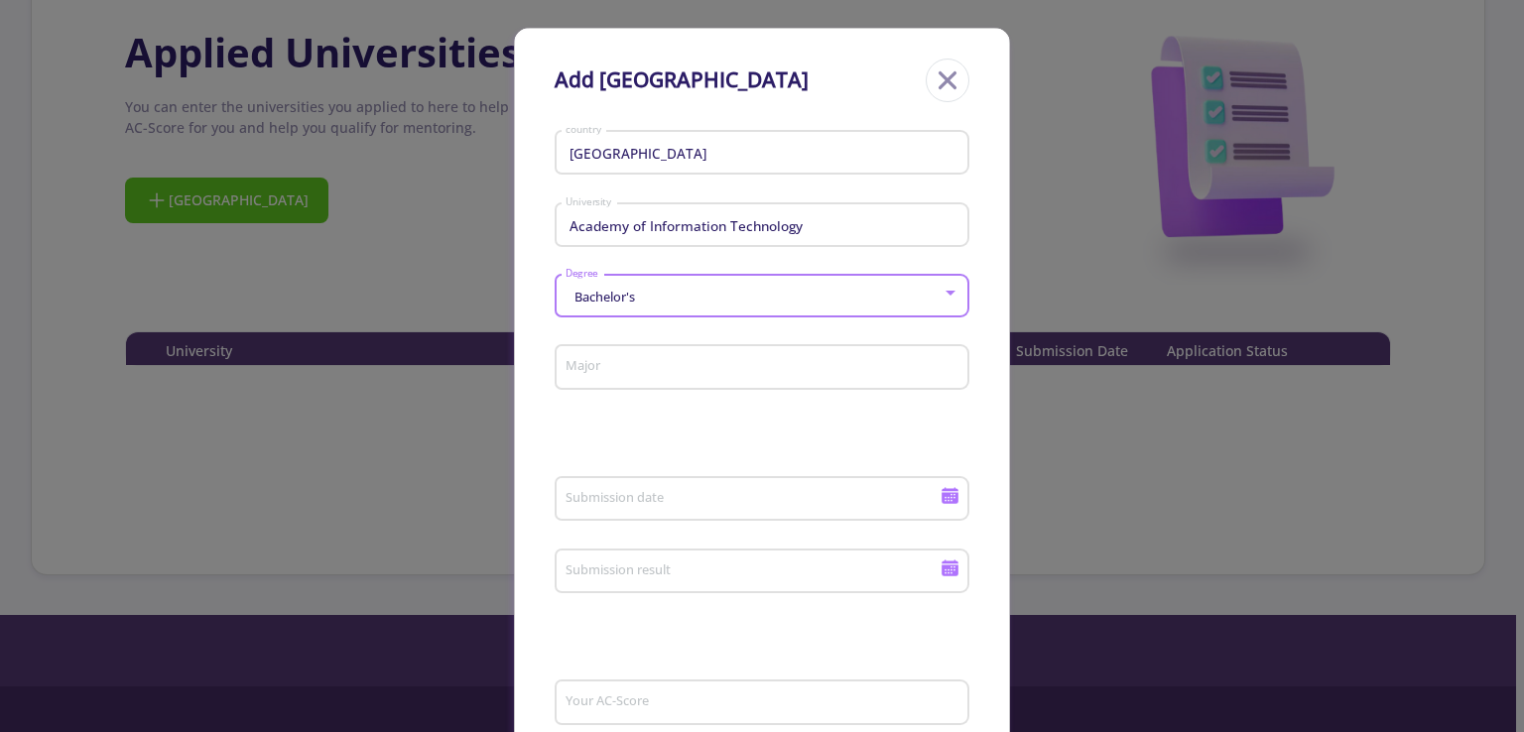
click at [678, 374] on input "Major" at bounding box center [764, 368] width 401 height 18
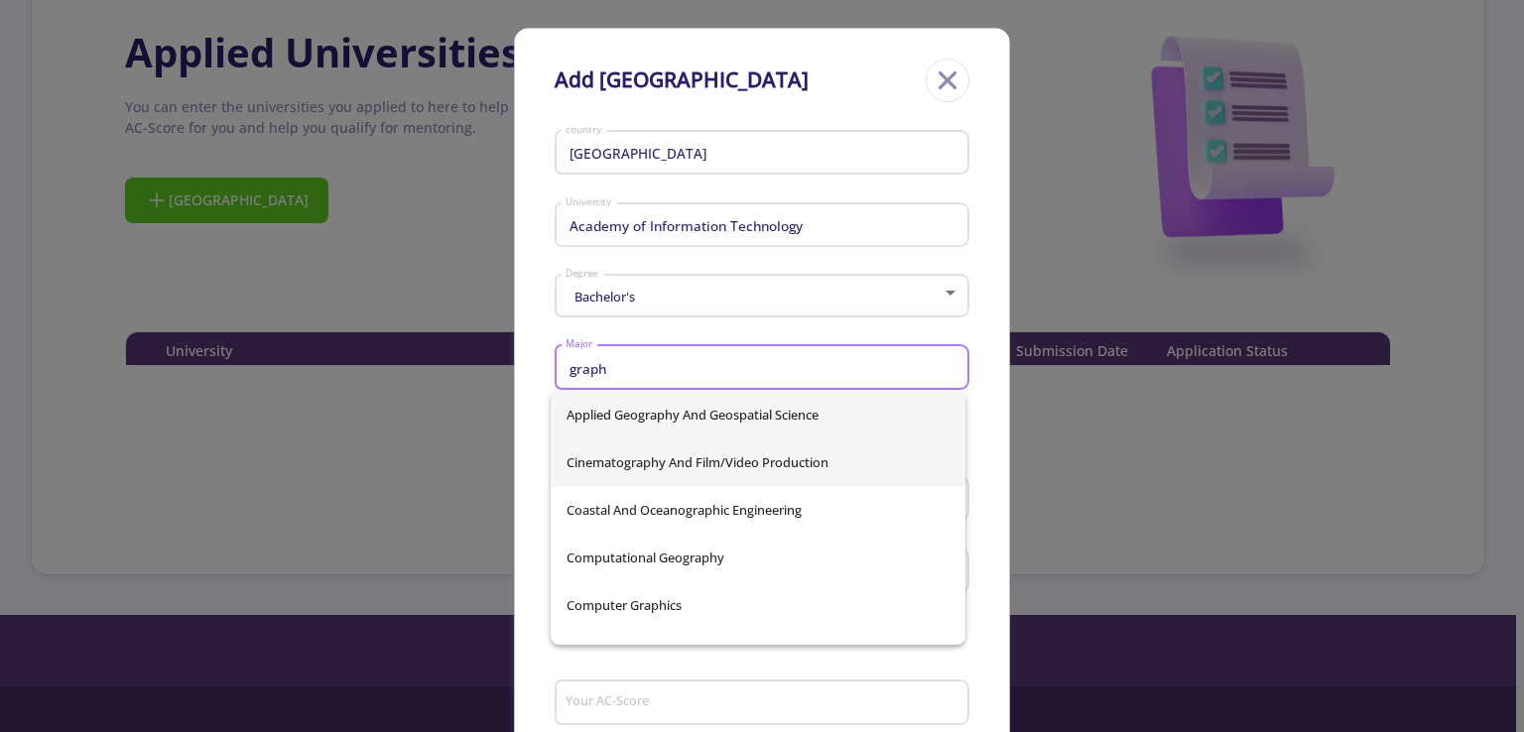
type input "graph"
click at [682, 454] on div "Applied Geography And Geospatial Science Cinematography and Film/Video Producti…" at bounding box center [757, 518] width 415 height 254
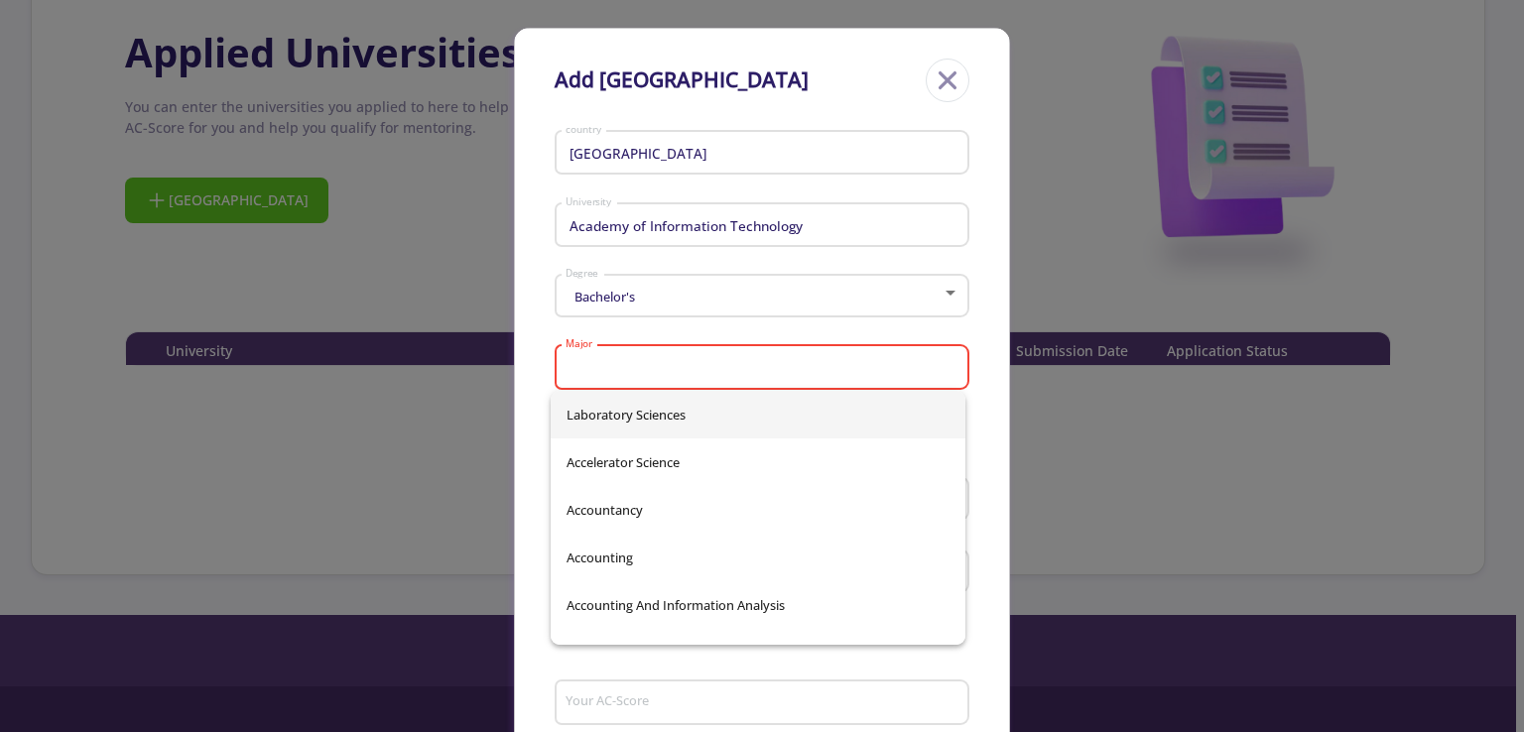
click at [615, 248] on div "[GEOGRAPHIC_DATA]" at bounding box center [761, 230] width 415 height 65
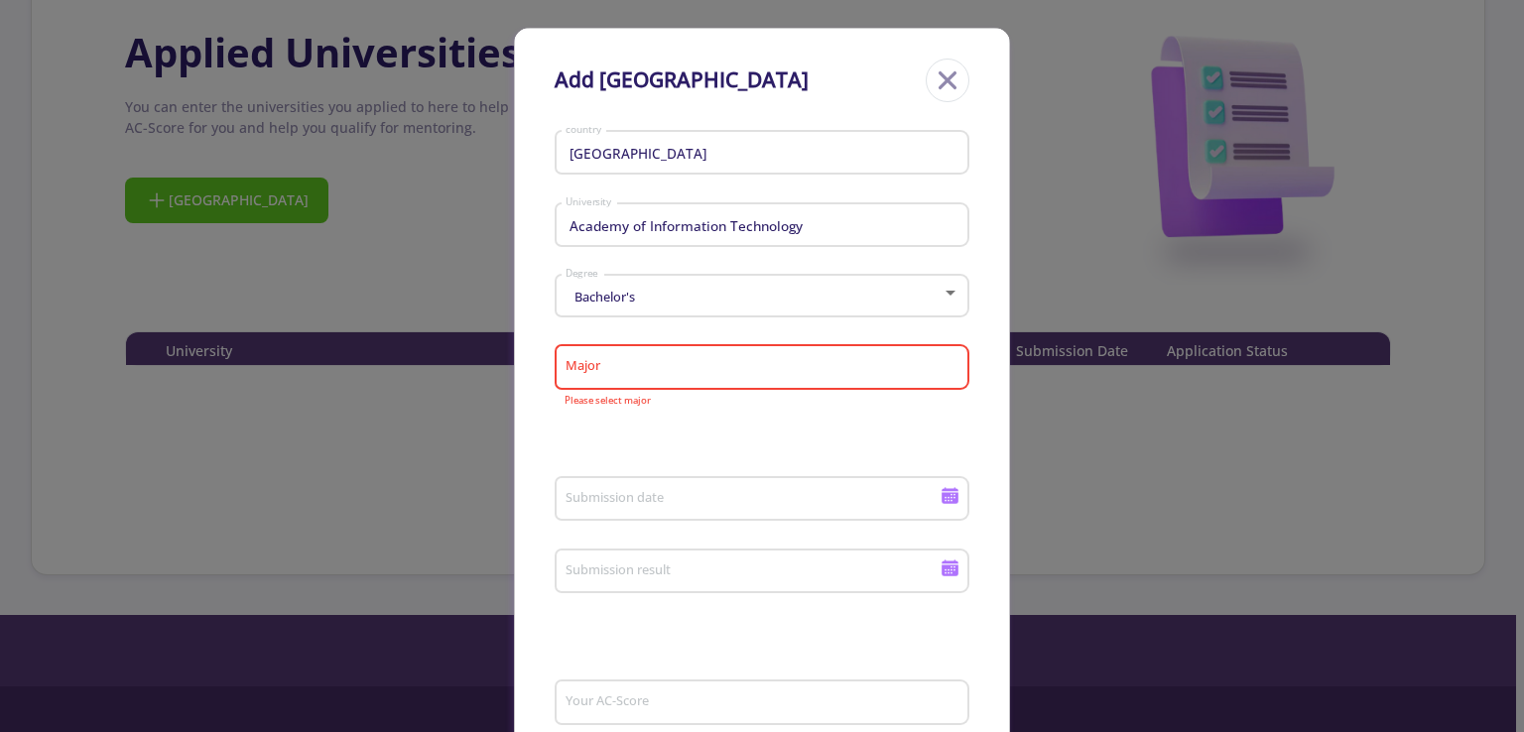
click at [588, 357] on div "Major" at bounding box center [762, 363] width 396 height 52
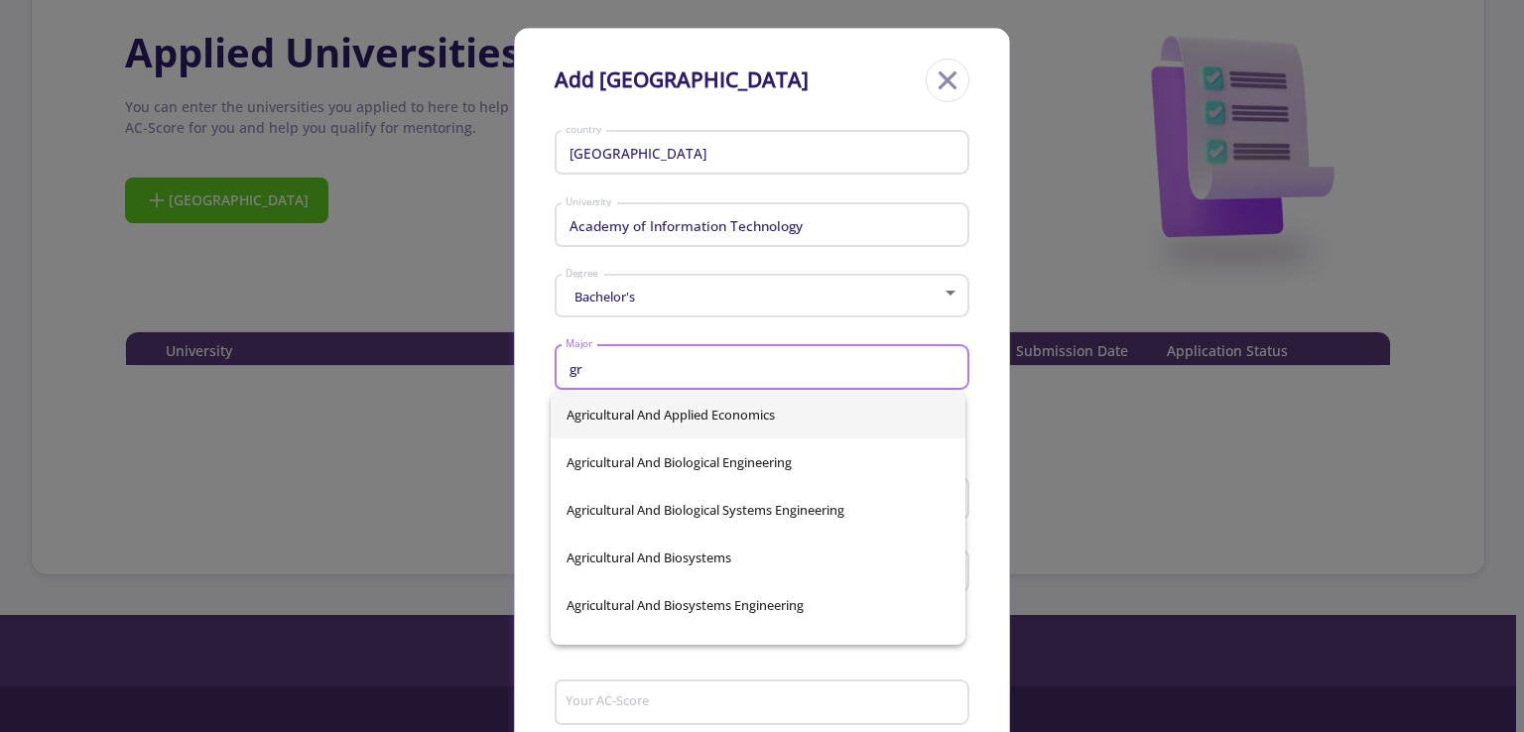
type input "g"
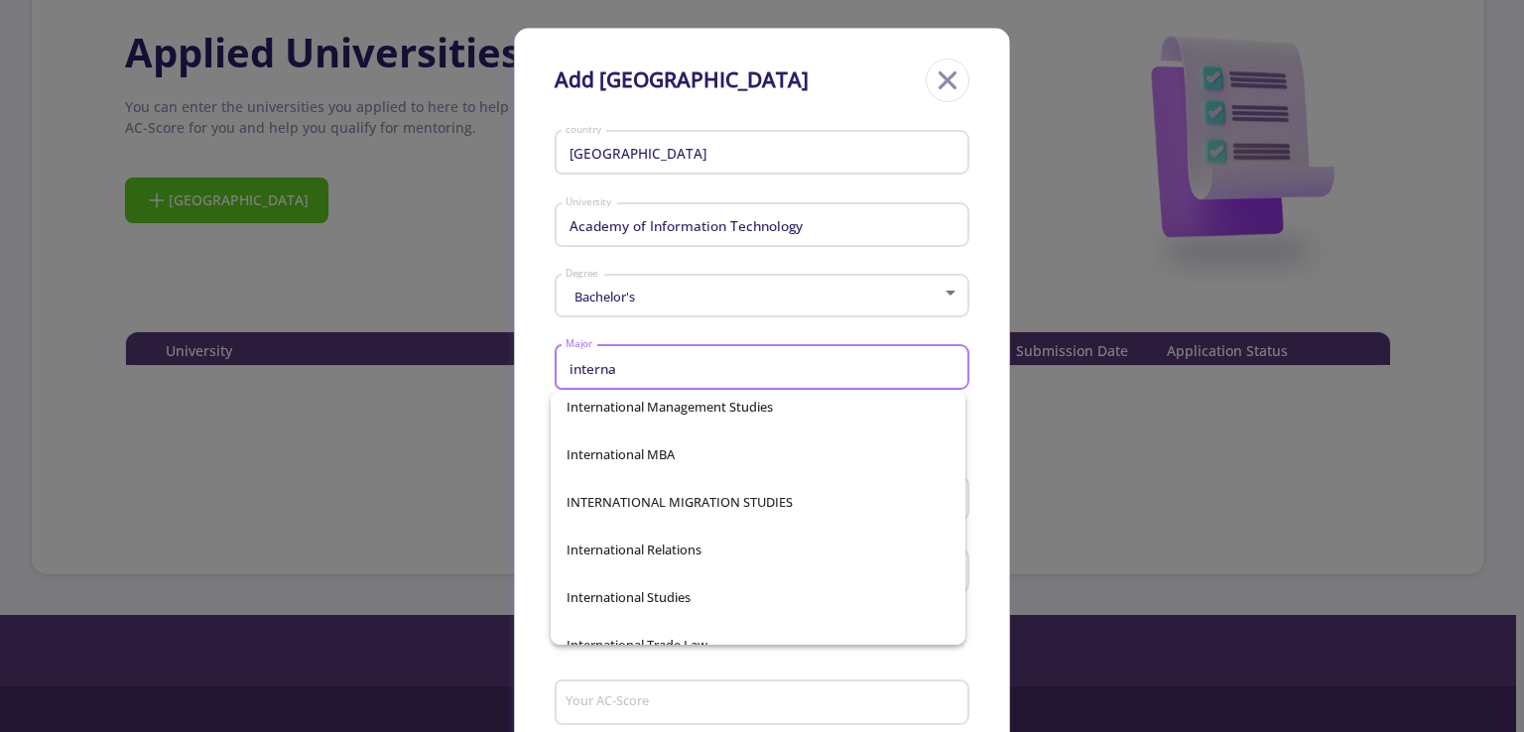
scroll to position [250, 0]
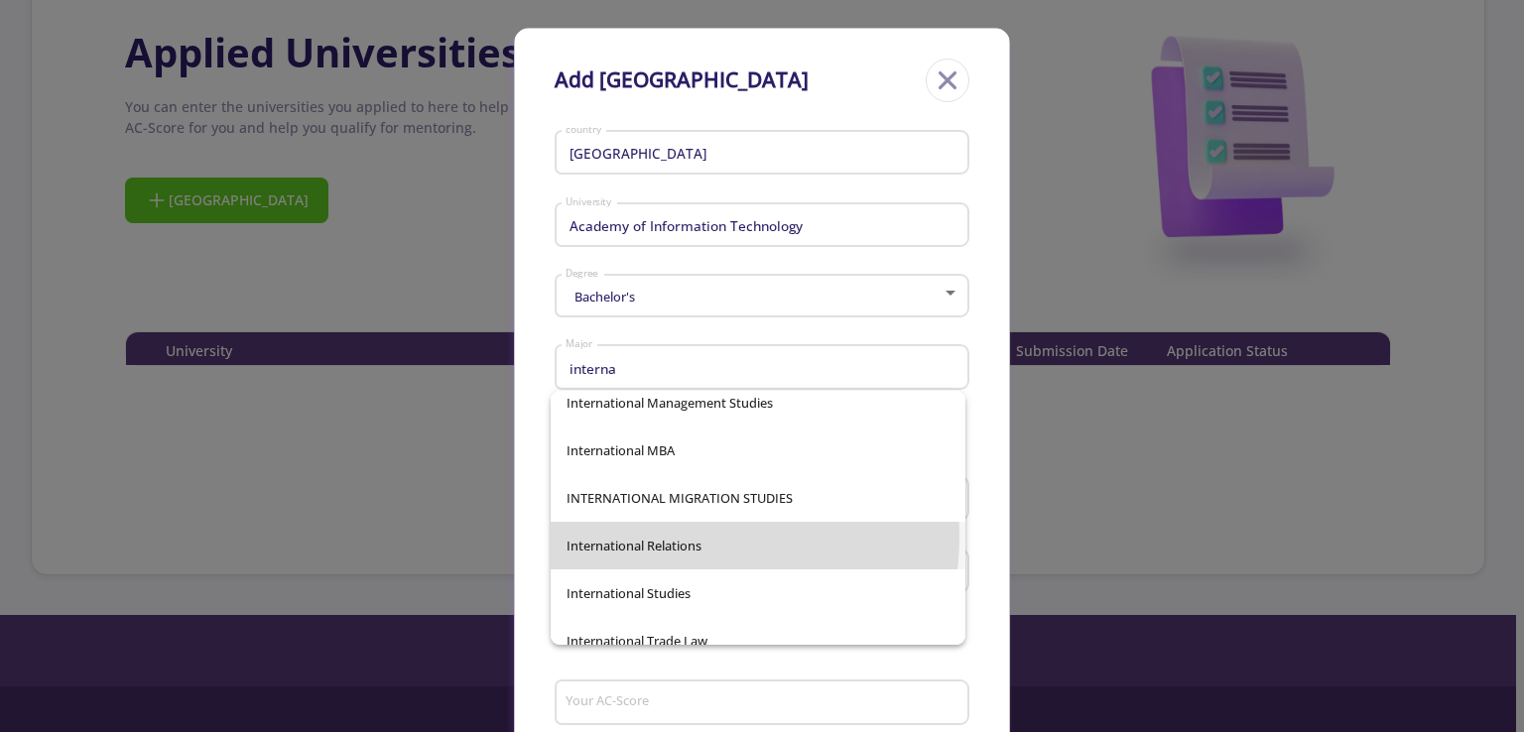
click at [683, 537] on span "International Relations" at bounding box center [757, 546] width 383 height 48
type input "International Relations"
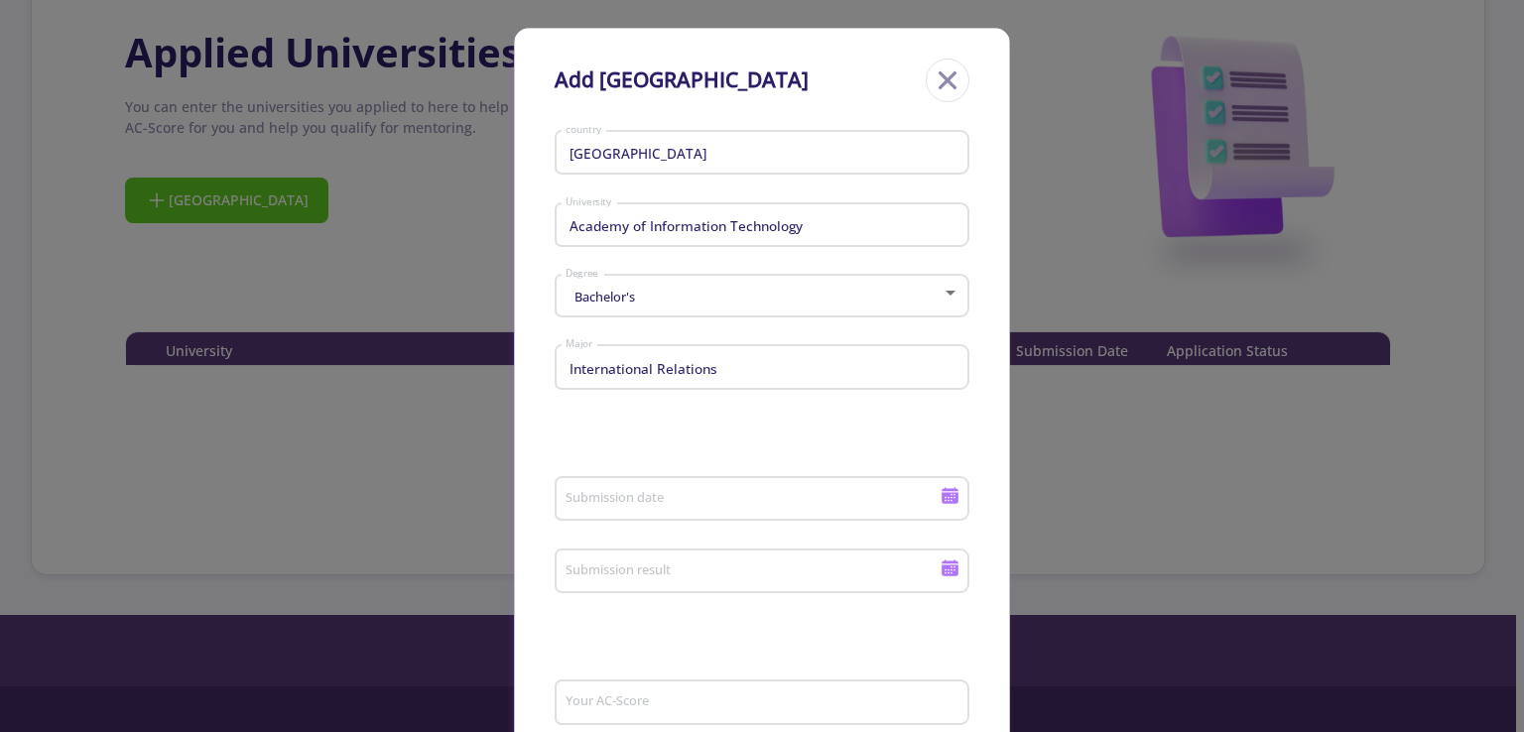
click at [661, 485] on div "Submission date" at bounding box center [752, 495] width 377 height 52
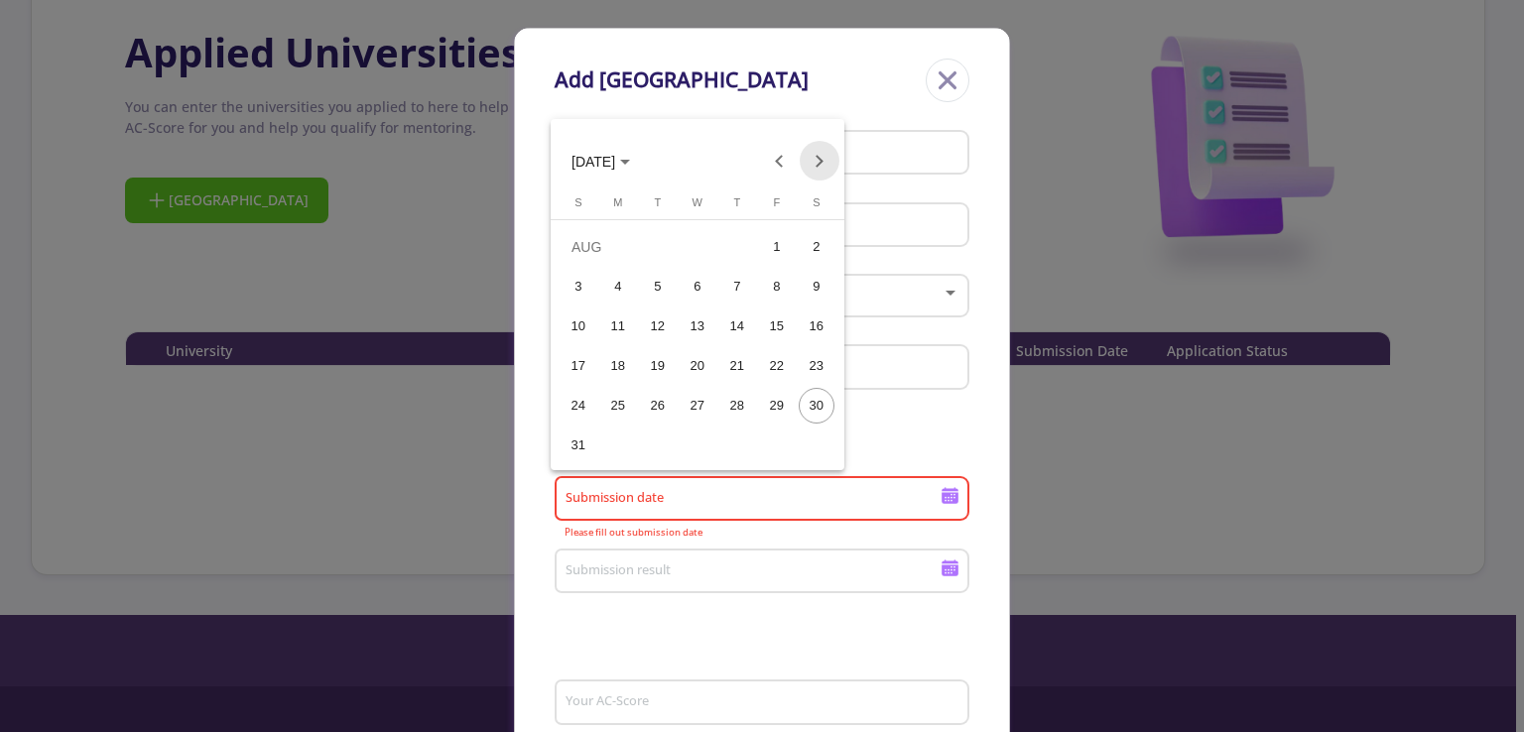
click at [831, 150] on button "Next month" at bounding box center [819, 161] width 40 height 40
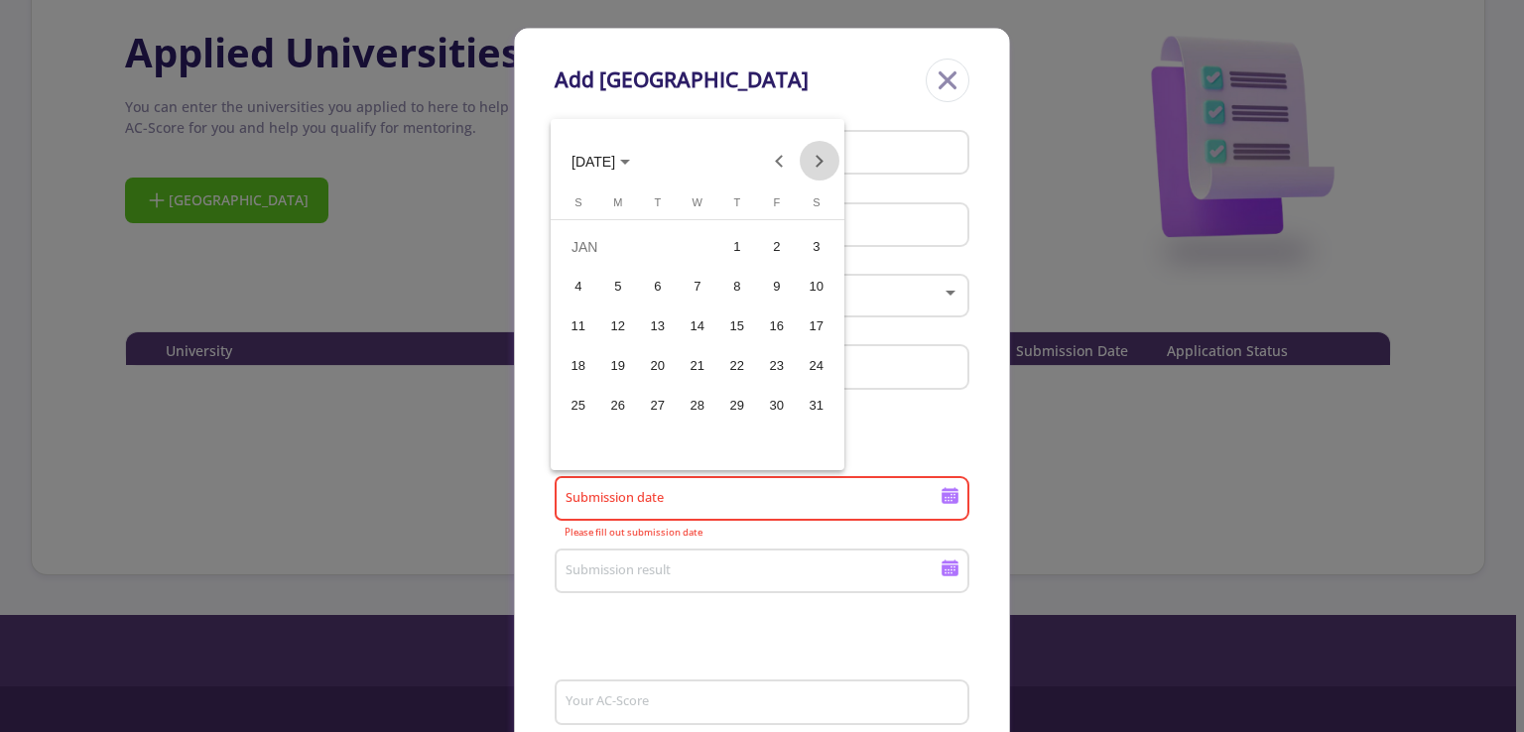
click at [831, 150] on button "Next month" at bounding box center [819, 161] width 40 height 40
click at [782, 153] on button "Previous month" at bounding box center [780, 161] width 40 height 40
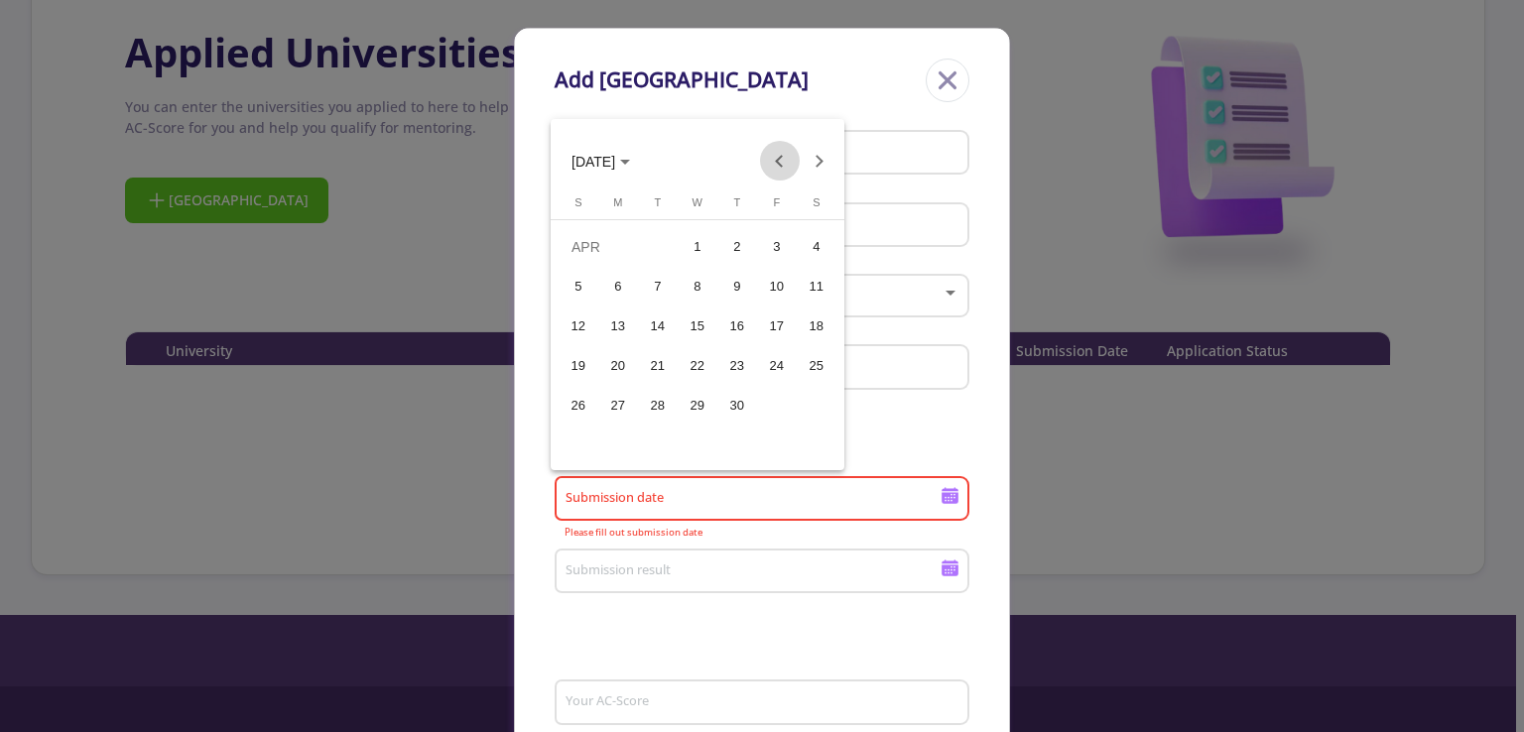
click at [782, 153] on button "Previous month" at bounding box center [780, 161] width 40 height 40
click at [623, 318] on div "12" at bounding box center [618, 326] width 36 height 36
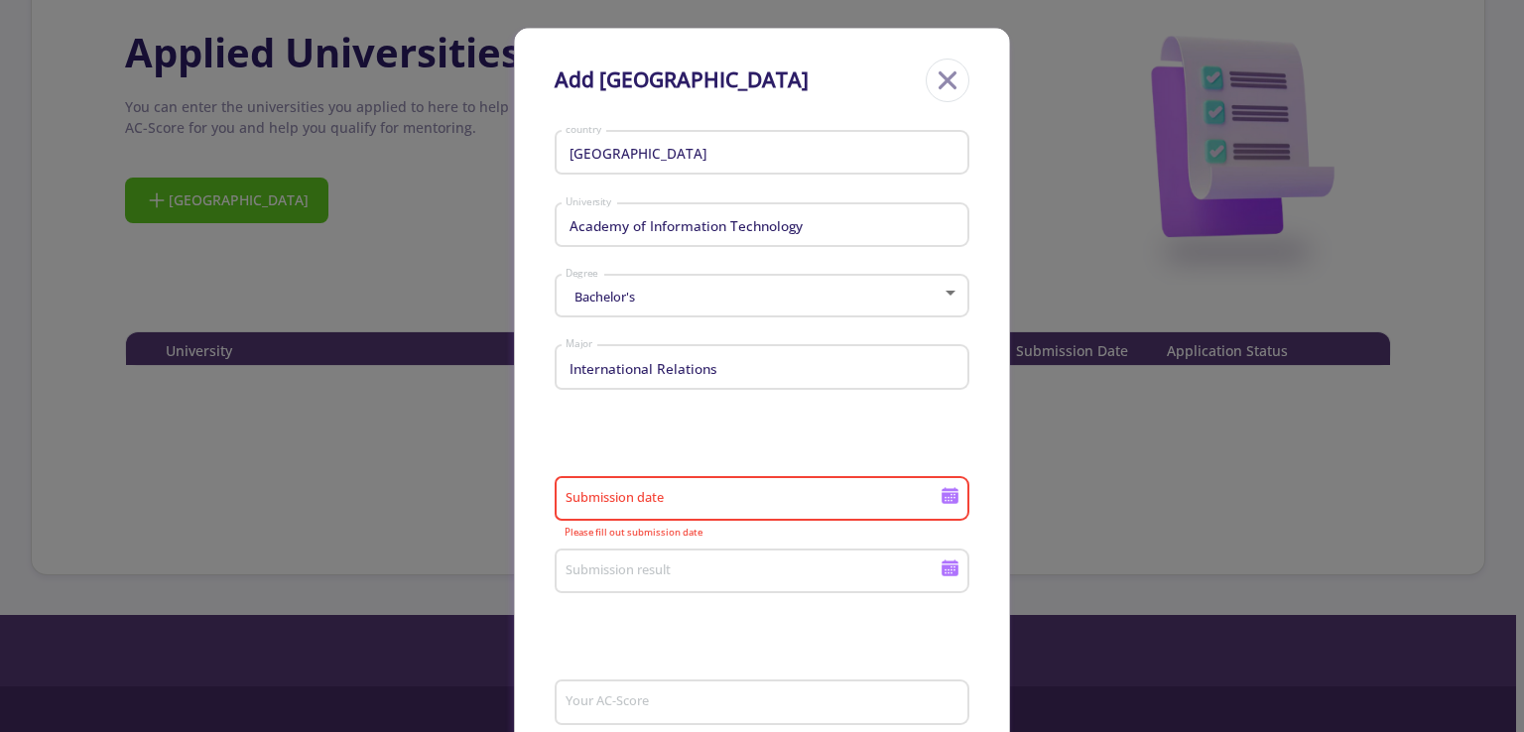
type input "[DATE]"
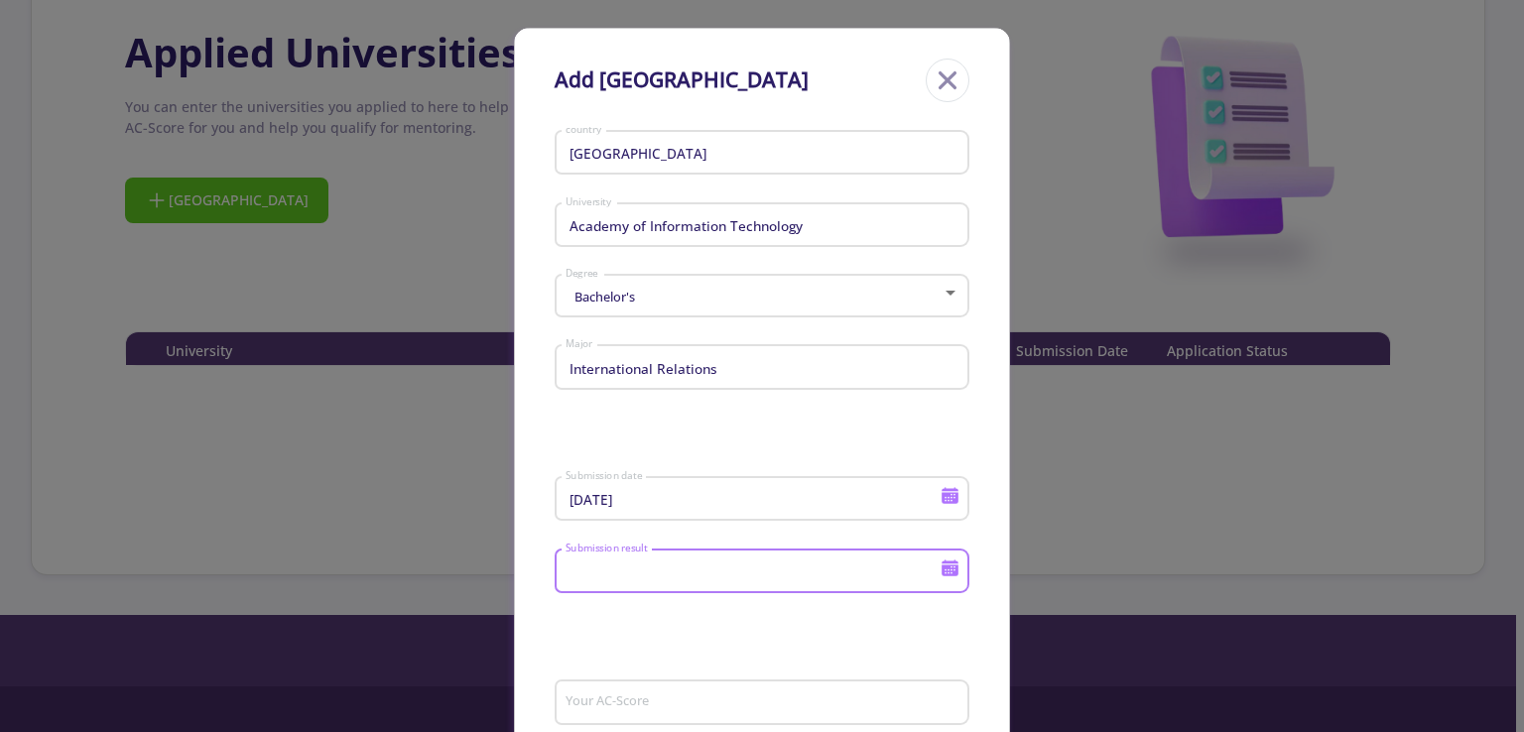
click at [625, 565] on input "Submission result" at bounding box center [755, 572] width 382 height 18
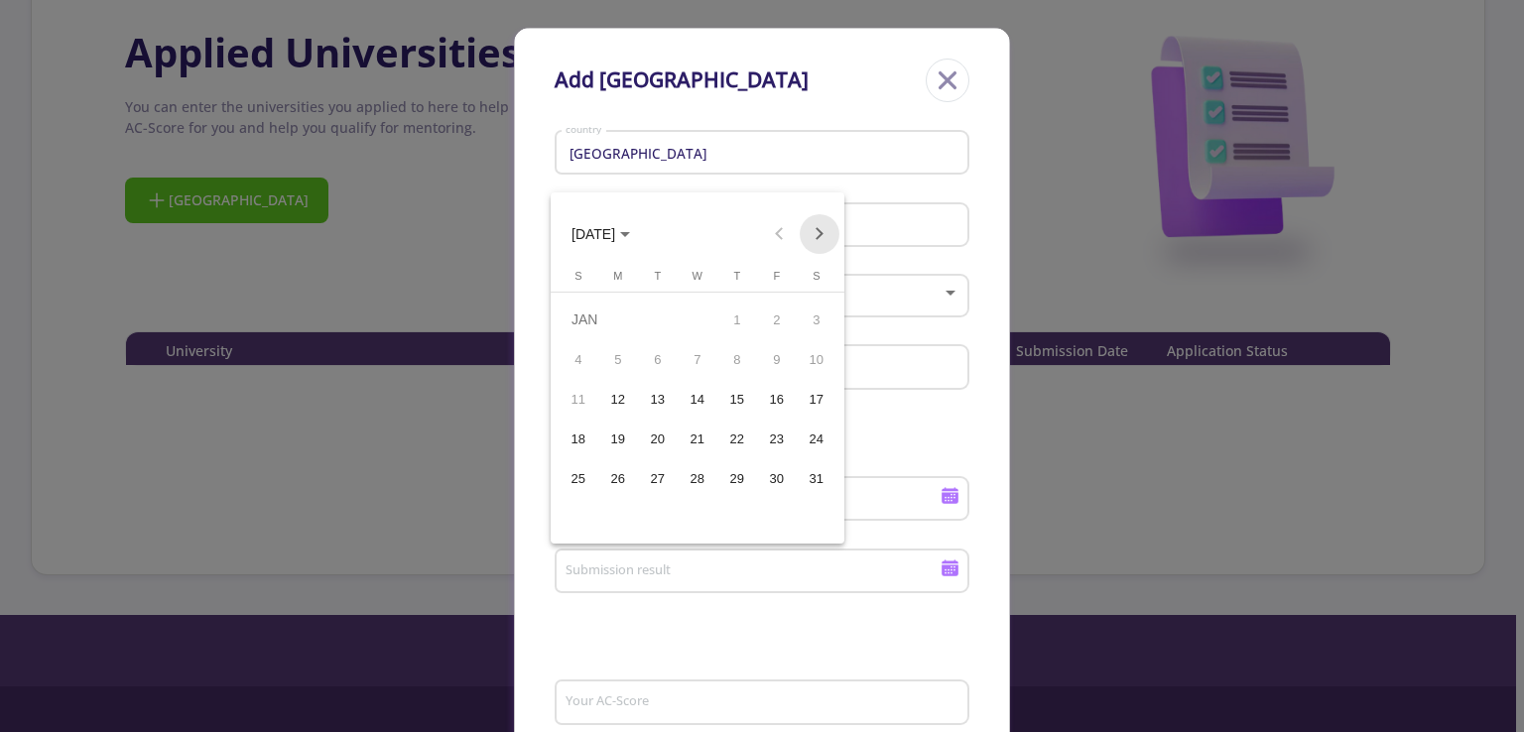
click at [821, 235] on button "Next month" at bounding box center [819, 234] width 40 height 40
click at [798, 463] on button "28" at bounding box center [816, 478] width 40 height 40
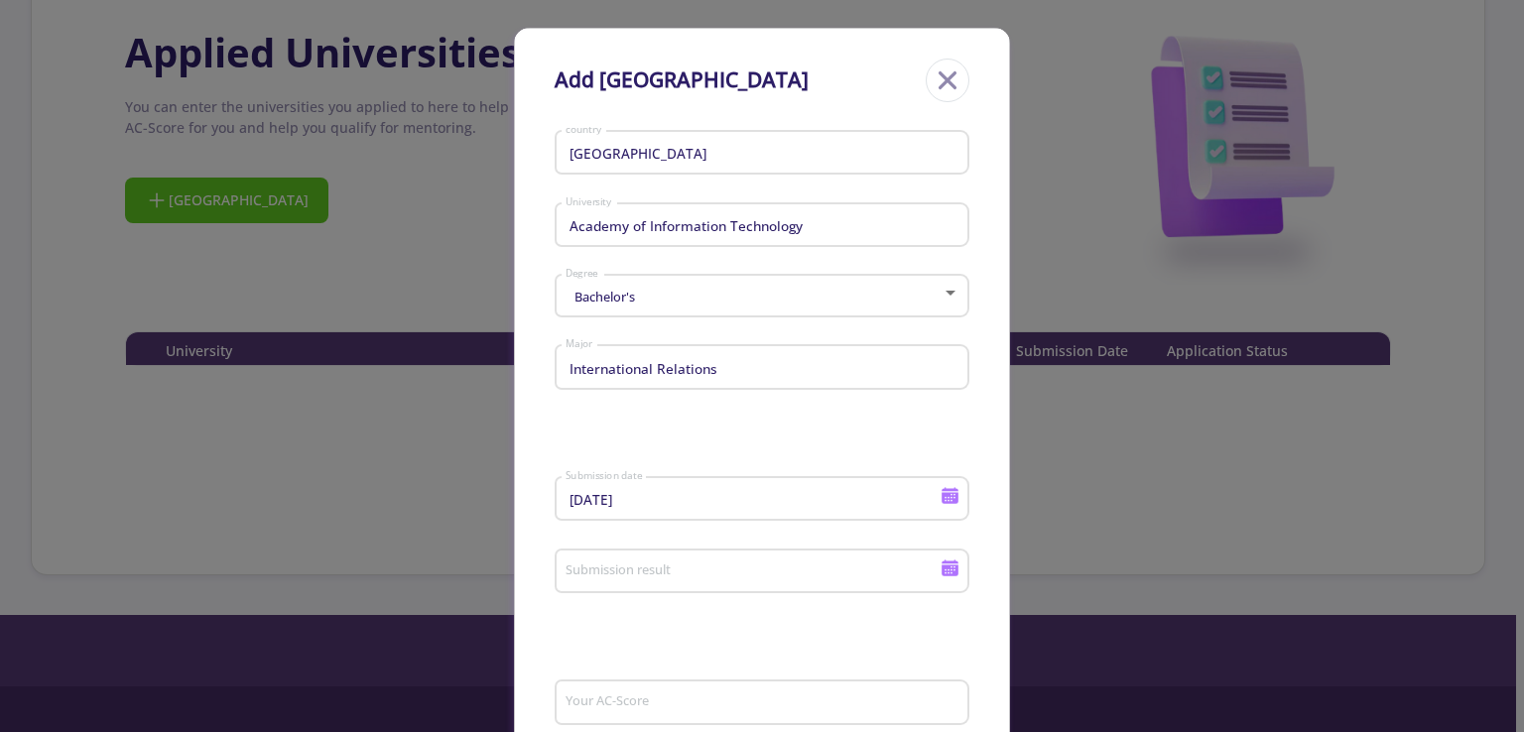
type input "[DATE]"
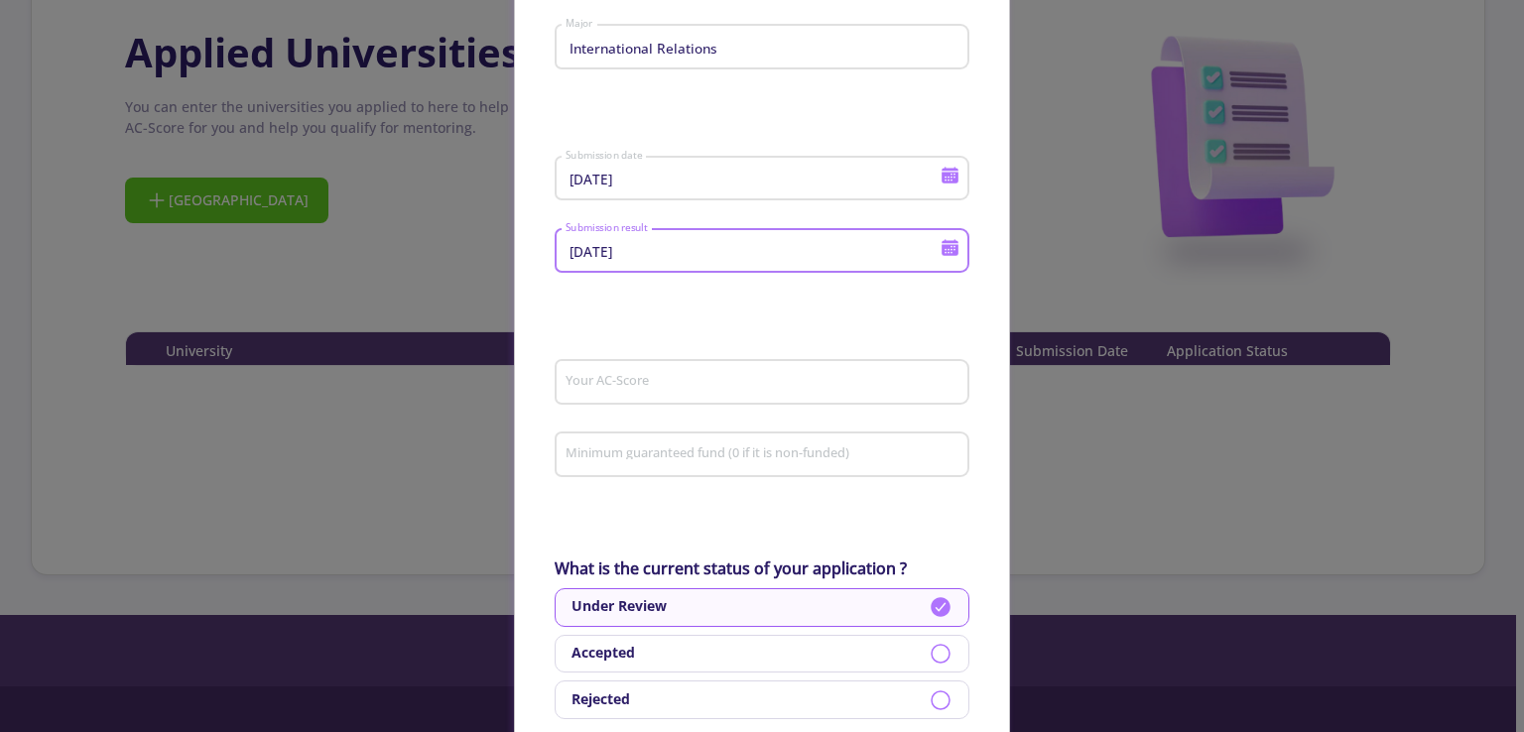
scroll to position [323, 0]
click at [606, 380] on input "Your AC-Score" at bounding box center [764, 380] width 401 height 18
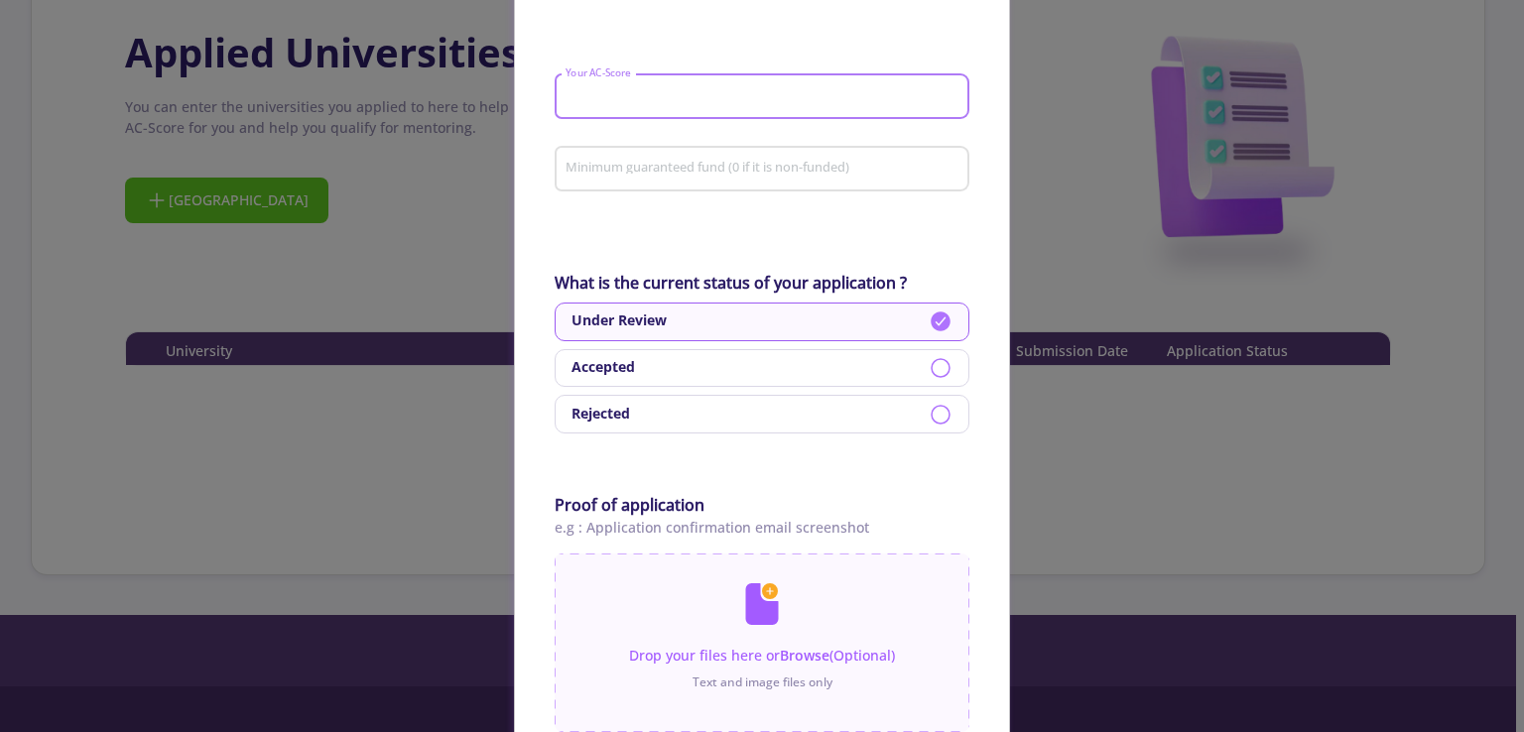
scroll to position [607, 0]
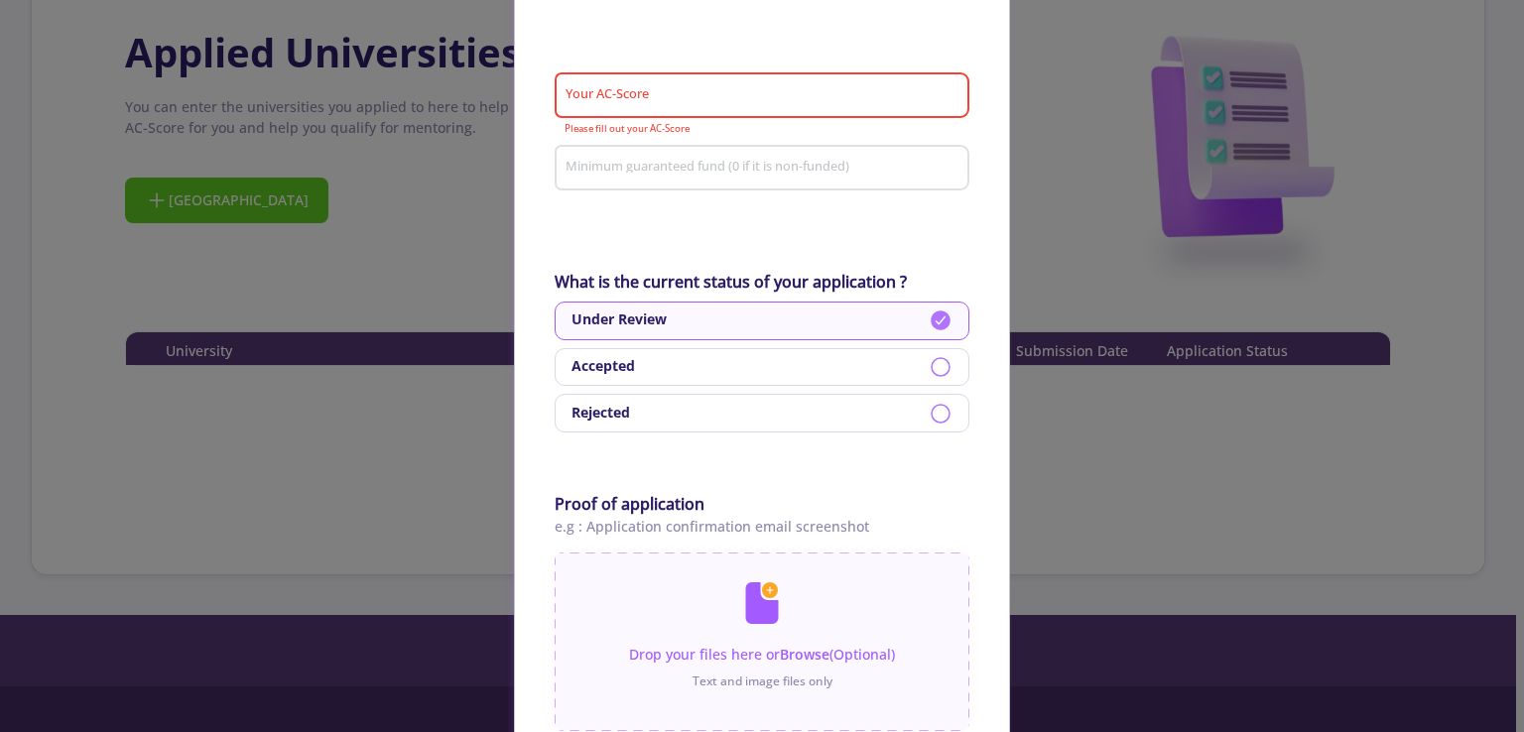
click at [745, 374] on div "Accepted" at bounding box center [761, 367] width 415 height 39
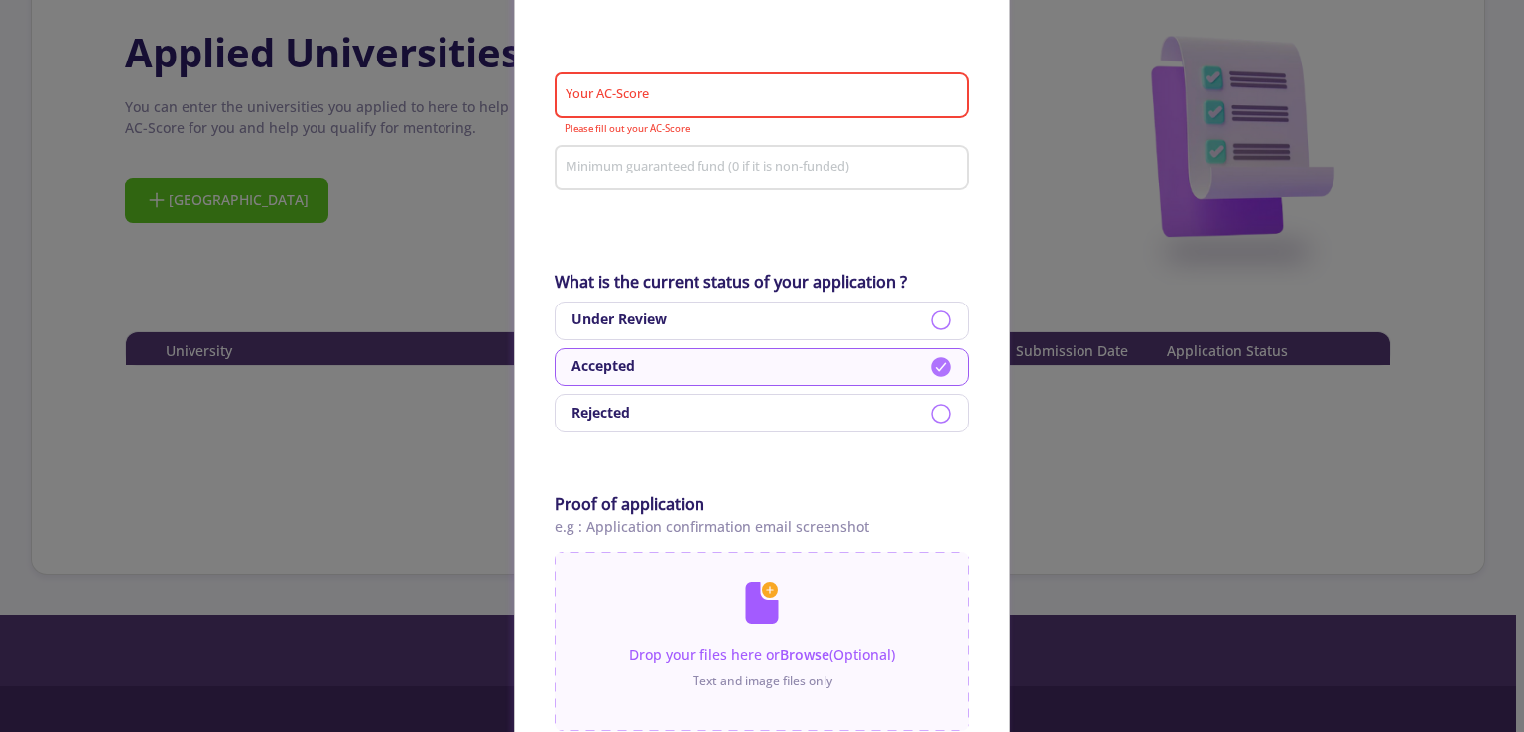
click at [655, 109] on div "Your AC-Score" at bounding box center [762, 91] width 396 height 52
click at [657, 102] on input "Your AC-Score" at bounding box center [764, 96] width 401 height 18
click at [630, 171] on input "Minimum guaranteed fund (0 if it is non-funded)" at bounding box center [764, 169] width 401 height 18
click at [651, 206] on div "Minimum guaranteed fund (0 if it is non-funded)" at bounding box center [761, 173] width 415 height 65
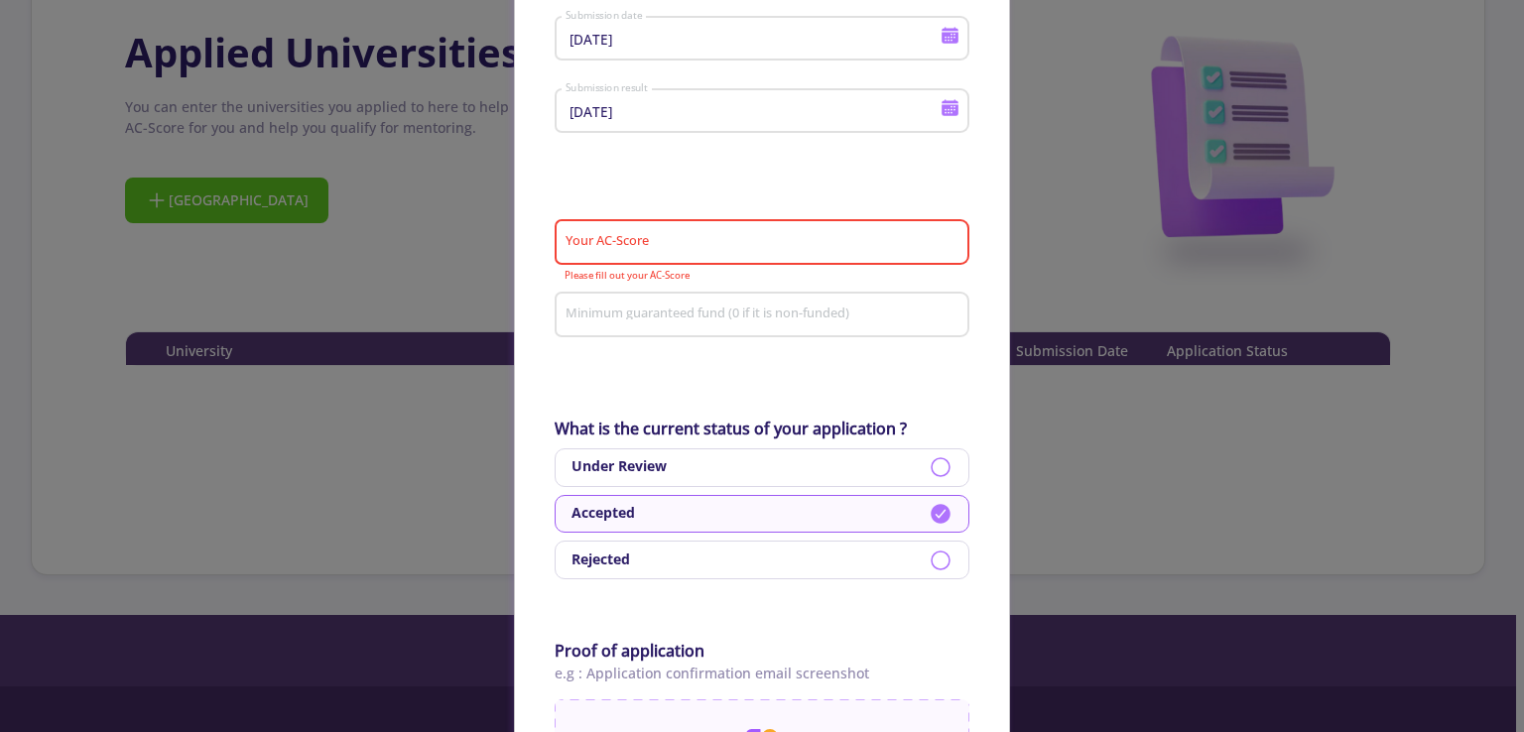
scroll to position [436, 0]
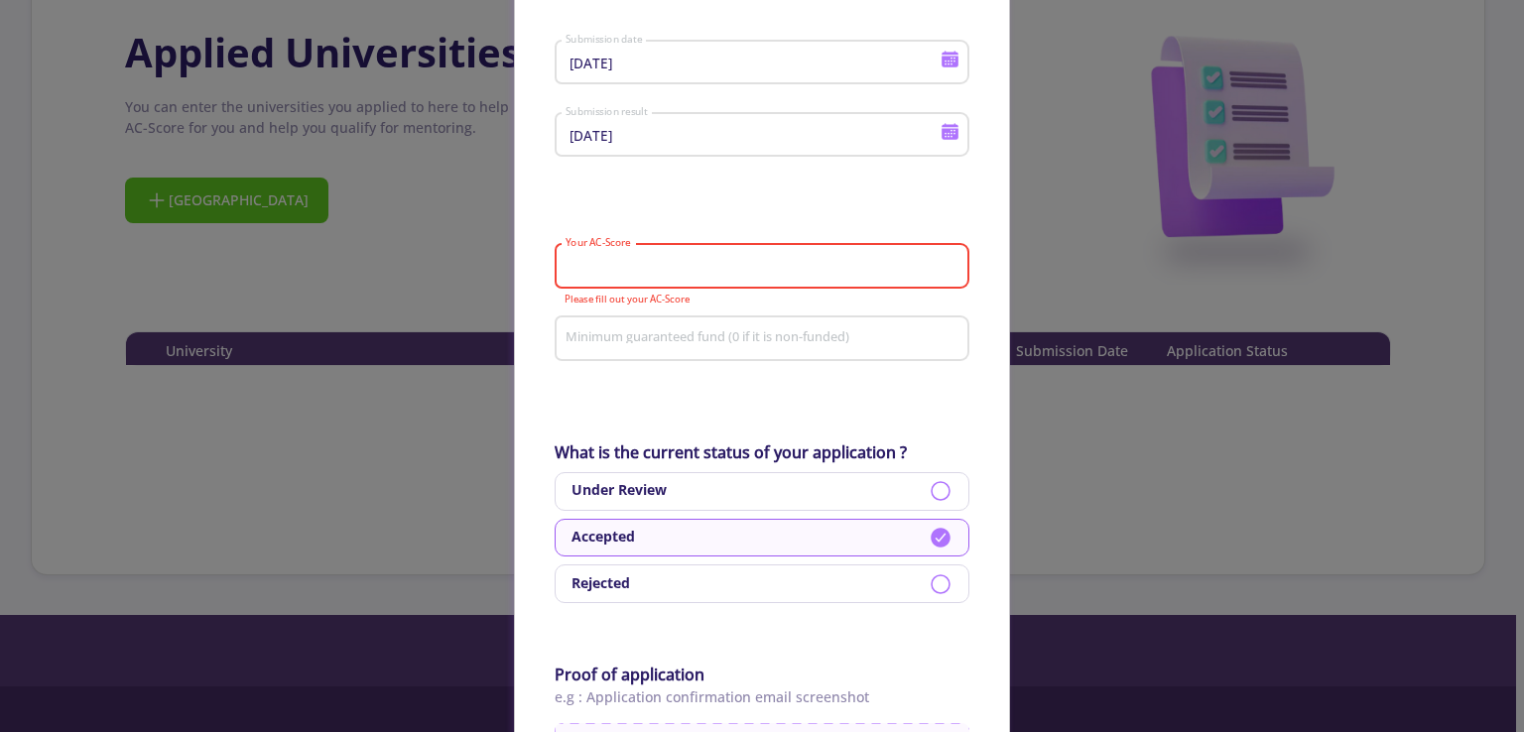
click at [665, 275] on input "Your AC-Score" at bounding box center [764, 267] width 401 height 18
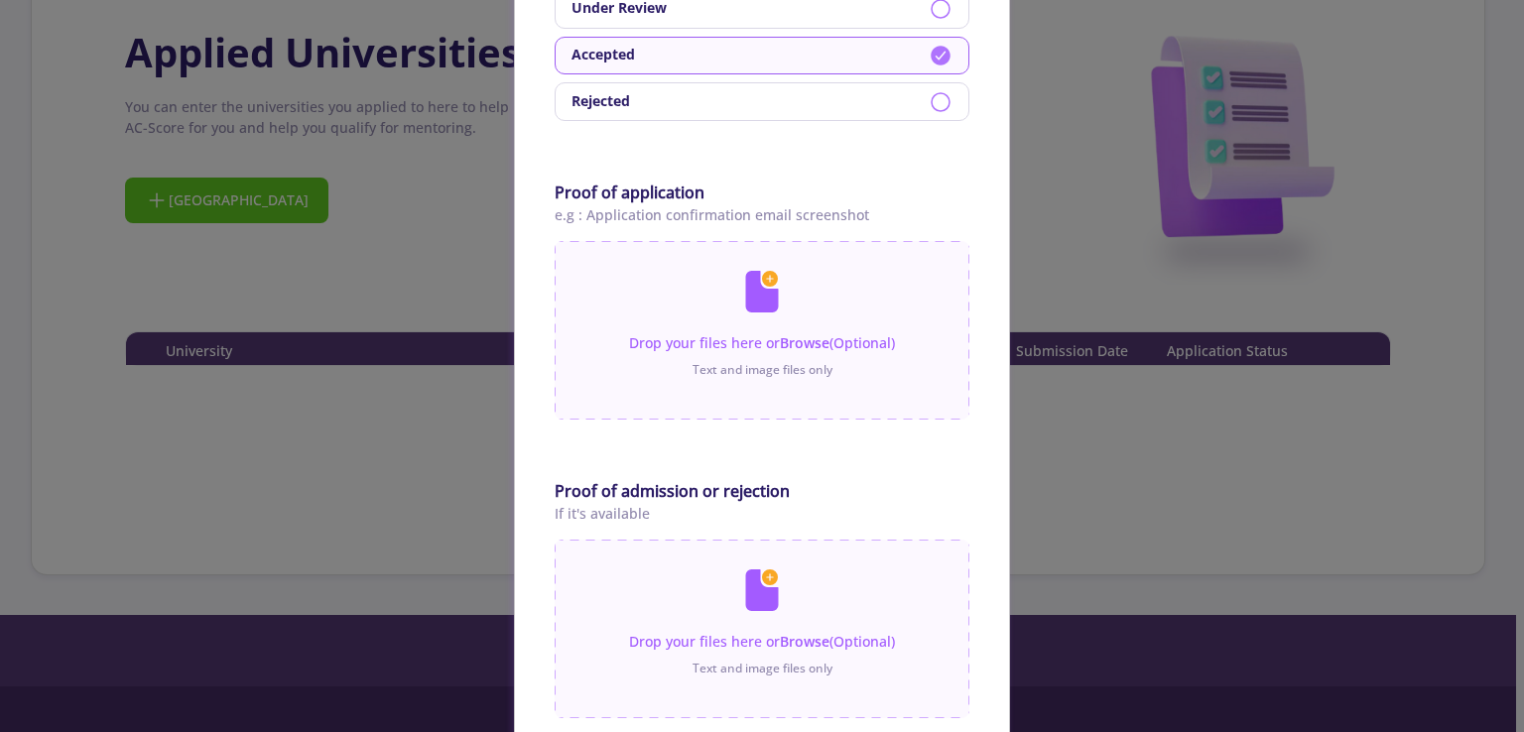
scroll to position [920, 0]
type input "3.20"
click at [696, 287] on input "file" at bounding box center [761, 318] width 415 height 159
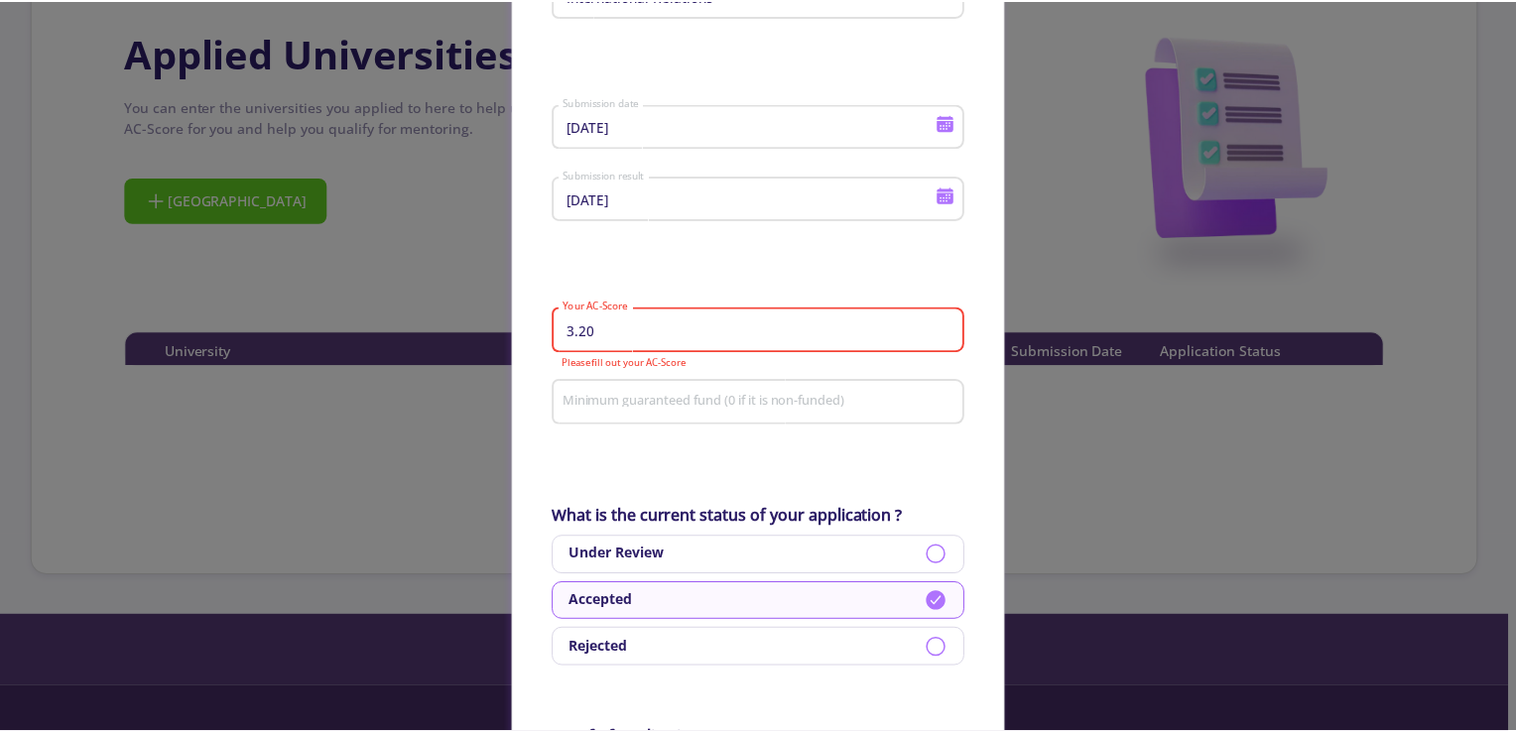
scroll to position [1070, 0]
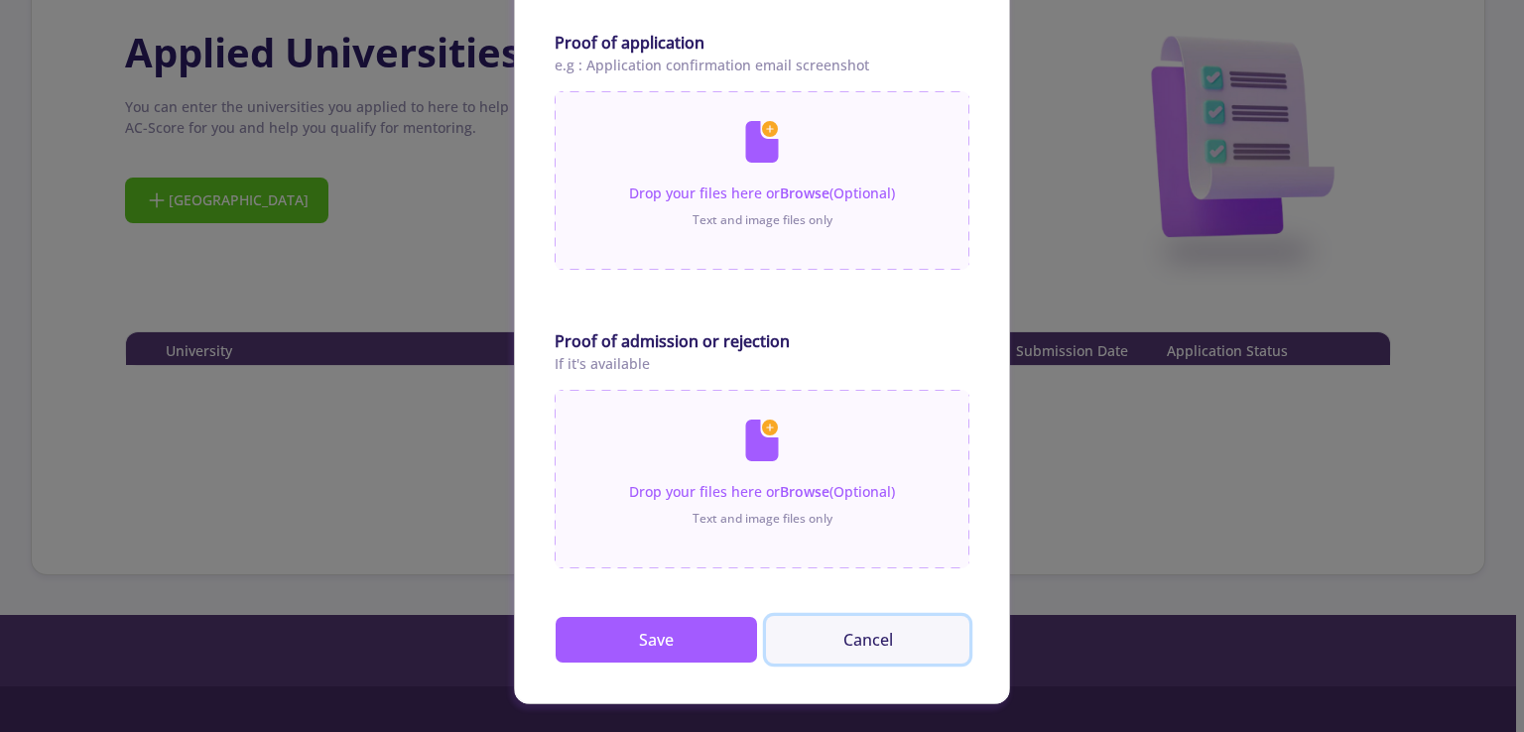
click at [851, 629] on button "Cancel" at bounding box center [867, 640] width 203 height 48
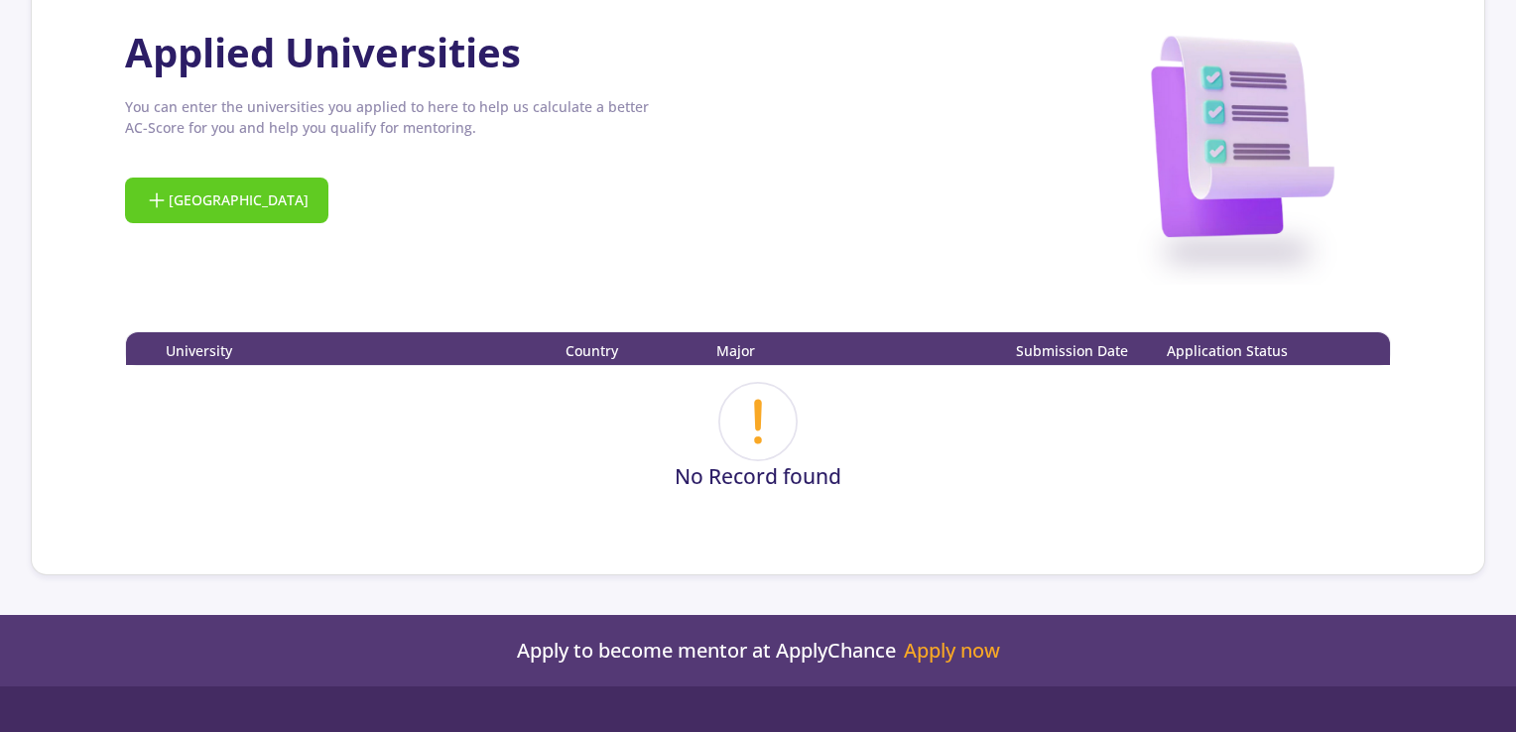
scroll to position [0, 0]
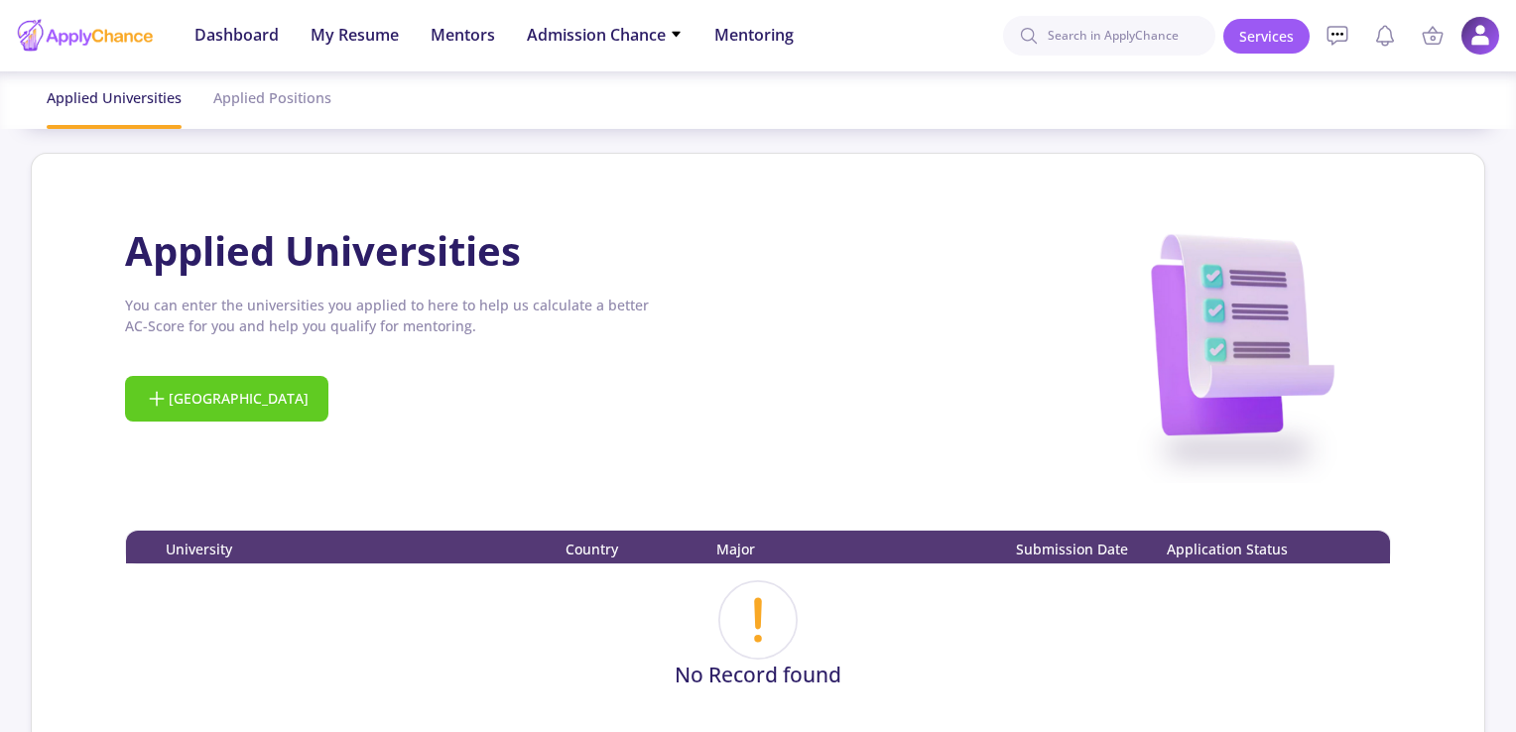
click at [79, 46] on div at bounding box center [85, 36] width 139 height 50
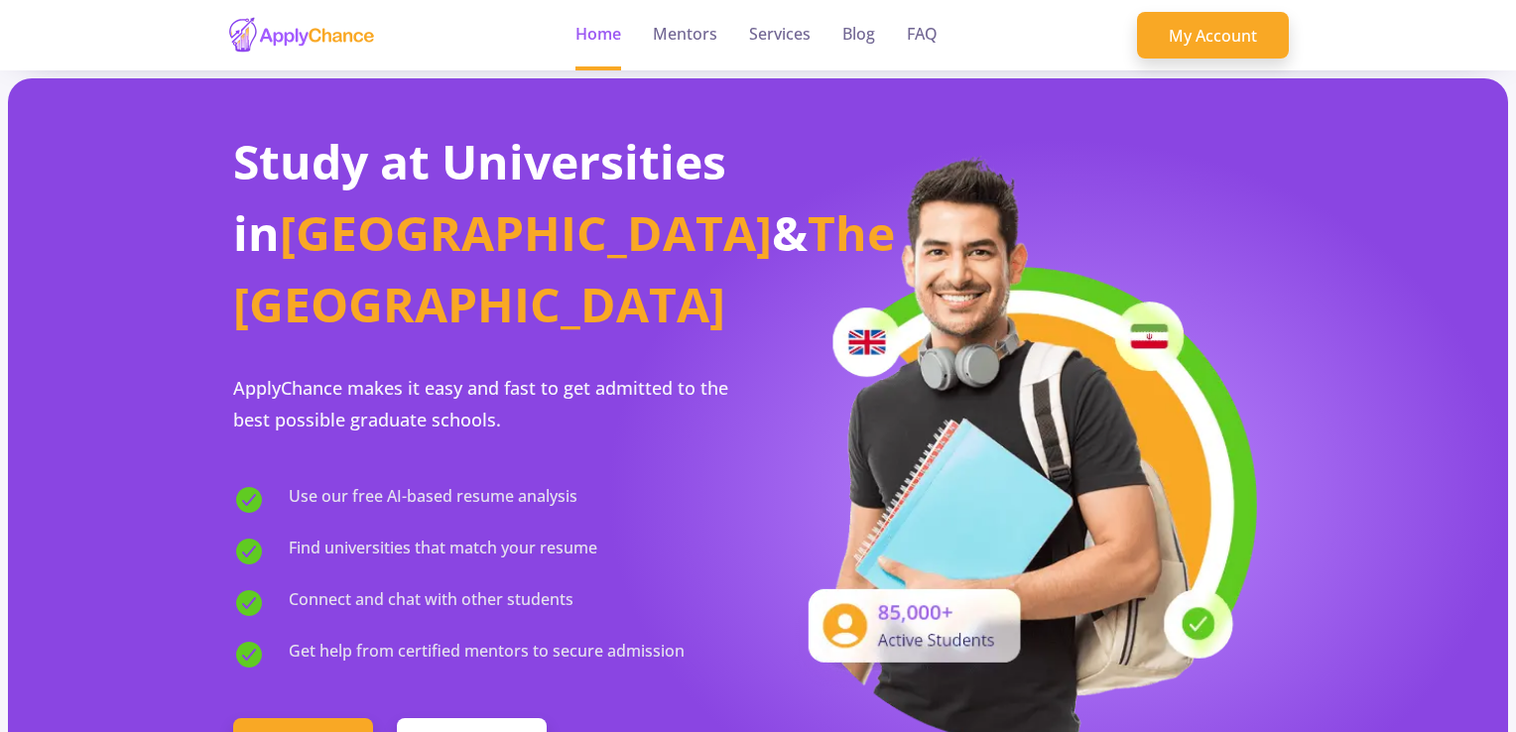
scroll to position [4, 0]
